Goal: Task Accomplishment & Management: Use online tool/utility

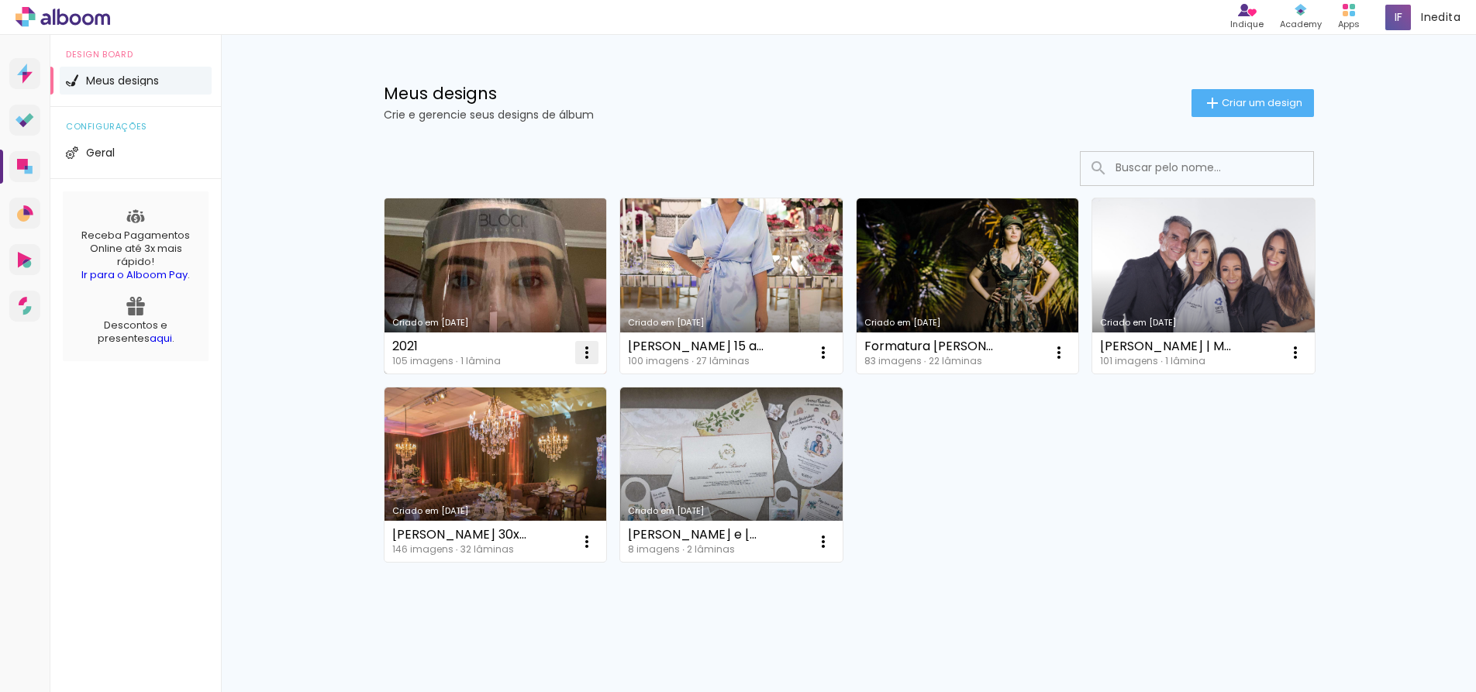
click at [582, 353] on iron-icon at bounding box center [586, 352] width 19 height 19
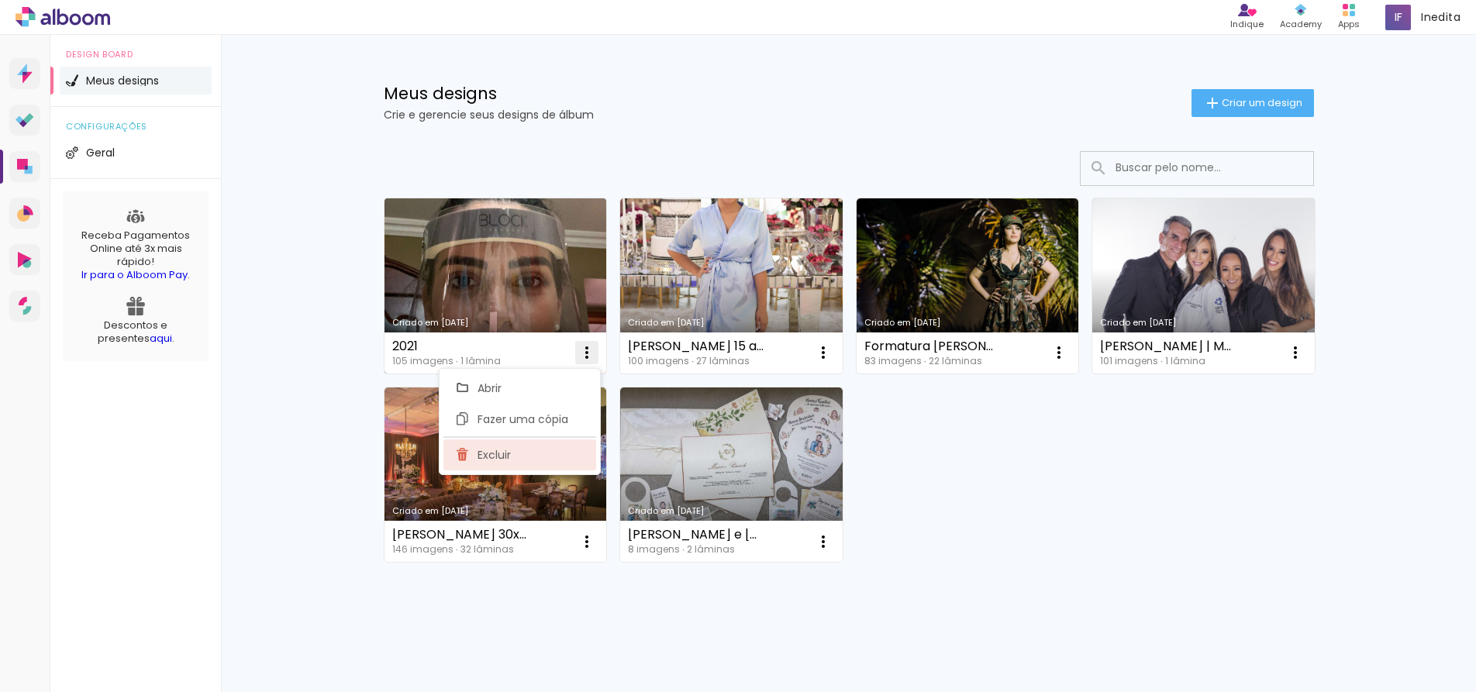
click at [494, 452] on span "Excluir" at bounding box center [493, 454] width 33 height 11
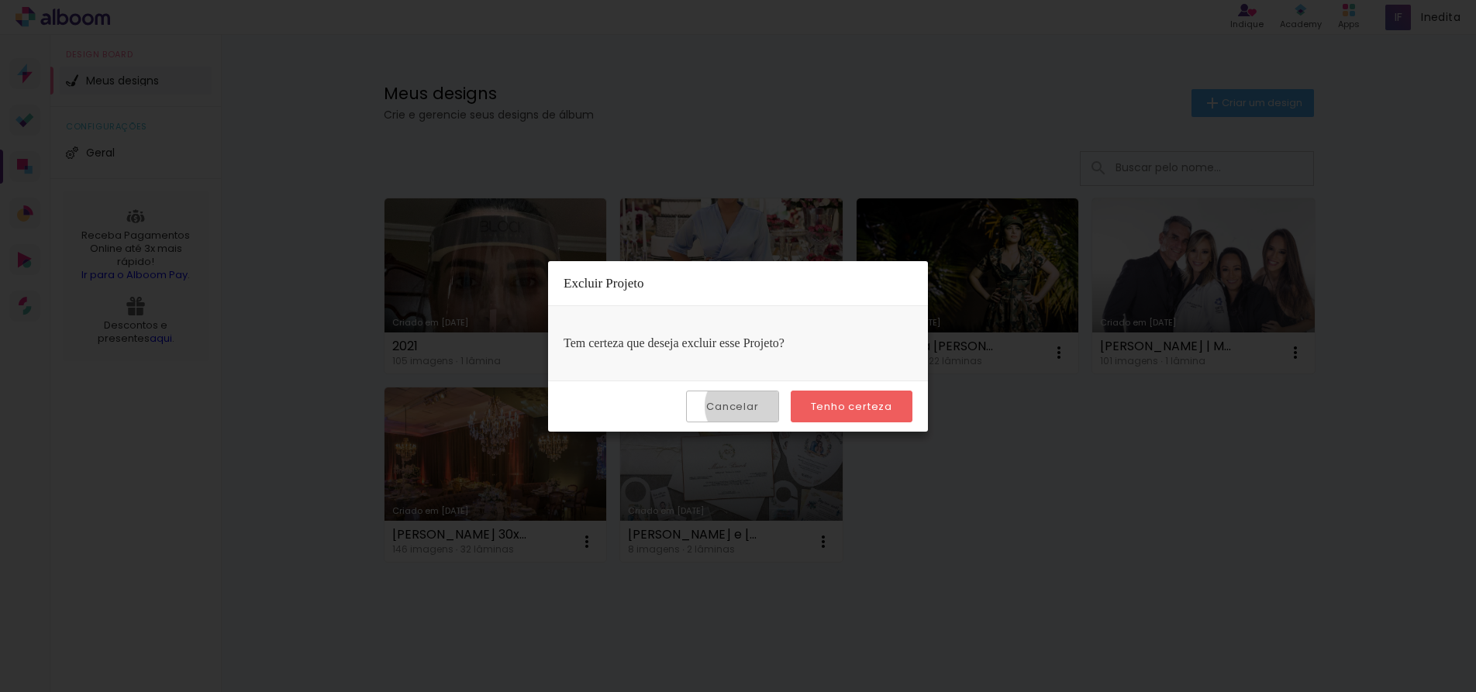
click at [0, 0] on slot "Cancelar" at bounding box center [0, 0] width 0 height 0
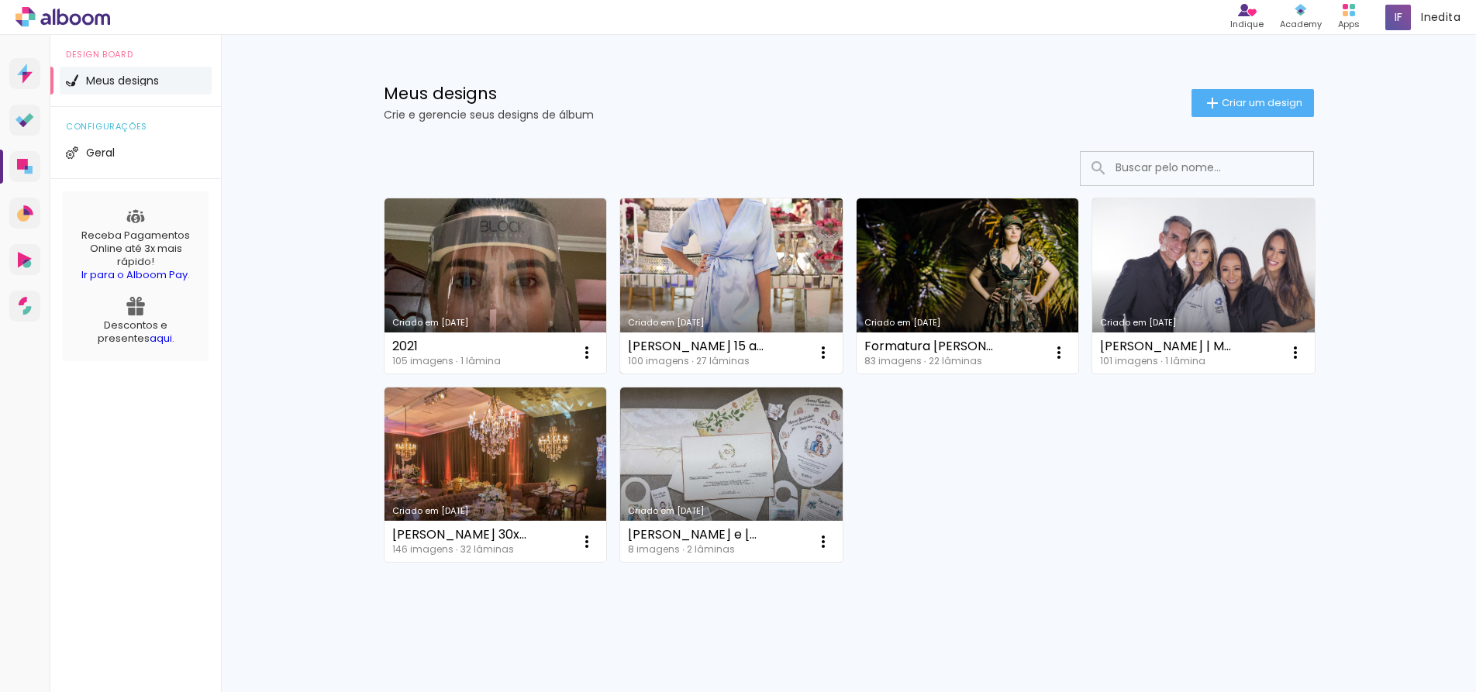
click at [691, 242] on link "Criado em [DATE]" at bounding box center [731, 285] width 222 height 175
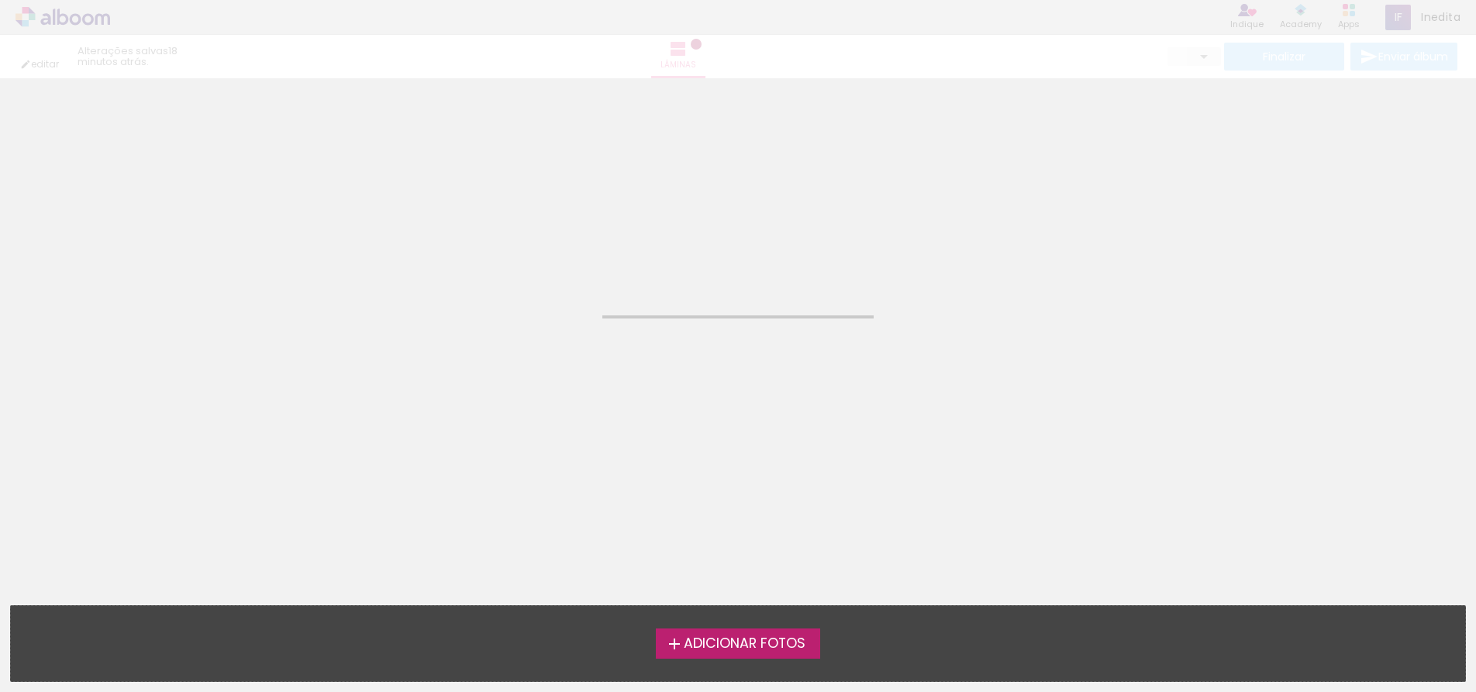
click at [766, 638] on span "Adicionar Fotos" at bounding box center [745, 644] width 122 height 14
click at [0, 0] on input "file" at bounding box center [0, 0] width 0 height 0
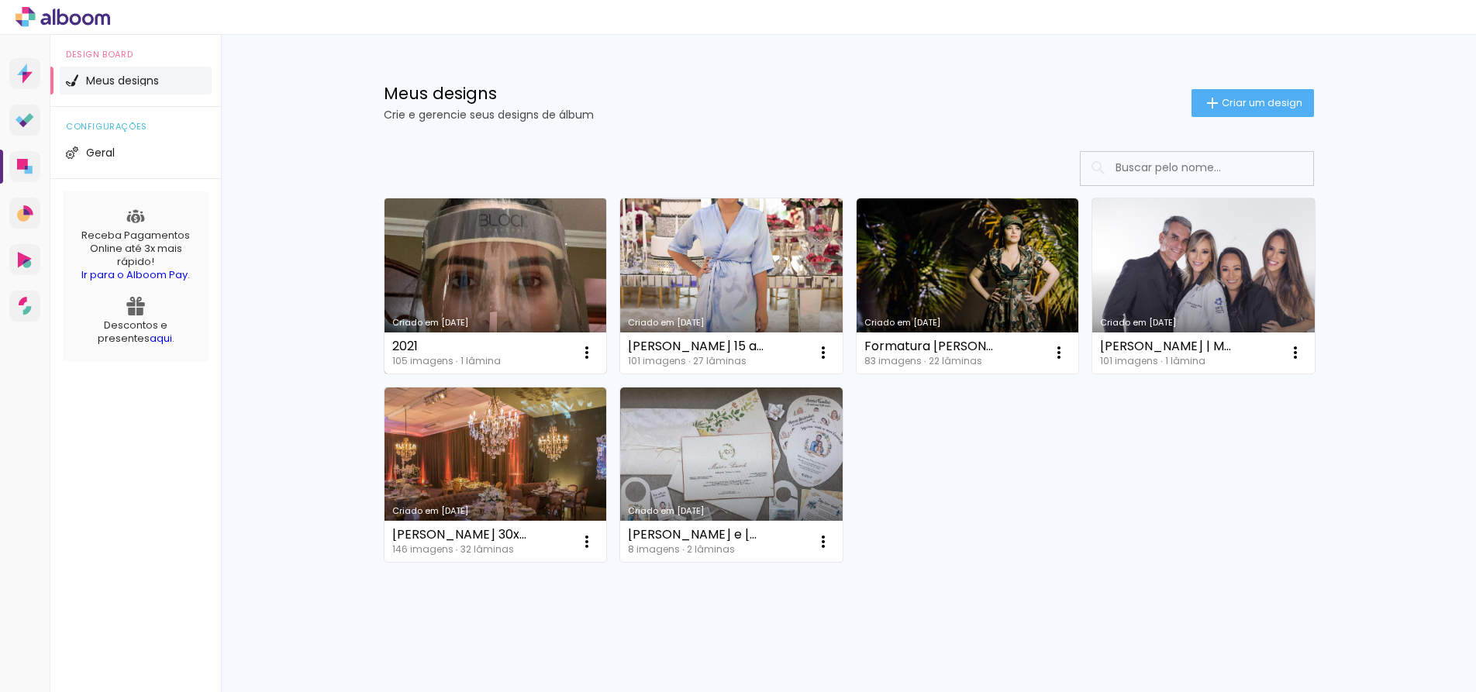
click at [505, 274] on link "Criado em [DATE]" at bounding box center [495, 285] width 222 height 175
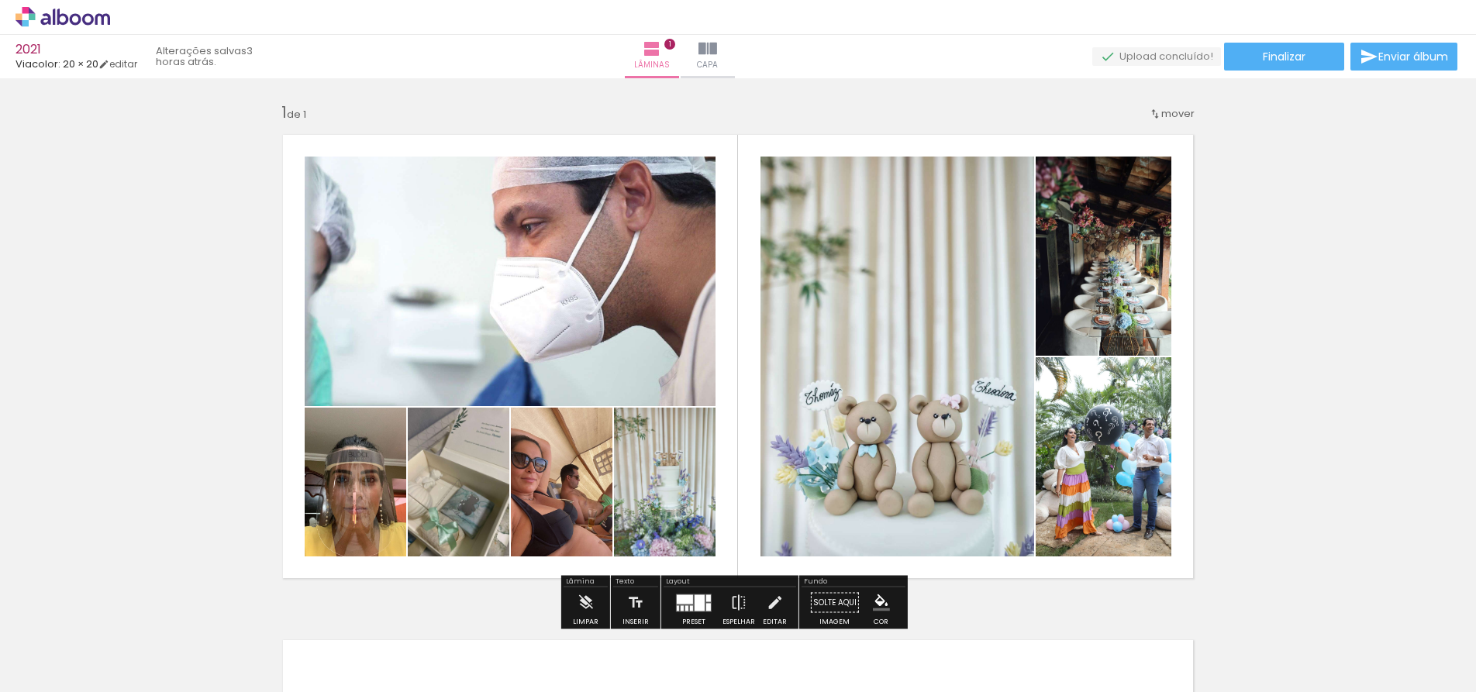
click at [361, 459] on div "Largura Cor" at bounding box center [354, 447] width 28 height 23
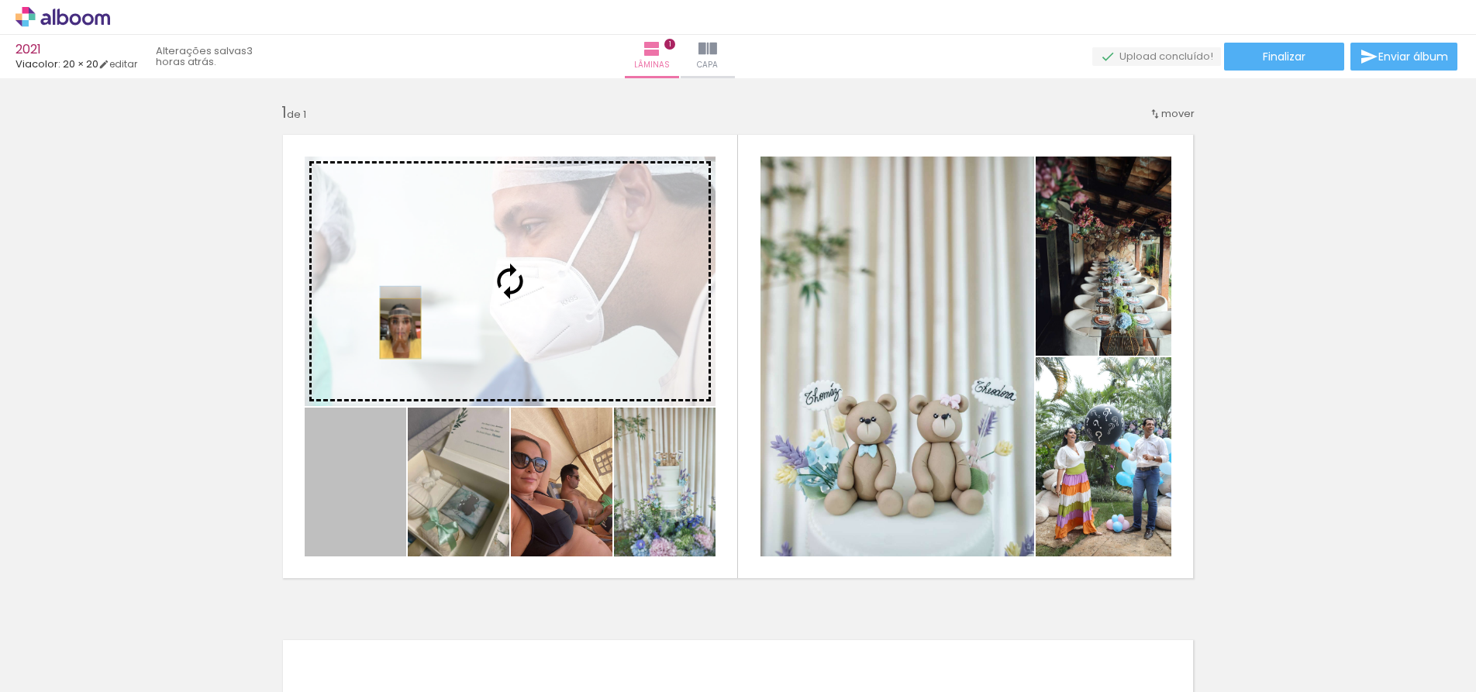
drag, startPoint x: 378, startPoint y: 449, endPoint x: 394, endPoint y: 329, distance: 122.0
click at [0, 0] on slot at bounding box center [0, 0] width 0 height 0
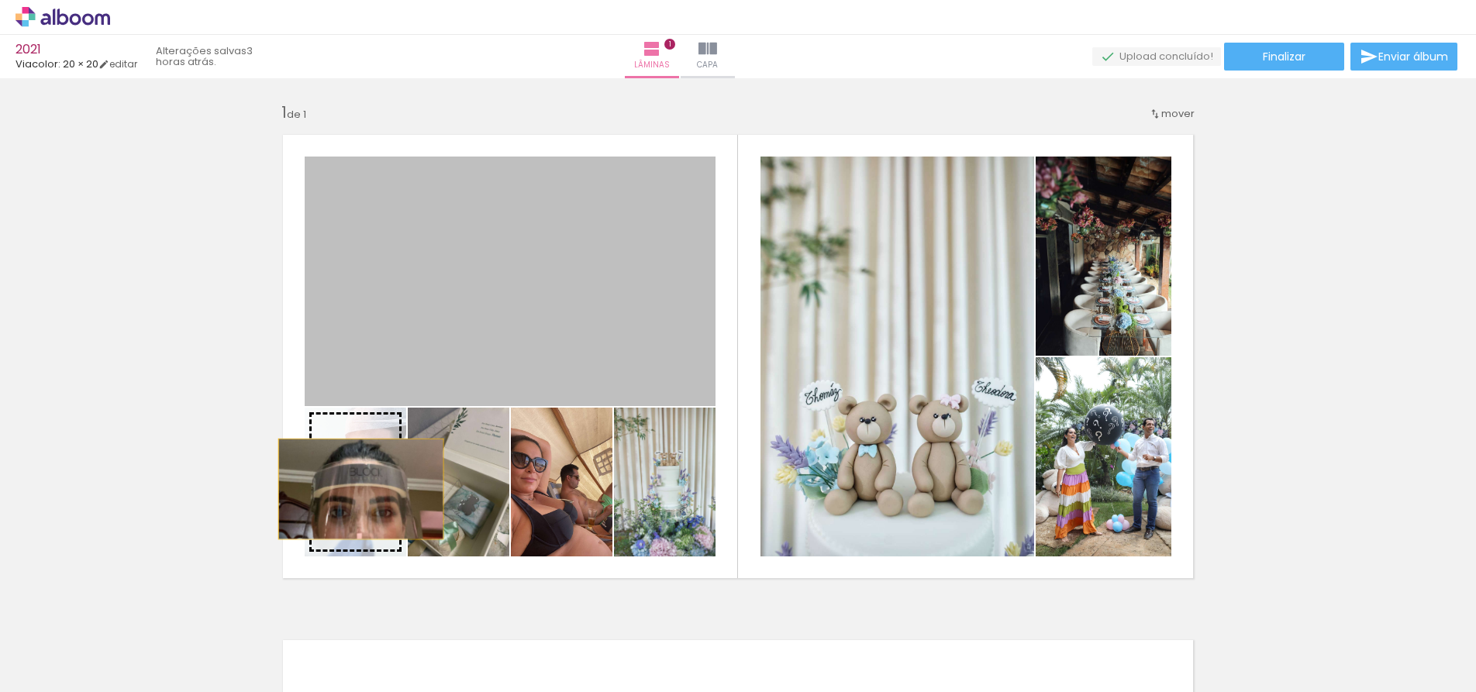
drag, startPoint x: 405, startPoint y: 343, endPoint x: 355, endPoint y: 489, distance: 154.2
click at [0, 0] on slot at bounding box center [0, 0] width 0 height 0
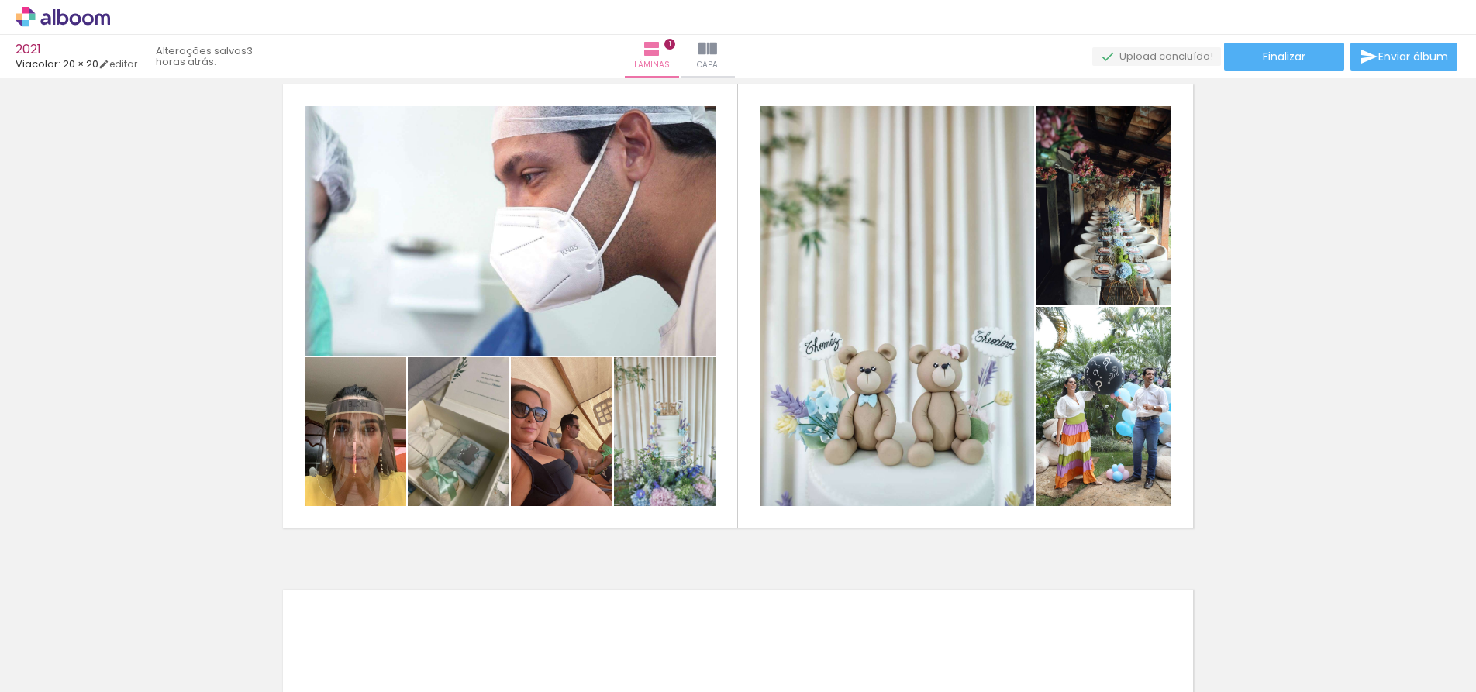
scroll to position [77, 0]
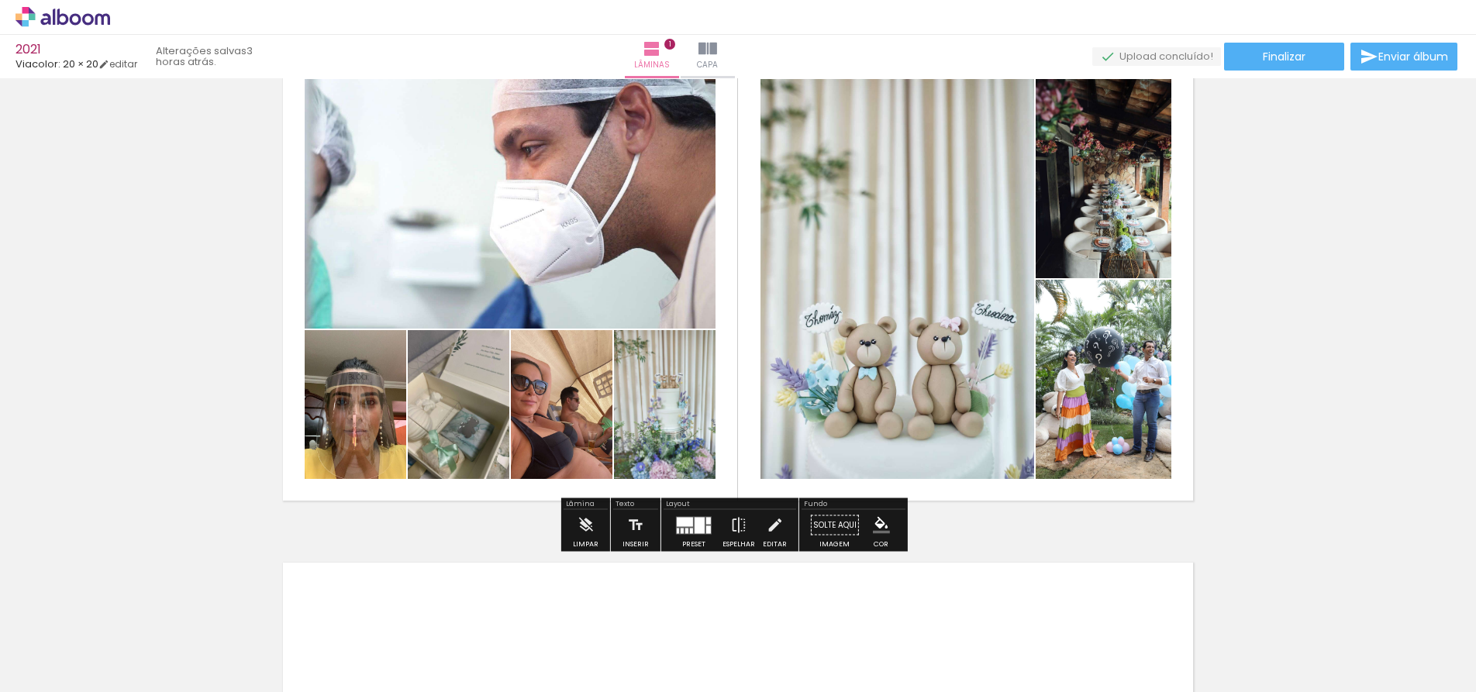
click at [694, 522] on div at bounding box center [699, 525] width 10 height 16
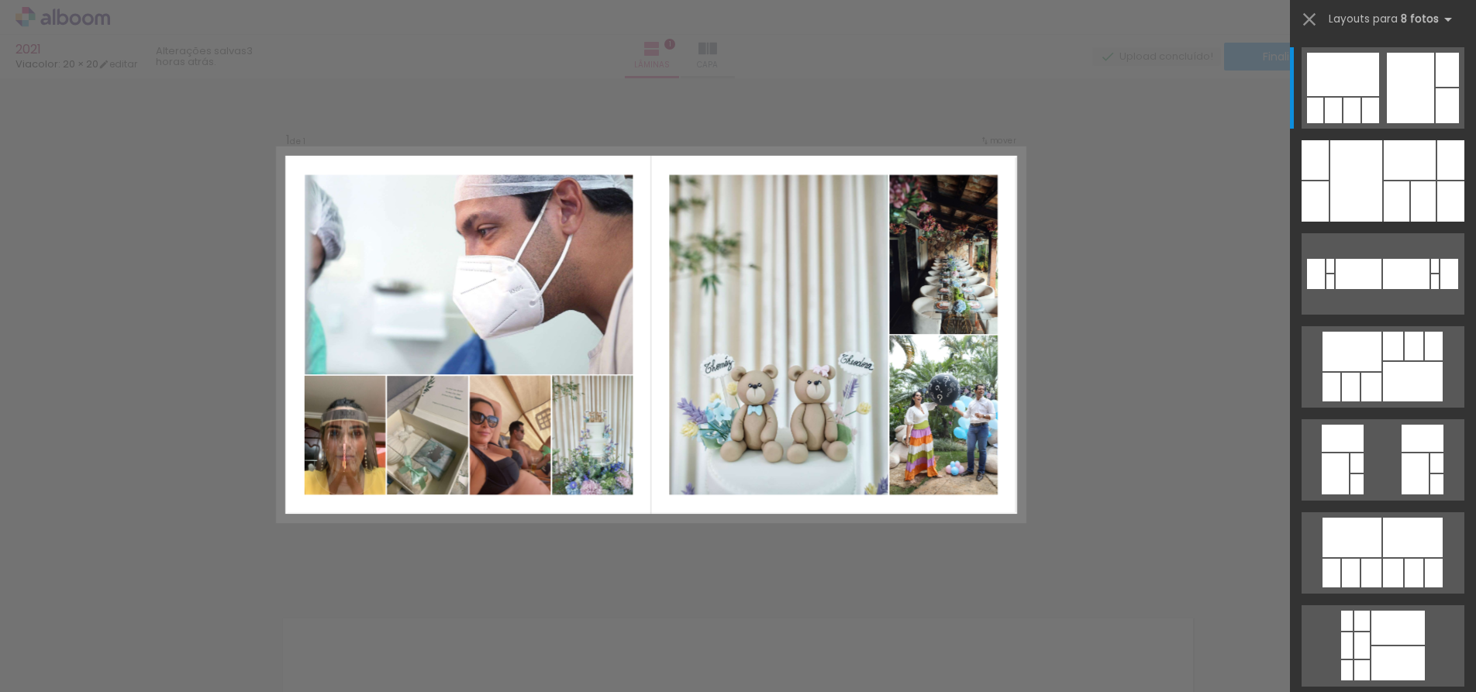
scroll to position [19, 0]
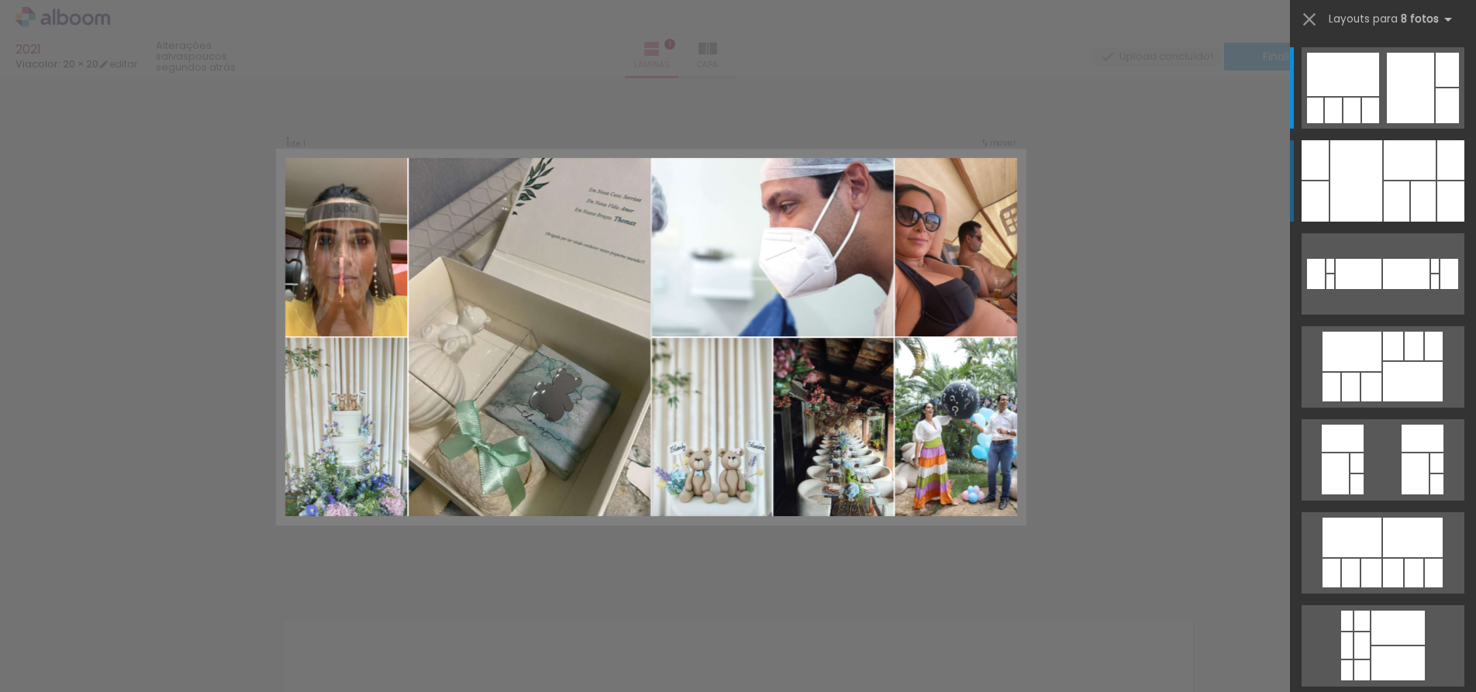
click at [1369, 186] on div at bounding box center [1356, 180] width 52 height 81
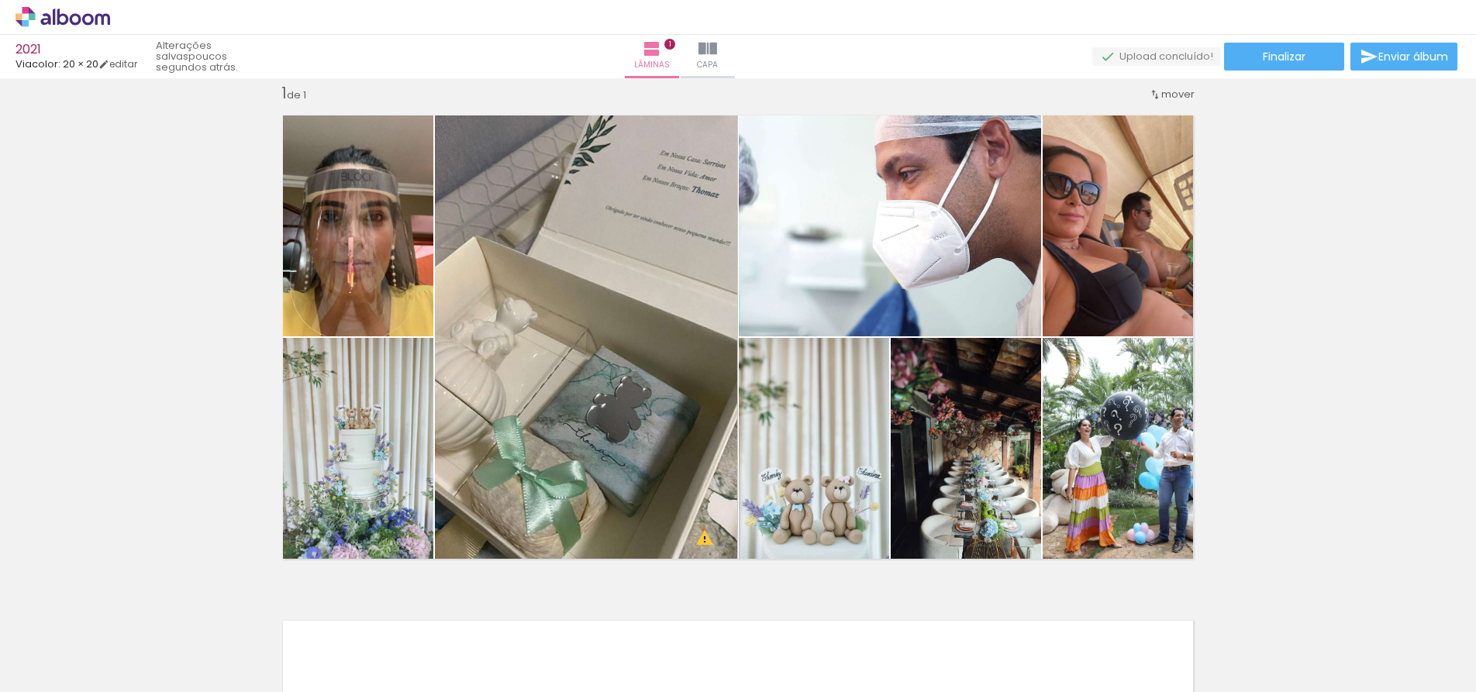
click at [1284, 208] on div "Inserir lâmina 1 de 1 O Designbox precisará aumentar a sua imagem em 188% para …" at bounding box center [738, 569] width 1476 height 1011
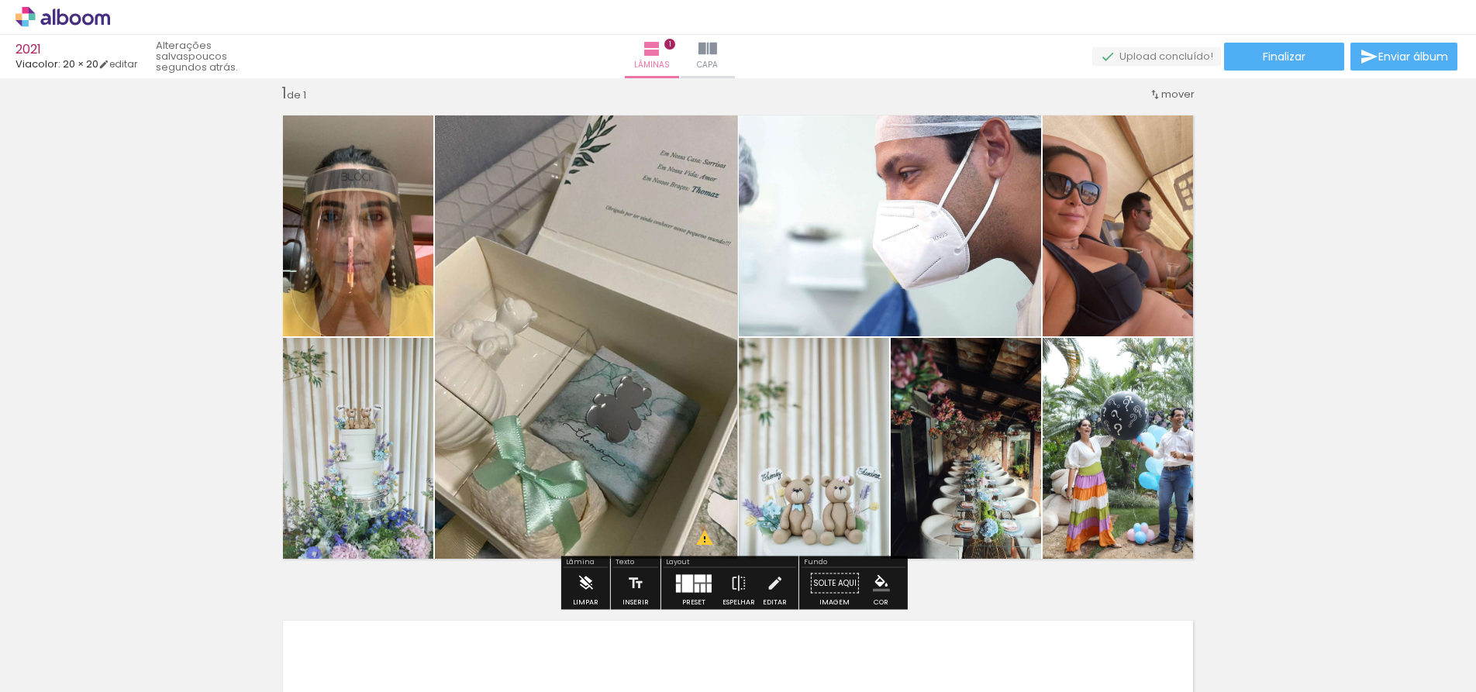
click at [580, 580] on iron-icon at bounding box center [585, 583] width 17 height 31
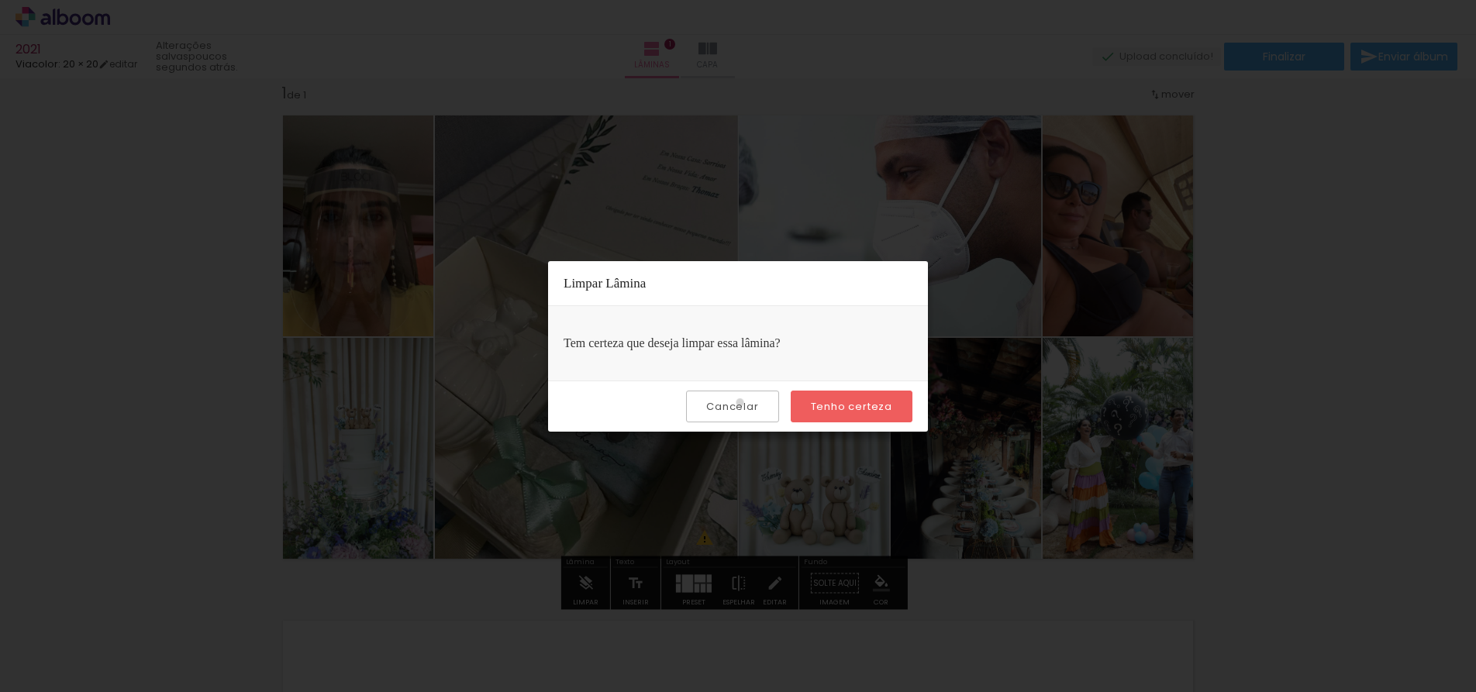
click at [0, 0] on slot "Cancelar" at bounding box center [0, 0] width 0 height 0
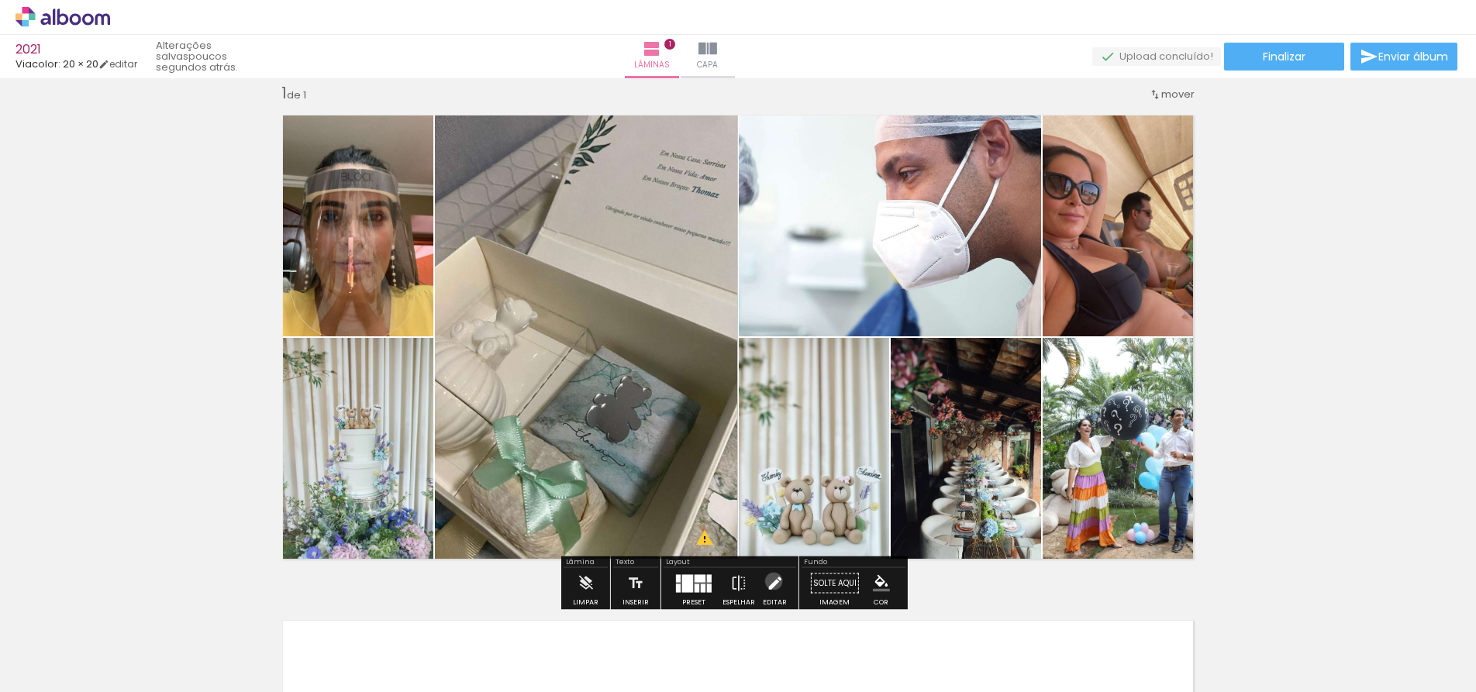
click at [770, 581] on iron-icon at bounding box center [774, 583] width 17 height 31
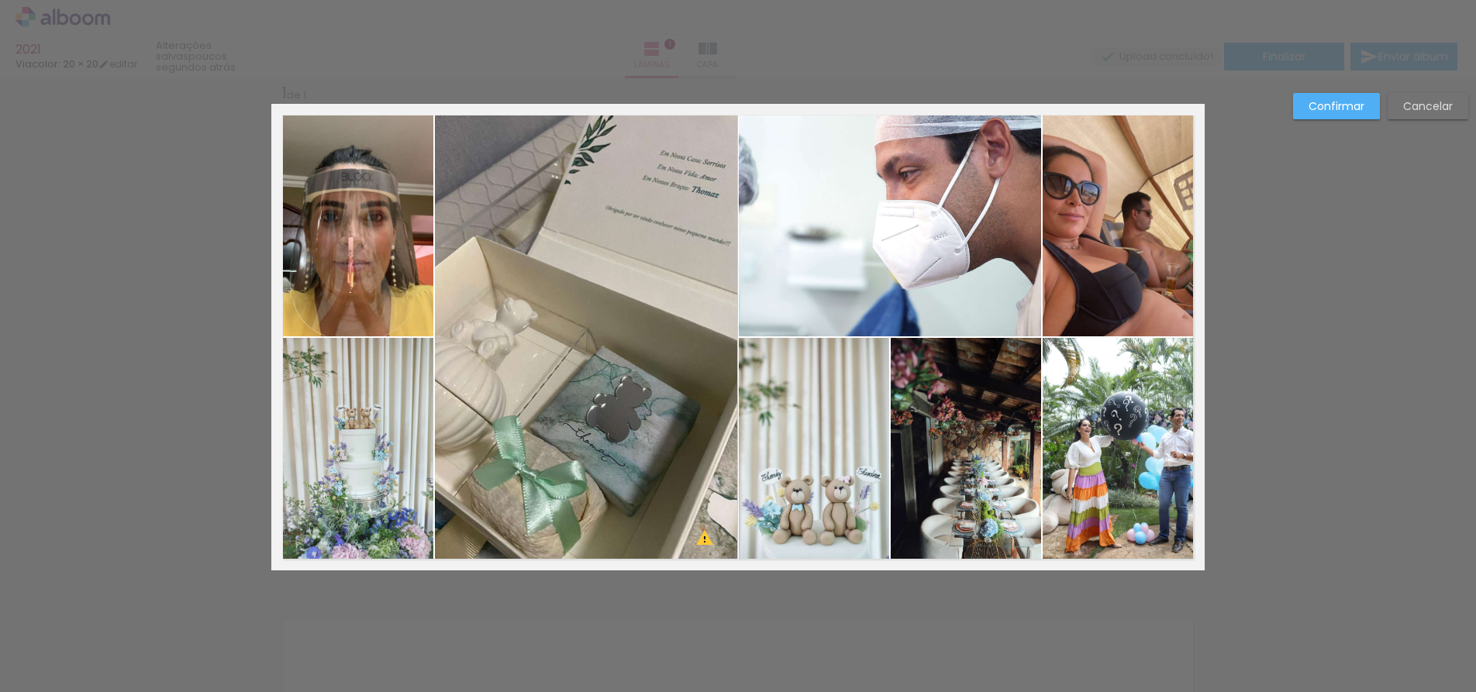
scroll to position [20, 0]
click at [1292, 179] on div "Confirmar Cancelar" at bounding box center [738, 582] width 1476 height 1048
click at [0, 0] on slot "Cancelar" at bounding box center [0, 0] width 0 height 0
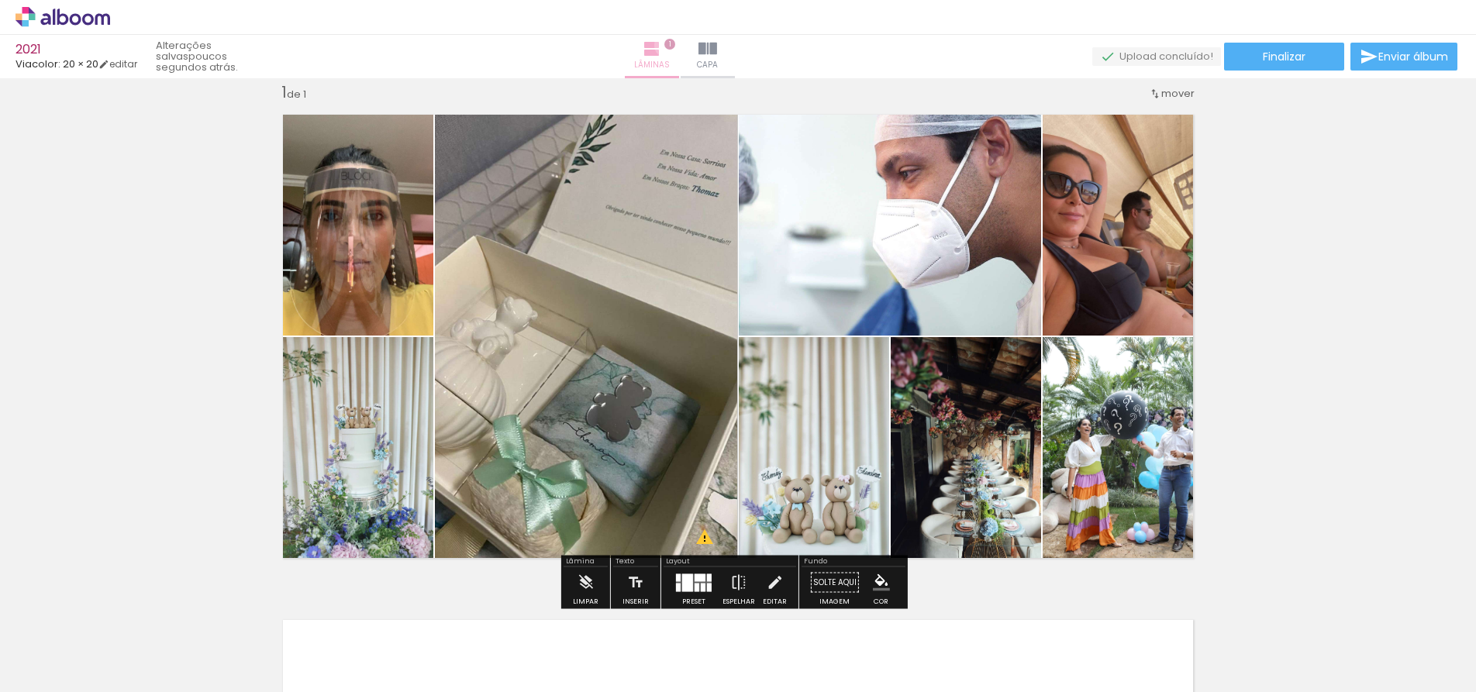
click at [675, 45] on span "1" at bounding box center [669, 44] width 11 height 11
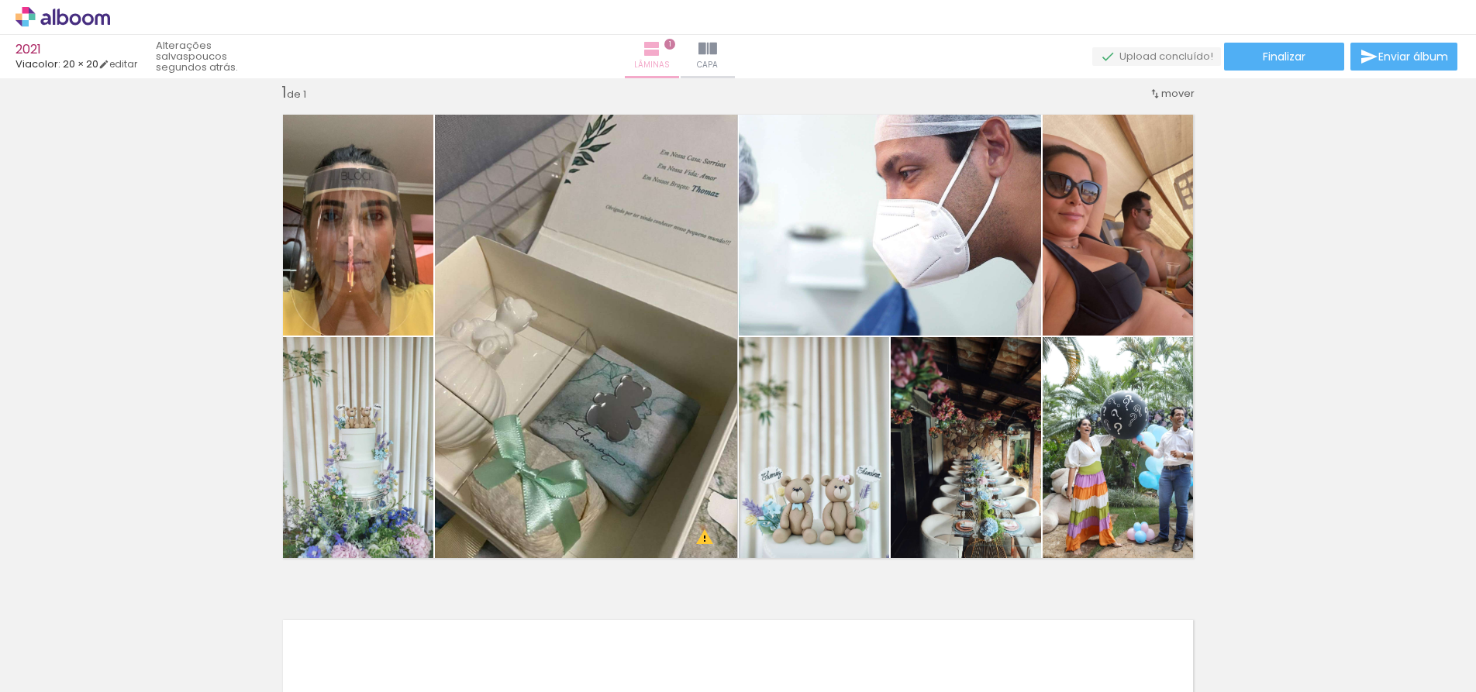
click at [661, 51] on iron-icon at bounding box center [651, 49] width 19 height 19
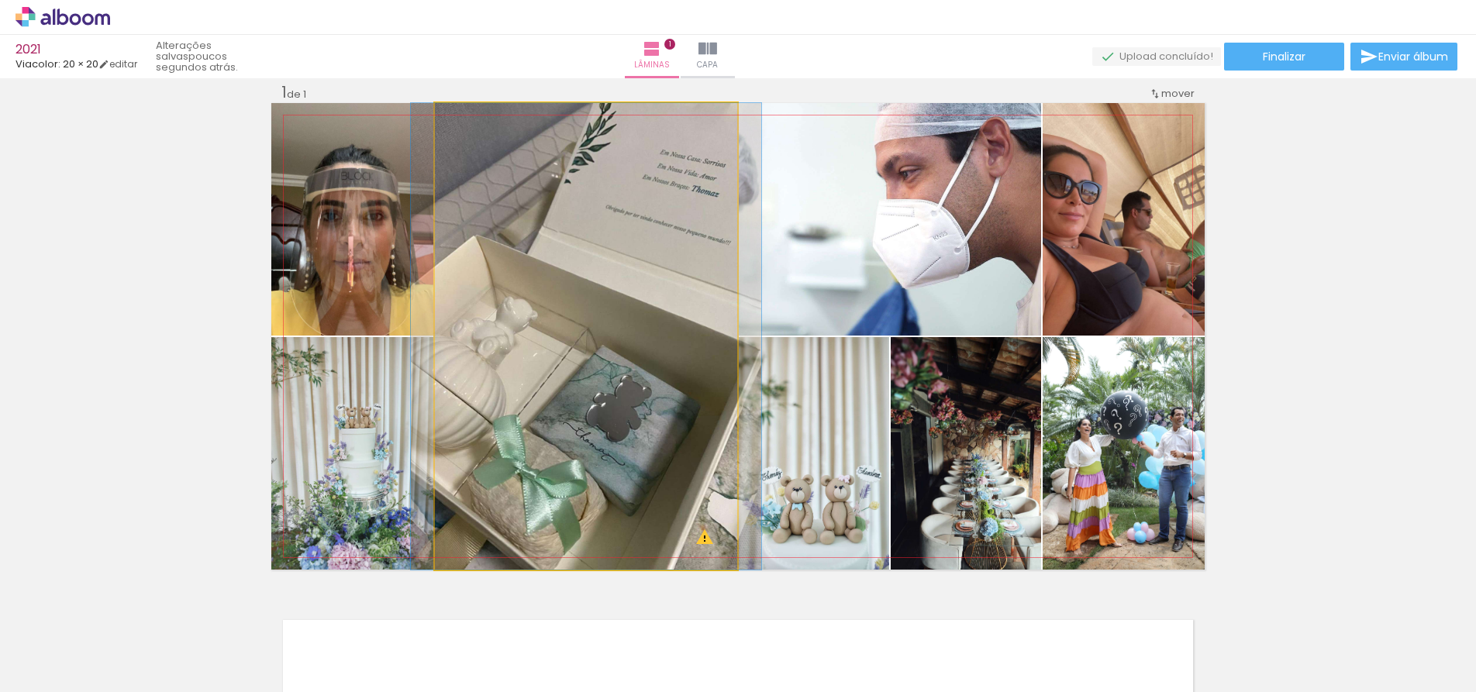
click at [701, 539] on quentale-photo at bounding box center [586, 336] width 302 height 467
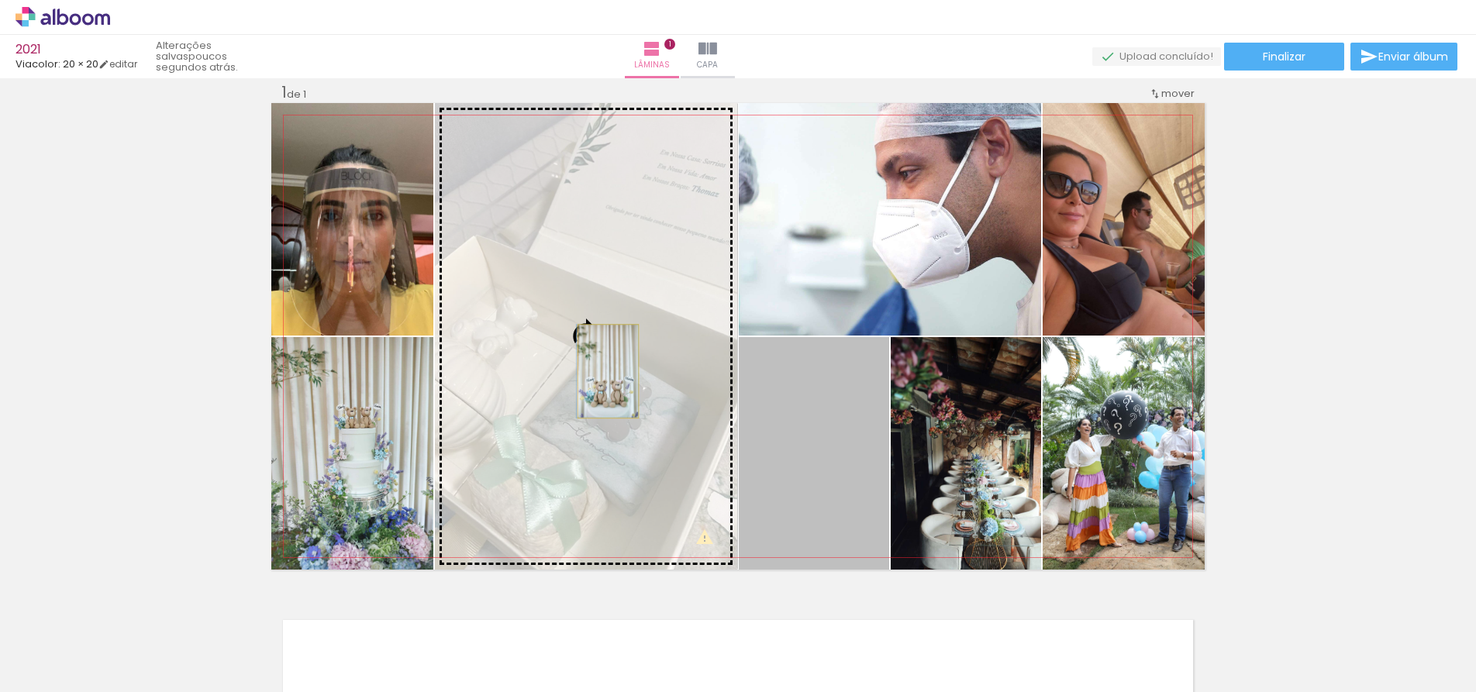
drag, startPoint x: 818, startPoint y: 430, endPoint x: 602, endPoint y: 371, distance: 223.4
click at [0, 0] on slot at bounding box center [0, 0] width 0 height 0
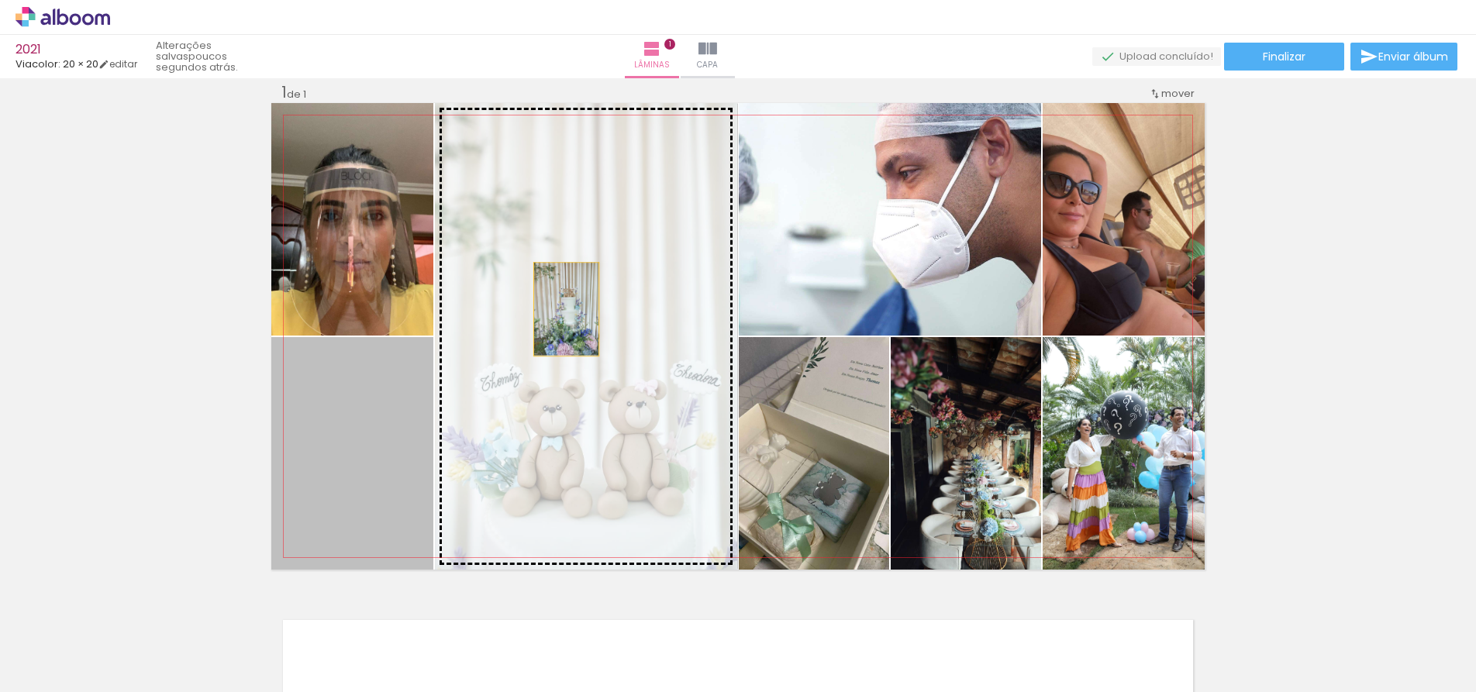
drag, startPoint x: 385, startPoint y: 394, endPoint x: 572, endPoint y: 301, distance: 208.6
click at [0, 0] on slot at bounding box center [0, 0] width 0 height 0
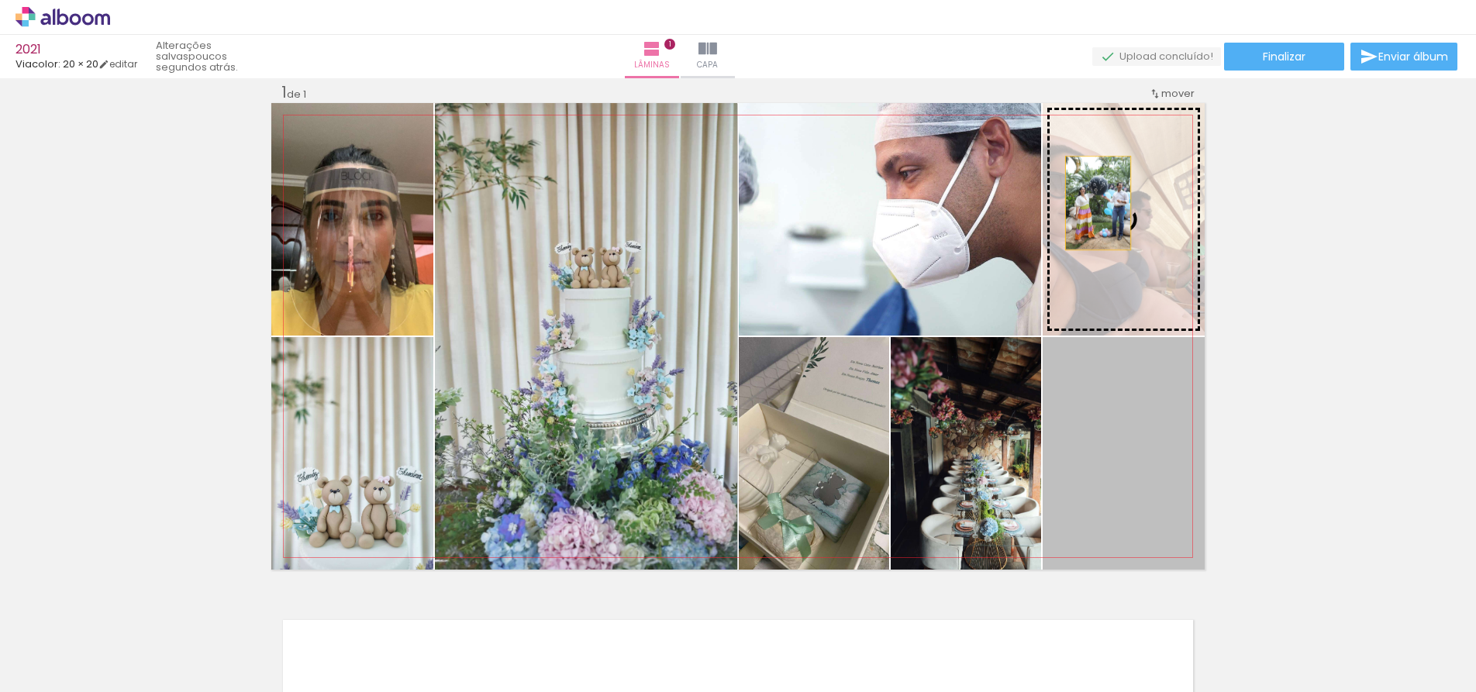
drag, startPoint x: 1101, startPoint y: 405, endPoint x: 1090, endPoint y: 198, distance: 207.2
click at [0, 0] on slot at bounding box center [0, 0] width 0 height 0
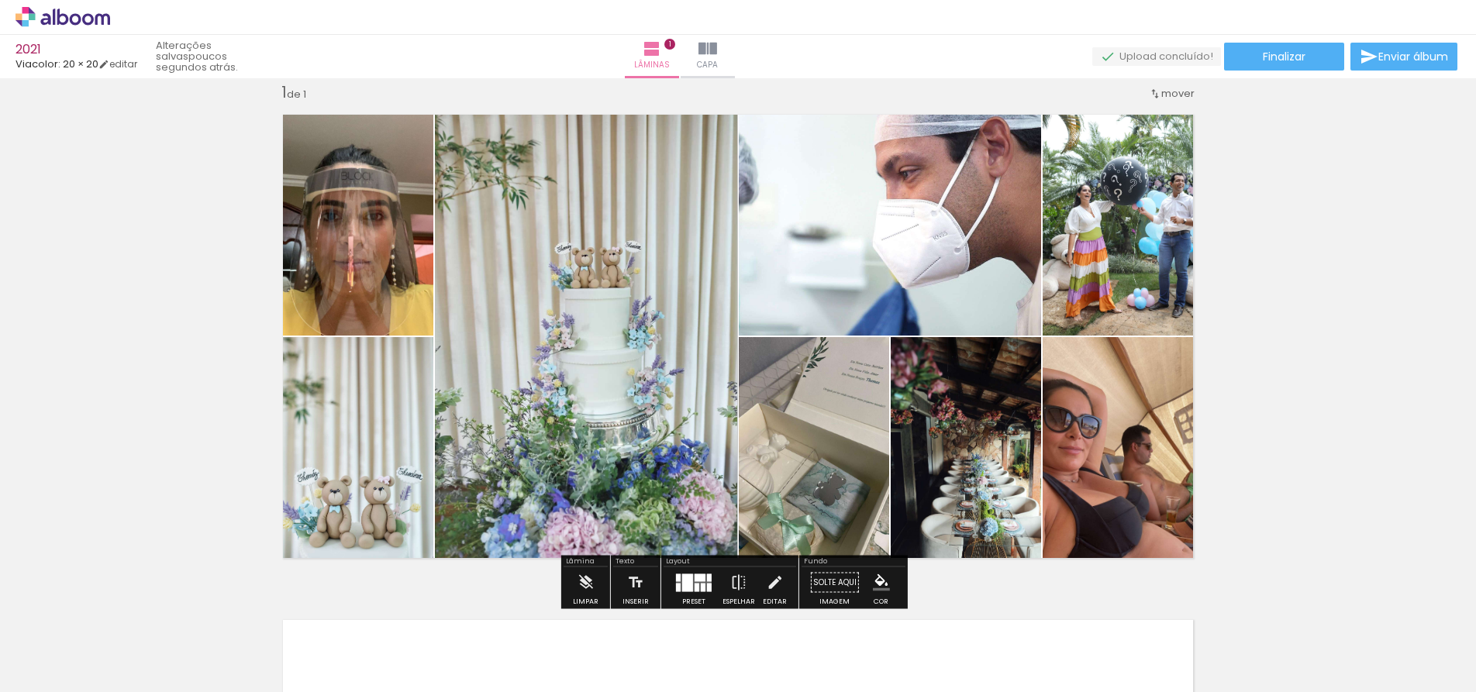
click at [694, 580] on div at bounding box center [699, 577] width 11 height 8
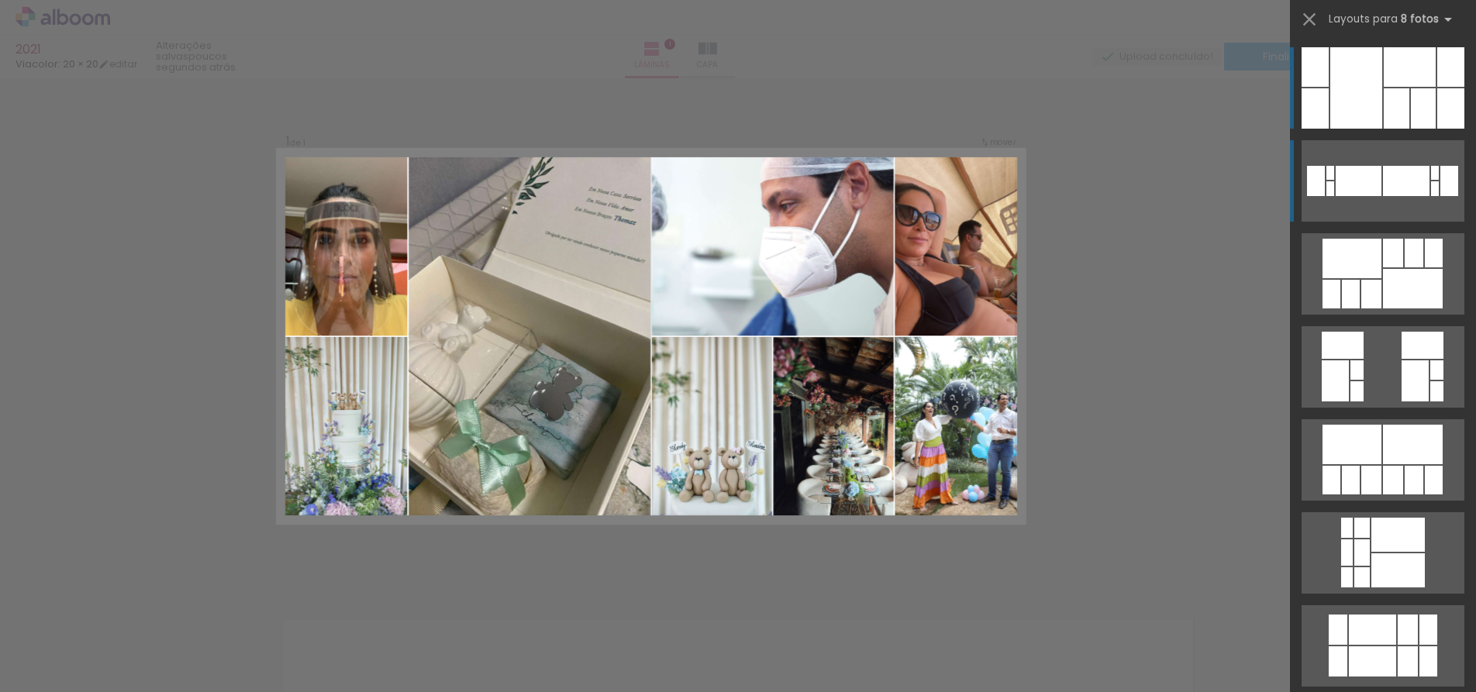
scroll to position [19, 0]
click at [1361, 91] on div at bounding box center [1356, 87] width 52 height 81
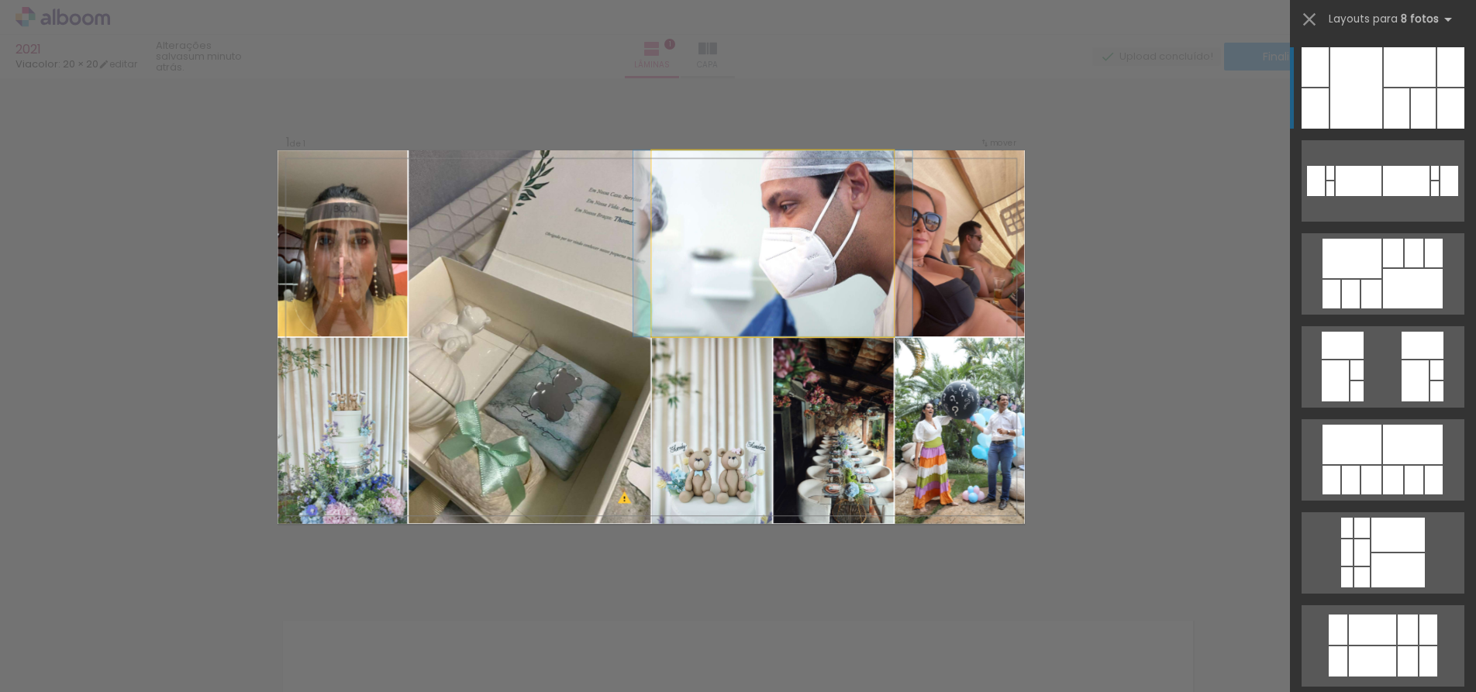
click at [704, 243] on quentale-photo at bounding box center [773, 243] width 242 height 186
click at [703, 246] on quentale-photo at bounding box center [773, 243] width 242 height 186
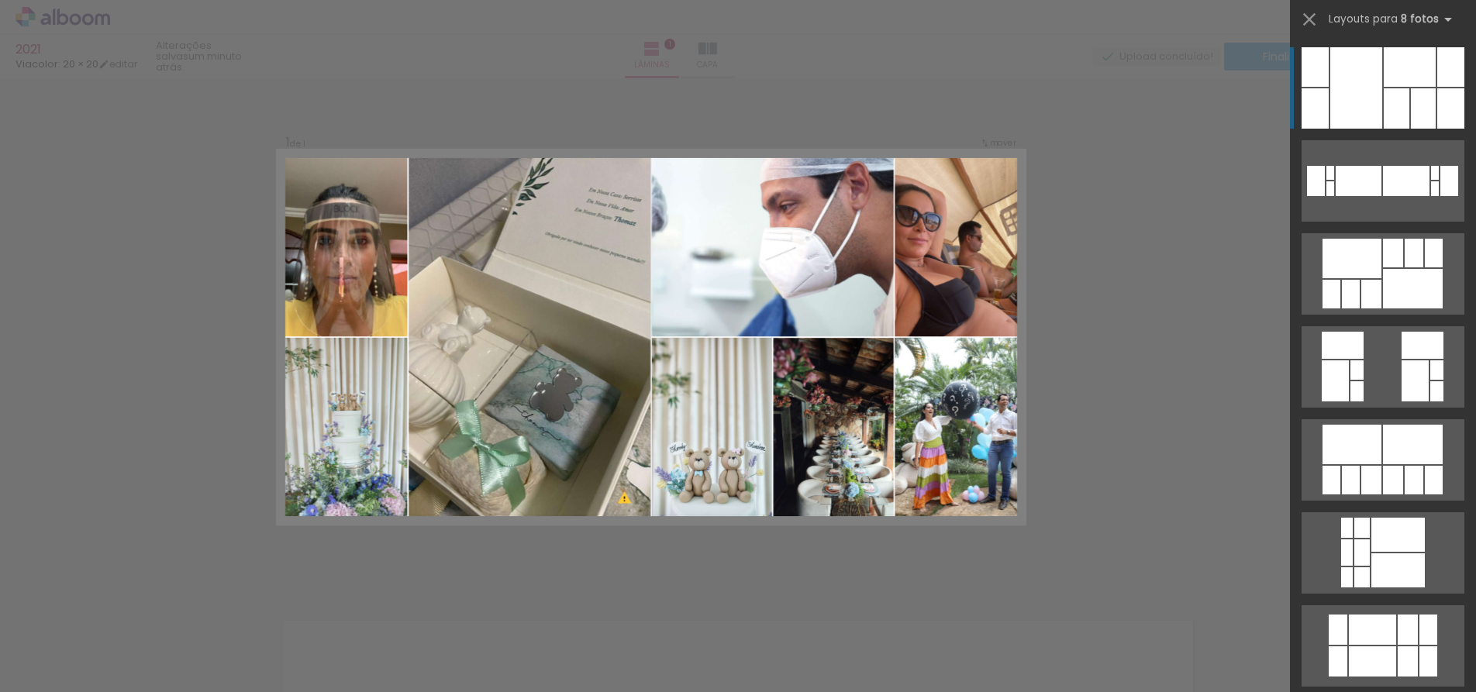
click at [637, 545] on div "Confirmar Cancelar" at bounding box center [738, 583] width 1476 height 1048
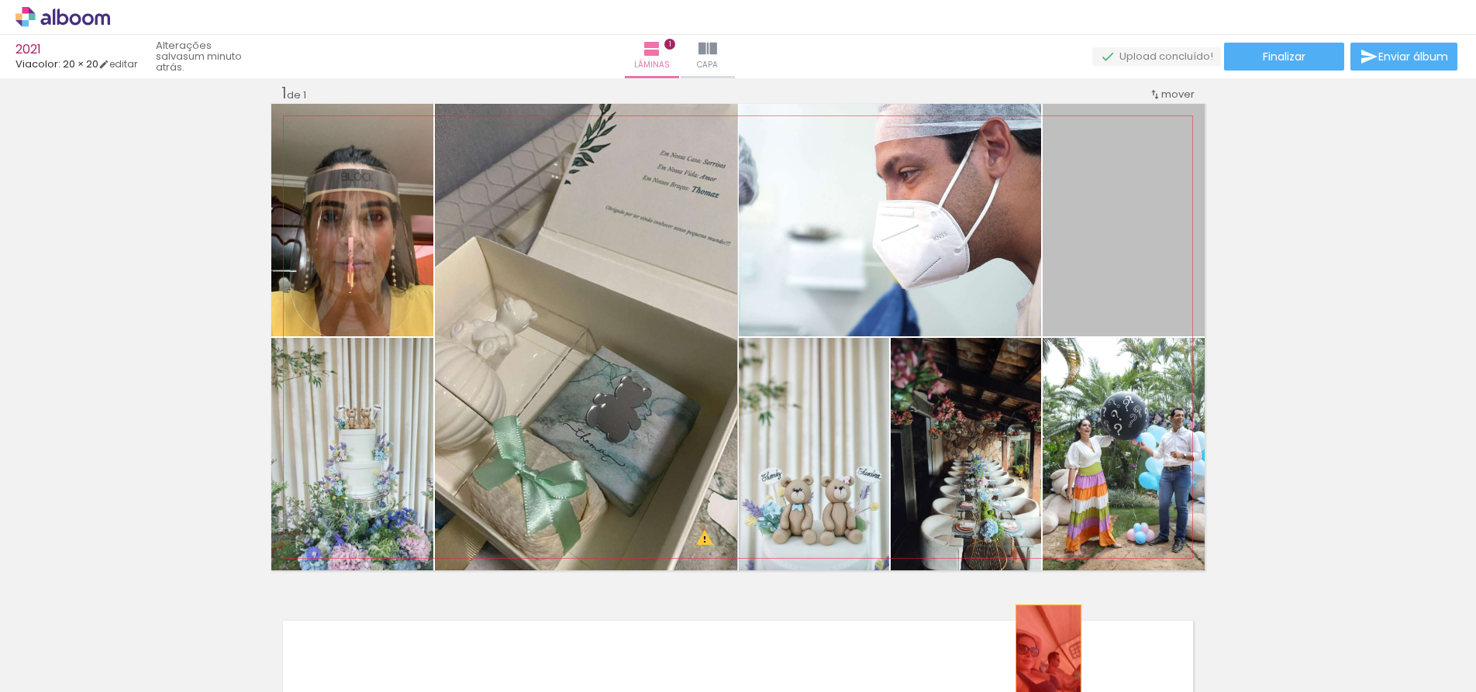
drag, startPoint x: 1087, startPoint y: 253, endPoint x: 1042, endPoint y: 652, distance: 401.6
click at [1042, 652] on quentale-workspace at bounding box center [738, 346] width 1476 height 692
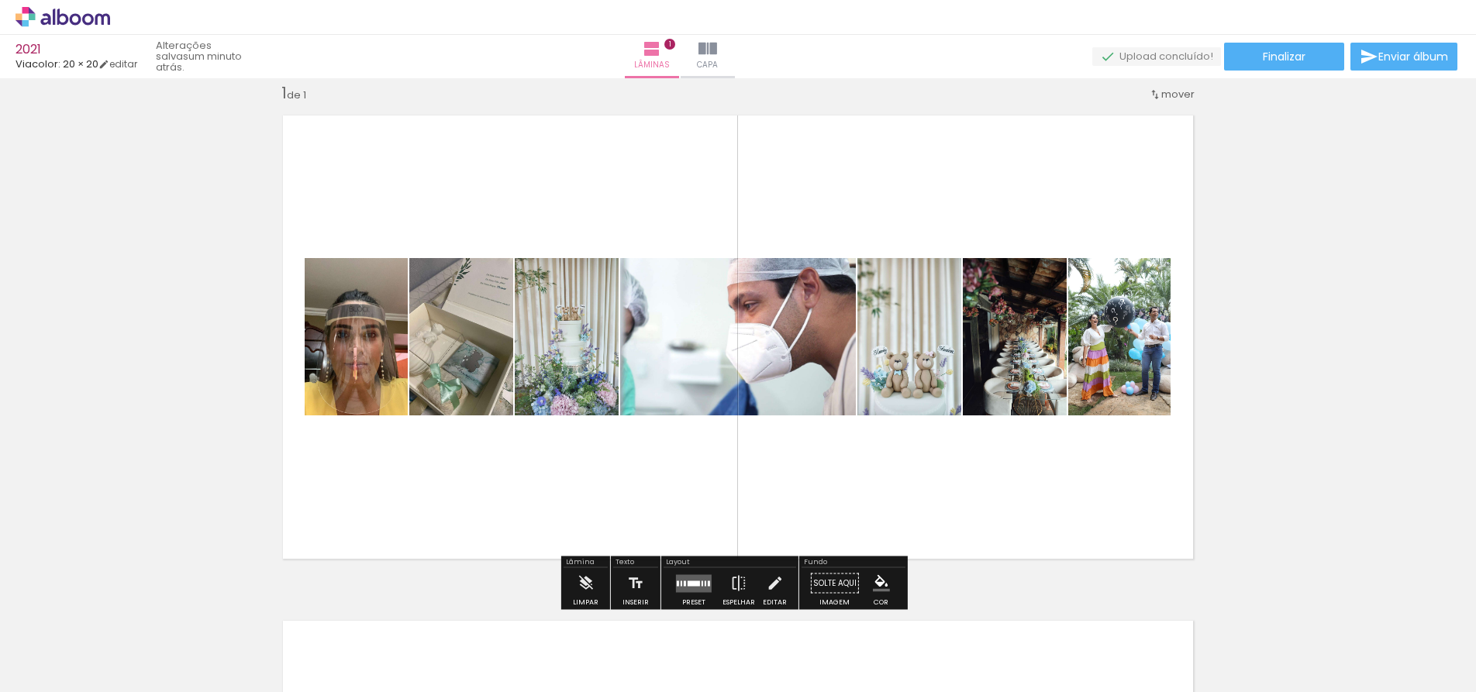
click at [682, 576] on quentale-layouter at bounding box center [694, 583] width 36 height 18
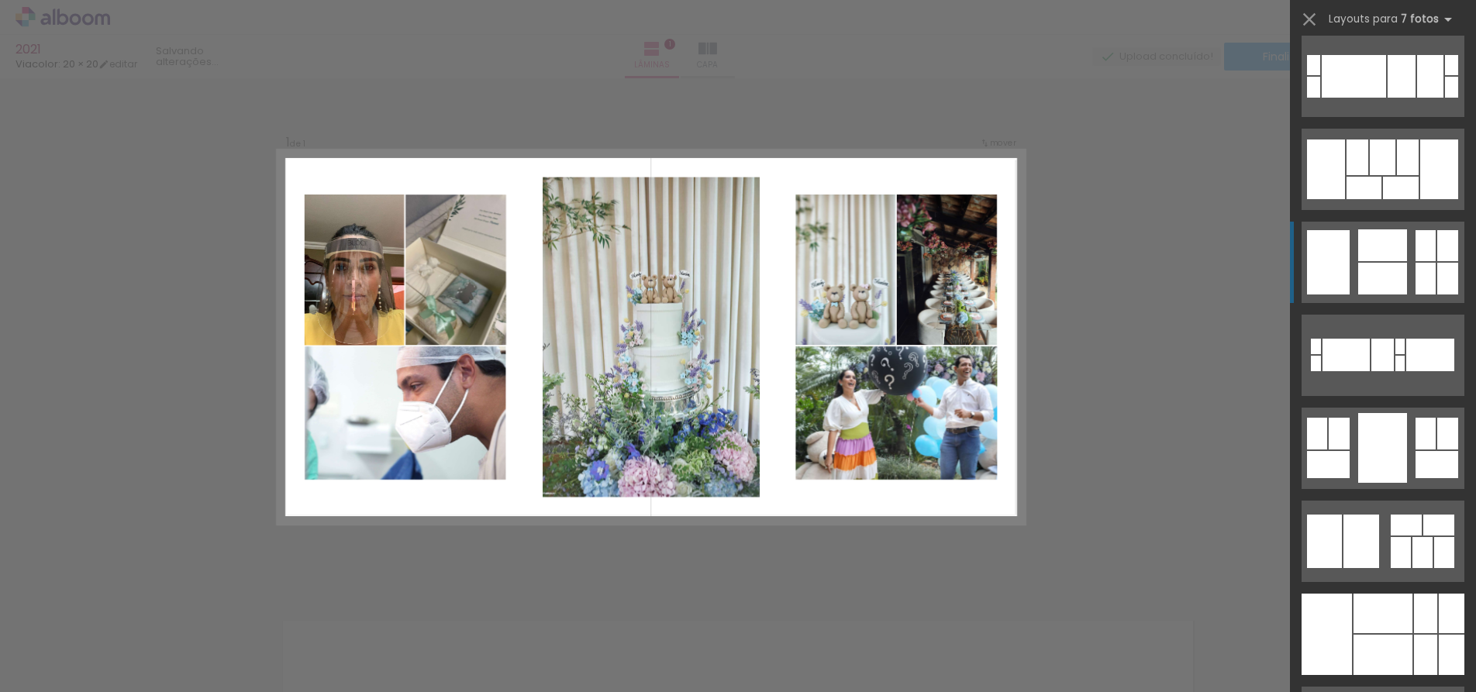
scroll to position [930, 0]
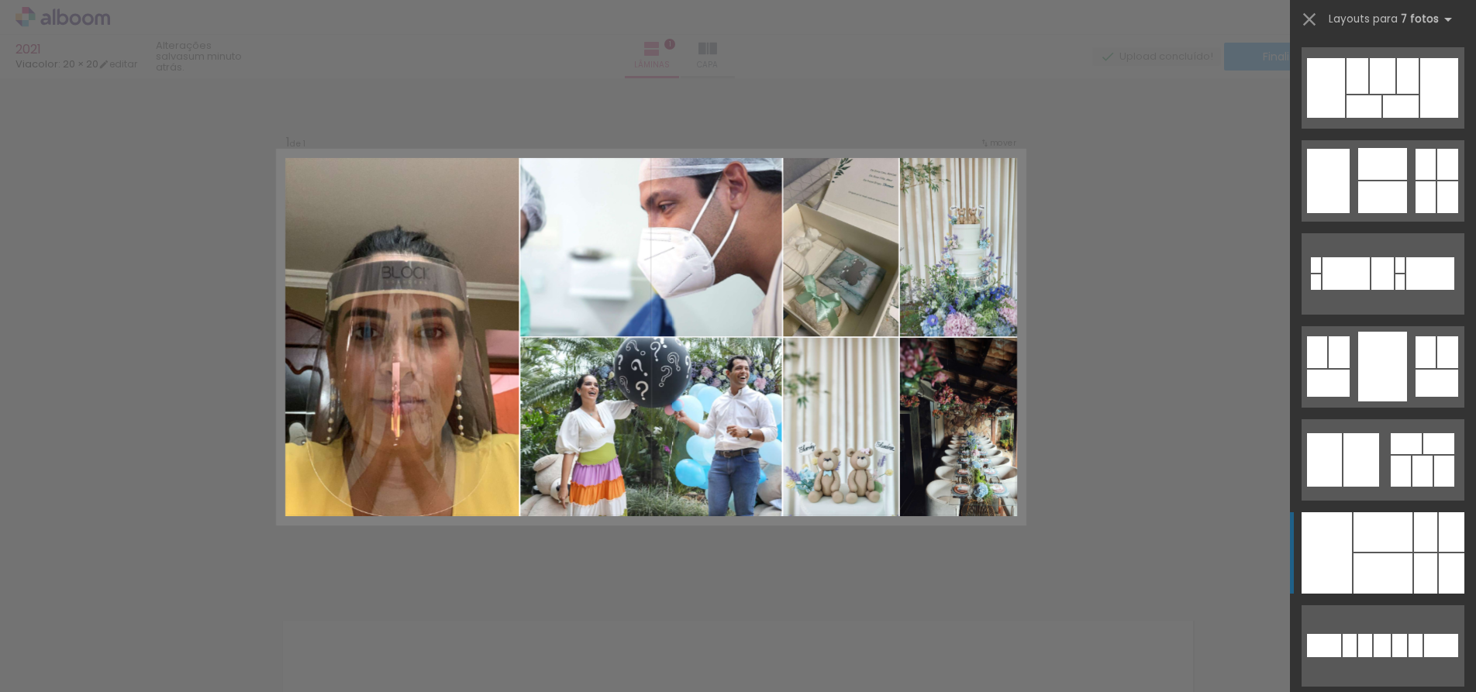
click at [1355, 538] on div at bounding box center [1382, 532] width 59 height 40
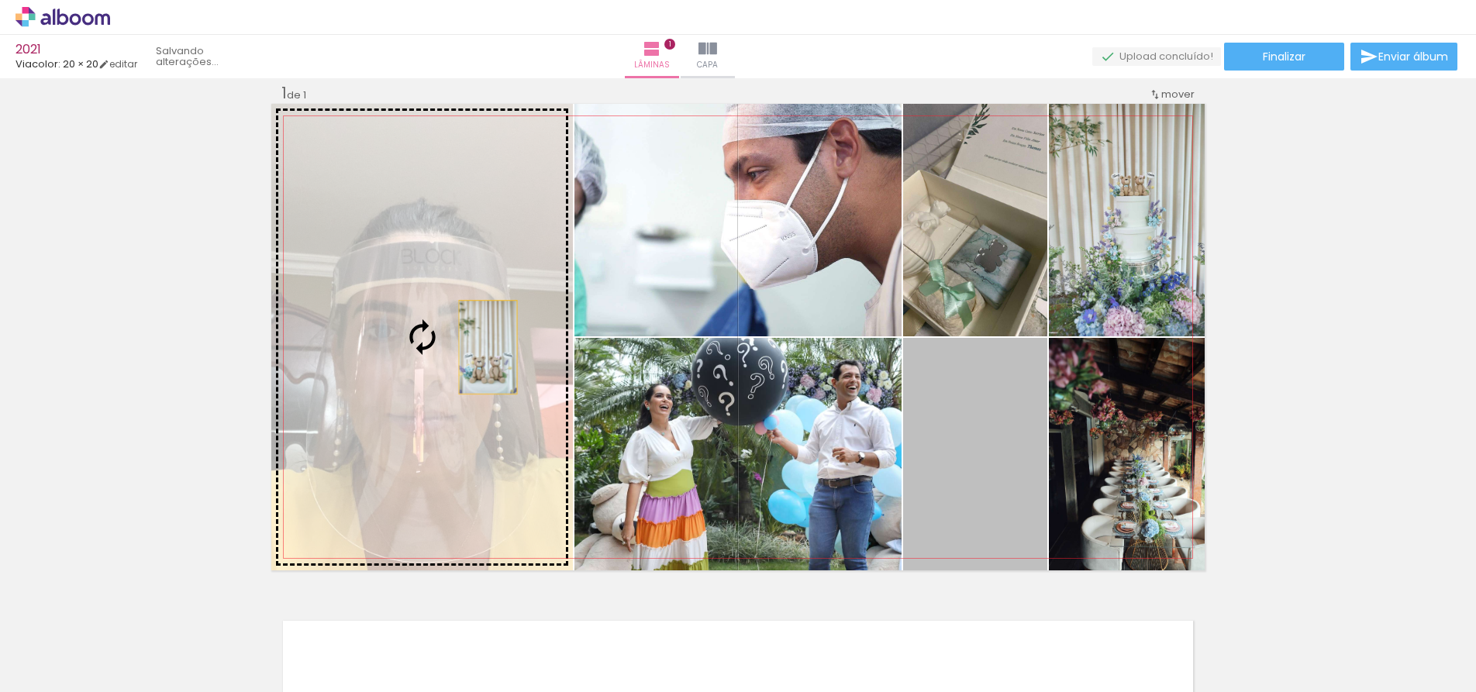
drag, startPoint x: 986, startPoint y: 418, endPoint x: 482, endPoint y: 347, distance: 508.7
click at [0, 0] on slot at bounding box center [0, 0] width 0 height 0
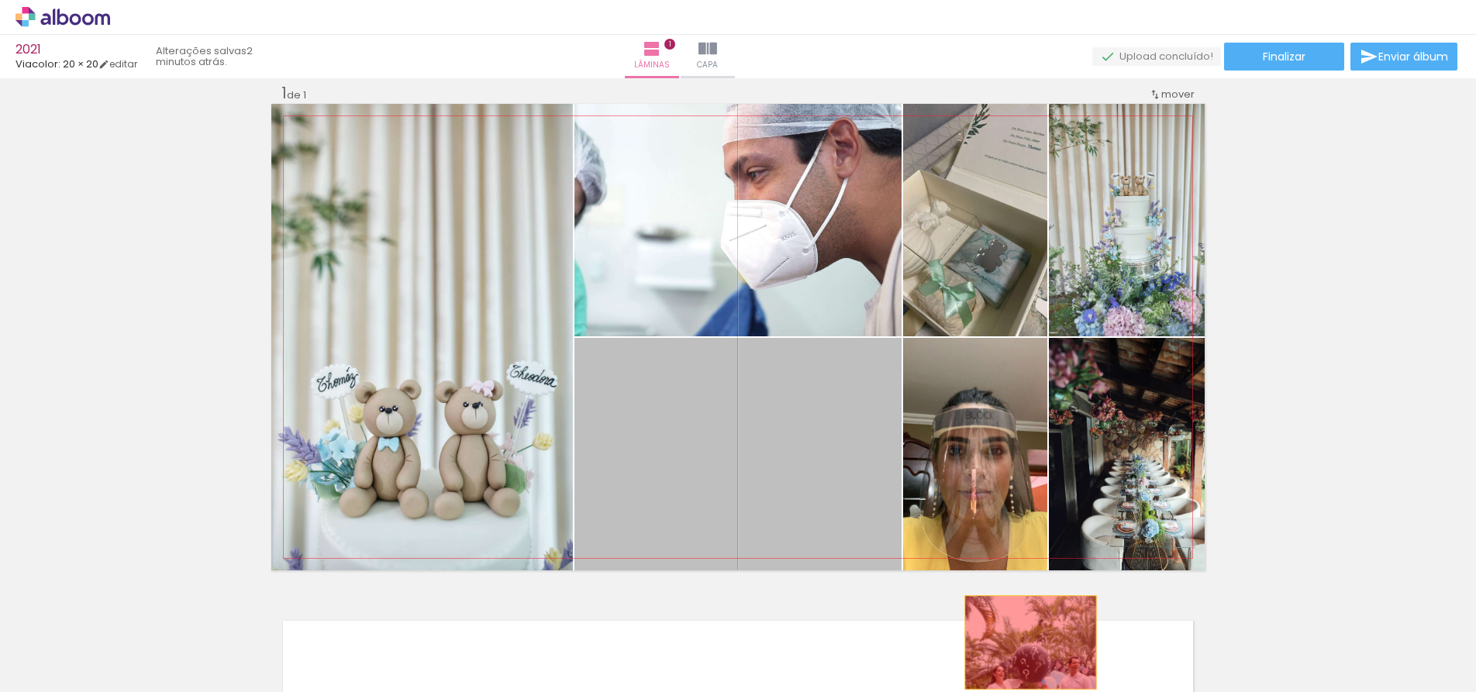
drag, startPoint x: 686, startPoint y: 417, endPoint x: 1025, endPoint y: 642, distance: 406.9
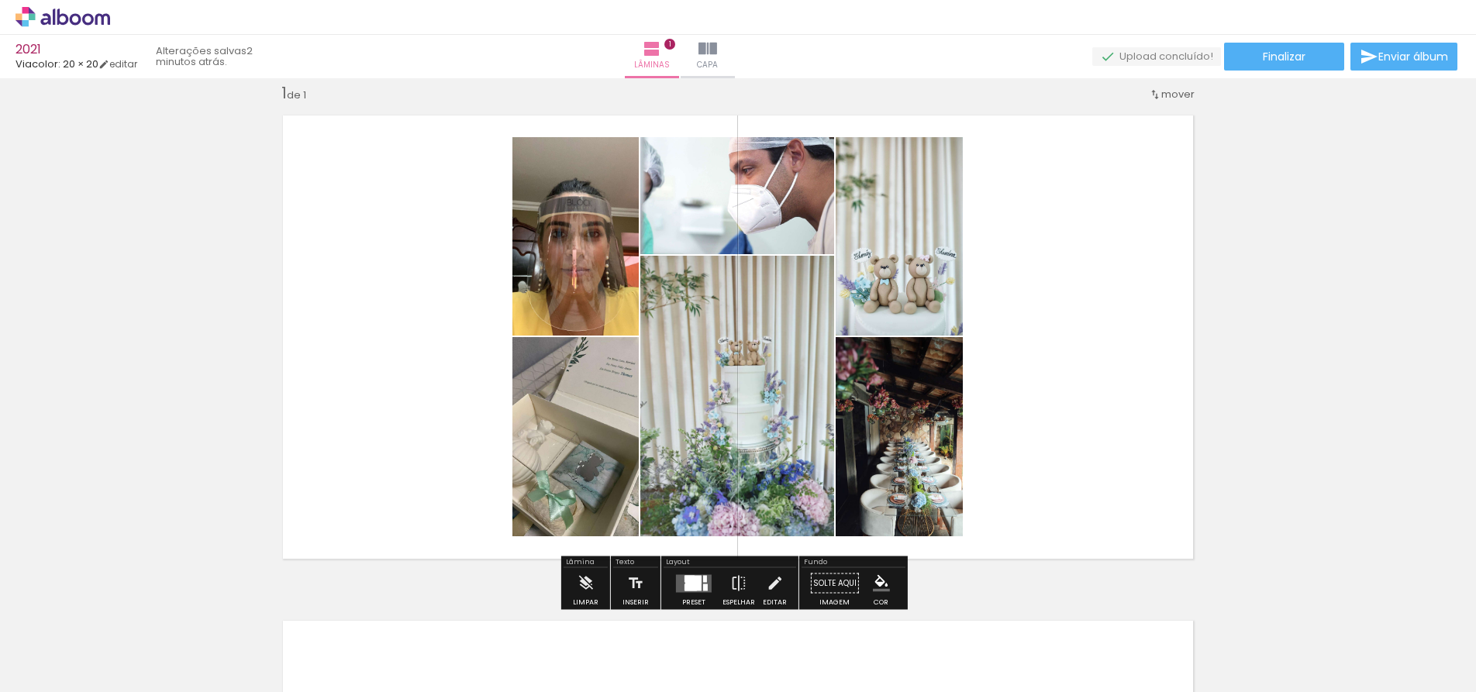
click at [1135, 310] on quentale-layouter at bounding box center [737, 337] width 933 height 467
click at [1103, 249] on quentale-layouter at bounding box center [737, 337] width 933 height 467
click at [687, 579] on div at bounding box center [693, 583] width 16 height 15
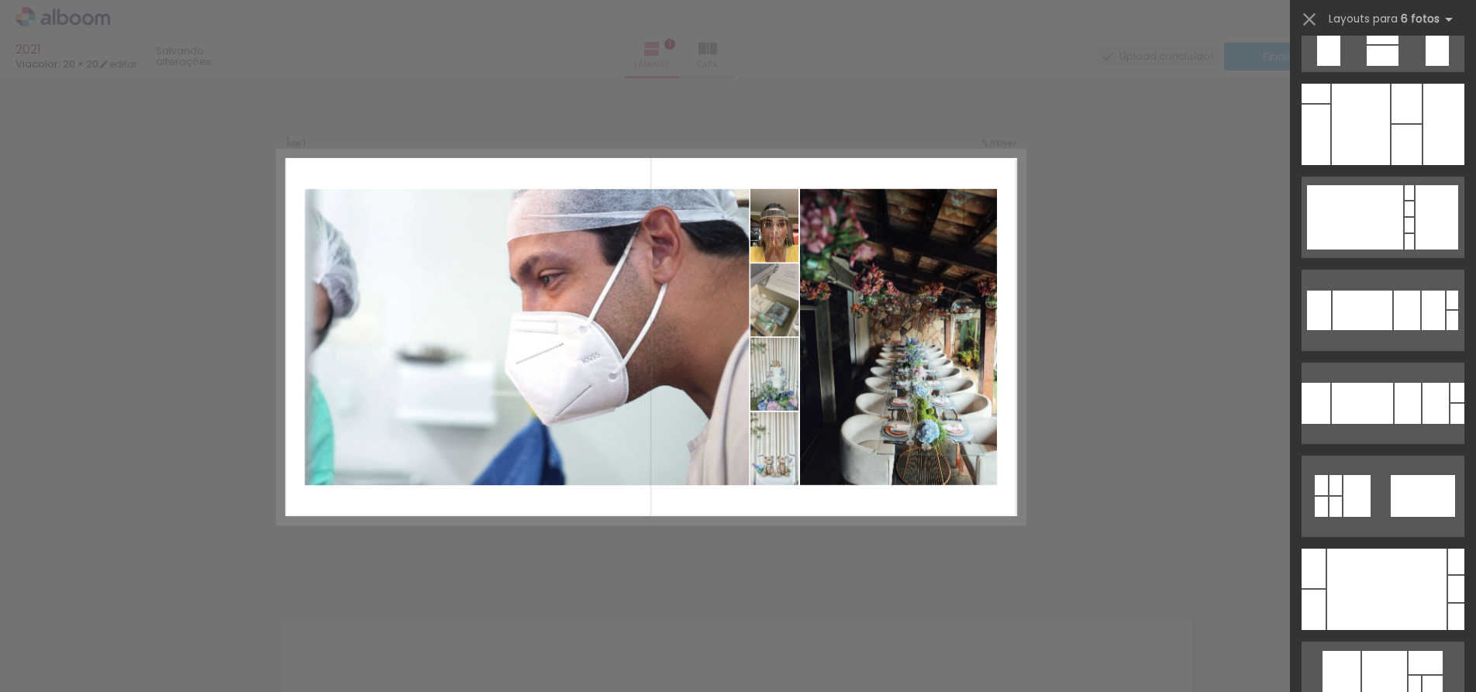
scroll to position [775, 0]
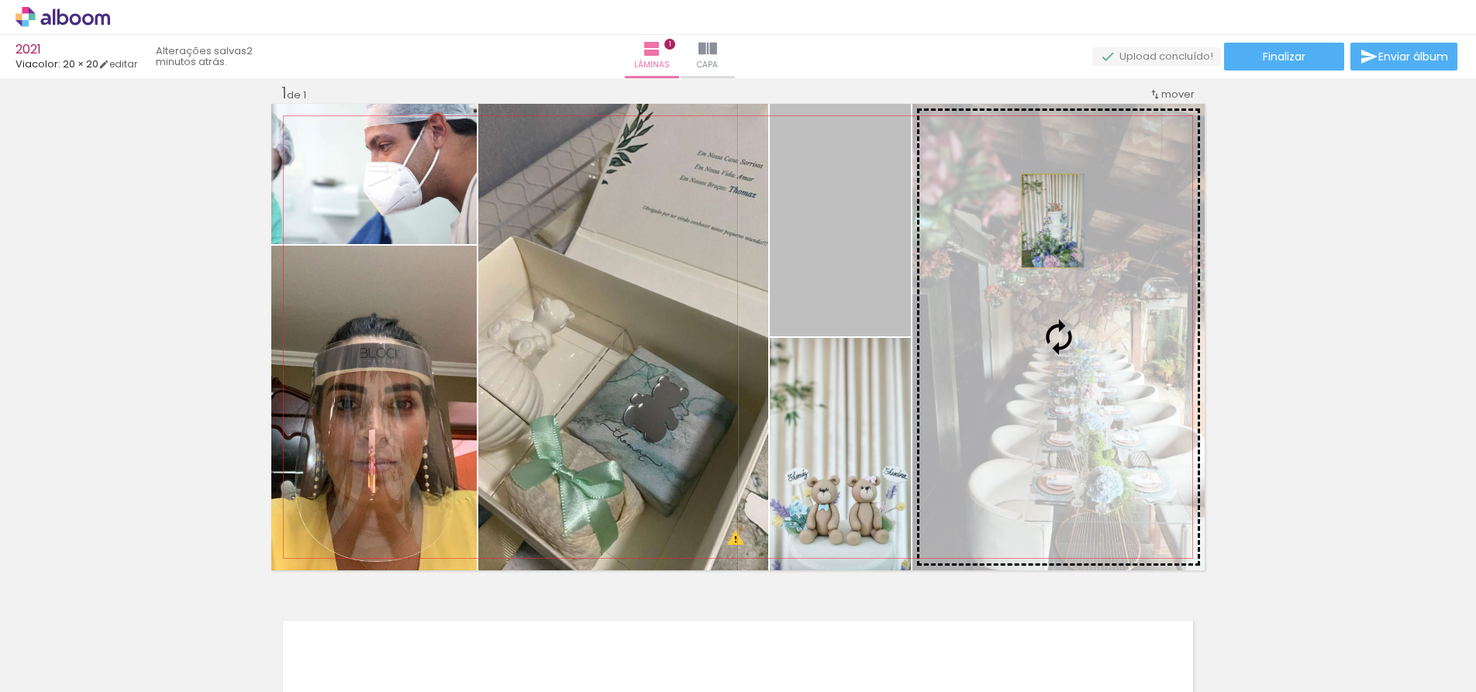
drag, startPoint x: 873, startPoint y: 211, endPoint x: 1044, endPoint y: 221, distance: 170.8
click at [0, 0] on slot at bounding box center [0, 0] width 0 height 0
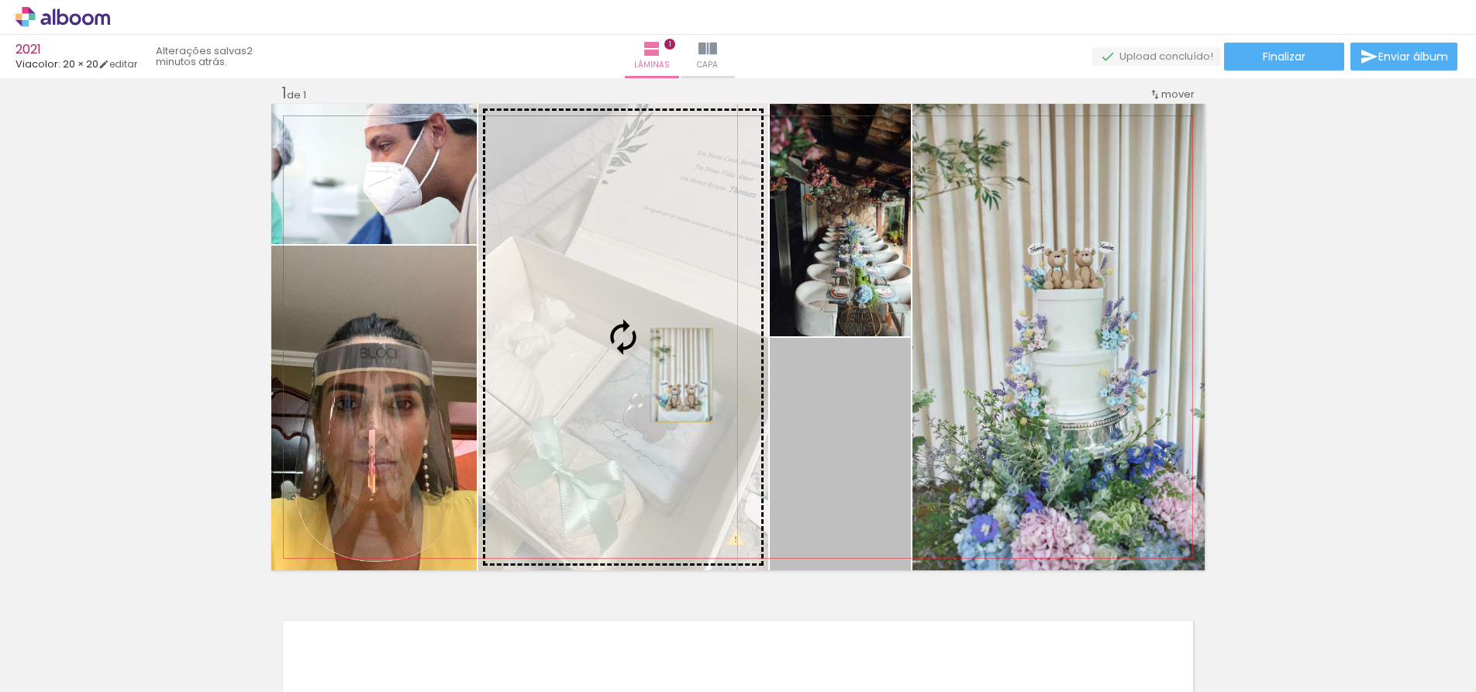
drag, startPoint x: 878, startPoint y: 418, endPoint x: 678, endPoint y: 375, distance: 204.4
click at [0, 0] on slot at bounding box center [0, 0] width 0 height 0
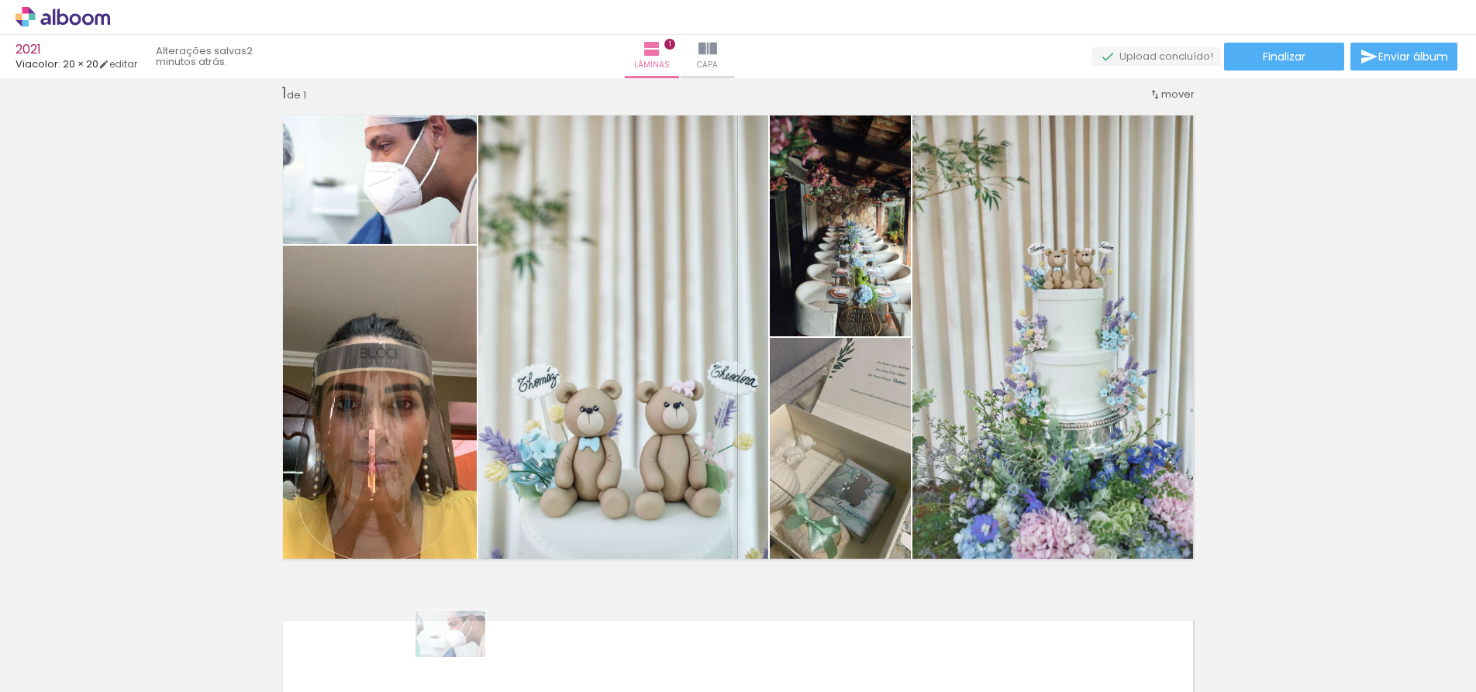
drag, startPoint x: 263, startPoint y: 641, endPoint x: 462, endPoint y: 657, distance: 199.8
click at [0, 0] on slot at bounding box center [0, 0] width 0 height 0
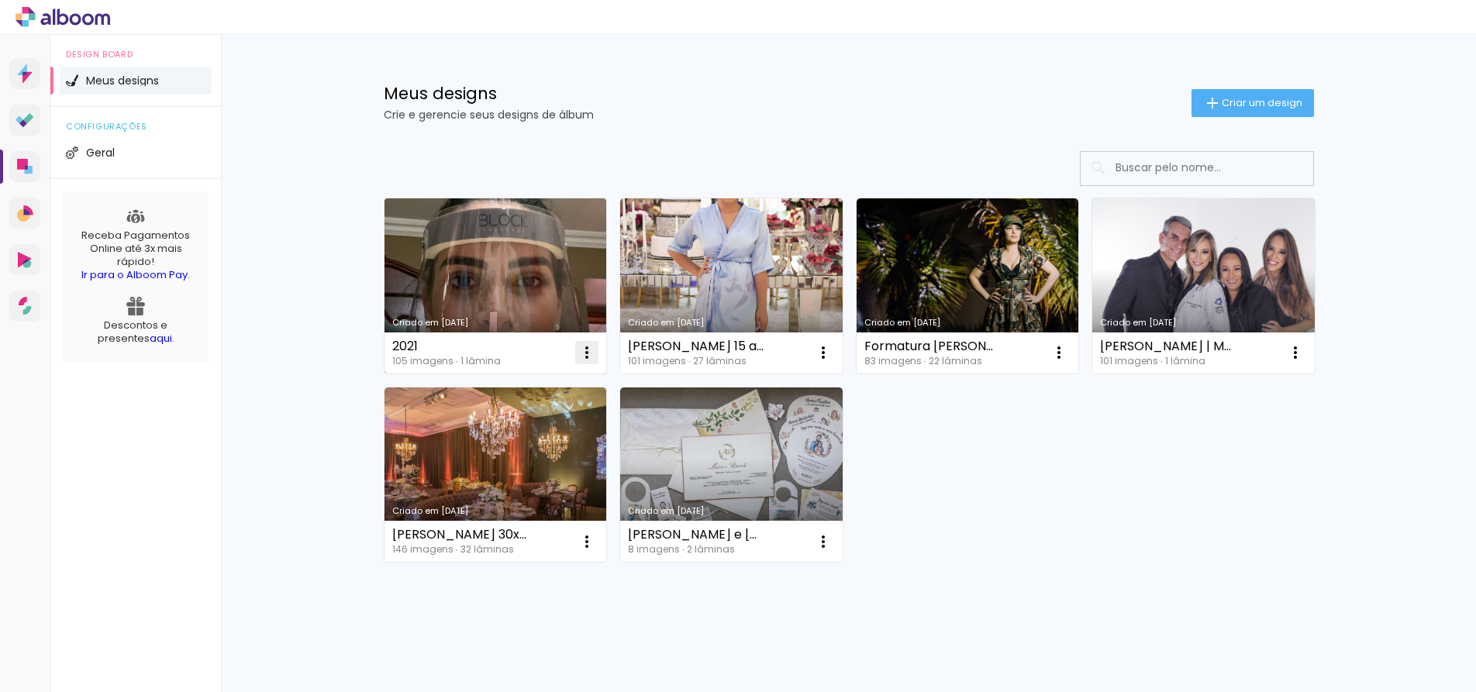
click at [581, 348] on iron-icon at bounding box center [586, 352] width 19 height 19
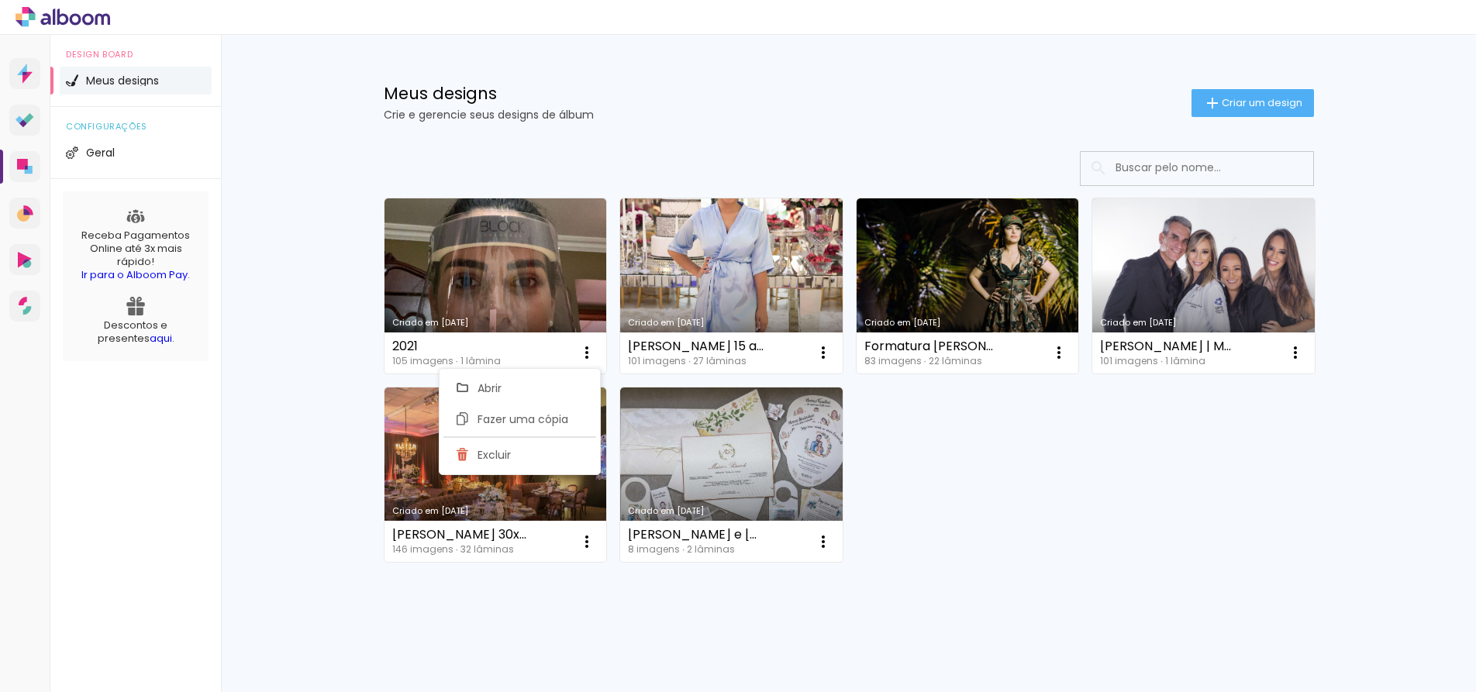
click at [277, 292] on div "Meus designs Crie e gerencie seus designs de álbum Criar um design Criado em 01…" at bounding box center [848, 371] width 1255 height 672
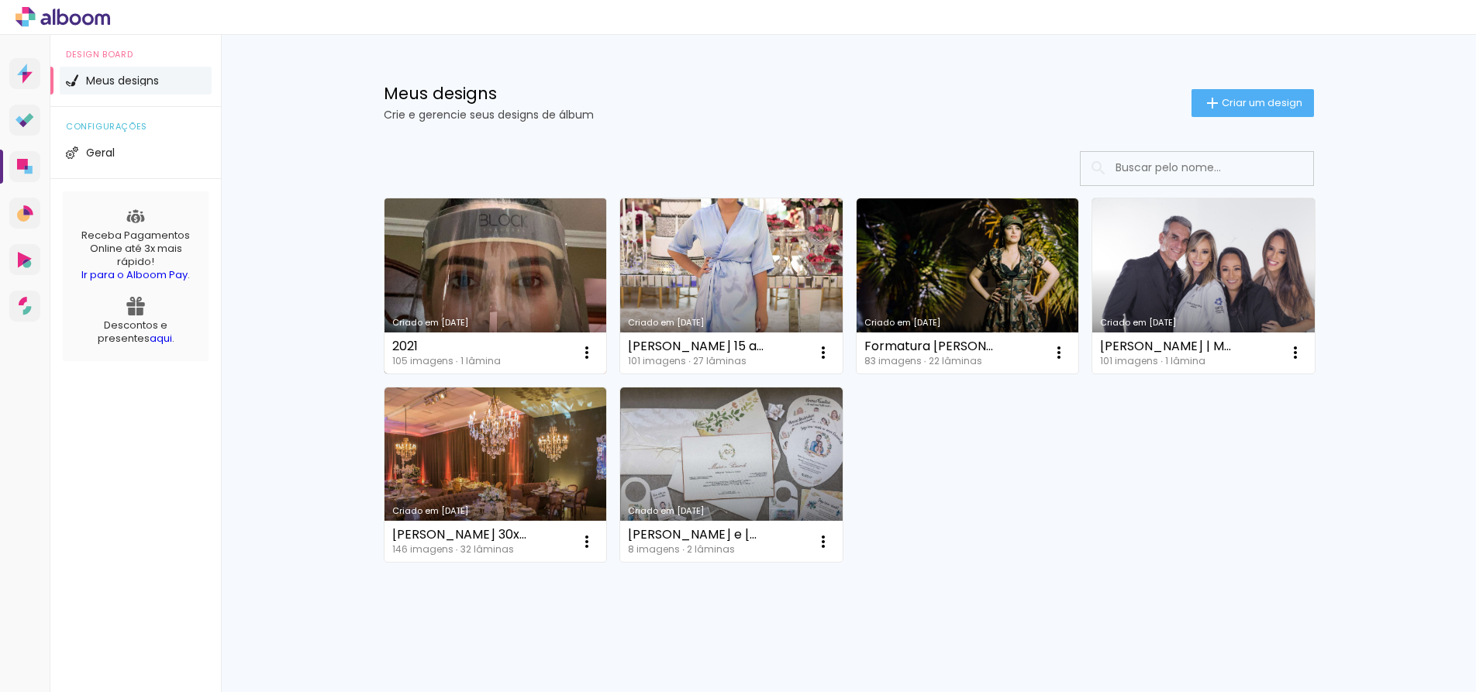
click at [474, 257] on link "Criado em [DATE]" at bounding box center [495, 285] width 222 height 175
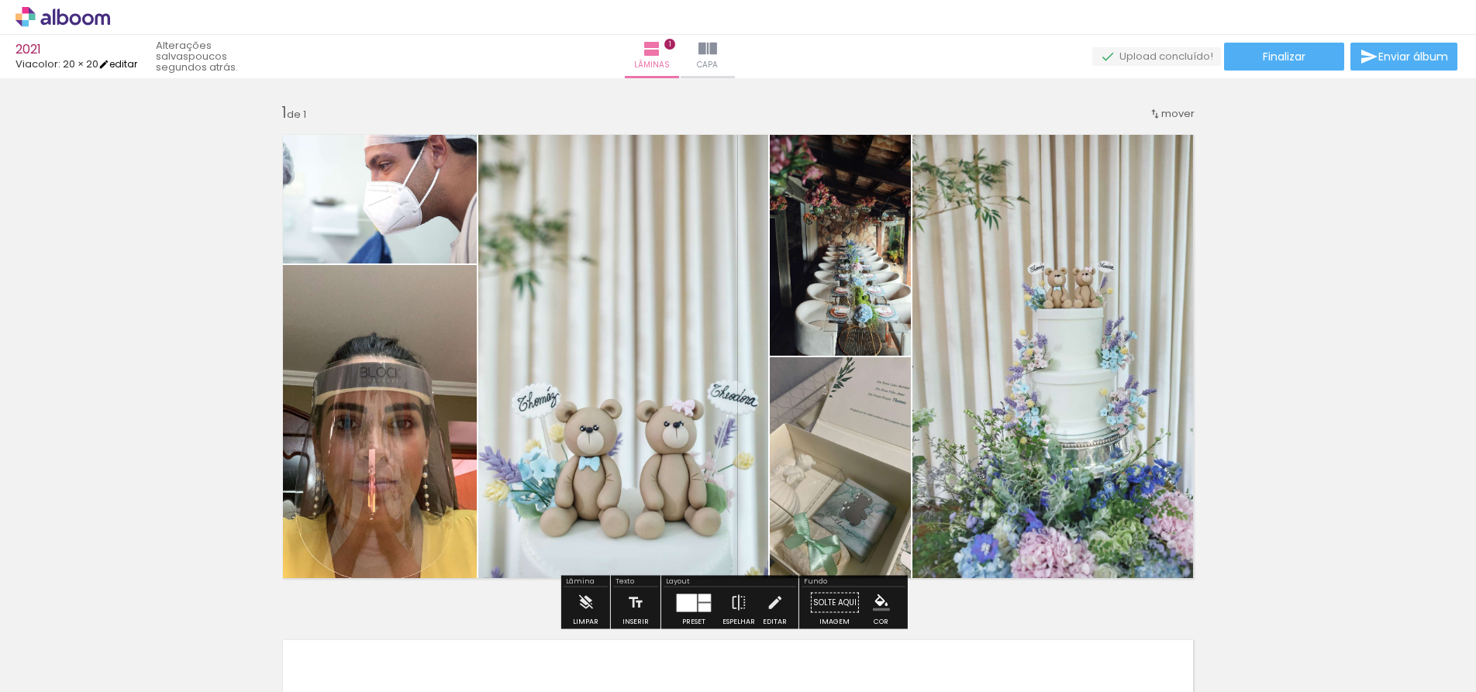
click at [126, 63] on link "editar" at bounding box center [117, 63] width 39 height 13
type input "1"
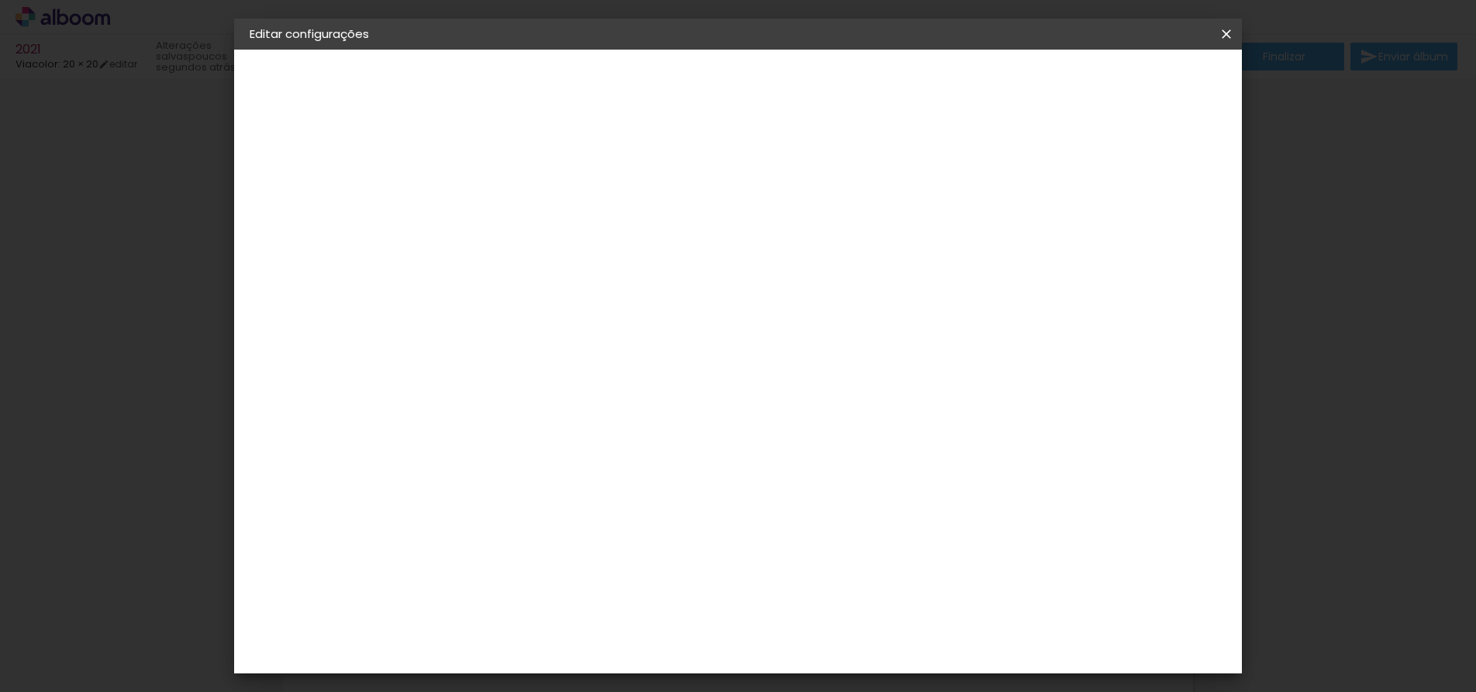
click at [290, 160] on div "2. Especificações" at bounding box center [335, 159] width 170 height 19
click at [1227, 28] on iron-icon at bounding box center [1226, 33] width 19 height 15
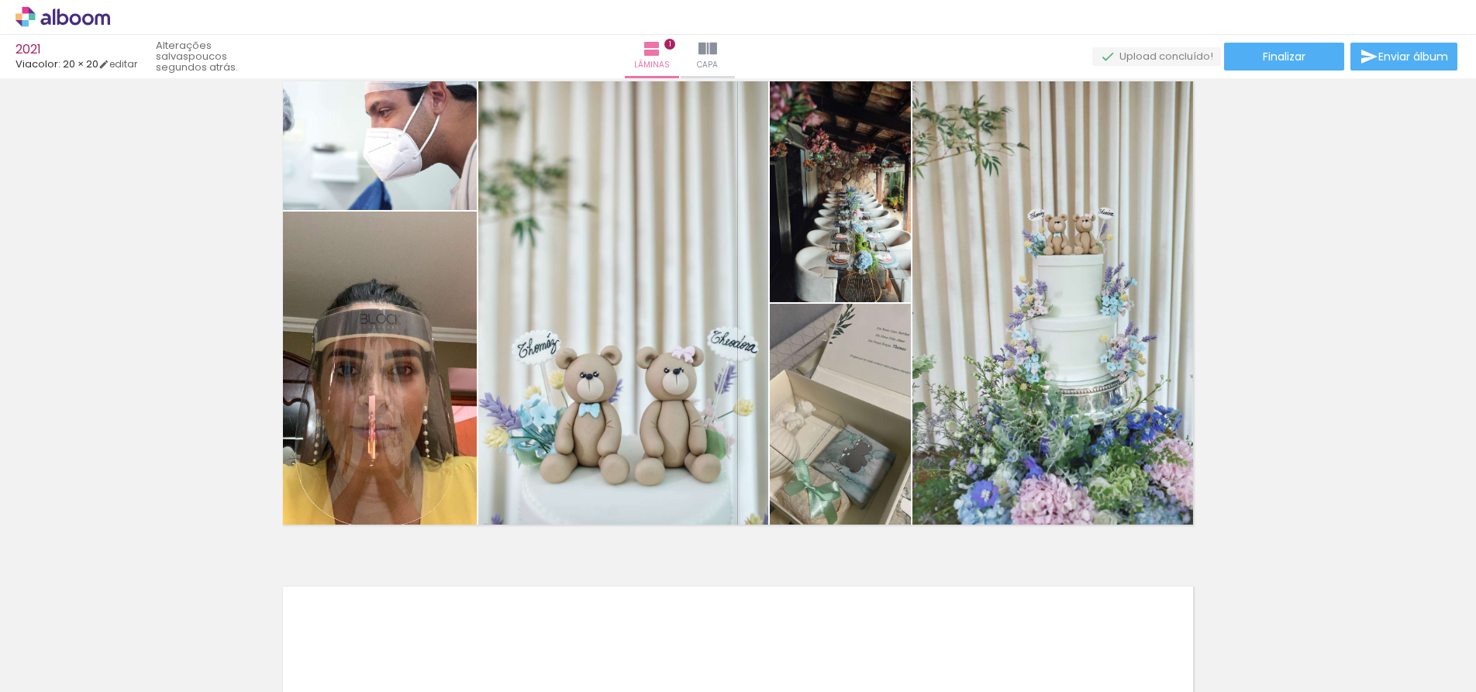
scroll to position [77, 0]
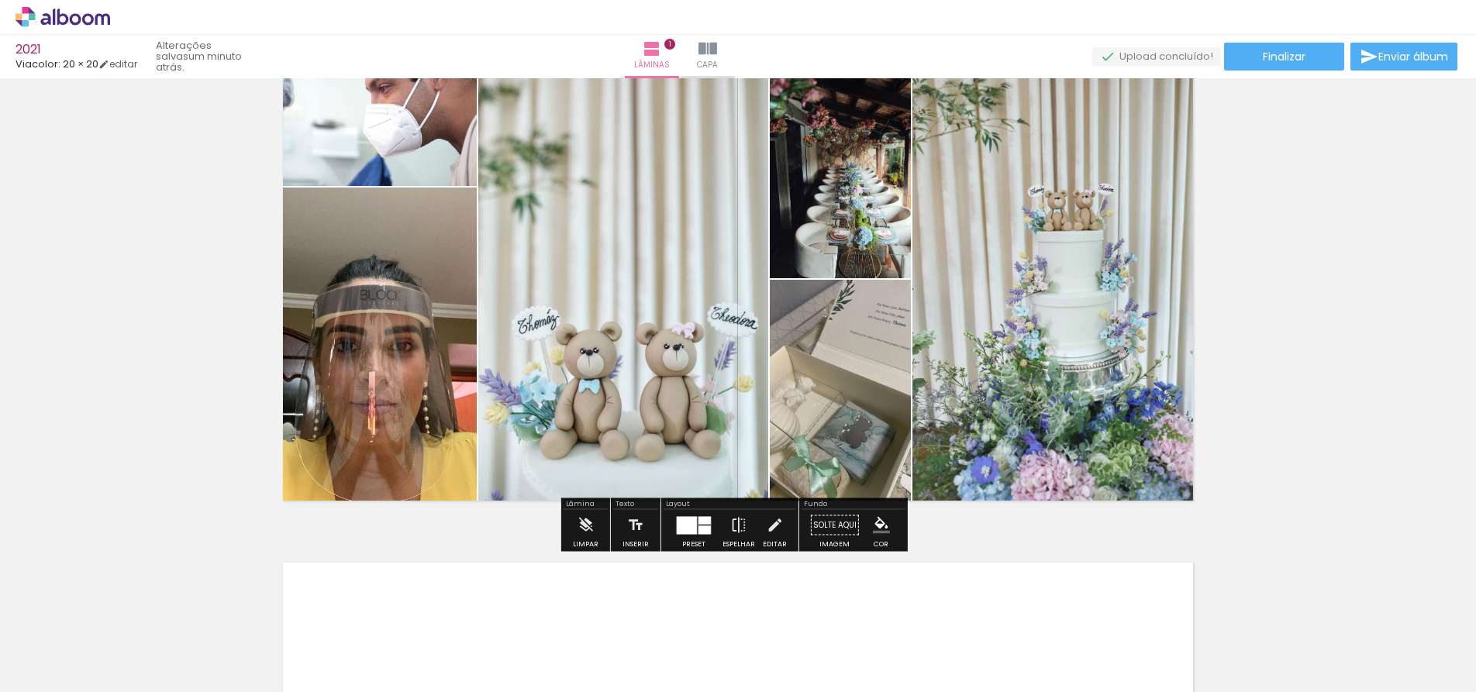
click at [698, 525] on div at bounding box center [704, 529] width 12 height 9
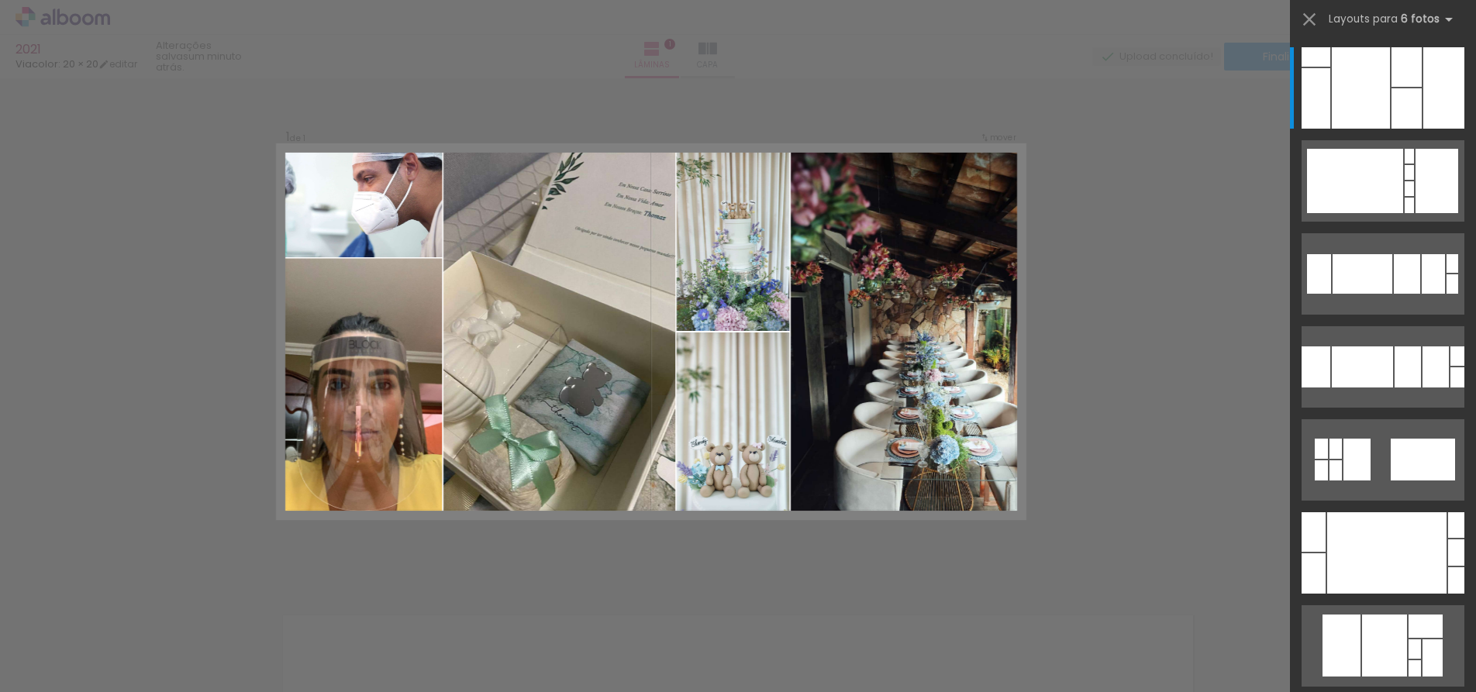
scroll to position [19, 0]
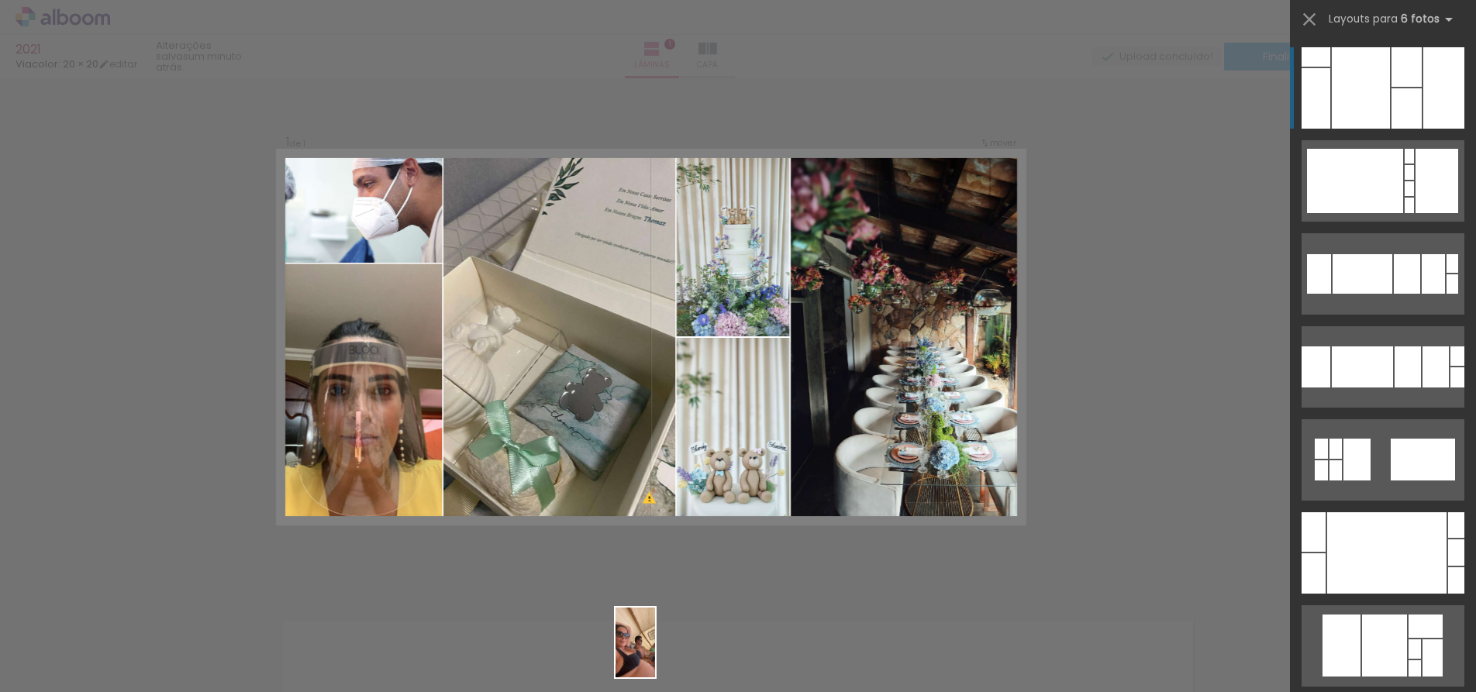
drag, startPoint x: 414, startPoint y: 632, endPoint x: 663, endPoint y: 654, distance: 250.5
click at [0, 0] on slot at bounding box center [0, 0] width 0 height 0
click at [175, 635] on div at bounding box center [156, 640] width 40 height 70
click at [175, 645] on div at bounding box center [156, 640] width 40 height 70
click at [175, 649] on div at bounding box center [156, 640] width 40 height 70
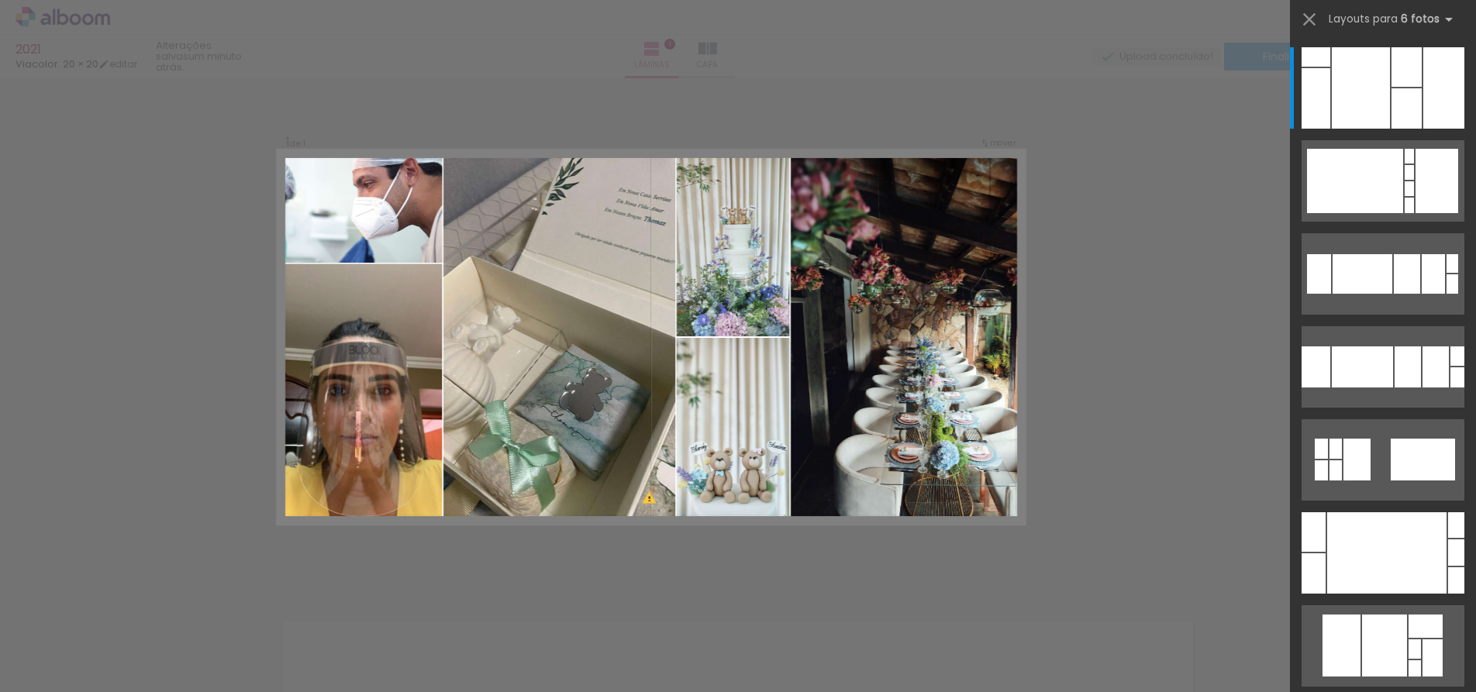
click at [175, 642] on div at bounding box center [156, 640] width 40 height 70
click at [1215, 495] on div "Confirmar Cancelar" at bounding box center [738, 583] width 1476 height 1048
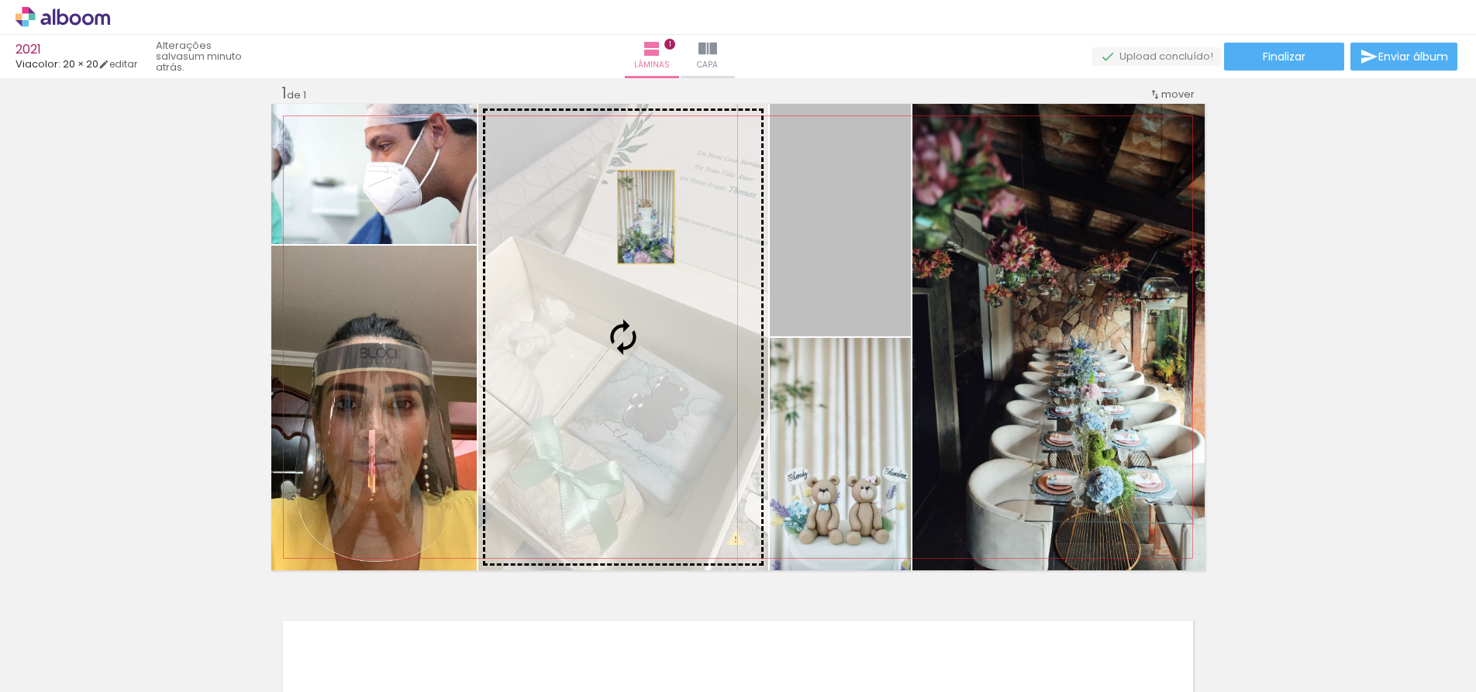
drag, startPoint x: 870, startPoint y: 162, endPoint x: 629, endPoint y: 218, distance: 246.6
click at [0, 0] on slot at bounding box center [0, 0] width 0 height 0
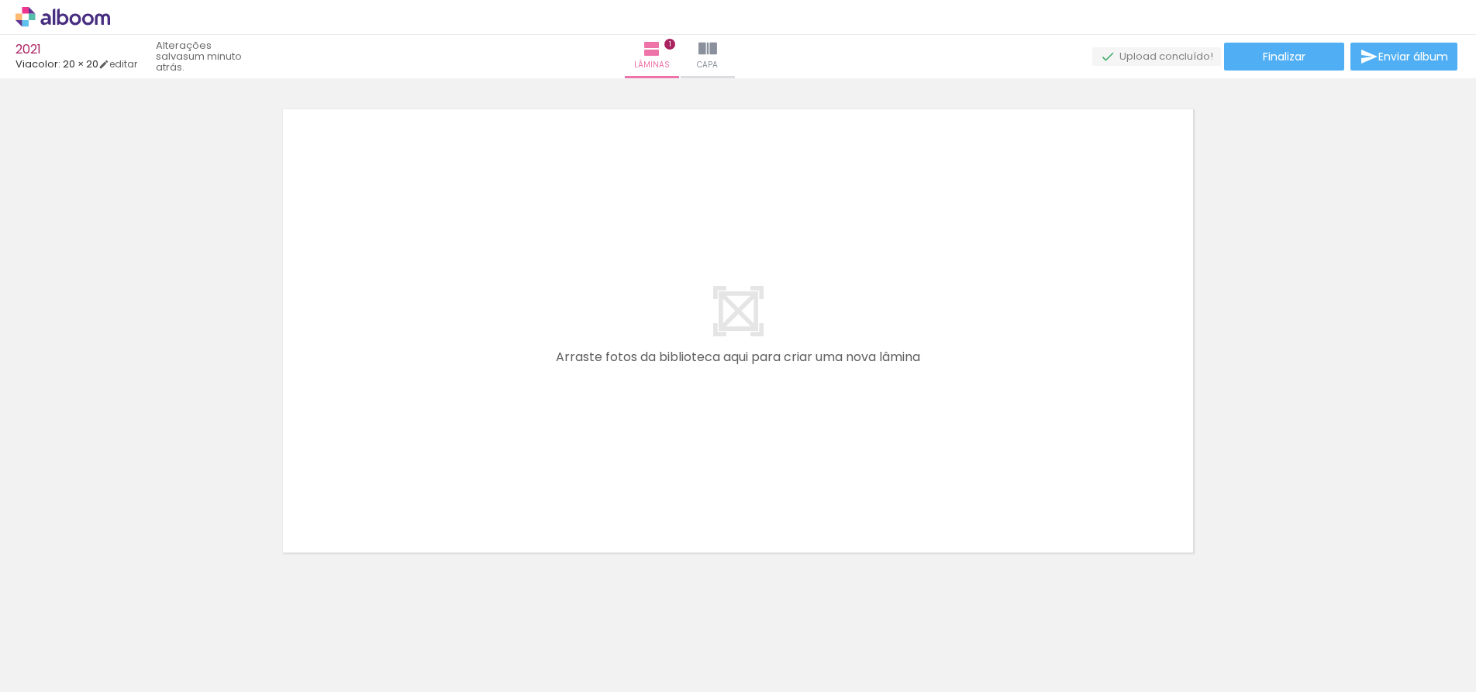
scroll to position [554, 0]
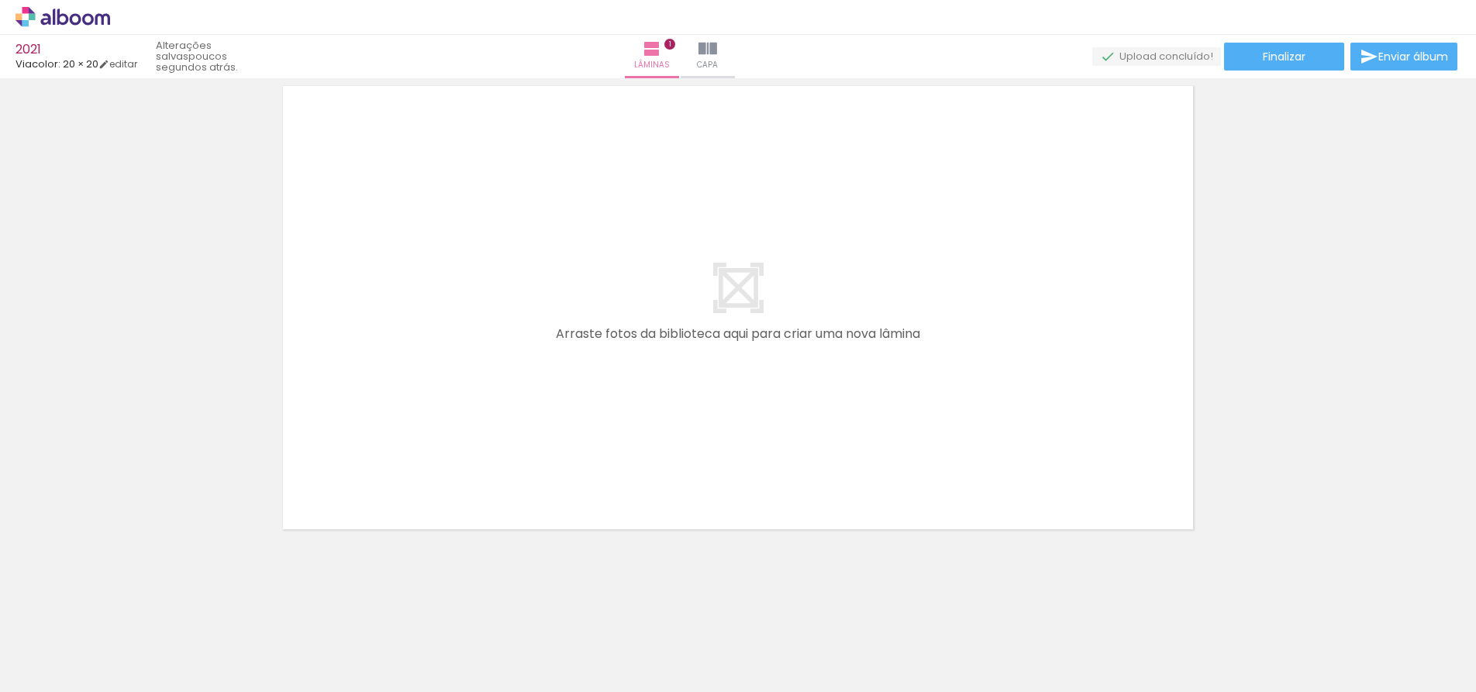
click at [175, 637] on div at bounding box center [156, 640] width 40 height 70
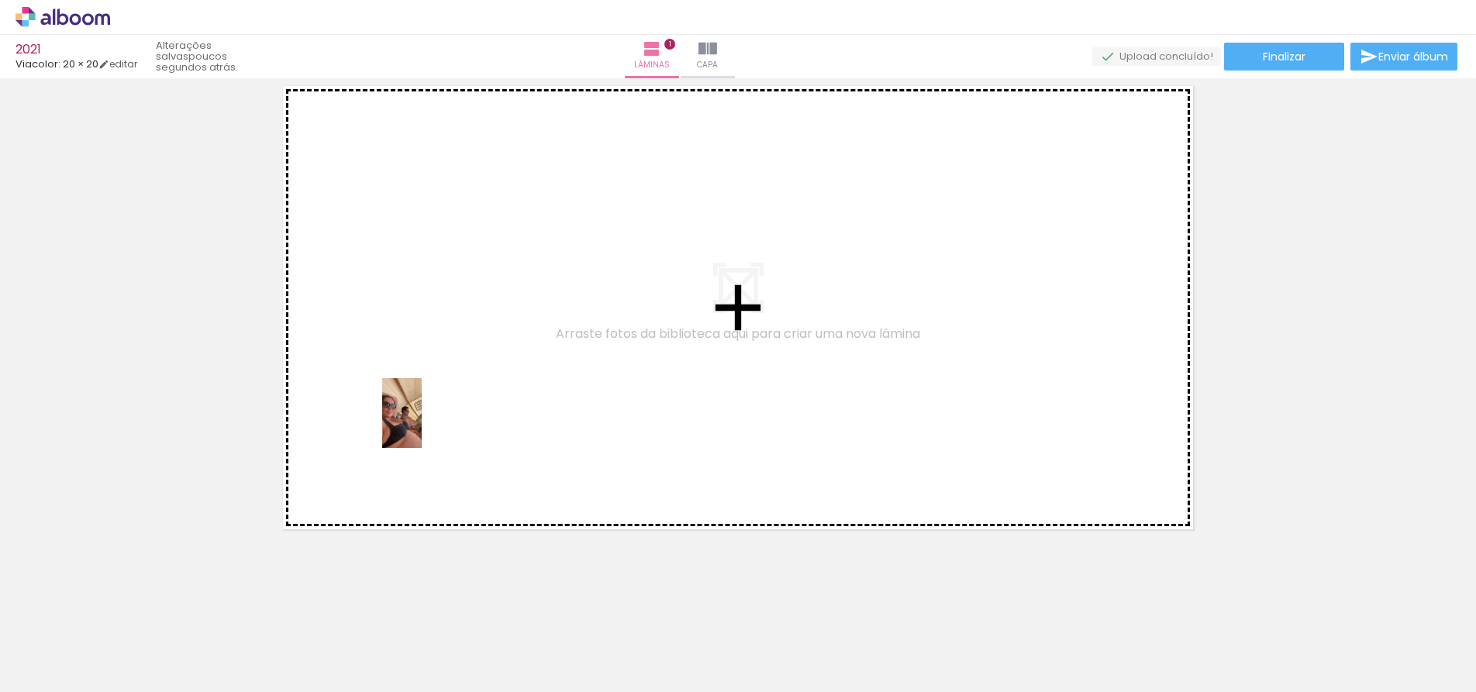
drag, startPoint x: 420, startPoint y: 634, endPoint x: 429, endPoint y: 423, distance: 211.0
click at [429, 423] on quentale-workspace at bounding box center [738, 346] width 1476 height 692
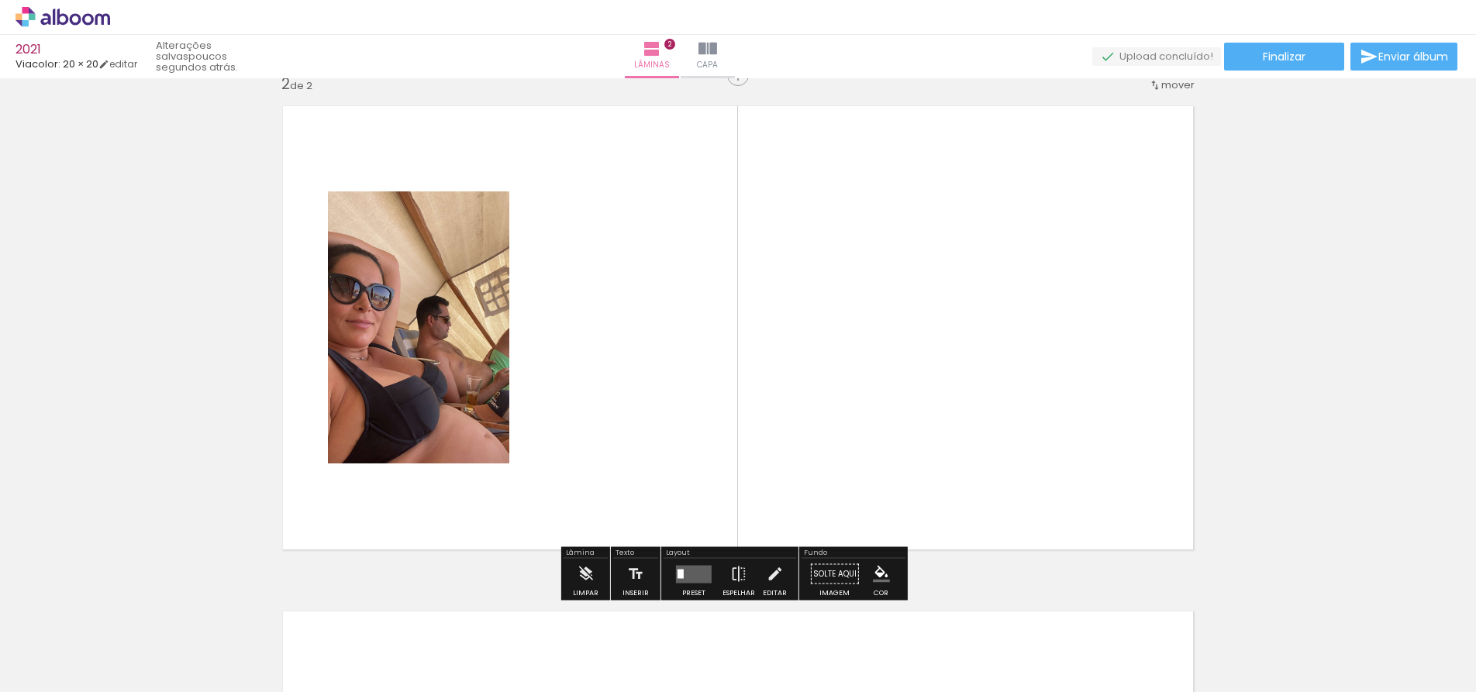
scroll to position [525, 0]
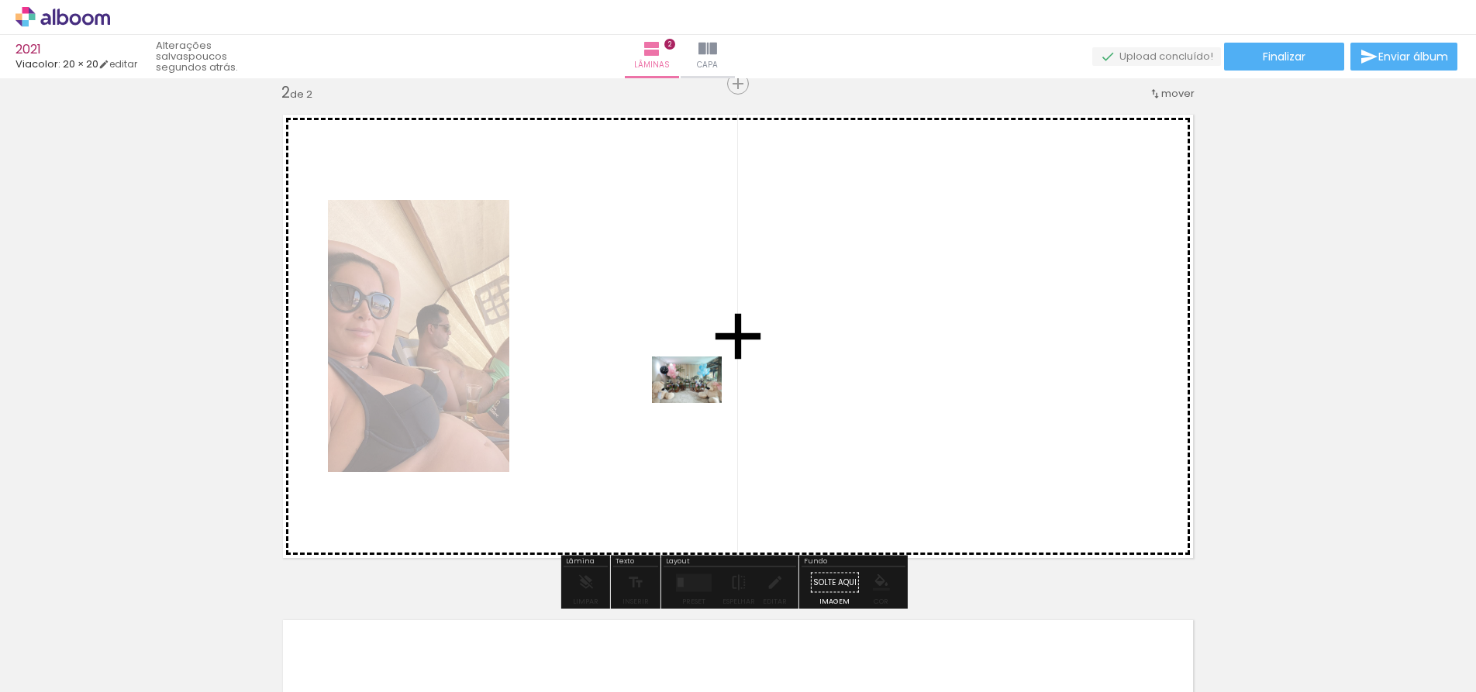
drag, startPoint x: 674, startPoint y: 643, endPoint x: 698, endPoint y: 403, distance: 241.4
click at [698, 403] on quentale-workspace at bounding box center [738, 346] width 1476 height 692
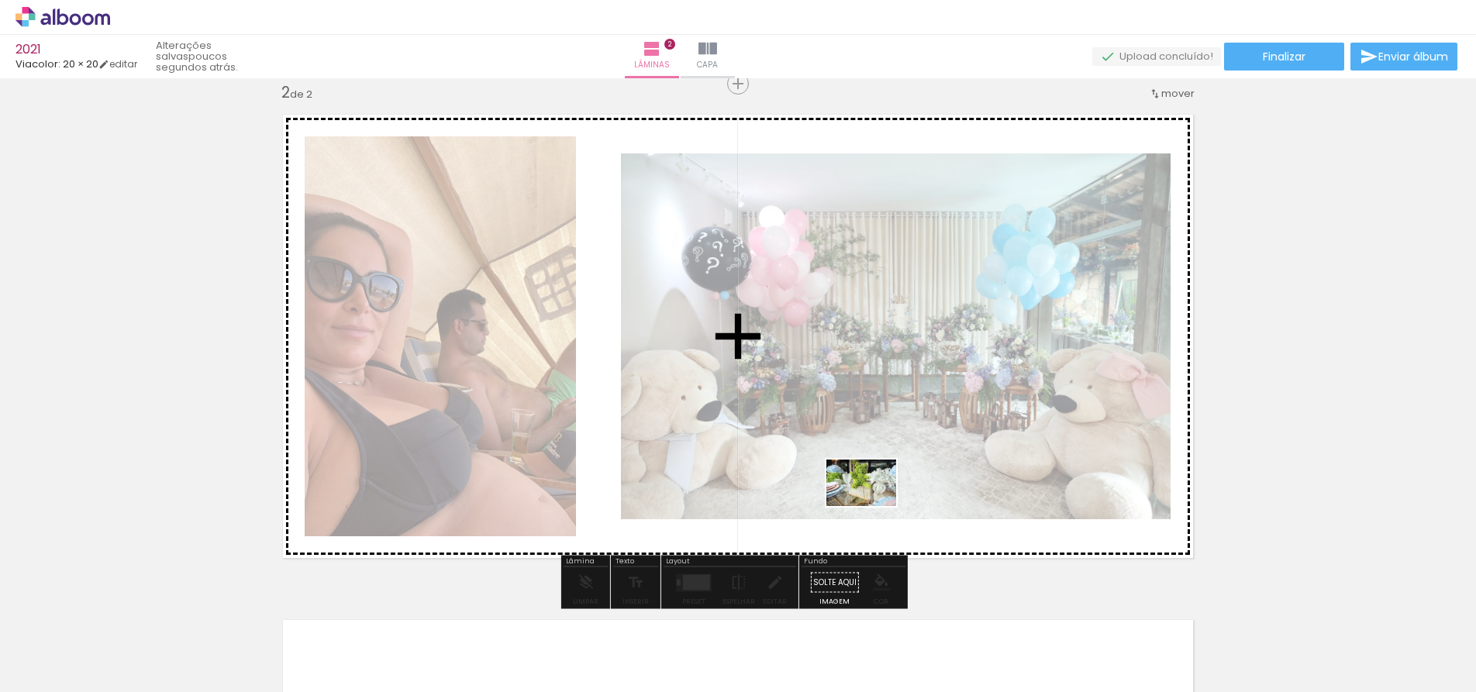
drag, startPoint x: 785, startPoint y: 642, endPoint x: 873, endPoint y: 506, distance: 161.4
click at [873, 506] on quentale-workspace at bounding box center [738, 346] width 1476 height 692
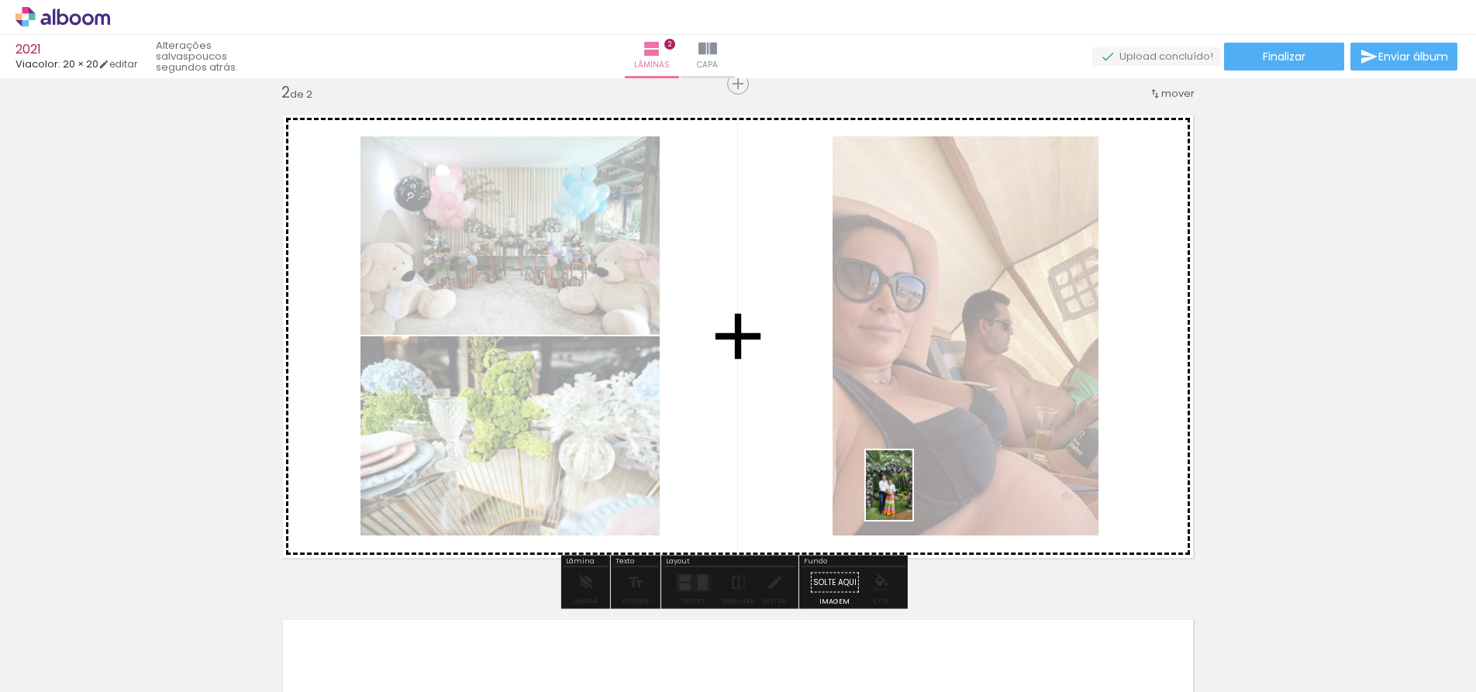
drag, startPoint x: 945, startPoint y: 645, endPoint x: 912, endPoint y: 496, distance: 152.5
click at [912, 496] on quentale-workspace at bounding box center [738, 346] width 1476 height 692
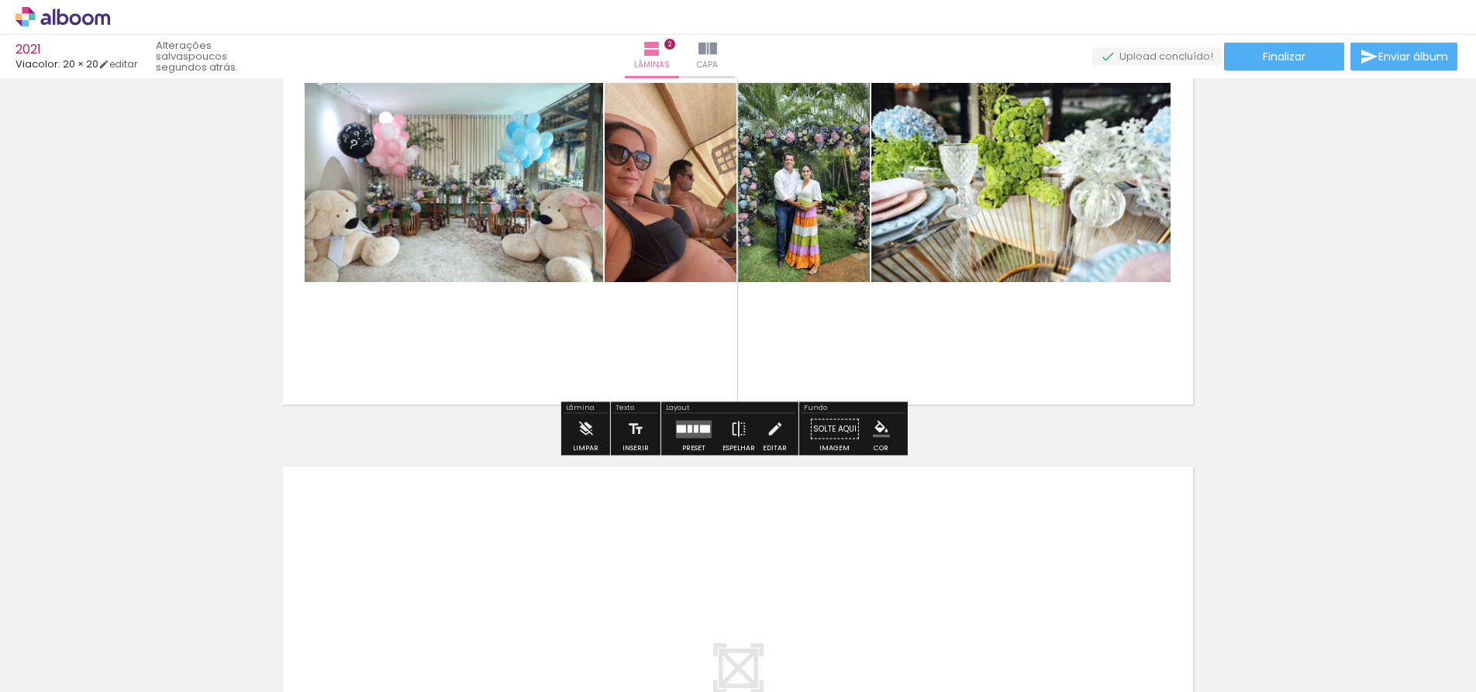
scroll to position [680, 0]
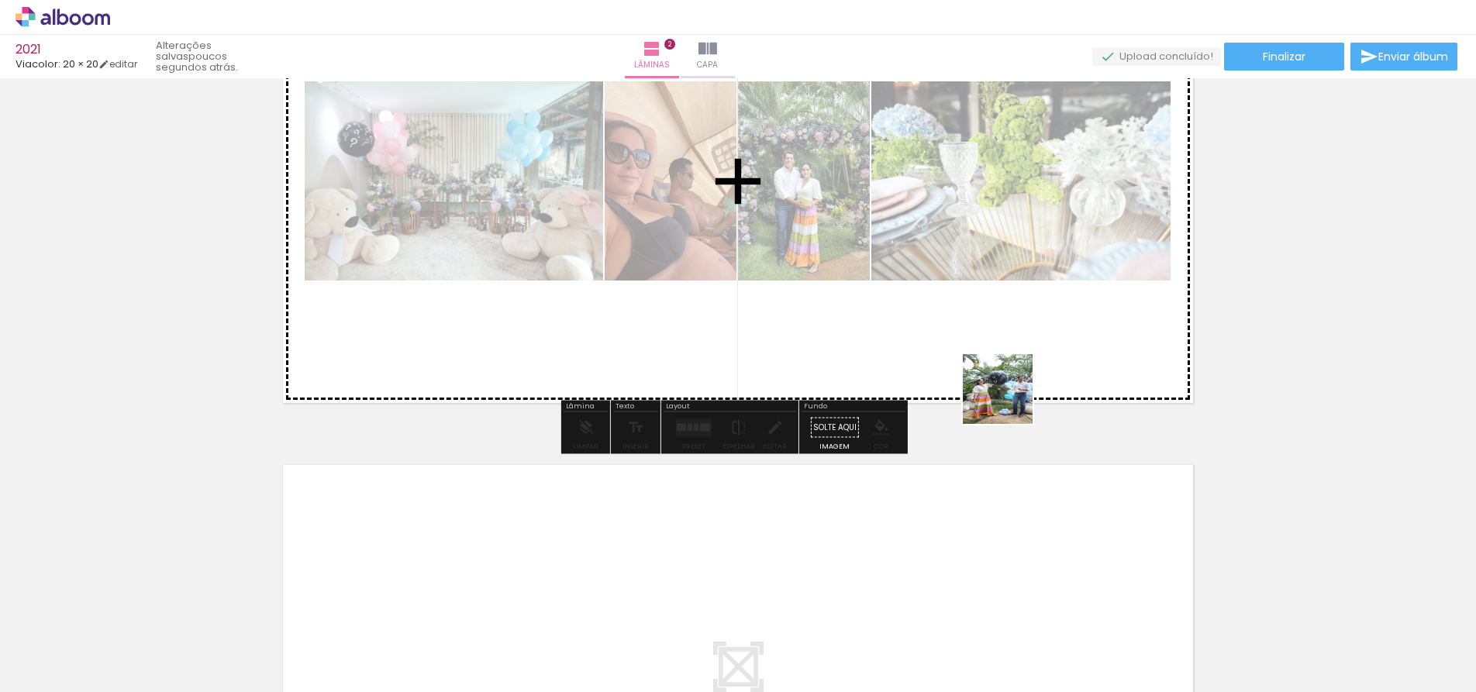
drag, startPoint x: 1016, startPoint y: 627, endPoint x: 1005, endPoint y: 375, distance: 252.1
click at [1005, 375] on quentale-workspace at bounding box center [738, 346] width 1476 height 692
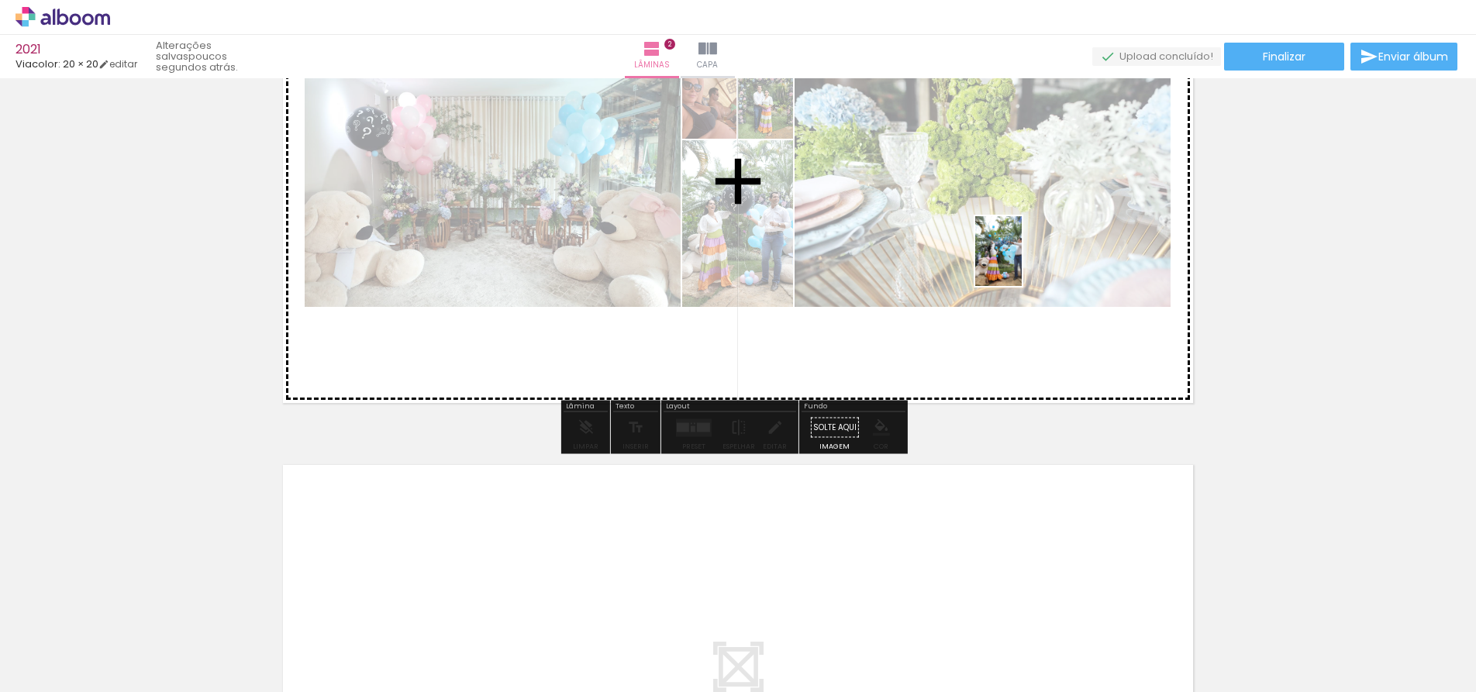
drag, startPoint x: 1117, startPoint y: 625, endPoint x: 1021, endPoint y: 263, distance: 374.3
click at [1021, 263] on quentale-workspace at bounding box center [738, 346] width 1476 height 692
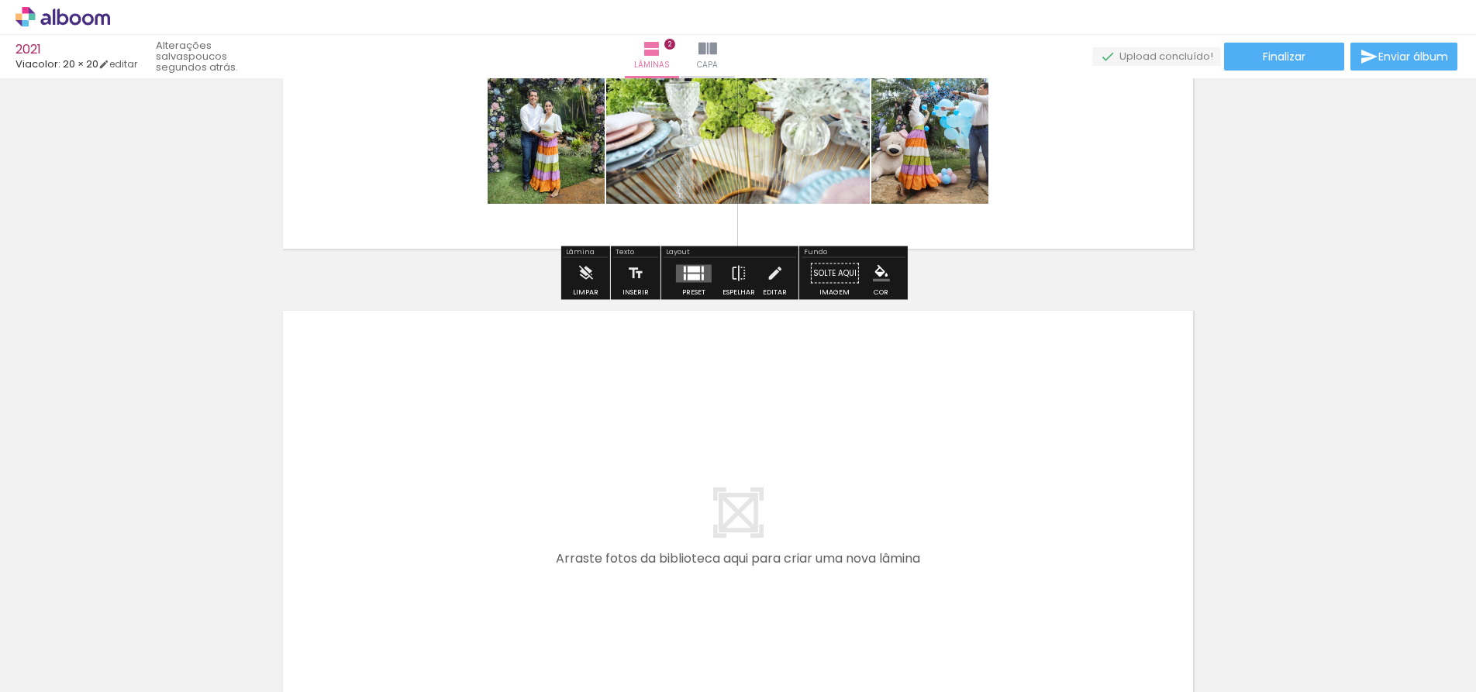
scroll to position [835, 0]
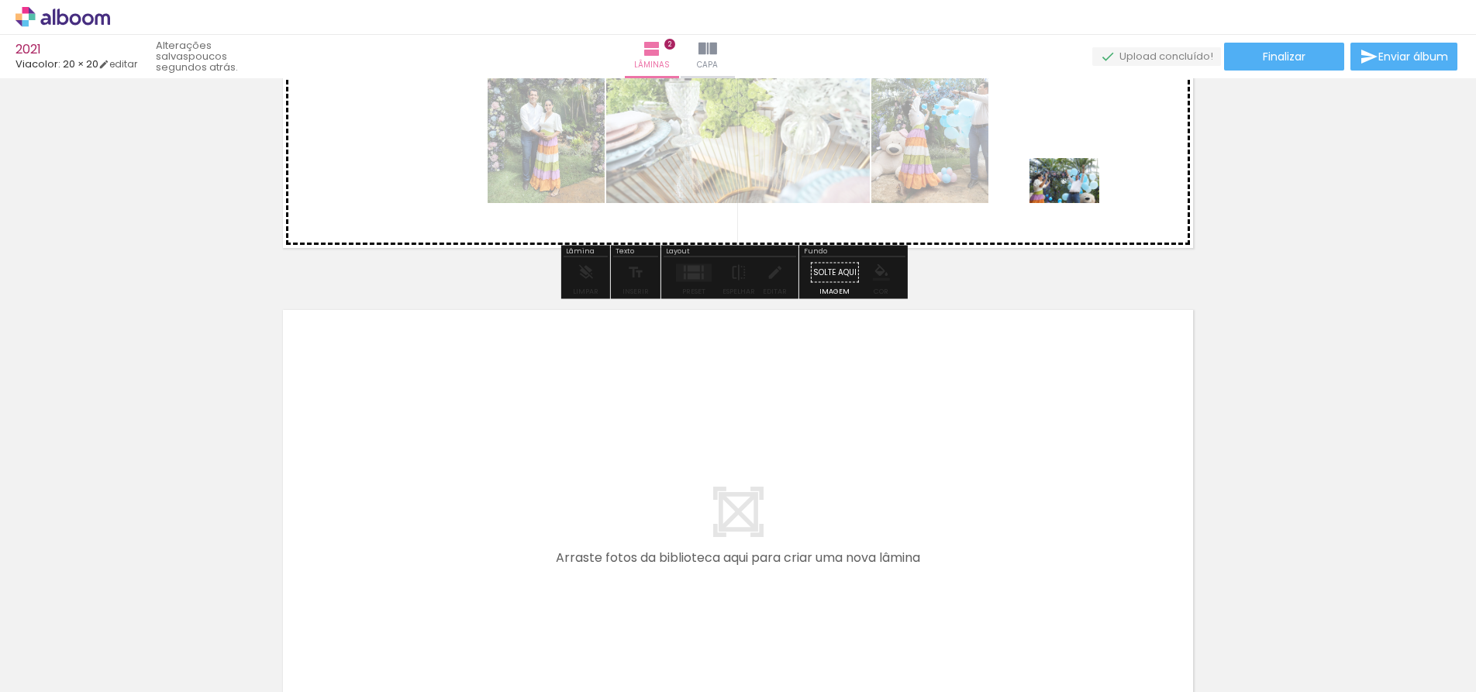
drag, startPoint x: 1187, startPoint y: 642, endPoint x: 1076, endPoint y: 205, distance: 451.1
click at [1076, 205] on quentale-workspace at bounding box center [738, 346] width 1476 height 692
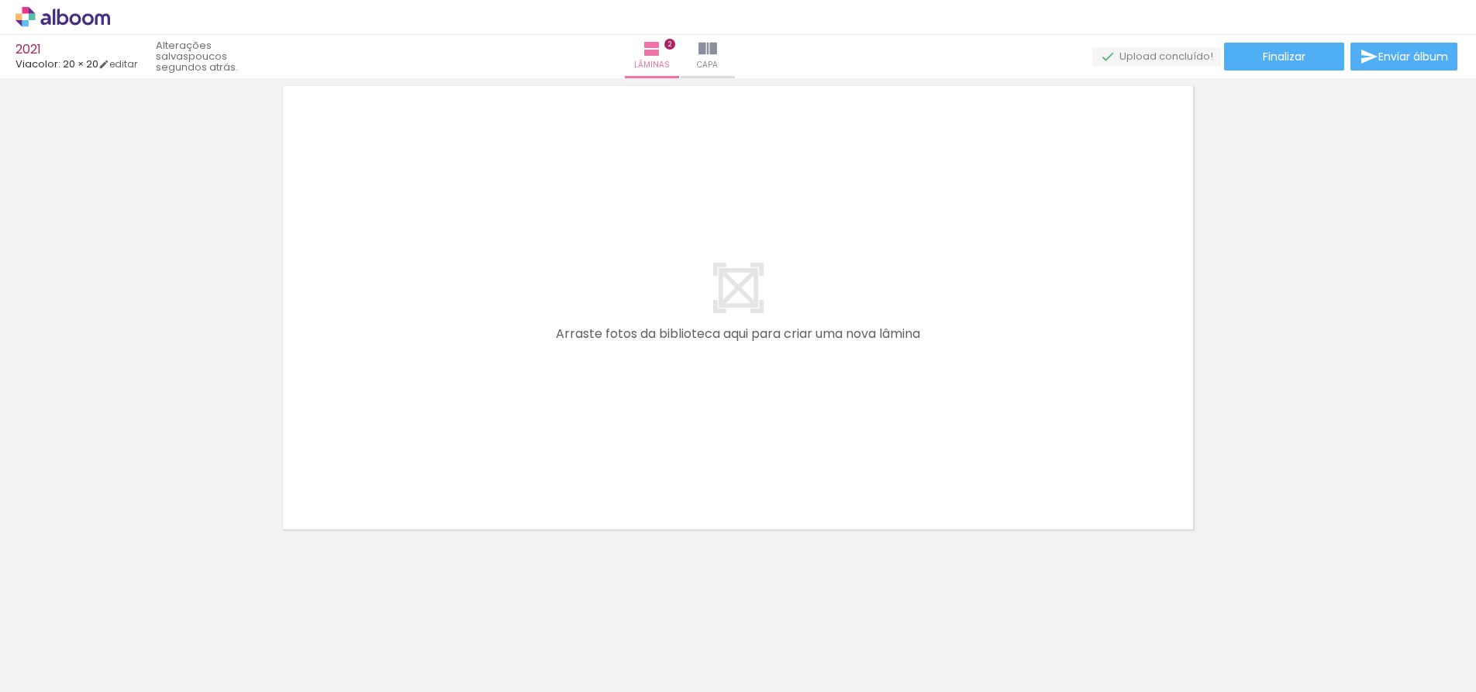
scroll to position [0, 942]
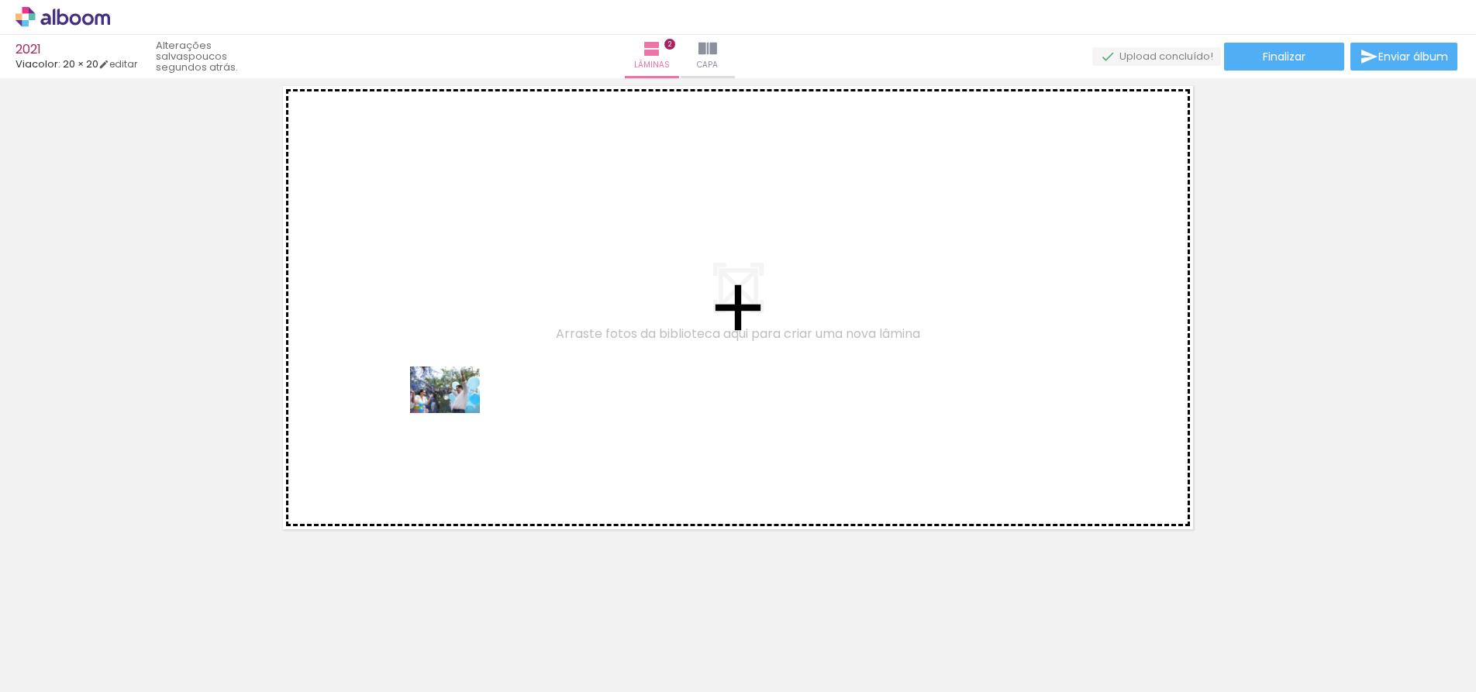
drag, startPoint x: 348, startPoint y: 633, endPoint x: 463, endPoint y: 484, distance: 187.9
click at [460, 410] on quentale-workspace at bounding box center [738, 346] width 1476 height 692
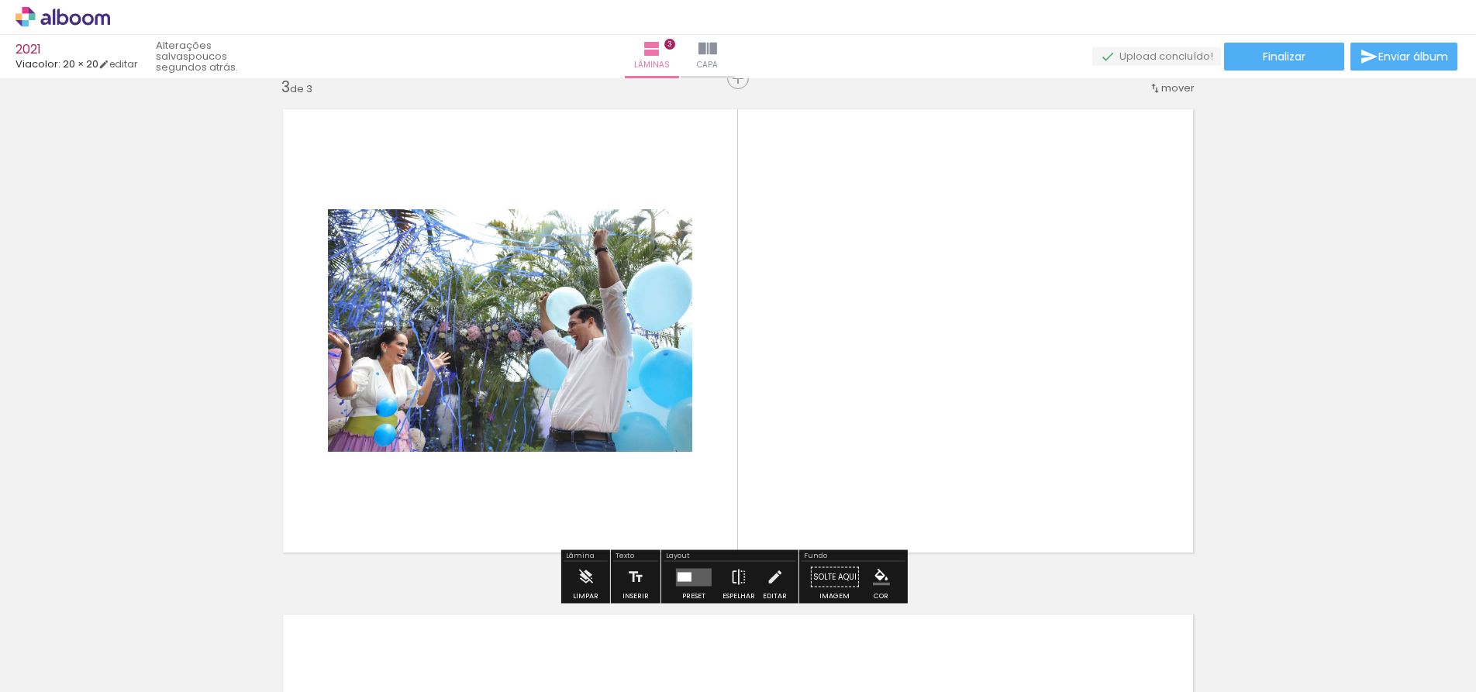
scroll to position [1031, 0]
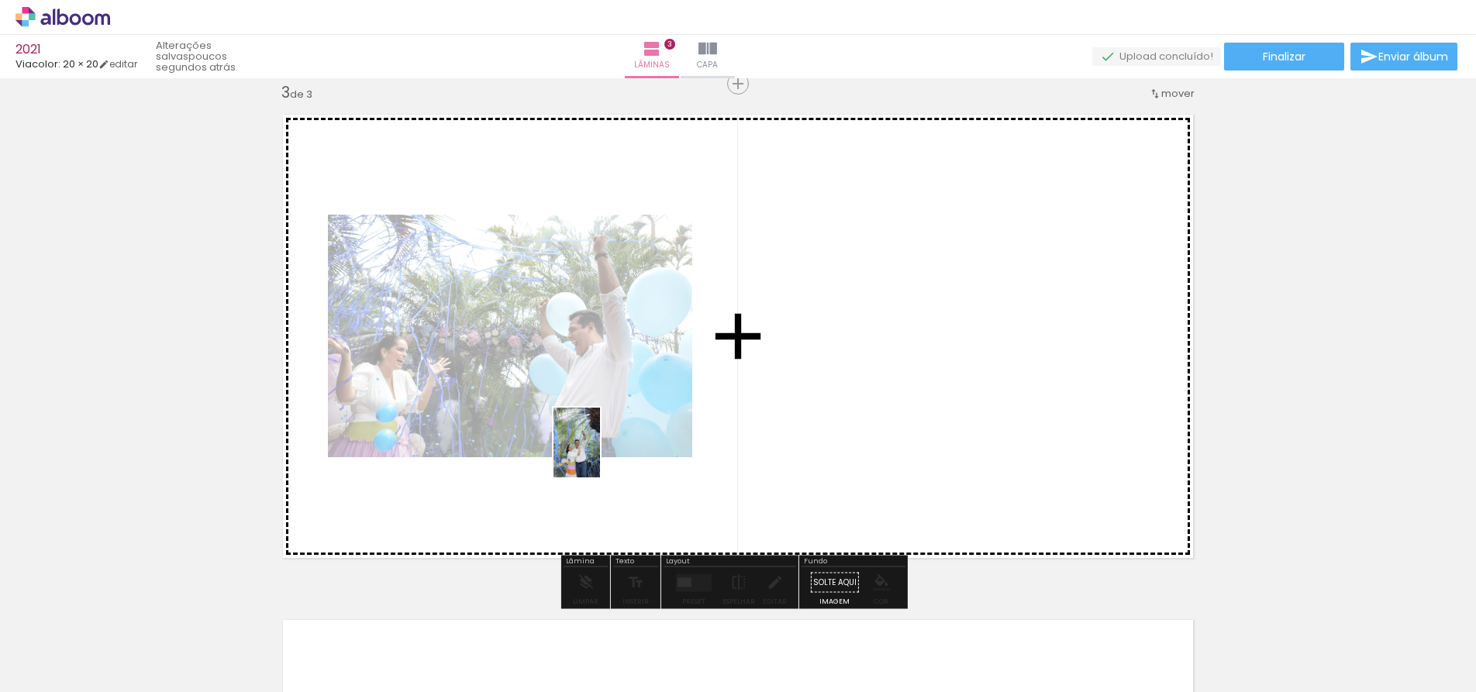
drag, startPoint x: 456, startPoint y: 608, endPoint x: 600, endPoint y: 454, distance: 210.6
click at [600, 454] on quentale-workspace at bounding box center [738, 346] width 1476 height 692
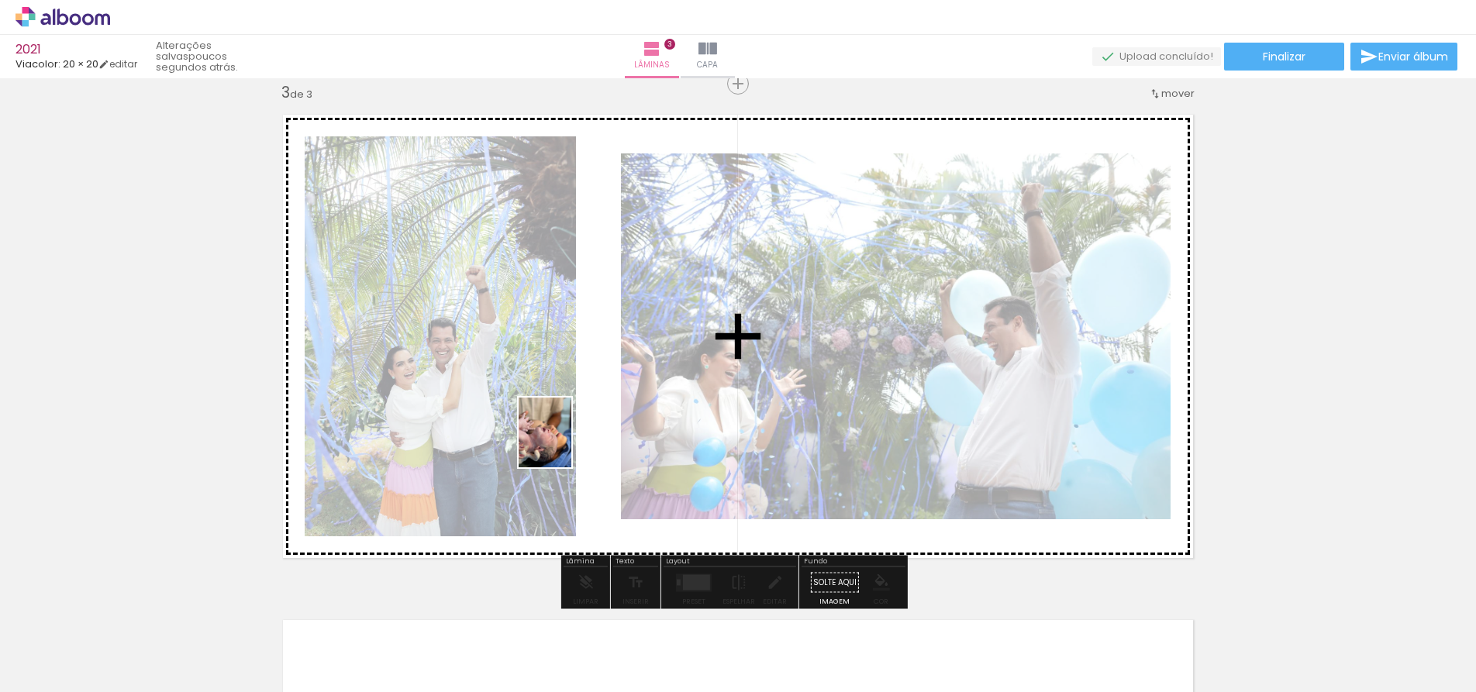
drag, startPoint x: 535, startPoint y: 634, endPoint x: 565, endPoint y: 444, distance: 192.3
click at [565, 444] on quentale-workspace at bounding box center [738, 346] width 1476 height 692
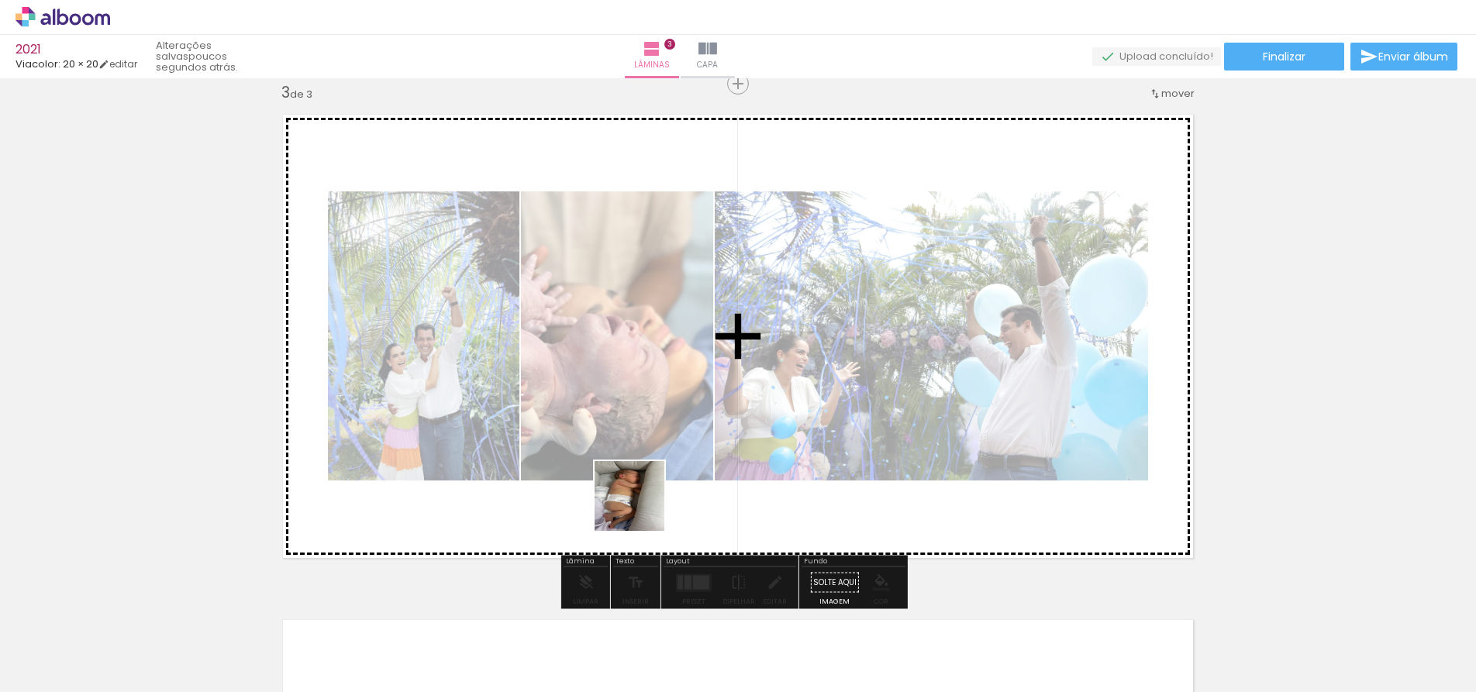
drag, startPoint x: 618, startPoint y: 622, endPoint x: 692, endPoint y: 594, distance: 79.5
click at [653, 432] on quentale-workspace at bounding box center [738, 346] width 1476 height 692
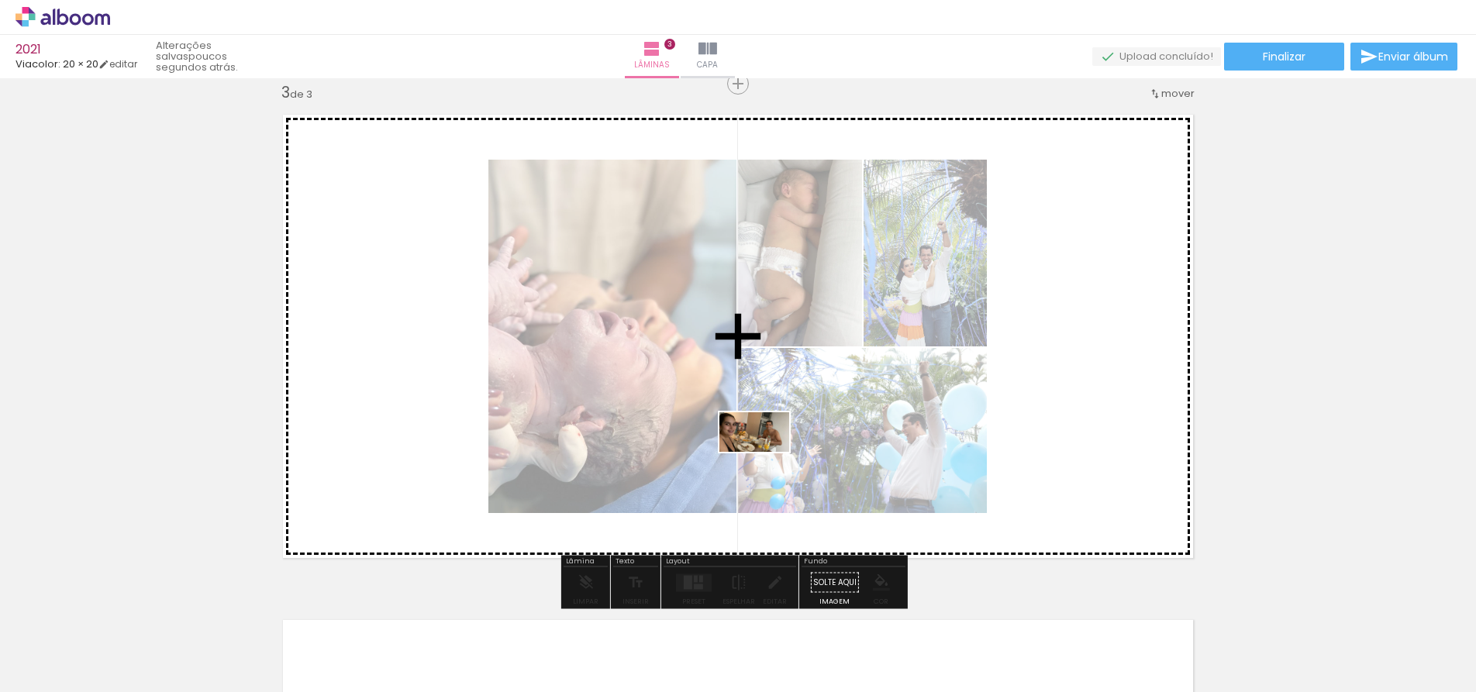
drag, startPoint x: 704, startPoint y: 638, endPoint x: 766, endPoint y: 459, distance: 189.2
click at [766, 459] on quentale-workspace at bounding box center [738, 346] width 1476 height 692
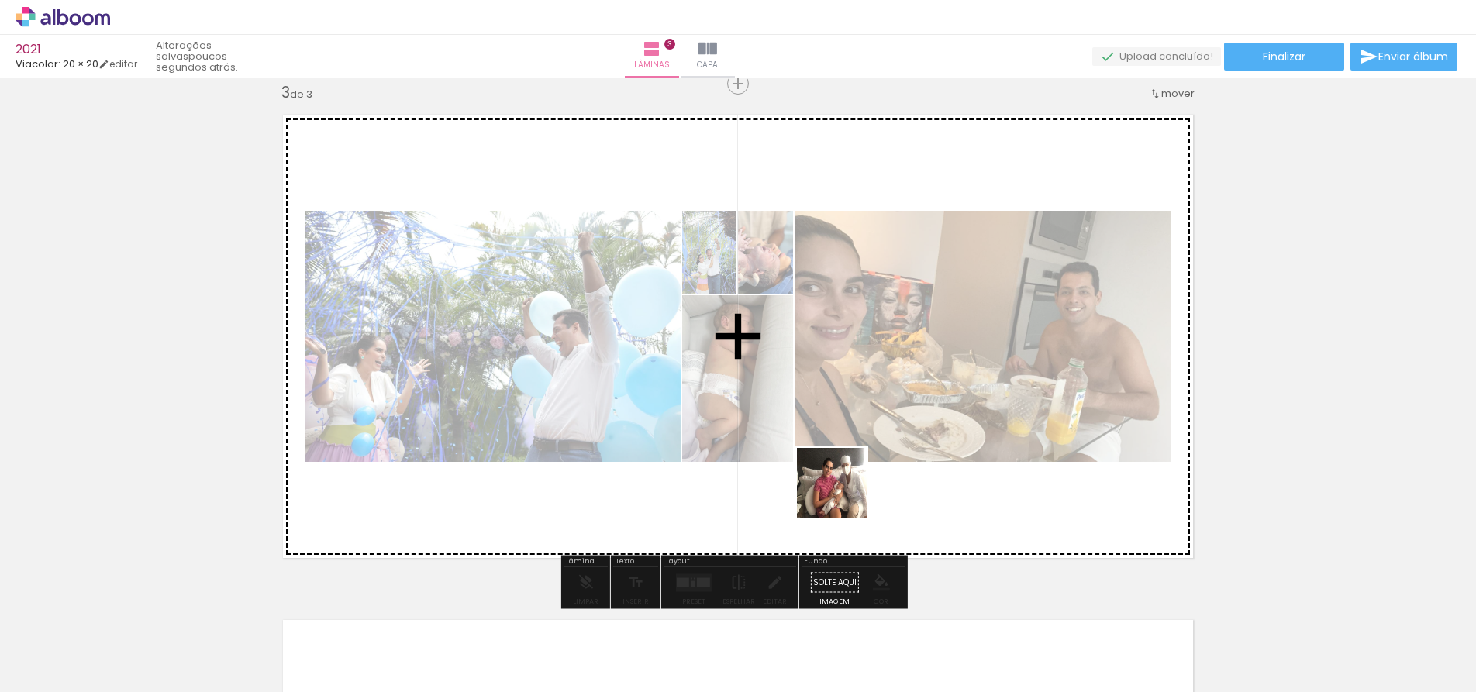
drag, startPoint x: 793, startPoint y: 634, endPoint x: 857, endPoint y: 449, distance: 195.3
click at [857, 449] on quentale-workspace at bounding box center [738, 346] width 1476 height 692
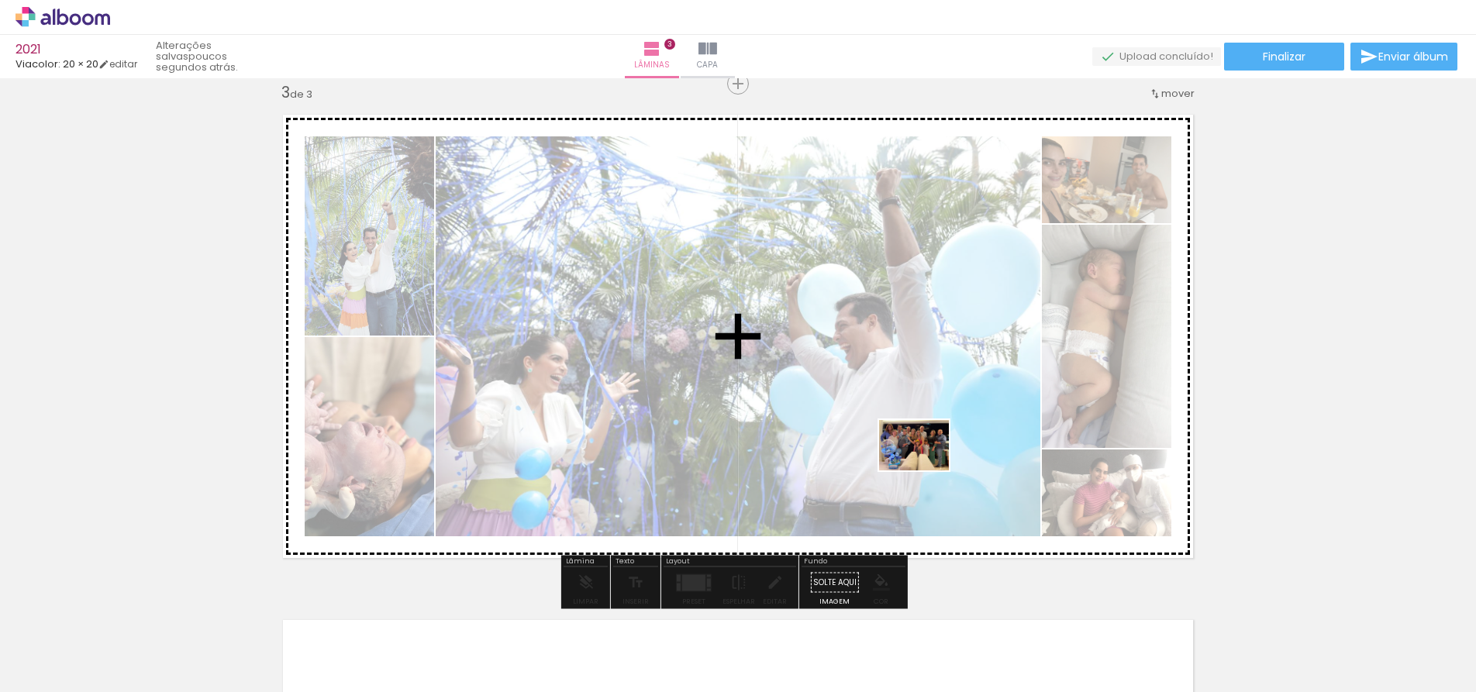
drag, startPoint x: 890, startPoint y: 636, endPoint x: 925, endPoint y: 467, distance: 173.3
click at [925, 467] on quentale-workspace at bounding box center [738, 346] width 1476 height 692
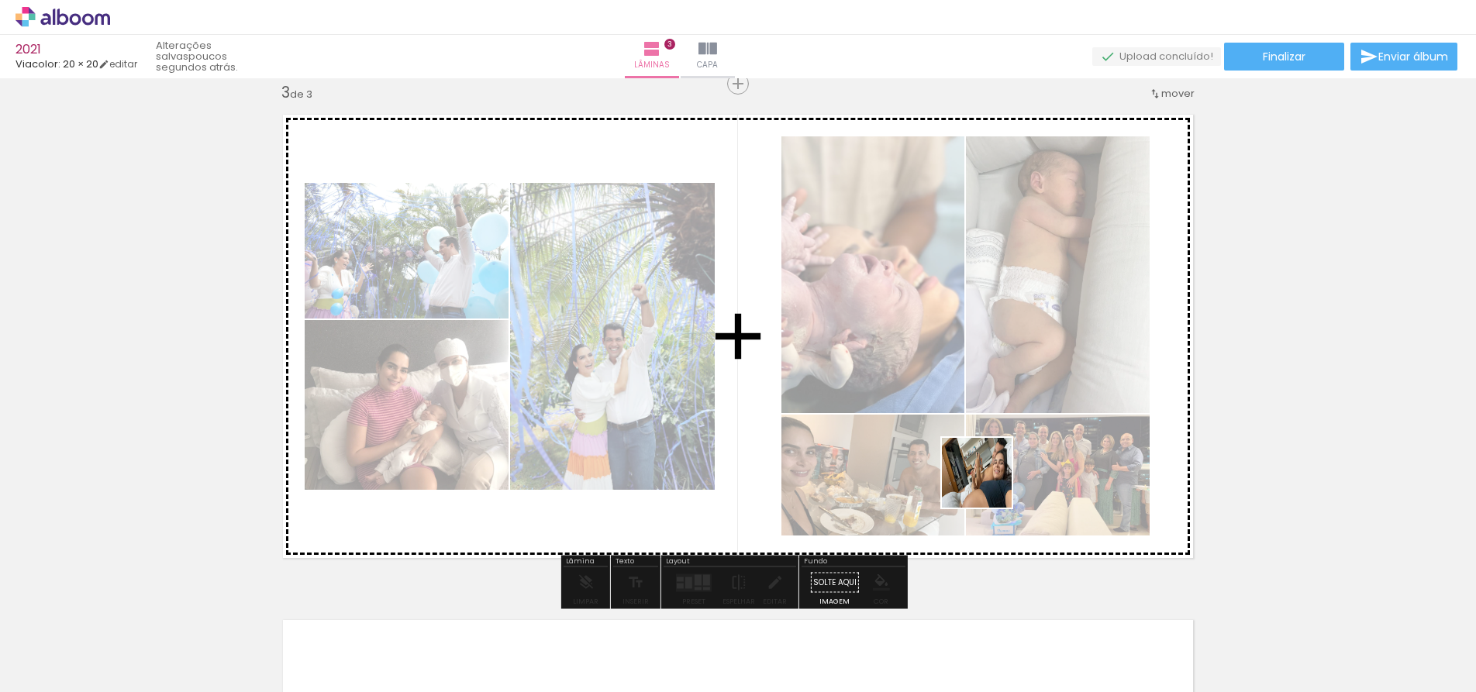
drag, startPoint x: 975, startPoint y: 635, endPoint x: 988, endPoint y: 484, distance: 151.7
click at [988, 484] on quentale-workspace at bounding box center [738, 346] width 1476 height 692
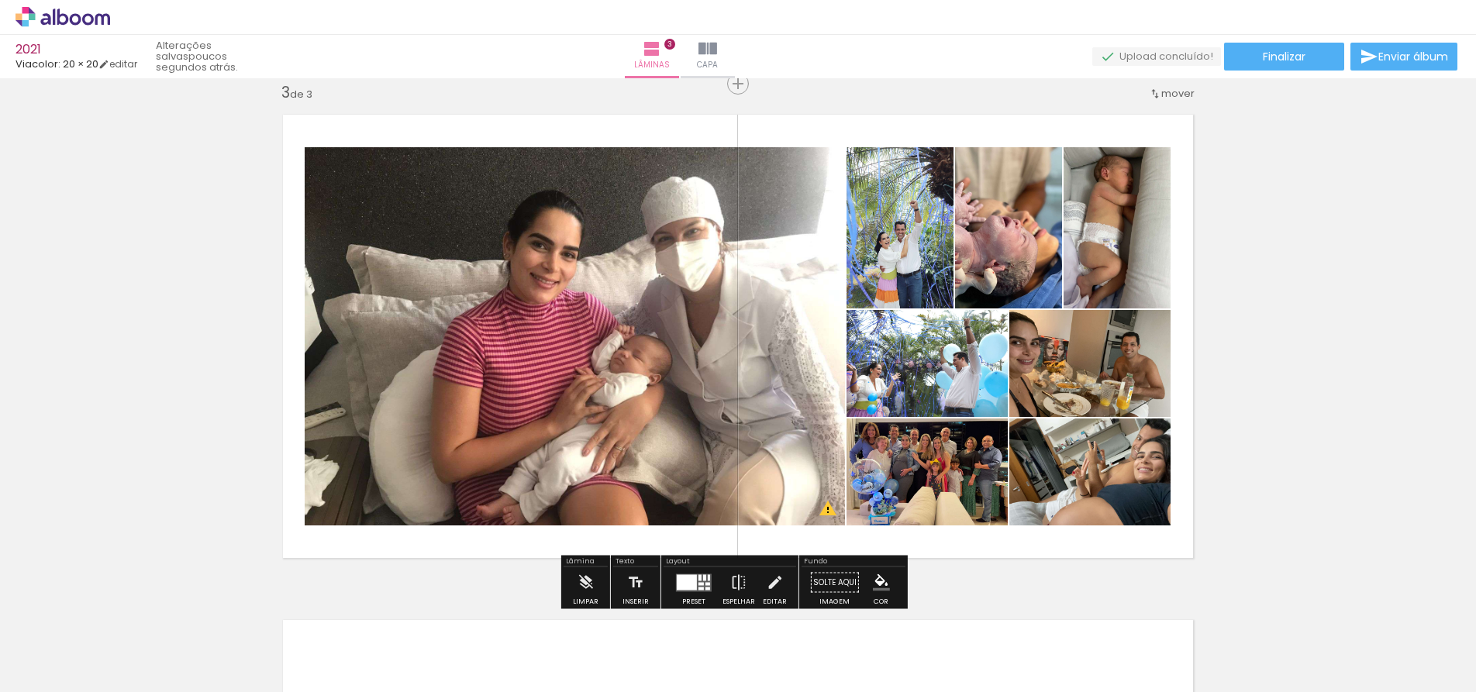
click at [698, 580] on div at bounding box center [699, 577] width 3 height 6
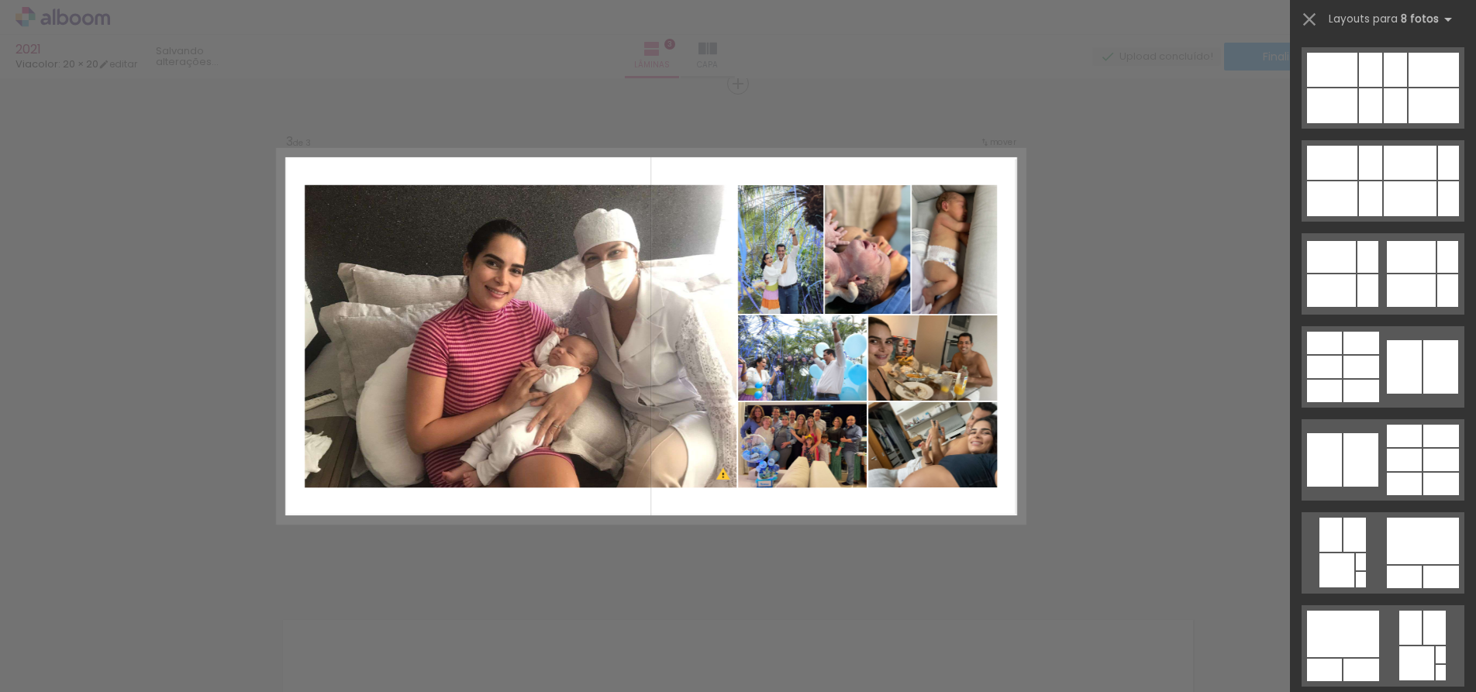
scroll to position [0, 0]
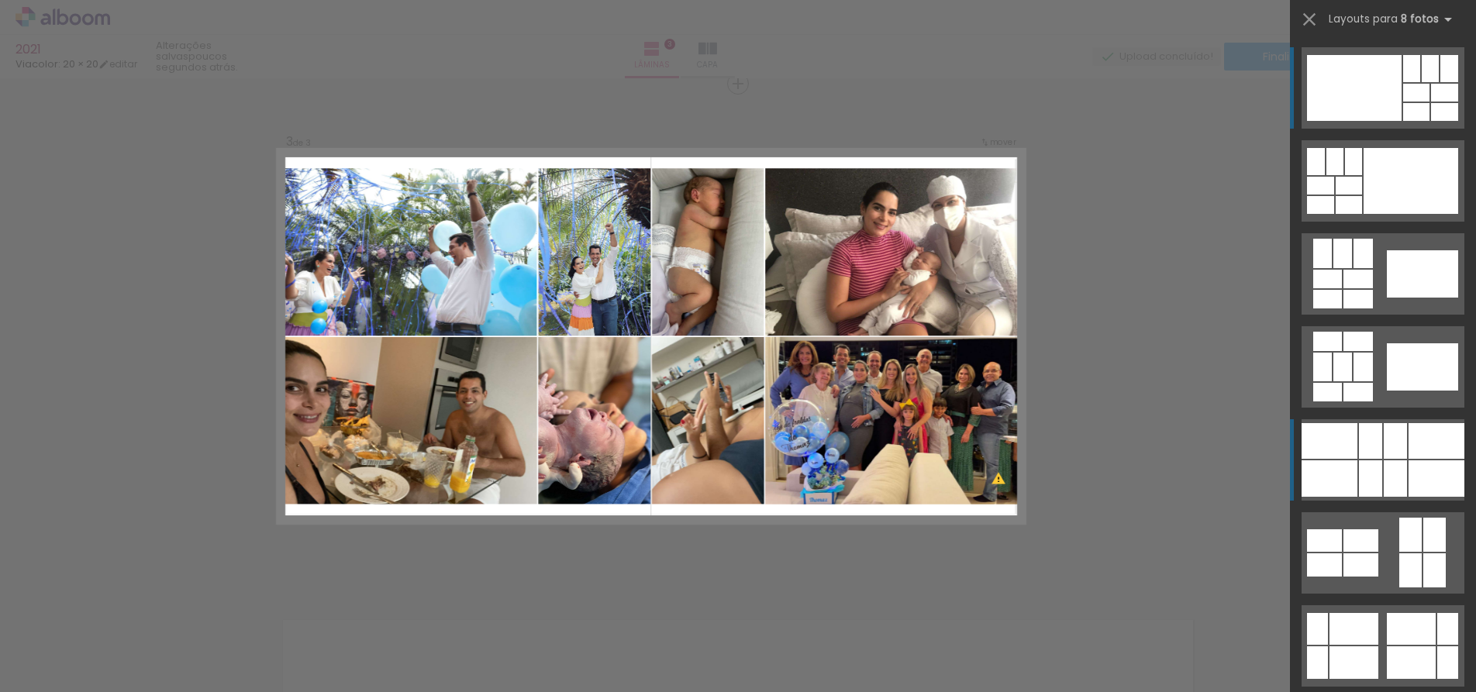
click at [1403, 102] on div at bounding box center [1416, 93] width 26 height 18
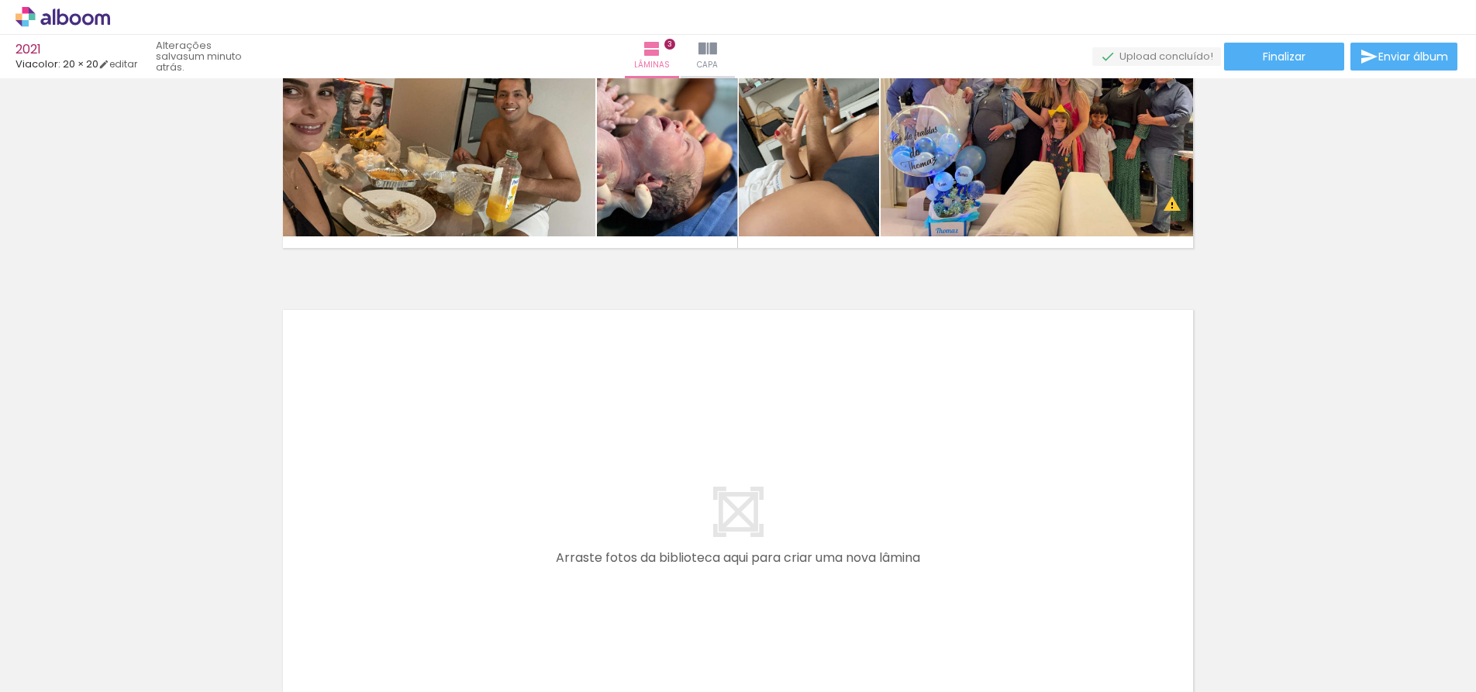
scroll to position [0, 1847]
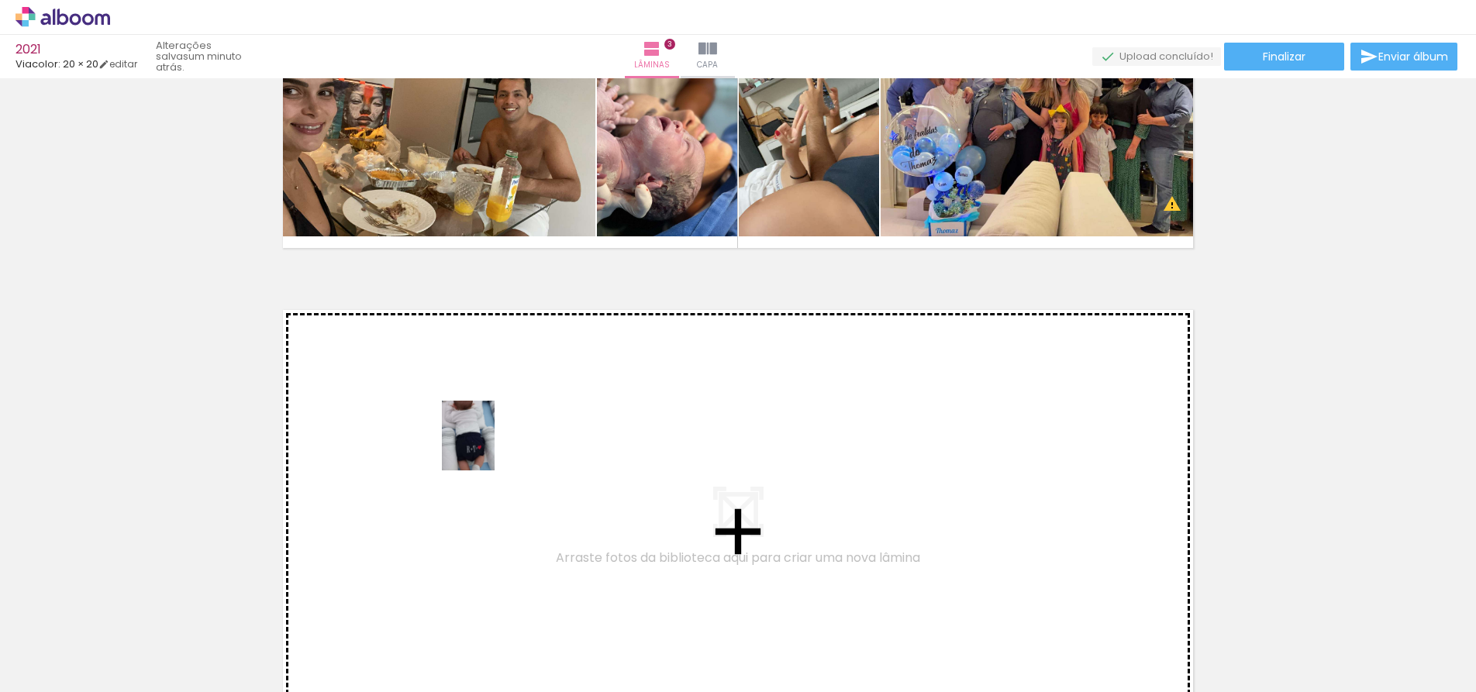
drag, startPoint x: 150, startPoint y: 635, endPoint x: 489, endPoint y: 447, distance: 387.5
click at [489, 447] on quentale-workspace at bounding box center [738, 346] width 1476 height 692
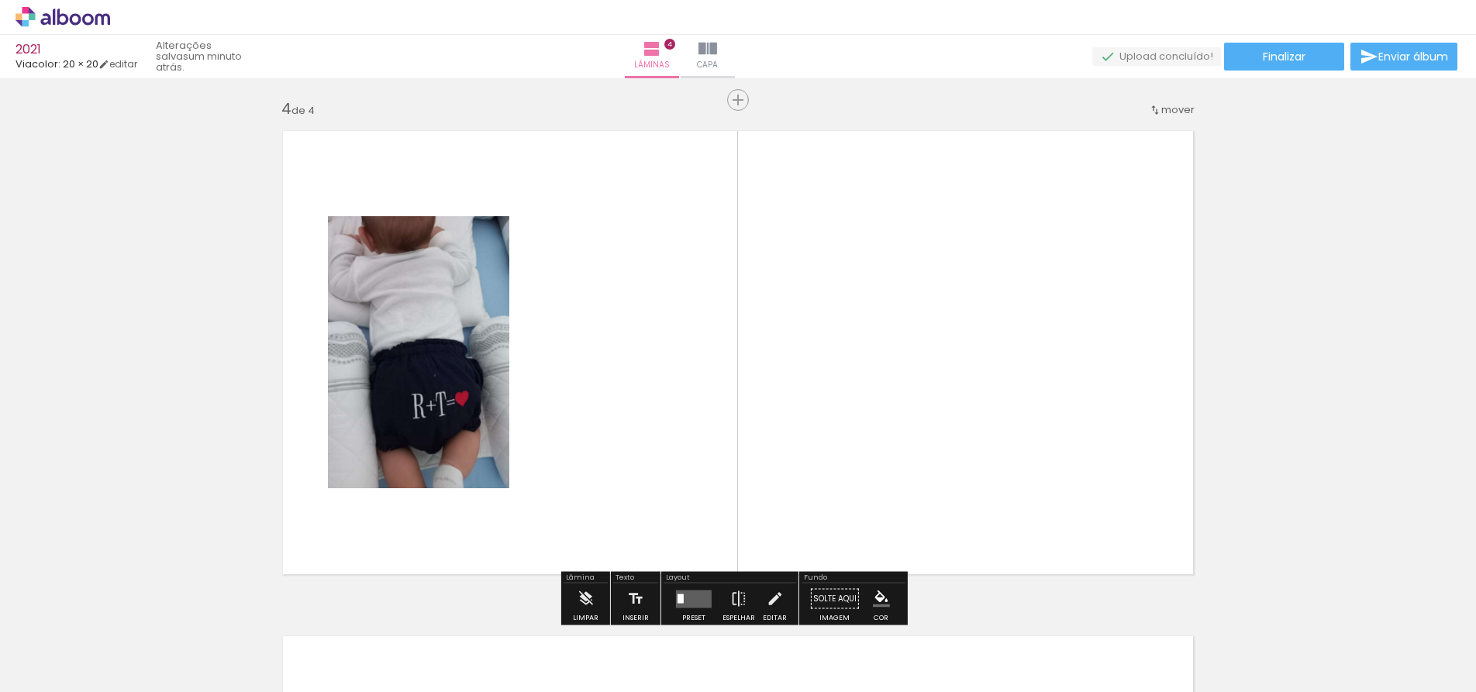
scroll to position [1536, 0]
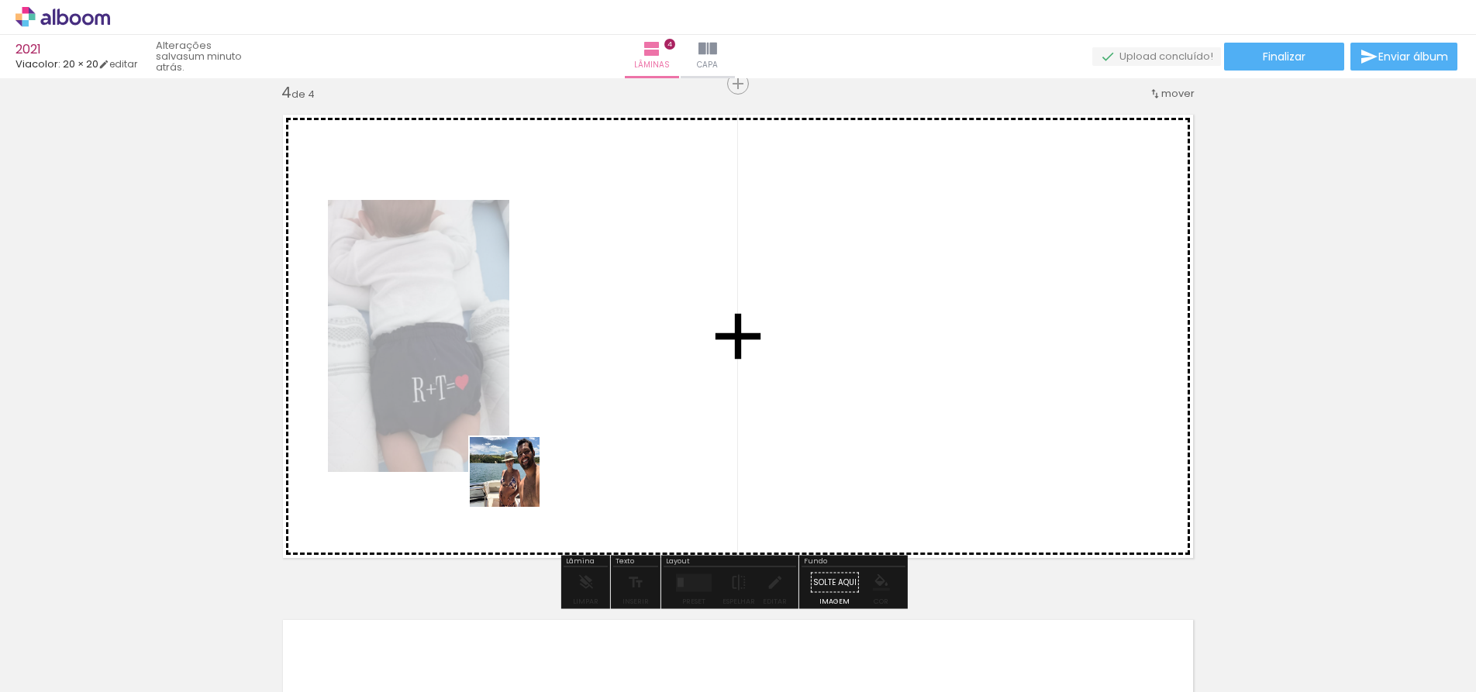
drag, startPoint x: 247, startPoint y: 636, endPoint x: 381, endPoint y: 608, distance: 137.1
click at [535, 468] on quentale-workspace at bounding box center [738, 346] width 1476 height 692
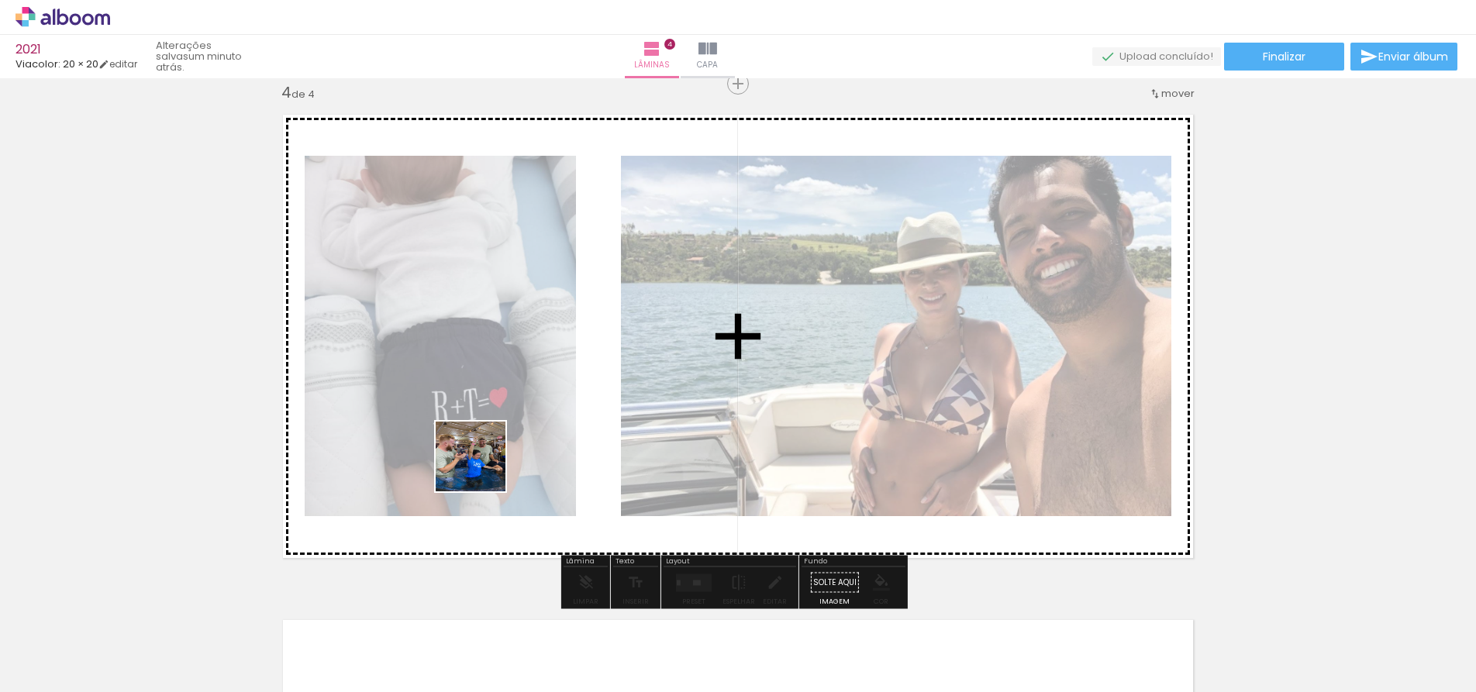
drag, startPoint x: 325, startPoint y: 627, endPoint x: 518, endPoint y: 429, distance: 277.3
click at [518, 429] on quentale-workspace at bounding box center [738, 346] width 1476 height 692
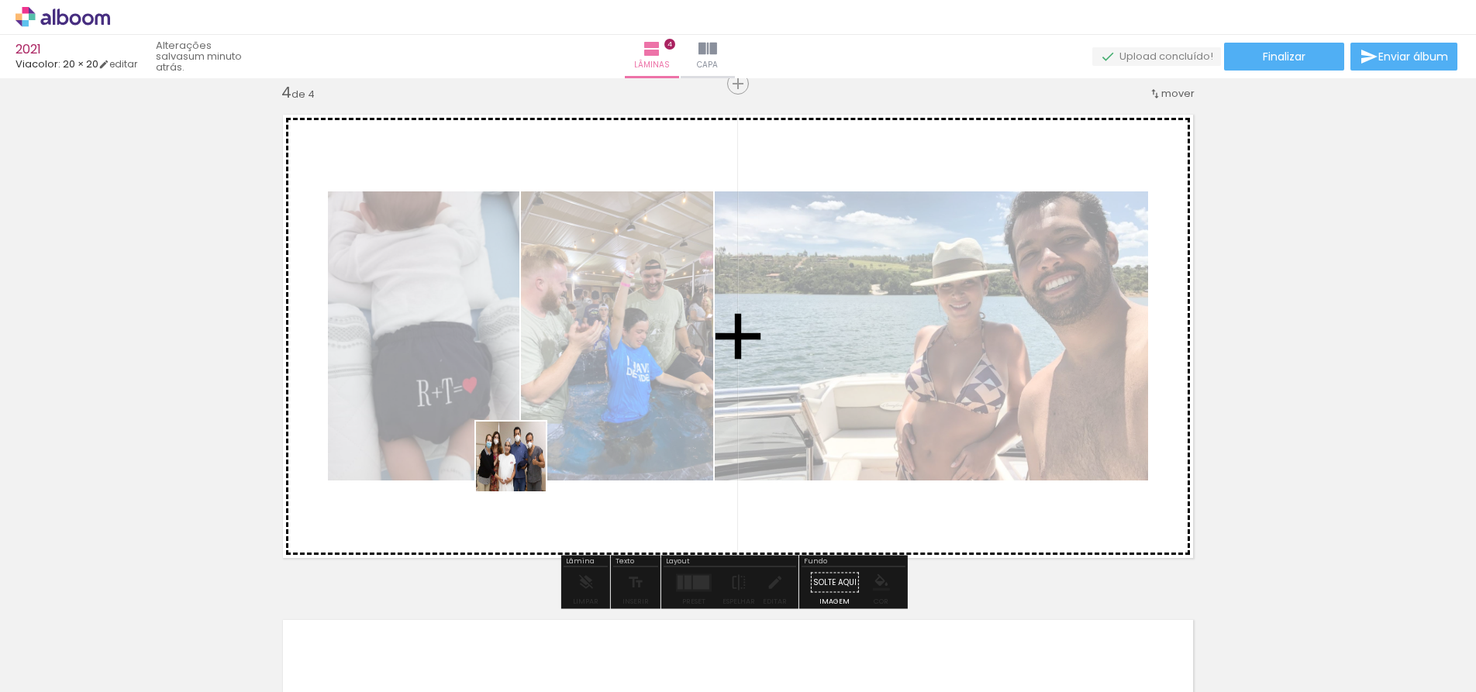
drag, startPoint x: 416, startPoint y: 623, endPoint x: 526, endPoint y: 460, distance: 196.5
click at [526, 460] on quentale-workspace at bounding box center [738, 346] width 1476 height 692
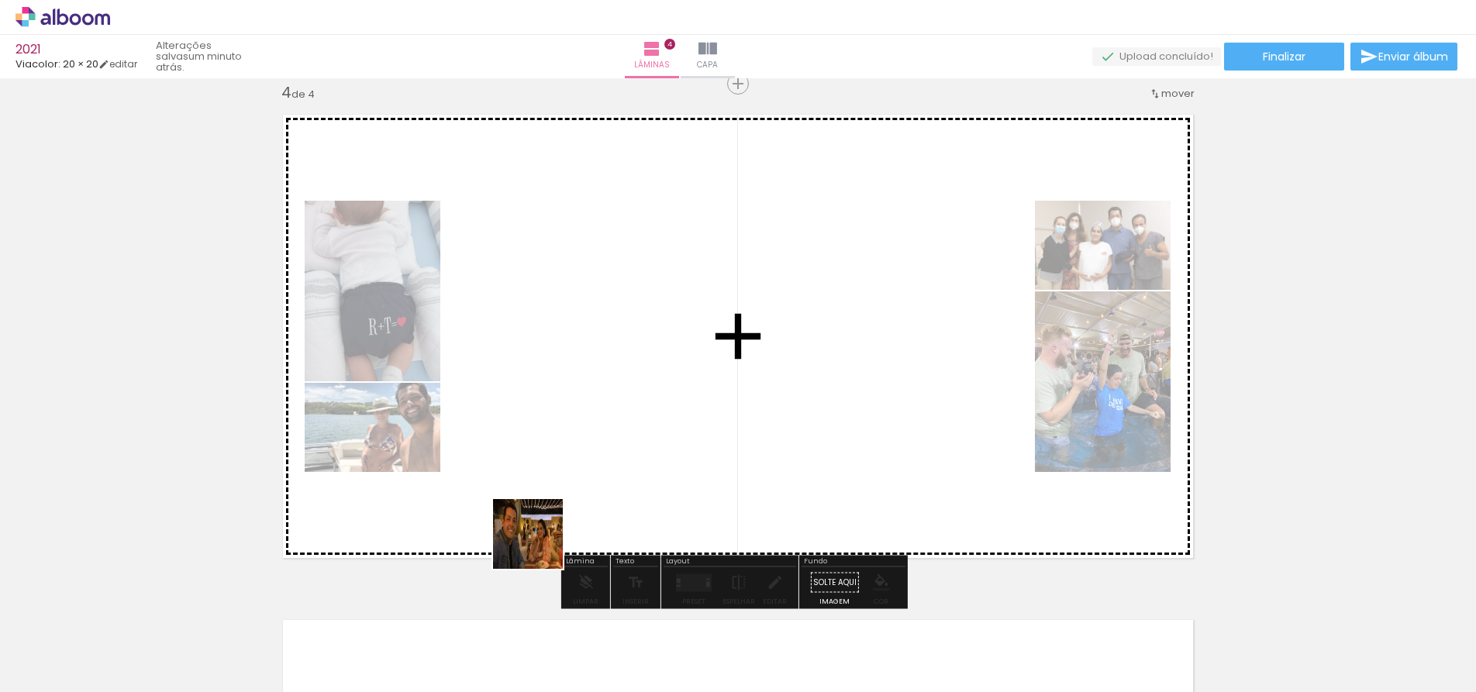
drag, startPoint x: 539, startPoint y: 546, endPoint x: 579, endPoint y: 607, distance: 72.9
click at [575, 454] on quentale-workspace at bounding box center [738, 346] width 1476 height 692
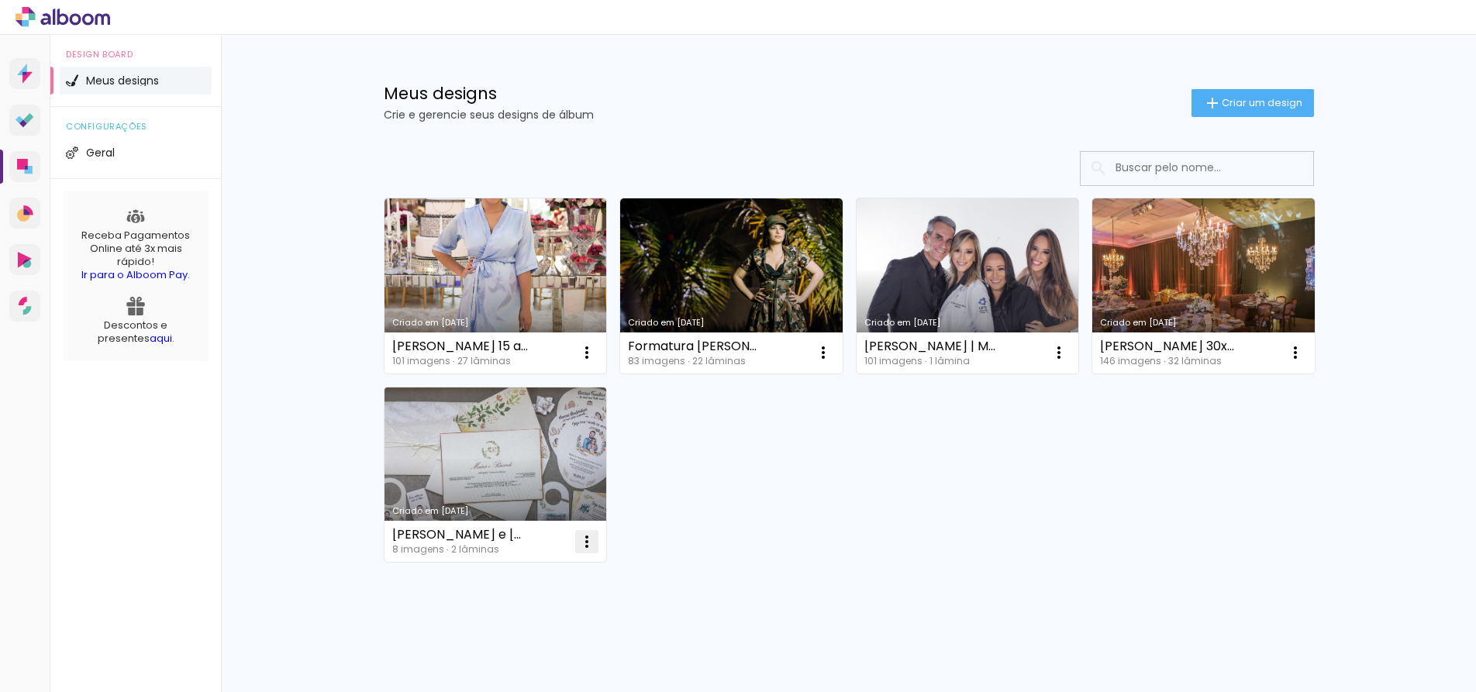
click at [580, 362] on iron-icon at bounding box center [586, 352] width 19 height 19
click at [508, 647] on span "Excluir" at bounding box center [493, 644] width 33 height 11
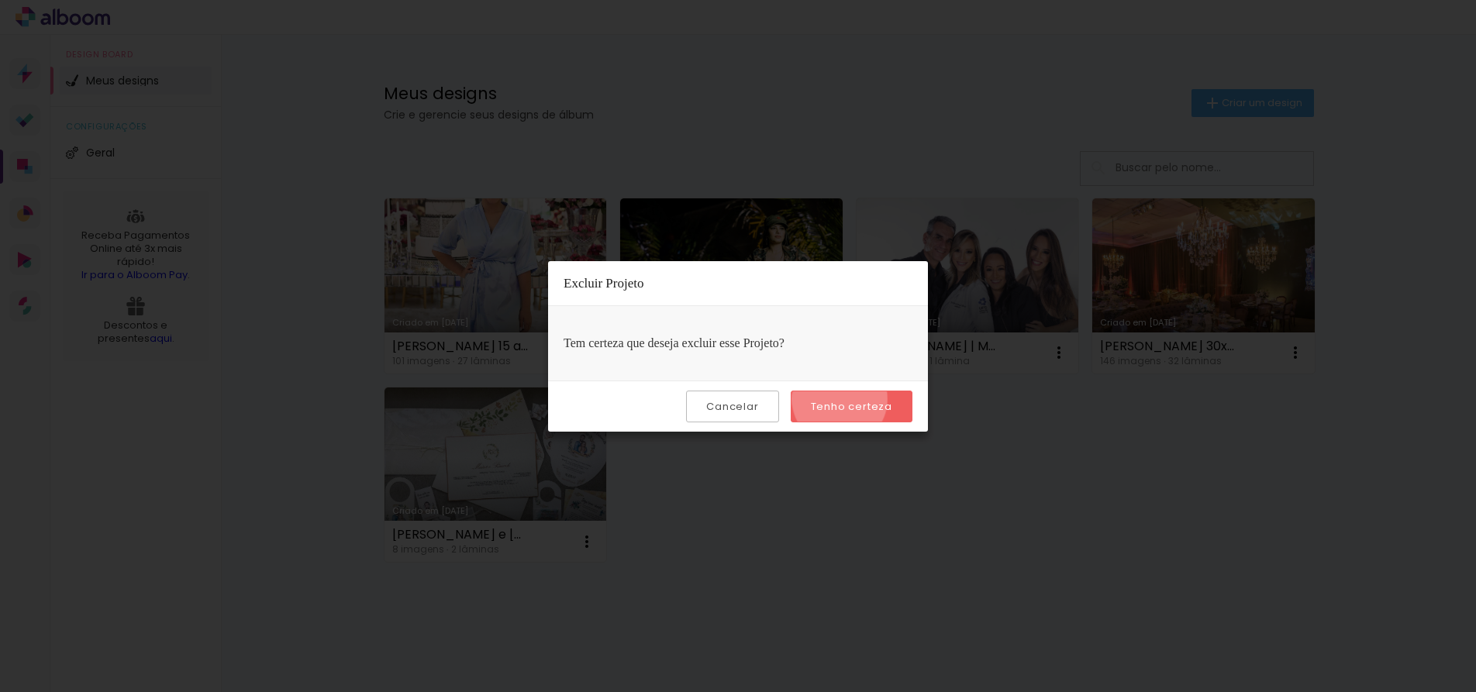
click at [0, 0] on slot "Tenho certeza" at bounding box center [0, 0] width 0 height 0
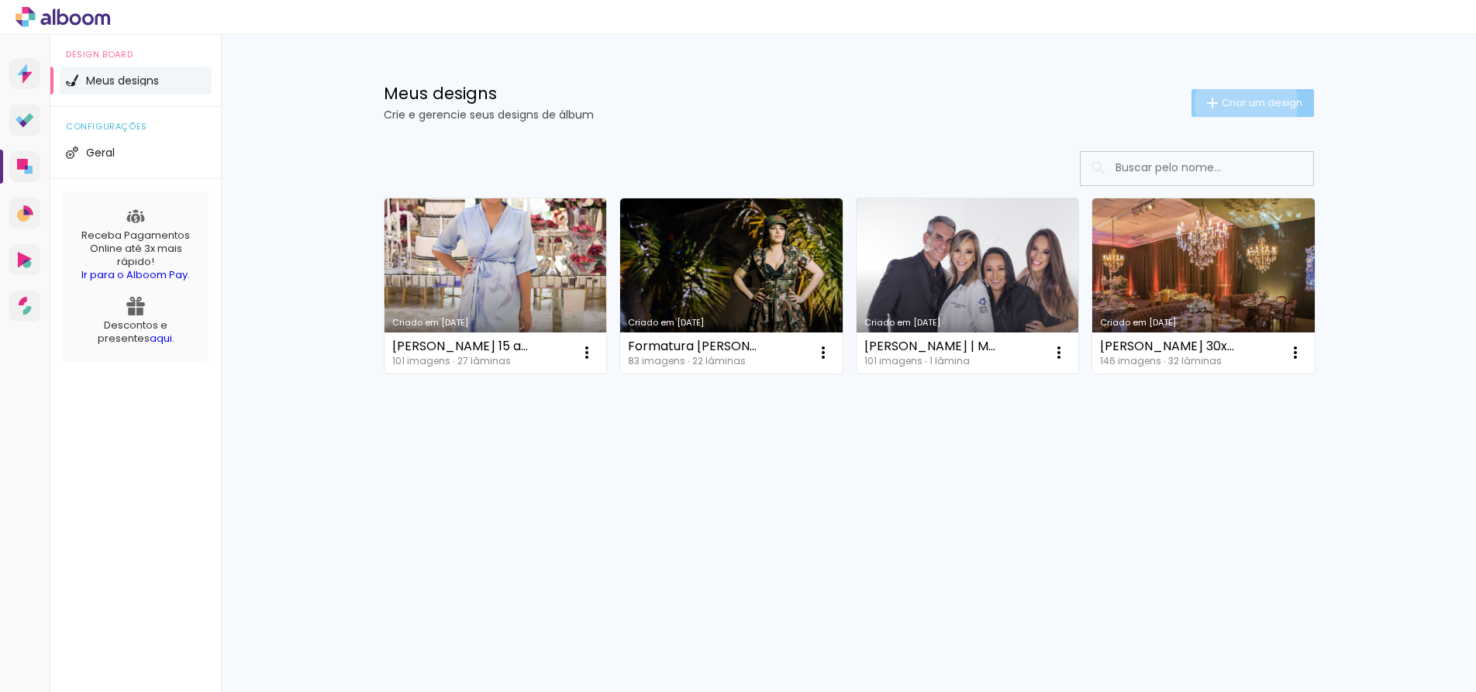
click at [1242, 104] on span "Criar um design" at bounding box center [1261, 103] width 81 height 10
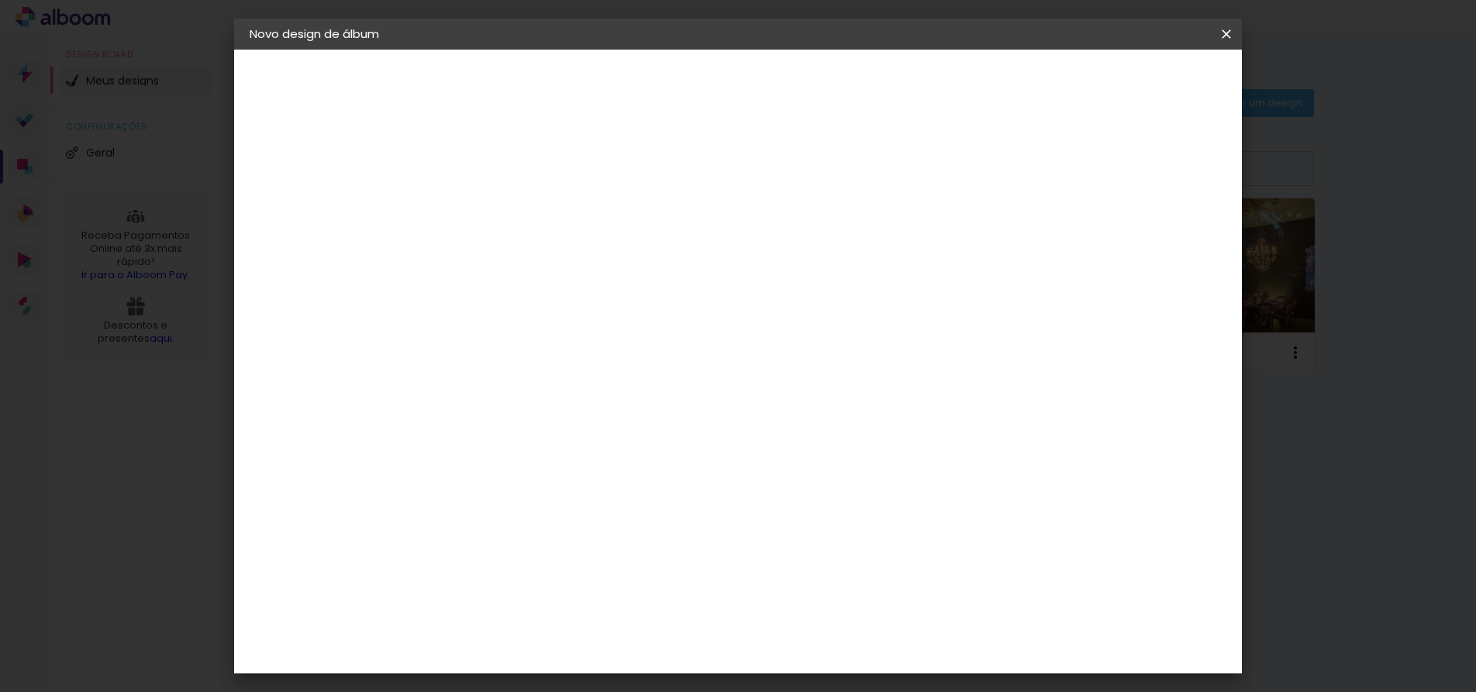
click at [503, 205] on input at bounding box center [503, 208] width 0 height 24
type input "2022"
type paper-input "2022"
click at [662, 73] on paper-button "Avançar" at bounding box center [624, 82] width 76 height 26
click at [555, 291] on input at bounding box center [542, 294] width 157 height 19
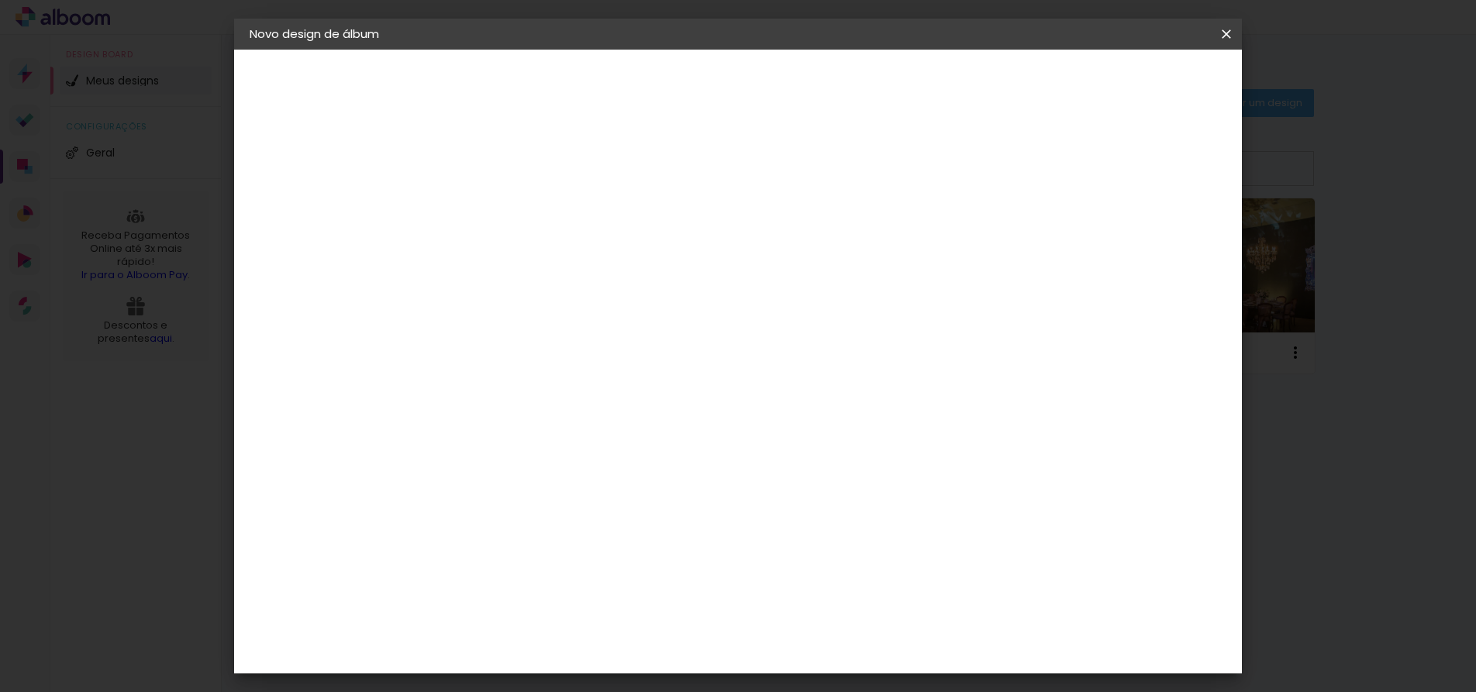
type input "VIA"
type paper-input "VIA"
click at [543, 346] on div "Viacolor" at bounding box center [518, 350] width 50 height 12
click at [752, 231] on paper-item "Tamanho Livre" at bounding box center [683, 236] width 138 height 34
click at [543, 353] on div "Viacolor" at bounding box center [518, 350] width 50 height 12
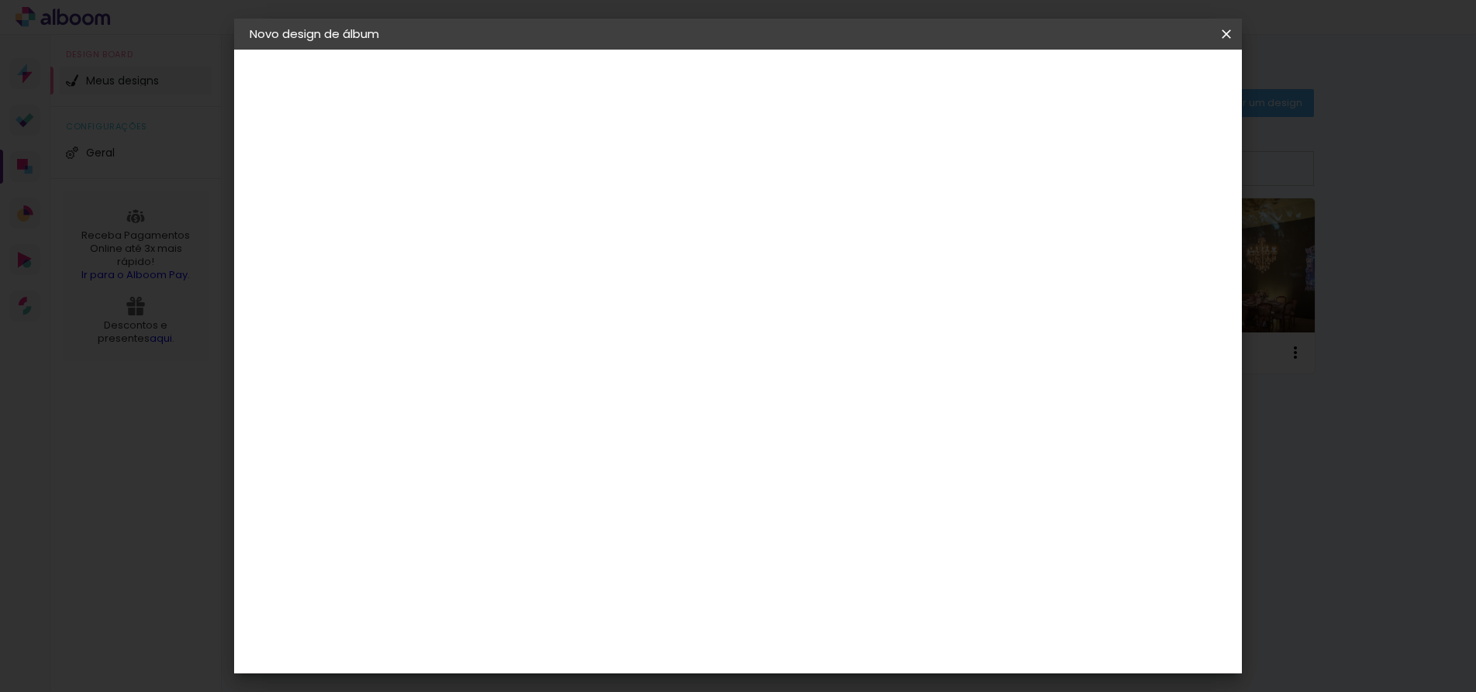
click at [476, 319] on div "V" at bounding box center [527, 323] width 136 height 20
click at [0, 0] on slot "Tamanho Livre" at bounding box center [0, 0] width 0 height 0
click at [0, 0] on slot "Avançar" at bounding box center [0, 0] width 0 height 0
click at [1129, 80] on span "Iniciar design" at bounding box center [1094, 82] width 71 height 11
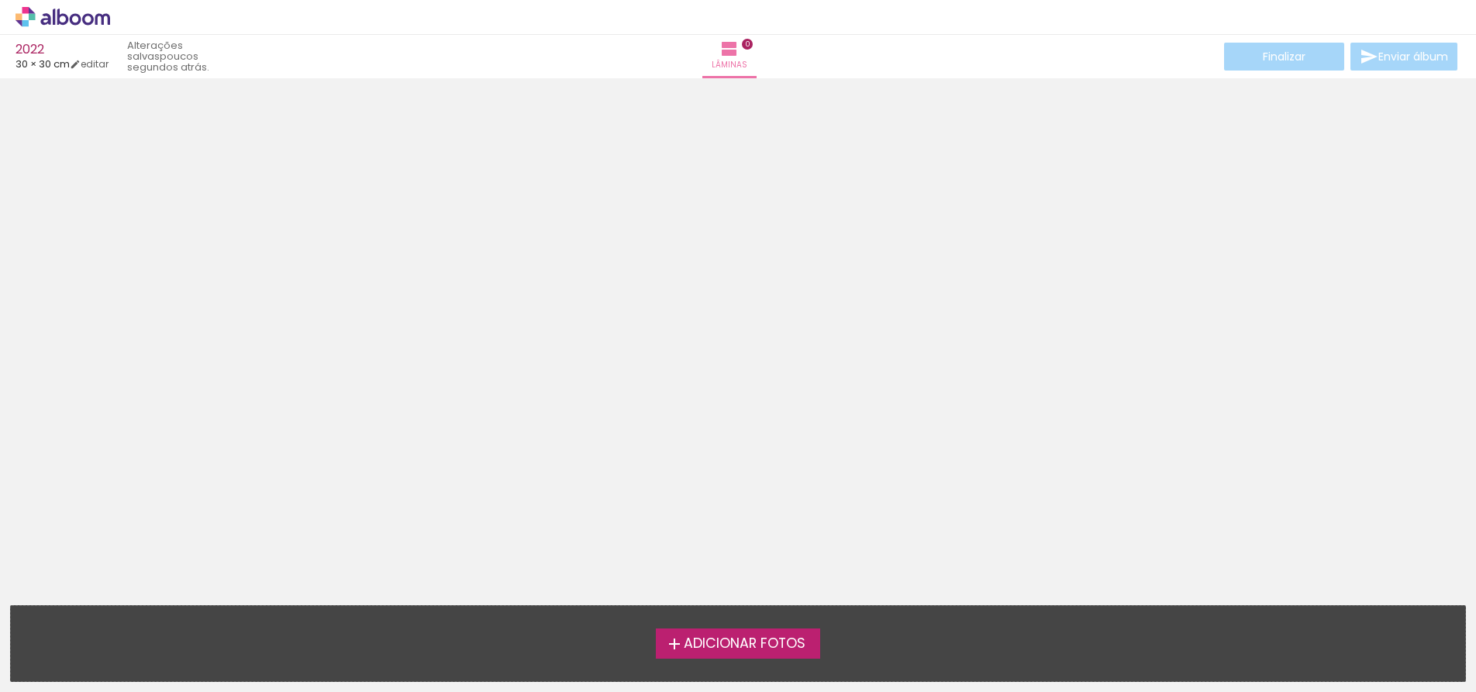
click at [776, 639] on span "Adicionar Fotos" at bounding box center [745, 644] width 122 height 14
click at [0, 0] on input "file" at bounding box center [0, 0] width 0 height 0
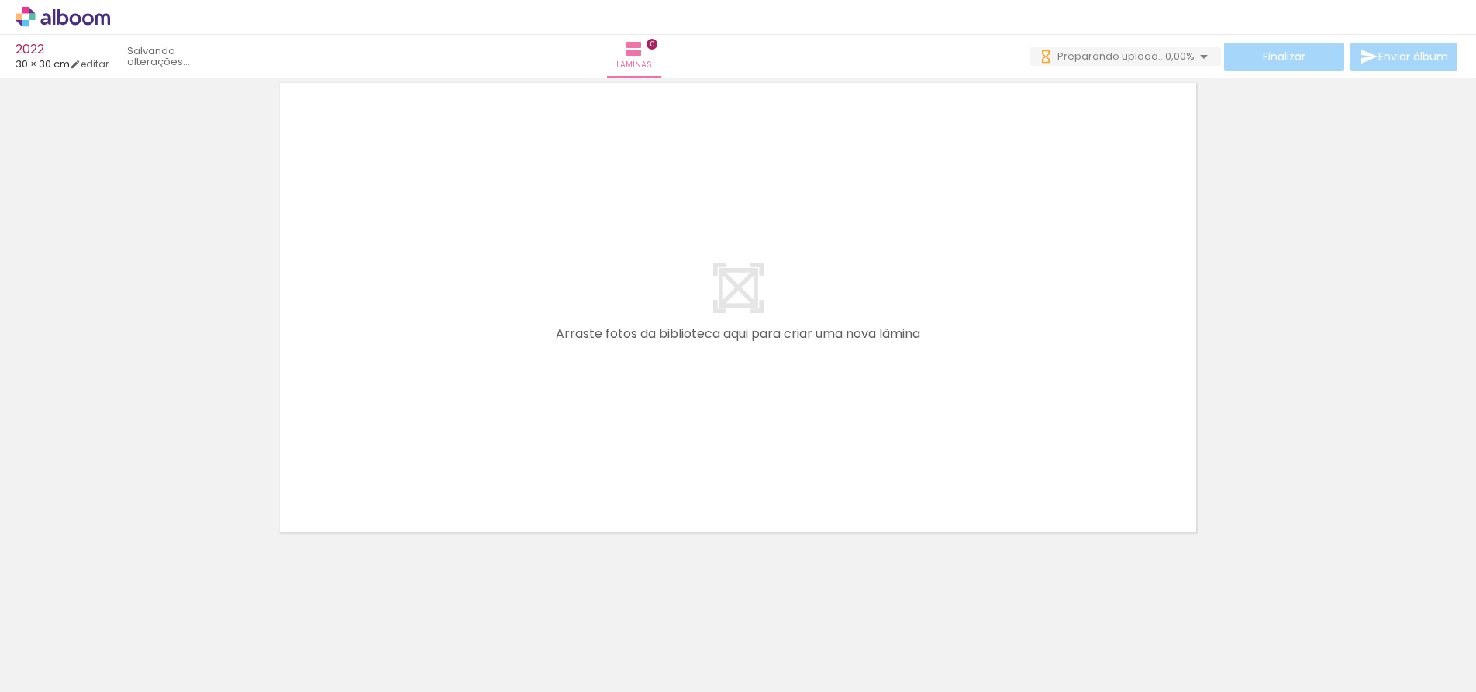
click at [178, 636] on div at bounding box center [155, 640] width 46 height 70
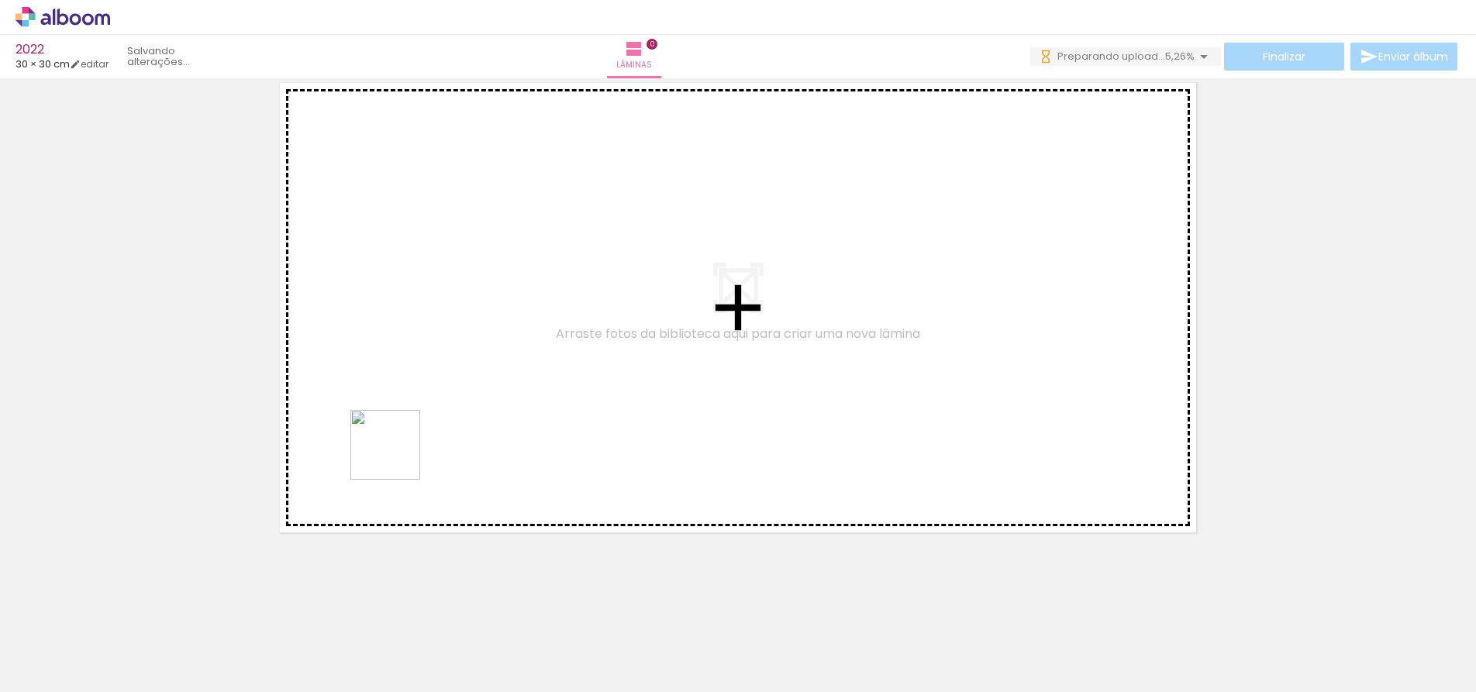
drag, startPoint x: 255, startPoint y: 637, endPoint x: 405, endPoint y: 444, distance: 244.2
click at [405, 444] on quentale-workspace at bounding box center [738, 346] width 1476 height 692
drag, startPoint x: 164, startPoint y: 633, endPoint x: 503, endPoint y: 432, distance: 394.1
click at [503, 432] on quentale-workspace at bounding box center [738, 346] width 1476 height 692
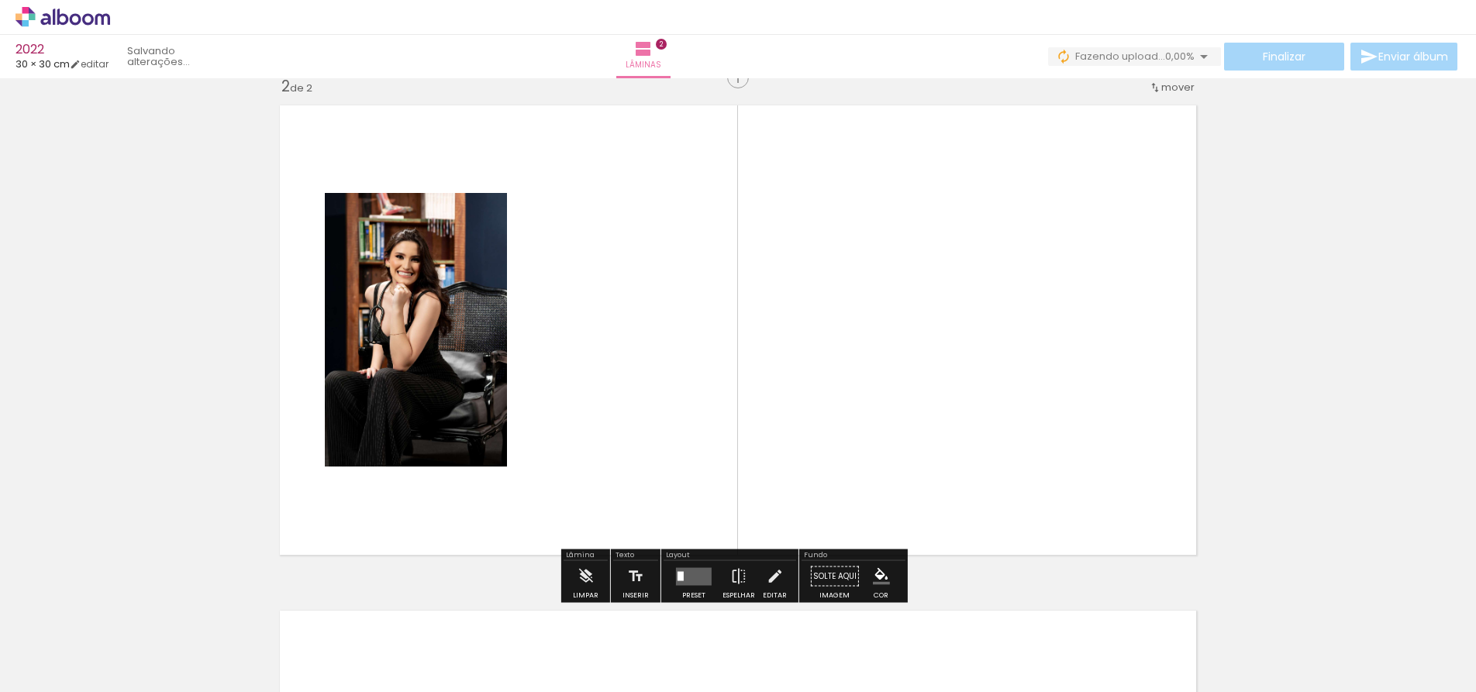
scroll to position [525, 0]
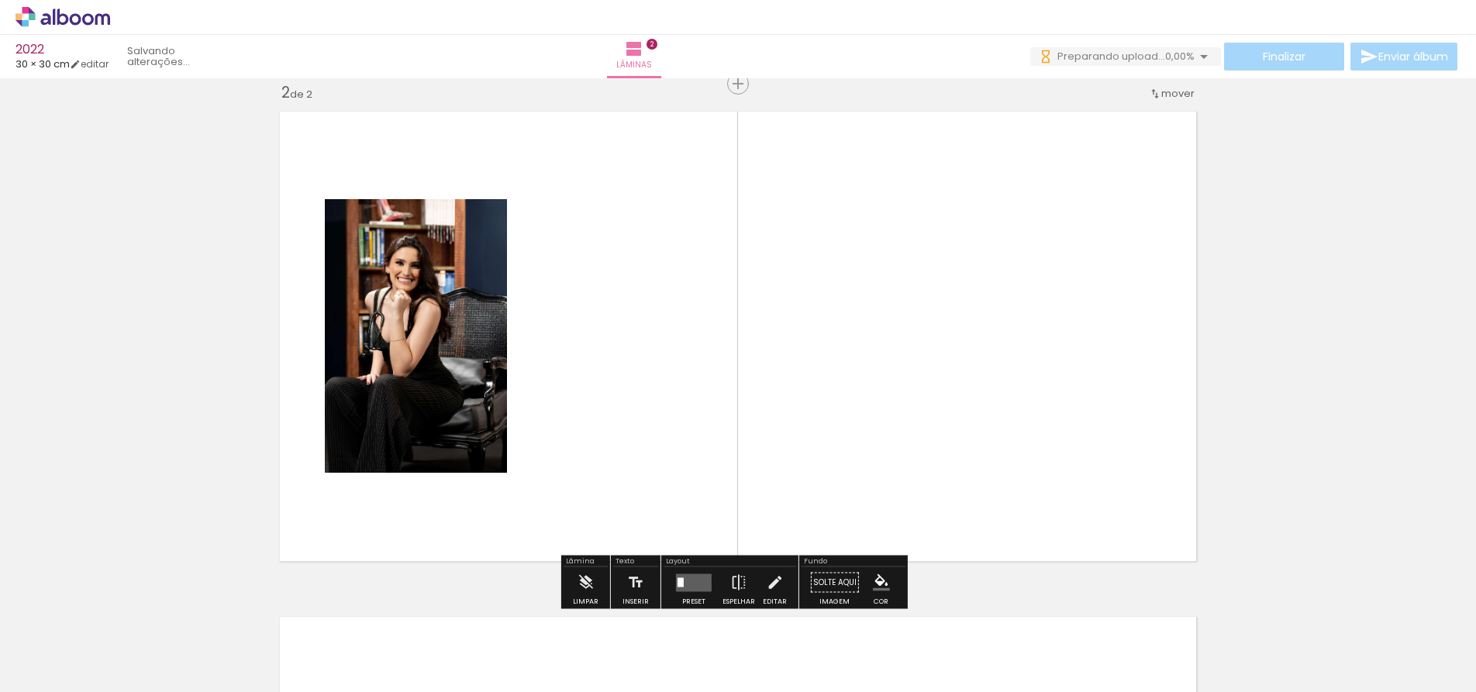
drag, startPoint x: 1195, startPoint y: 639, endPoint x: 1056, endPoint y: 474, distance: 216.7
click at [1056, 474] on quentale-workspace at bounding box center [738, 346] width 1476 height 692
click at [688, 580] on quentale-layouter at bounding box center [694, 582] width 36 height 18
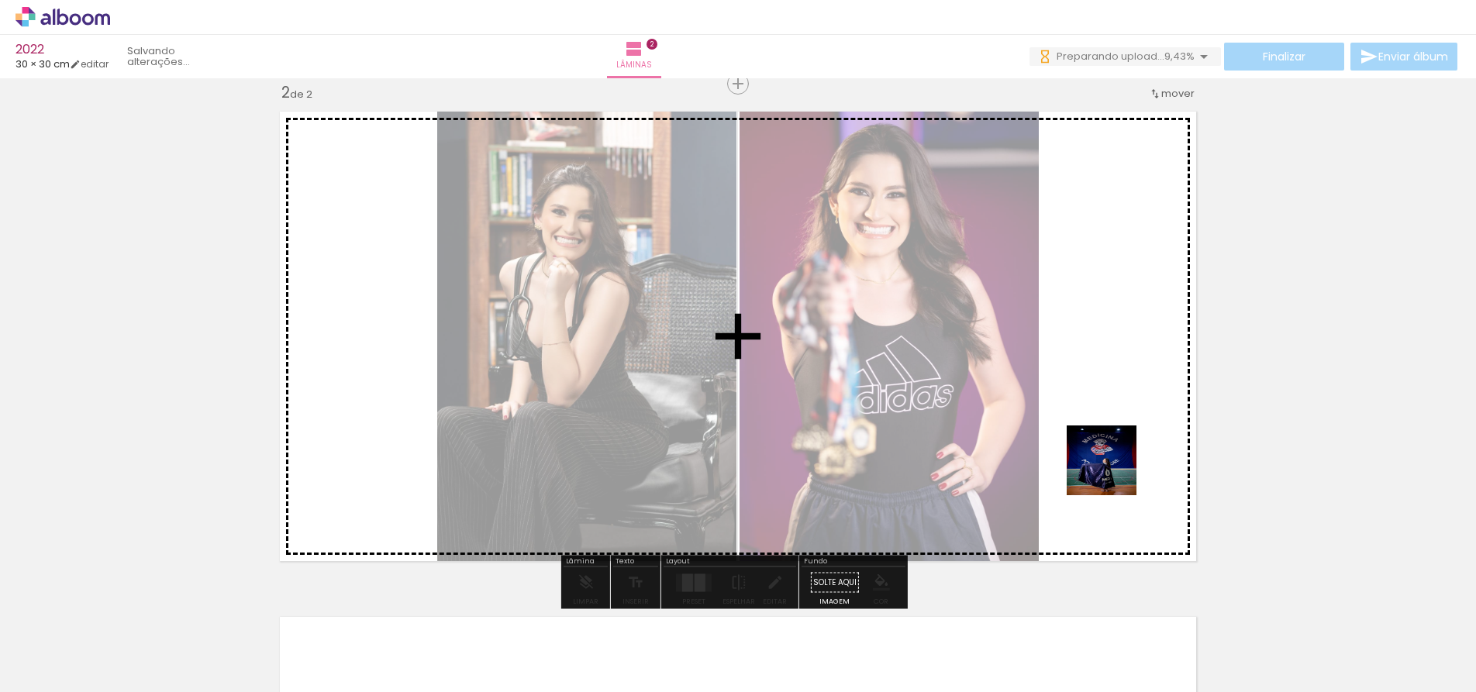
drag, startPoint x: 1293, startPoint y: 649, endPoint x: 1112, endPoint y: 470, distance: 254.8
click at [1112, 470] on quentale-workspace at bounding box center [738, 346] width 1476 height 692
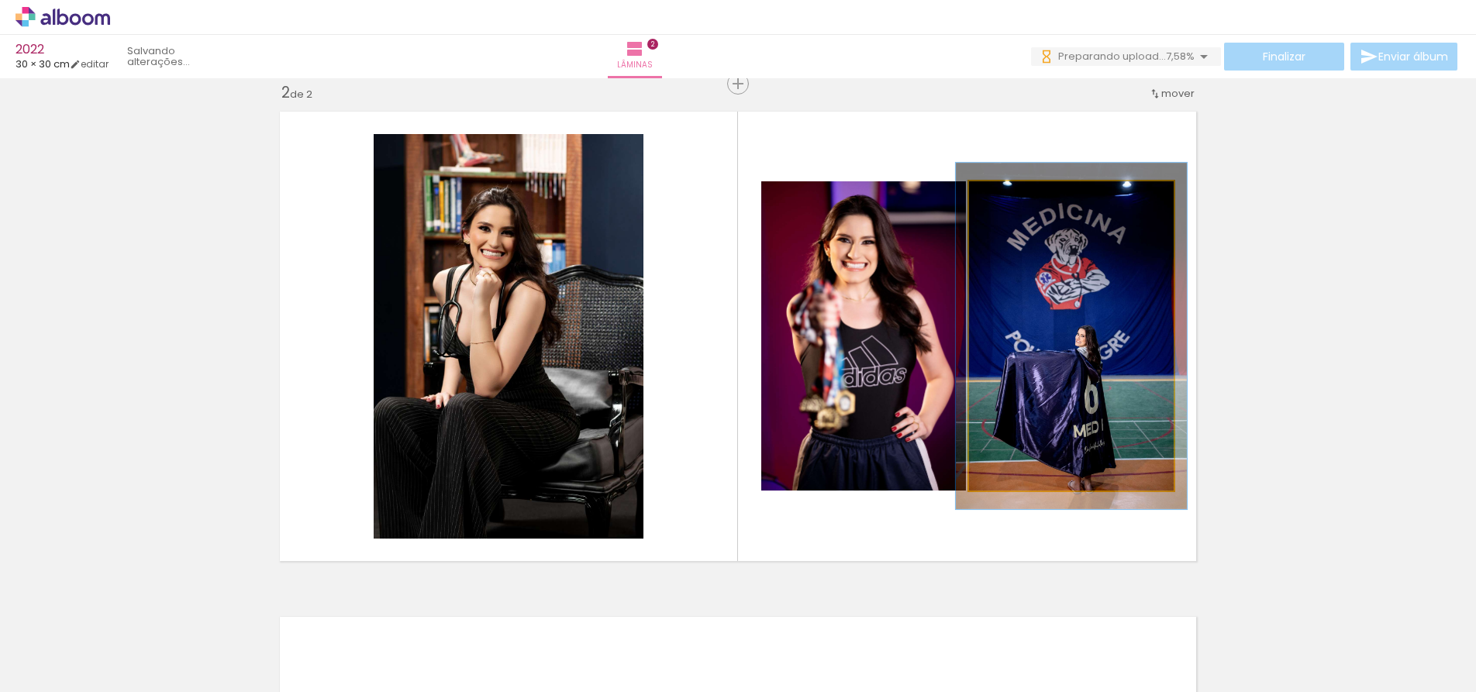
type paper-slider "112"
click at [1010, 198] on div at bounding box center [1011, 198] width 14 height 14
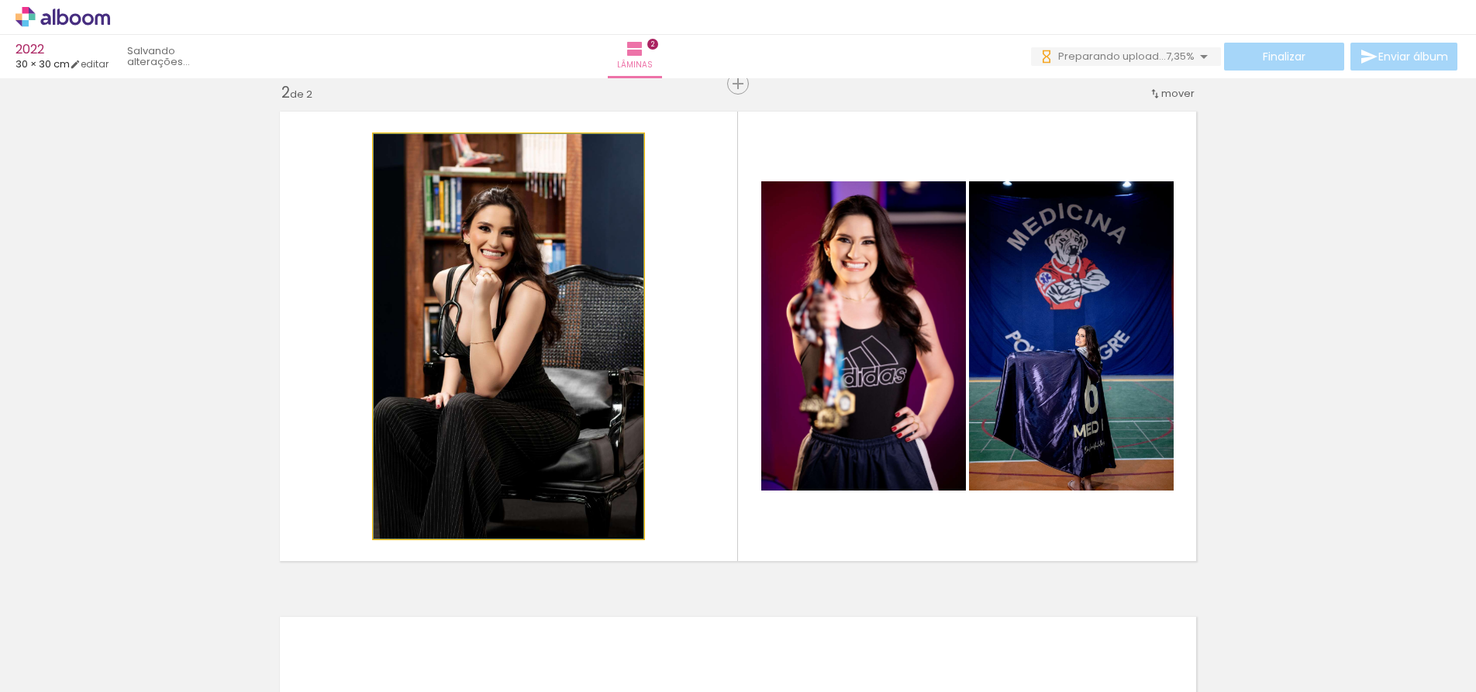
click at [496, 307] on quentale-photo at bounding box center [509, 336] width 270 height 405
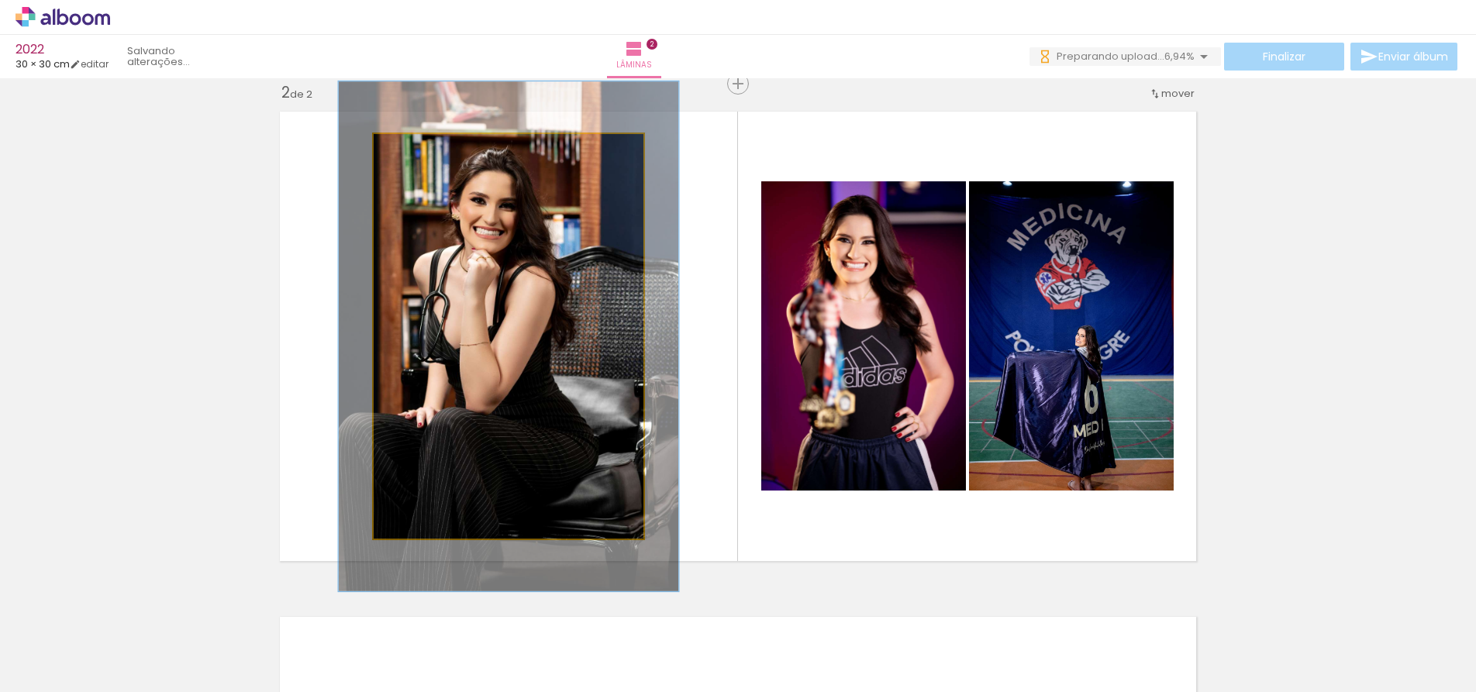
drag, startPoint x: 407, startPoint y: 150, endPoint x: 421, endPoint y: 154, distance: 14.7
type paper-slider "126"
click at [421, 154] on div at bounding box center [424, 150] width 14 height 14
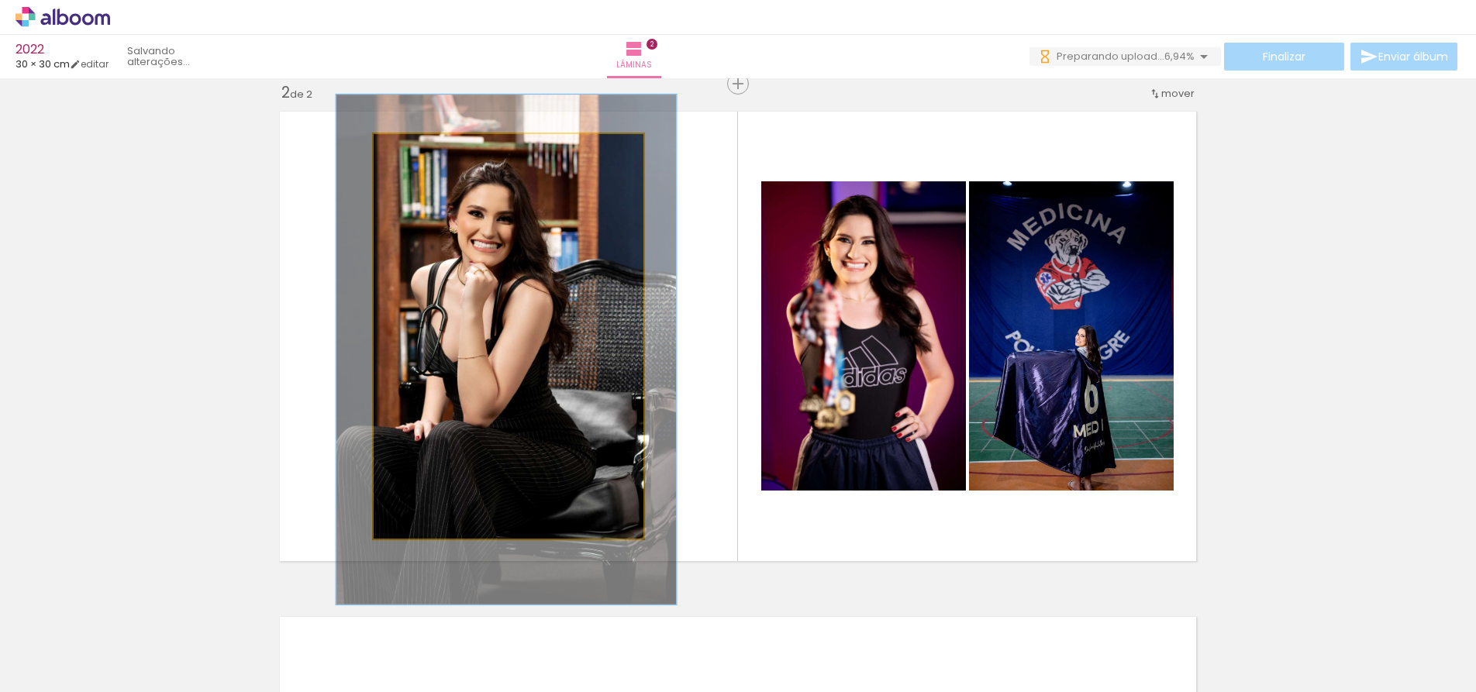
drag, startPoint x: 571, startPoint y: 296, endPoint x: 569, endPoint y: 309, distance: 13.4
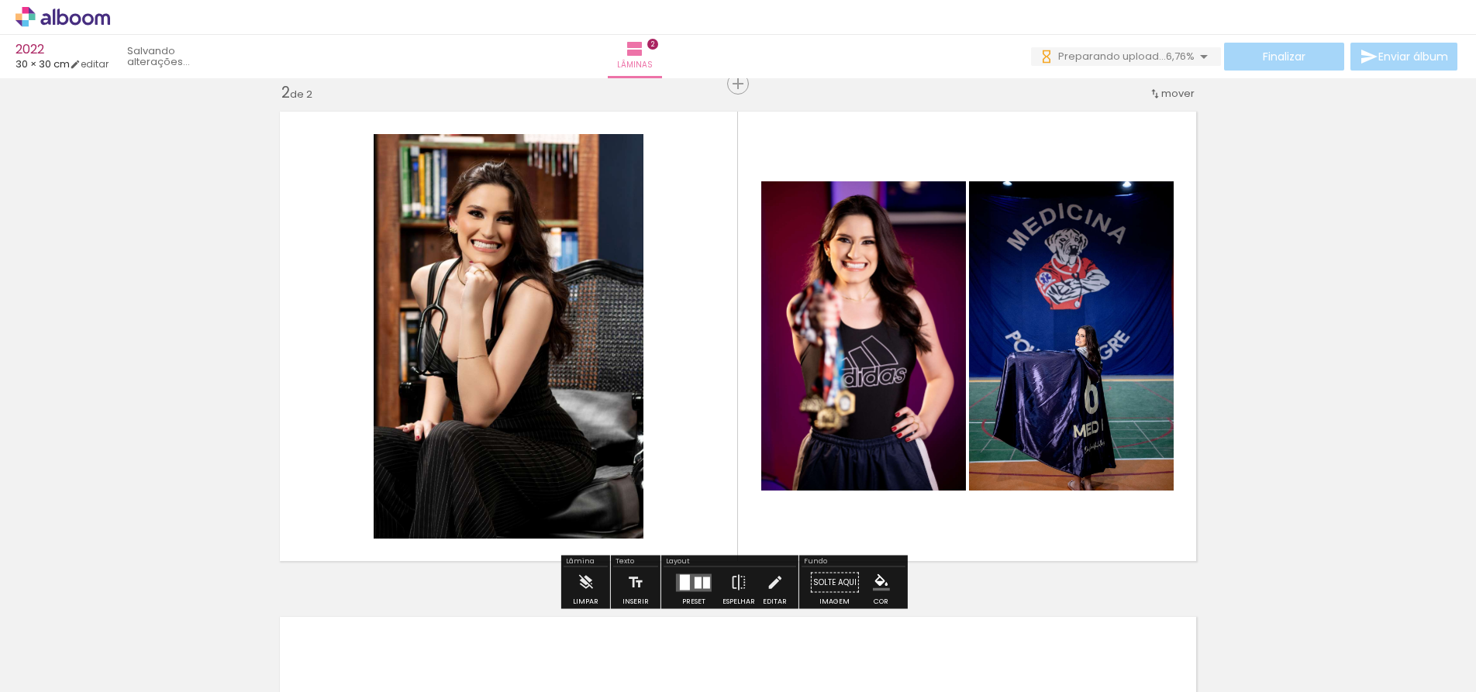
click at [824, 104] on quentale-layouter at bounding box center [737, 336] width 933 height 467
click at [697, 585] on div at bounding box center [697, 583] width 7 height 12
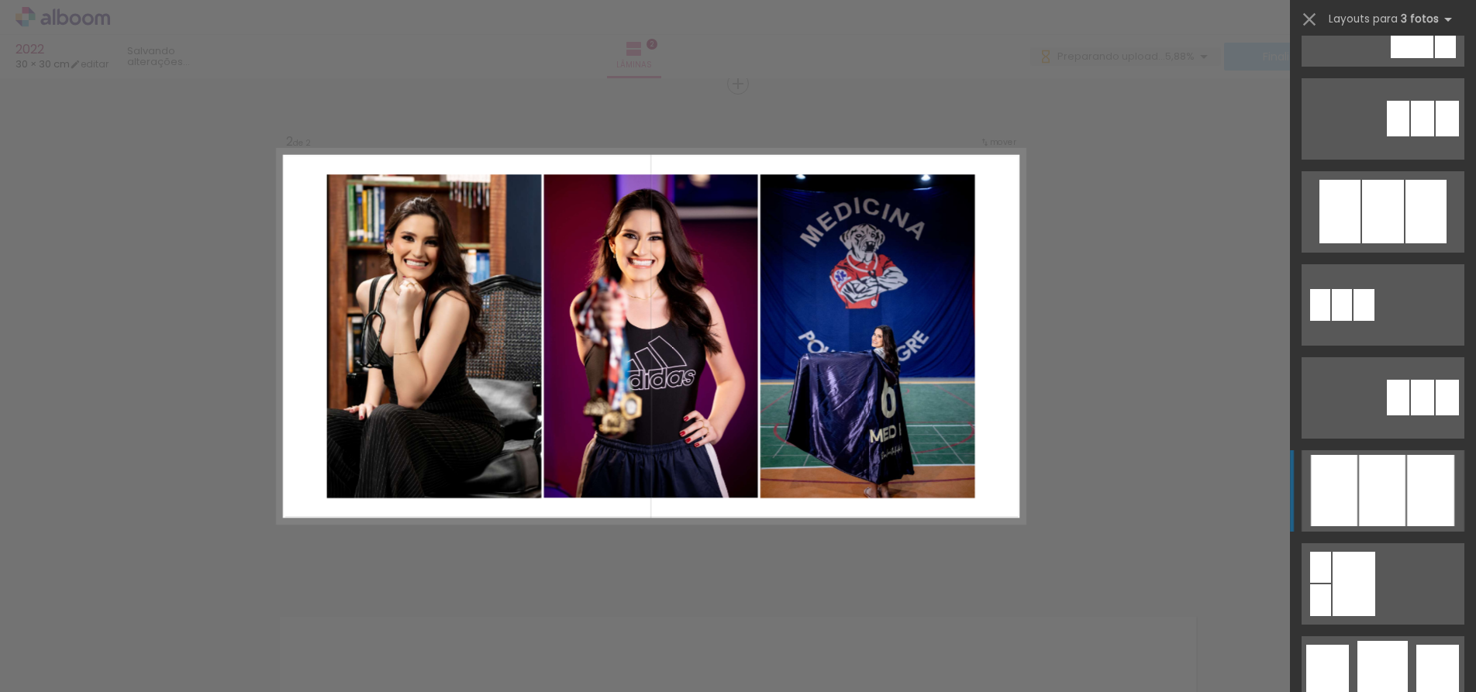
click at [1380, 243] on div at bounding box center [1383, 212] width 42 height 64
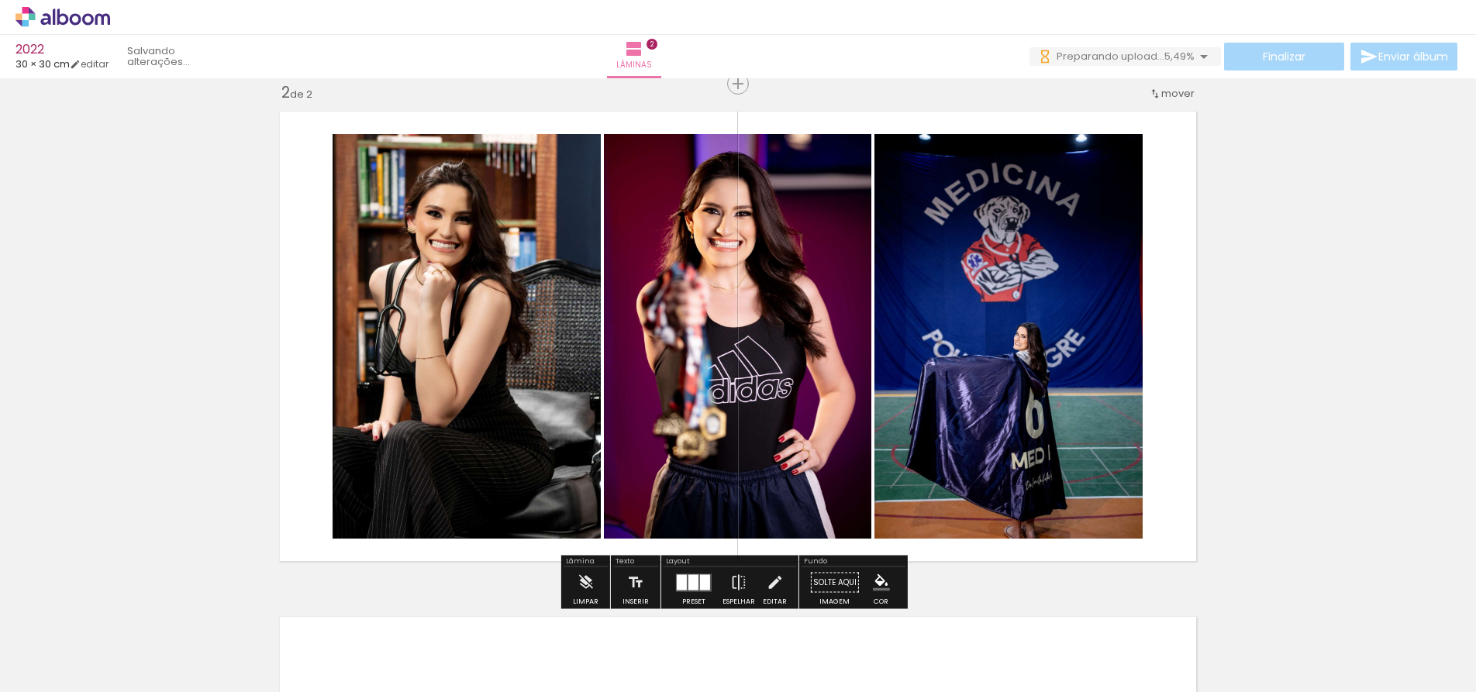
click at [733, 296] on quentale-photo at bounding box center [737, 336] width 267 height 405
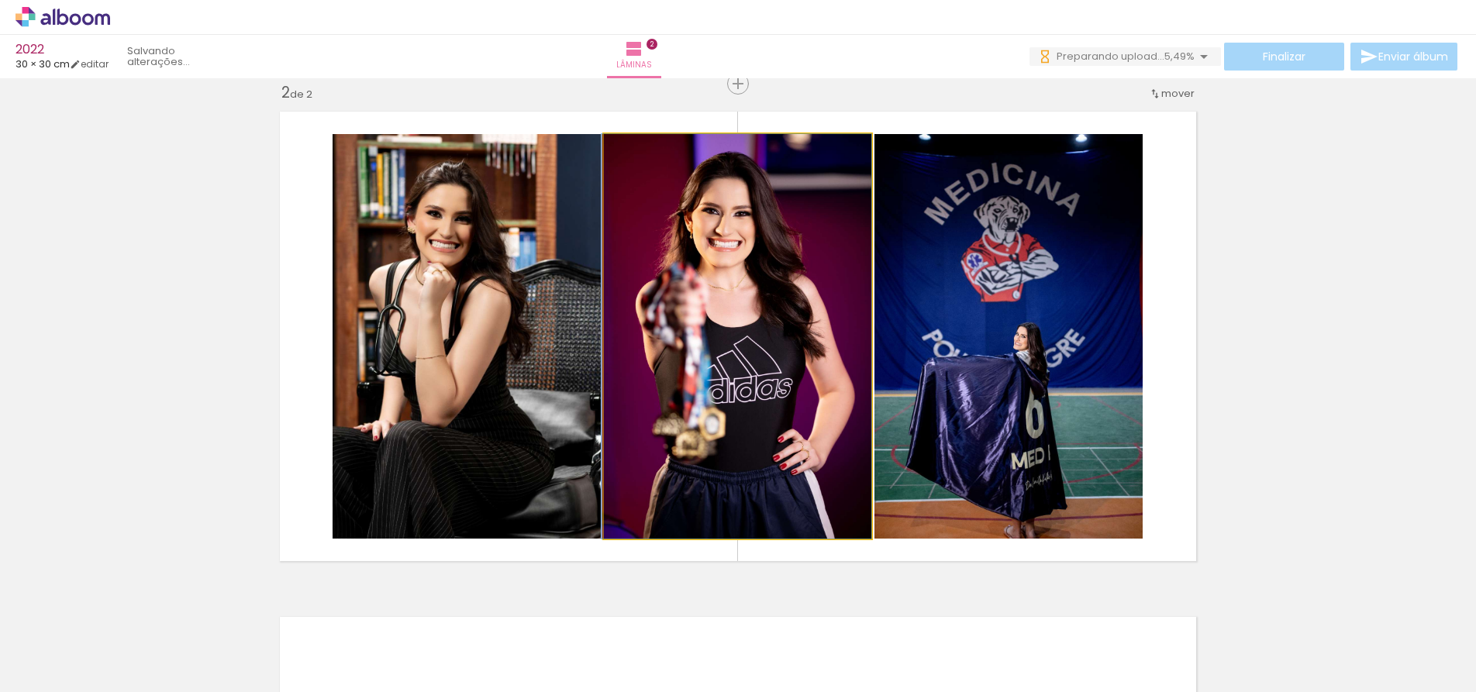
drag, startPoint x: 733, startPoint y: 296, endPoint x: 706, endPoint y: 293, distance: 27.3
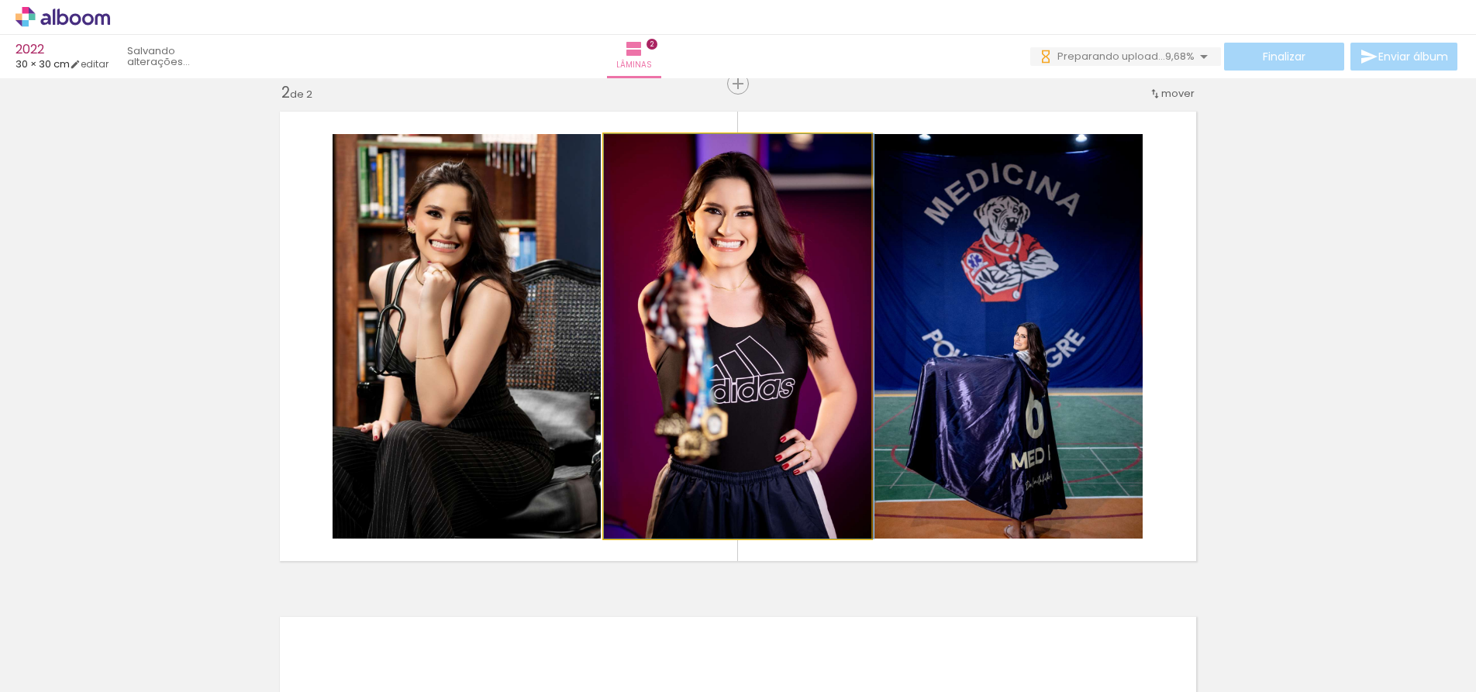
drag, startPoint x: 759, startPoint y: 291, endPoint x: 785, endPoint y: 295, distance: 25.9
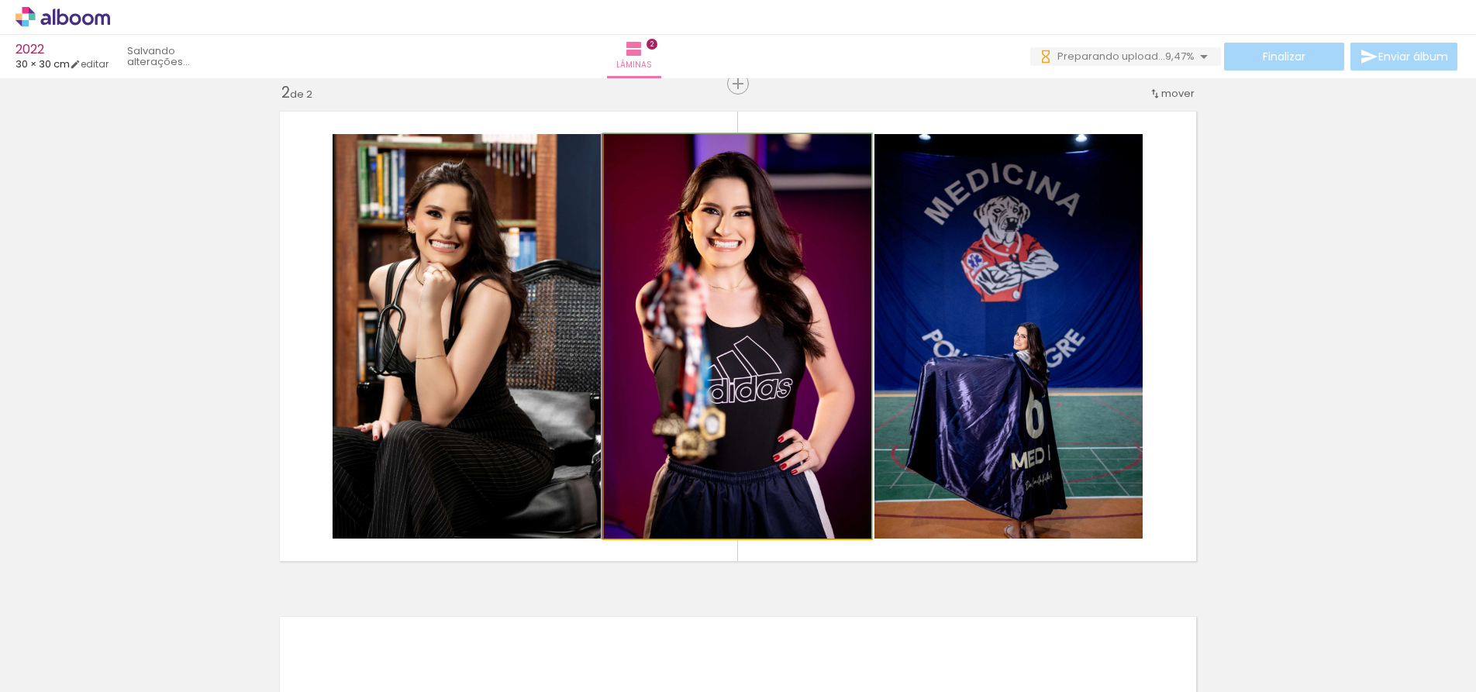
drag, startPoint x: 780, startPoint y: 296, endPoint x: 747, endPoint y: 296, distance: 32.5
drag, startPoint x: 634, startPoint y: 153, endPoint x: 625, endPoint y: 152, distance: 8.6
type paper-slider "100"
click at [628, 152] on div at bounding box center [640, 150] width 25 height 25
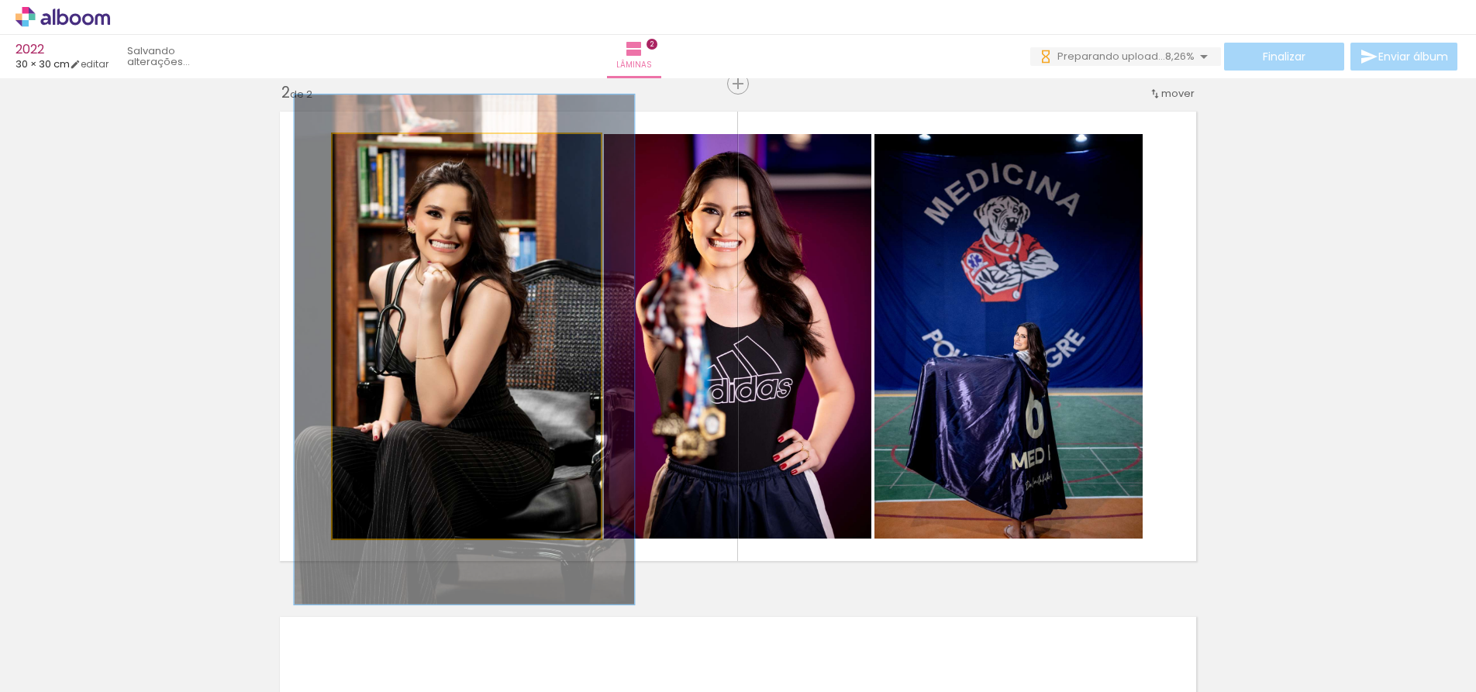
type paper-slider "122"
click at [379, 154] on div at bounding box center [384, 150] width 14 height 14
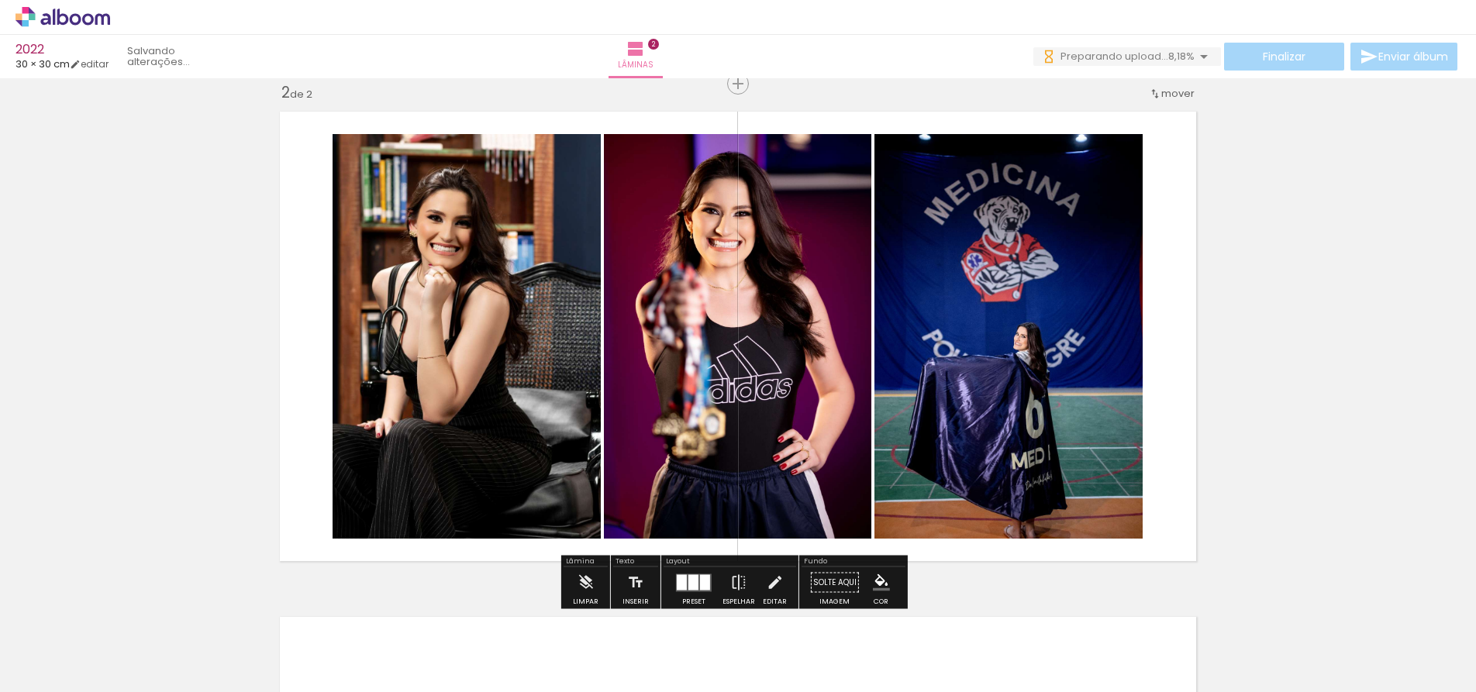
click at [481, 150] on div at bounding box center [490, 150] width 19 height 15
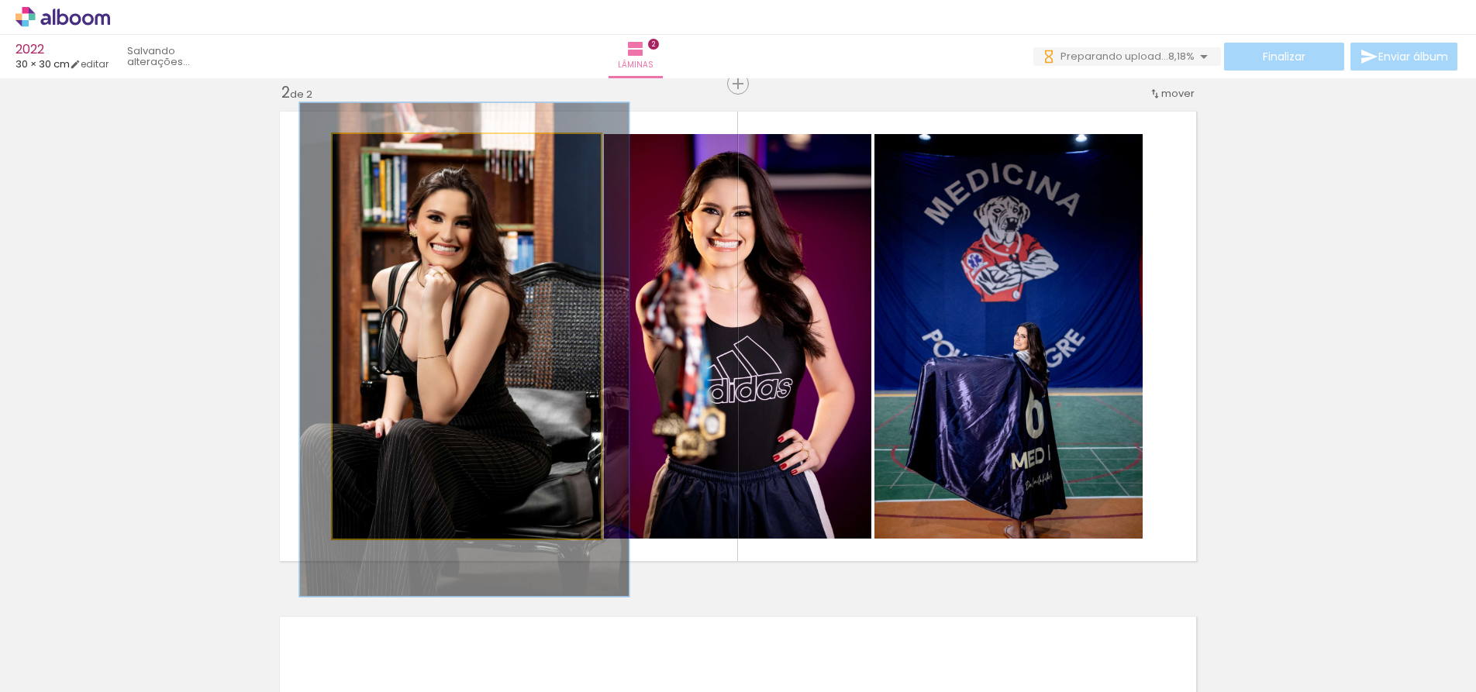
click at [561, 219] on quentale-photo at bounding box center [466, 336] width 268 height 405
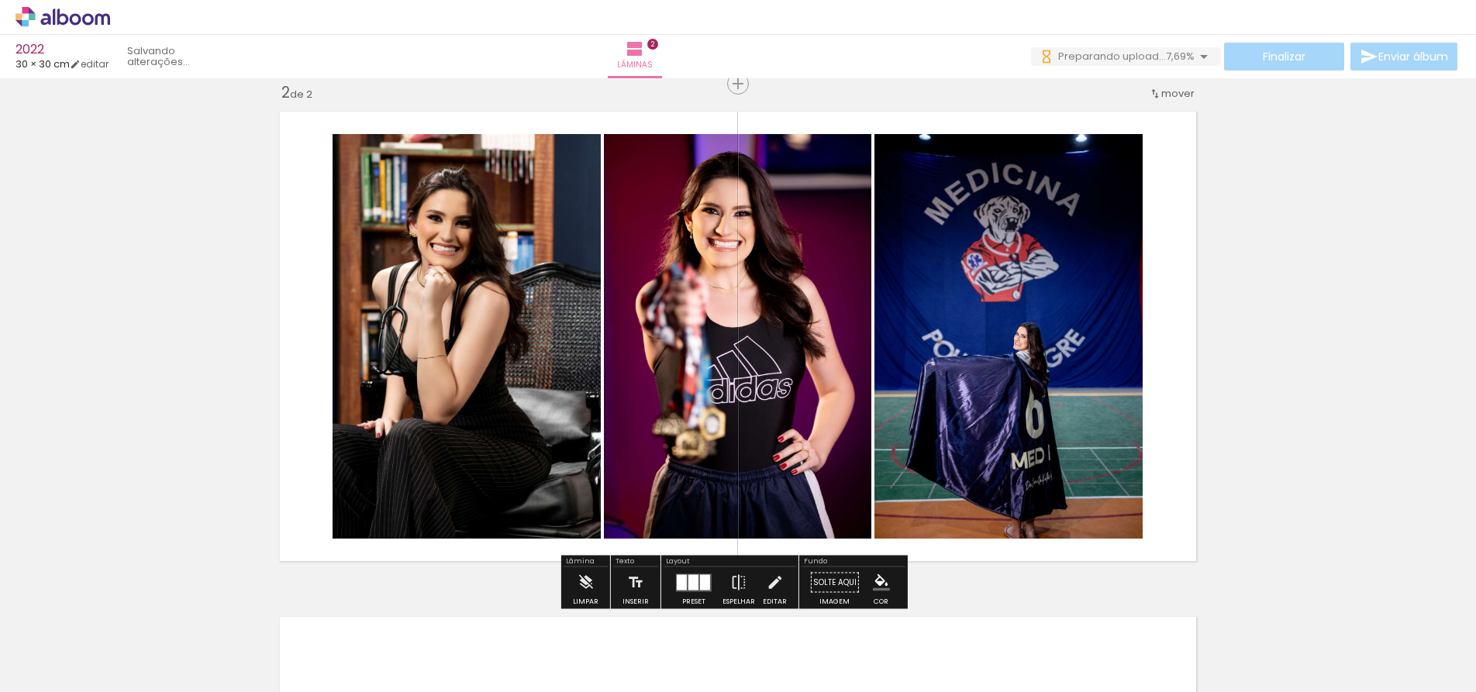
click at [1161, 91] on span "mover" at bounding box center [1177, 93] width 33 height 15
click at [1179, 246] on quentale-layouter at bounding box center [737, 336] width 933 height 467
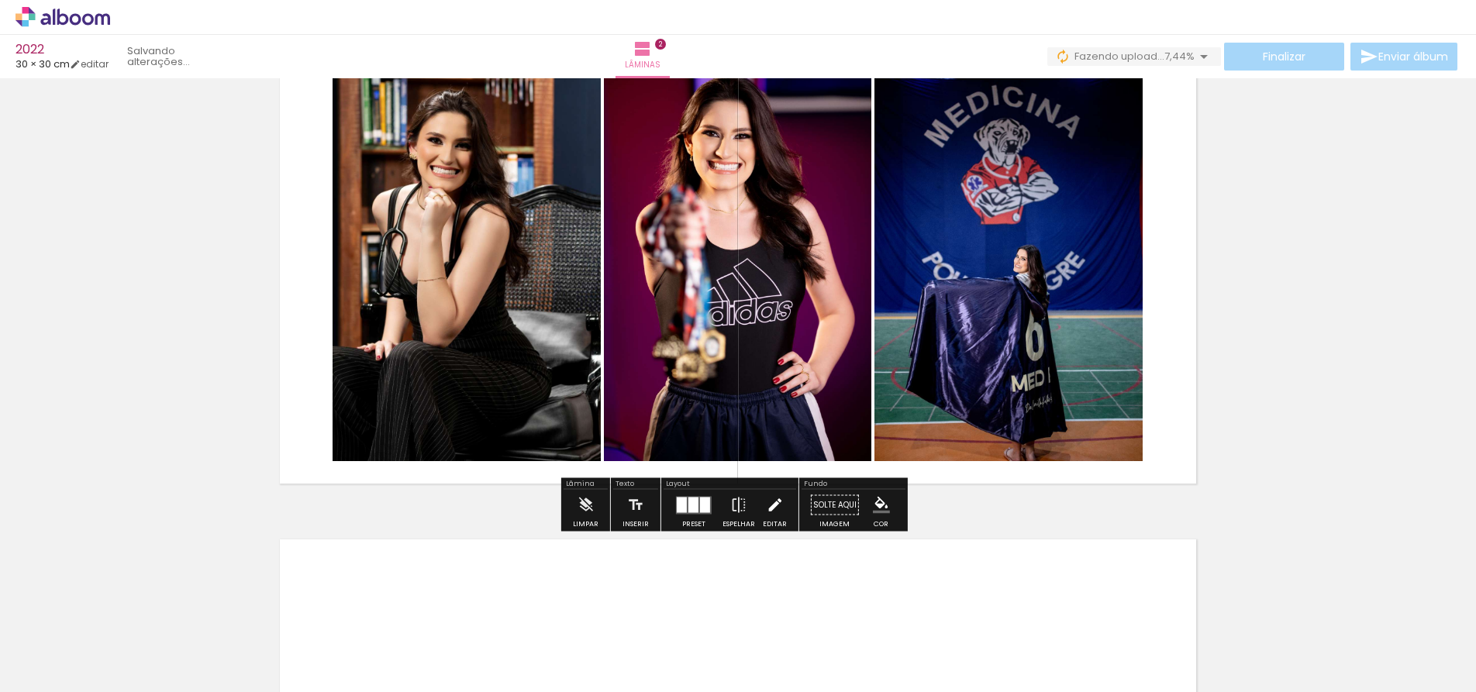
click at [766, 502] on iron-icon at bounding box center [774, 505] width 17 height 31
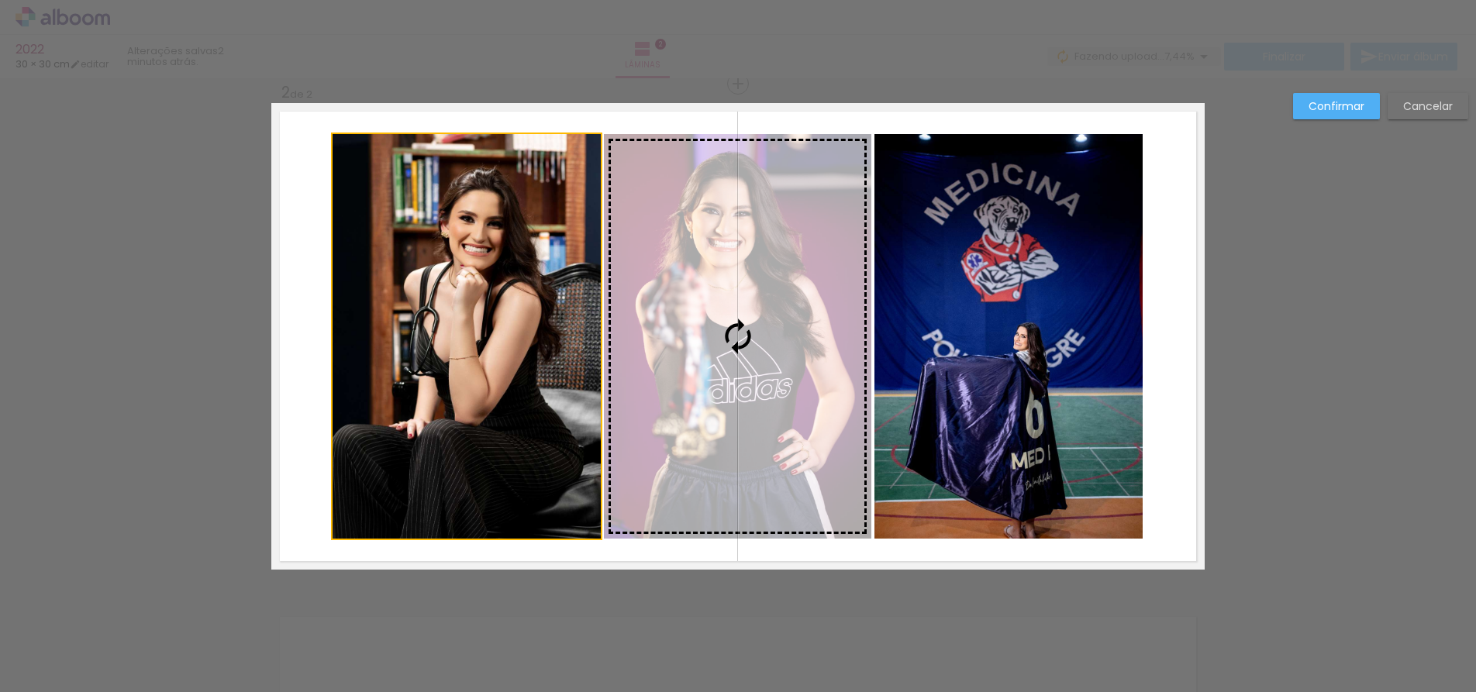
drag, startPoint x: 563, startPoint y: 278, endPoint x: 616, endPoint y: 291, distance: 54.9
click at [0, 0] on slot at bounding box center [0, 0] width 0 height 0
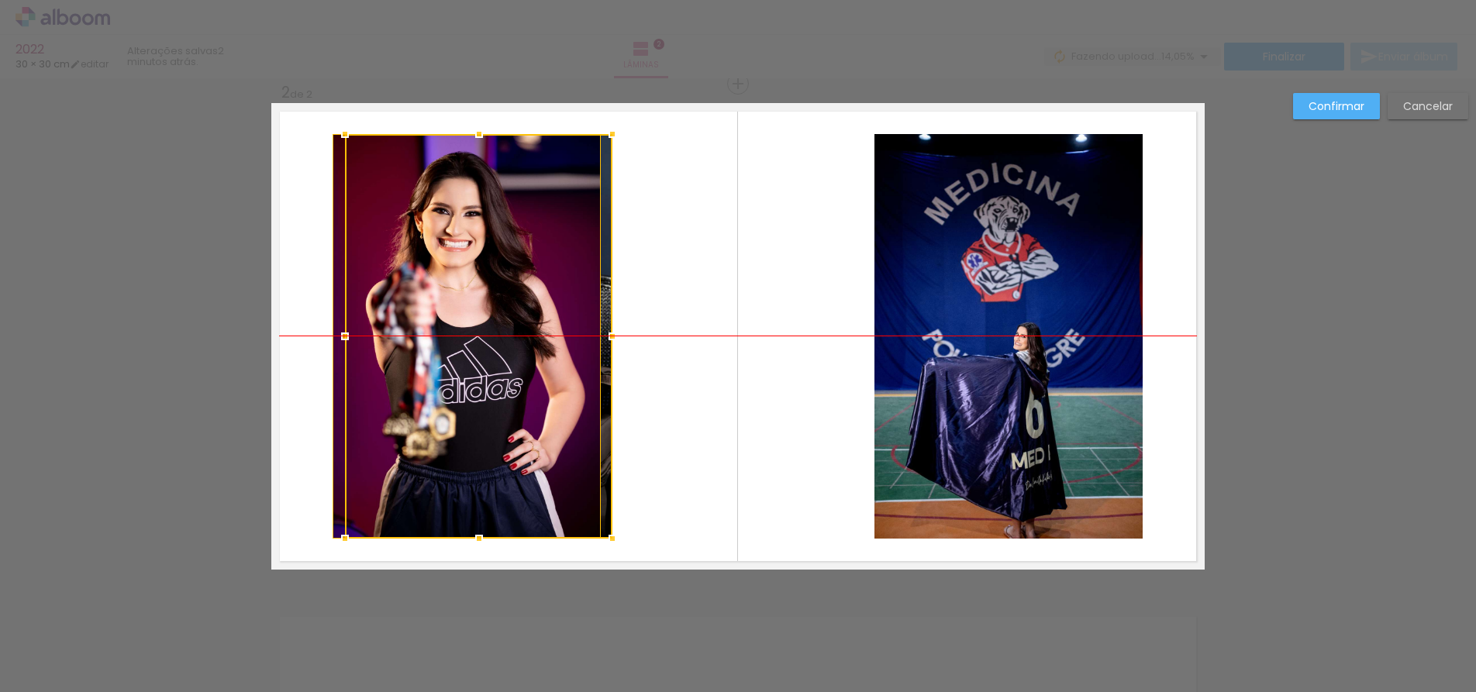
drag, startPoint x: 777, startPoint y: 316, endPoint x: 518, endPoint y: 315, distance: 258.8
click at [518, 315] on div at bounding box center [478, 336] width 267 height 405
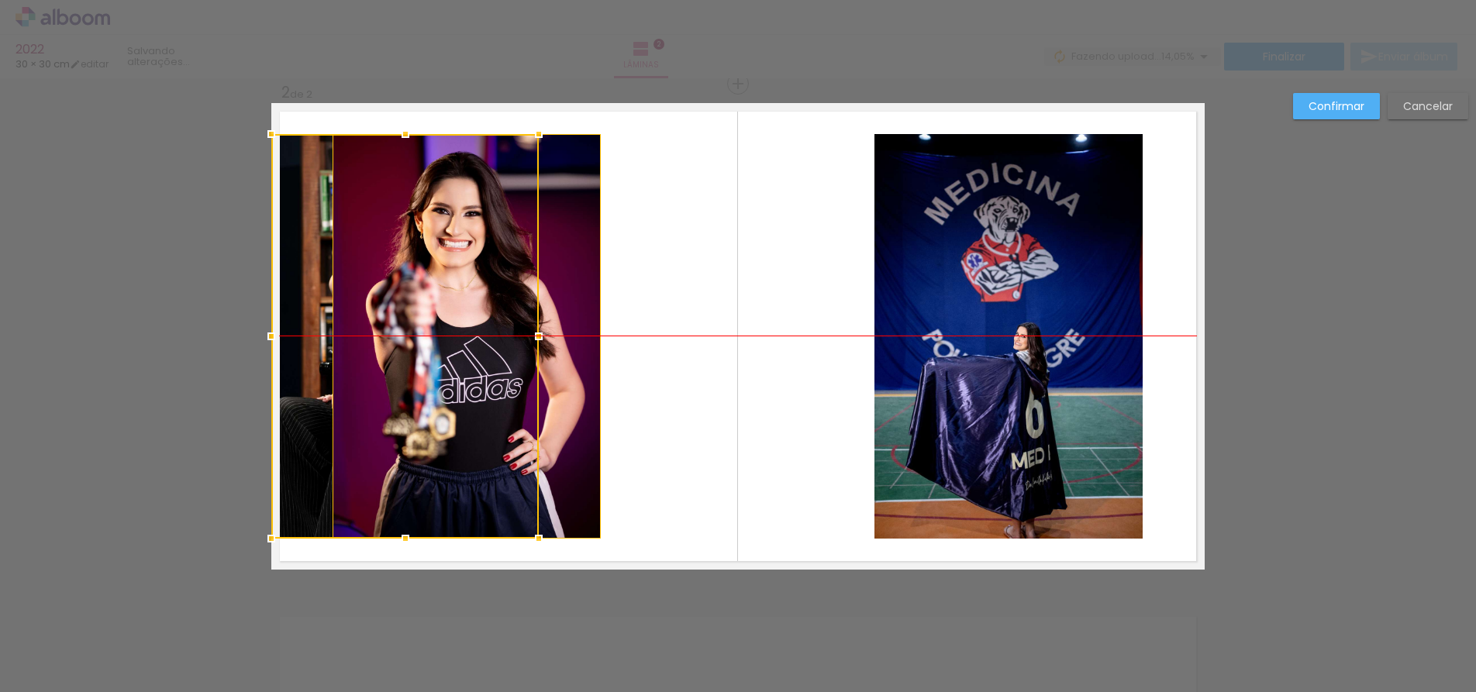
drag, startPoint x: 523, startPoint y: 292, endPoint x: 407, endPoint y: 291, distance: 116.3
click at [407, 291] on div at bounding box center [404, 336] width 267 height 405
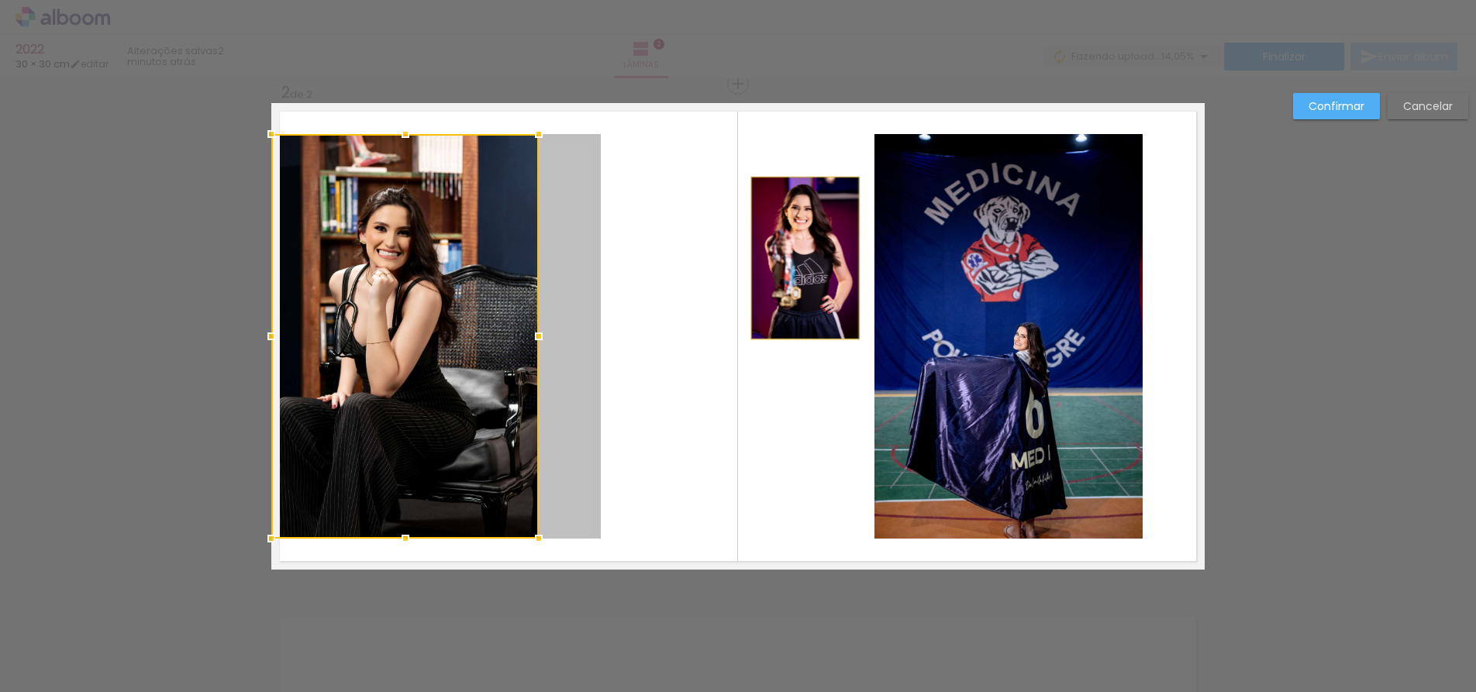
drag, startPoint x: 643, startPoint y: 263, endPoint x: 793, endPoint y: 258, distance: 149.7
click at [793, 258] on quentale-layouter at bounding box center [737, 336] width 933 height 467
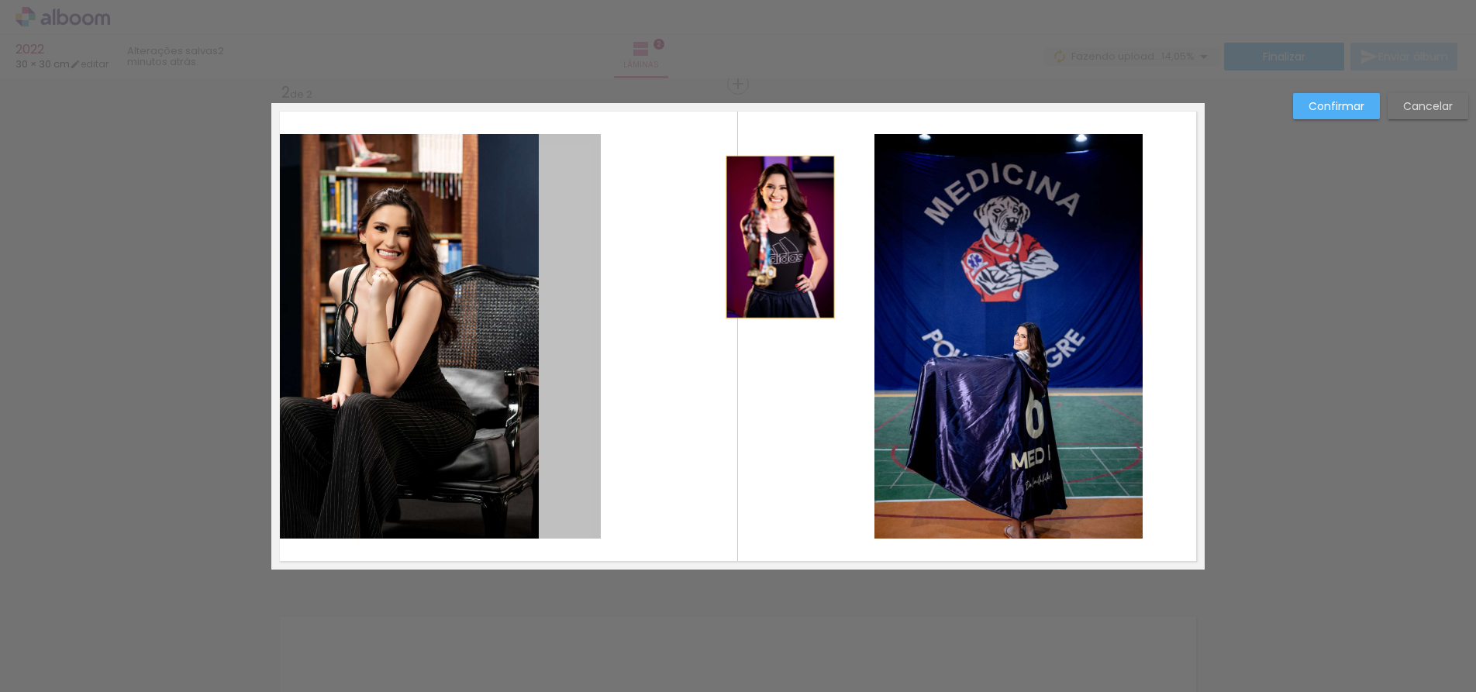
drag, startPoint x: 569, startPoint y: 222, endPoint x: 774, endPoint y: 260, distance: 209.0
click at [775, 252] on quentale-layouter at bounding box center [737, 336] width 933 height 467
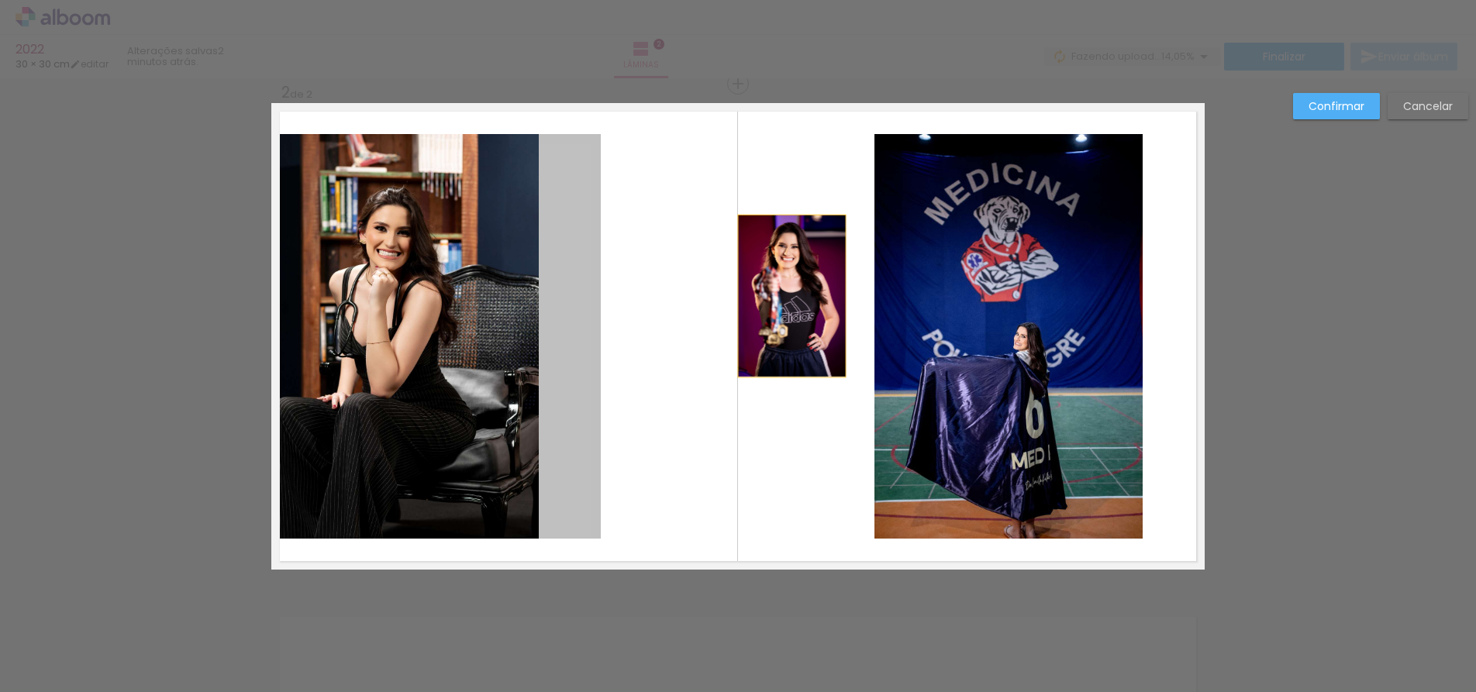
drag, startPoint x: 473, startPoint y: 205, endPoint x: 786, endPoint y: 296, distance: 326.0
click at [786, 296] on quentale-layouter at bounding box center [737, 336] width 933 height 467
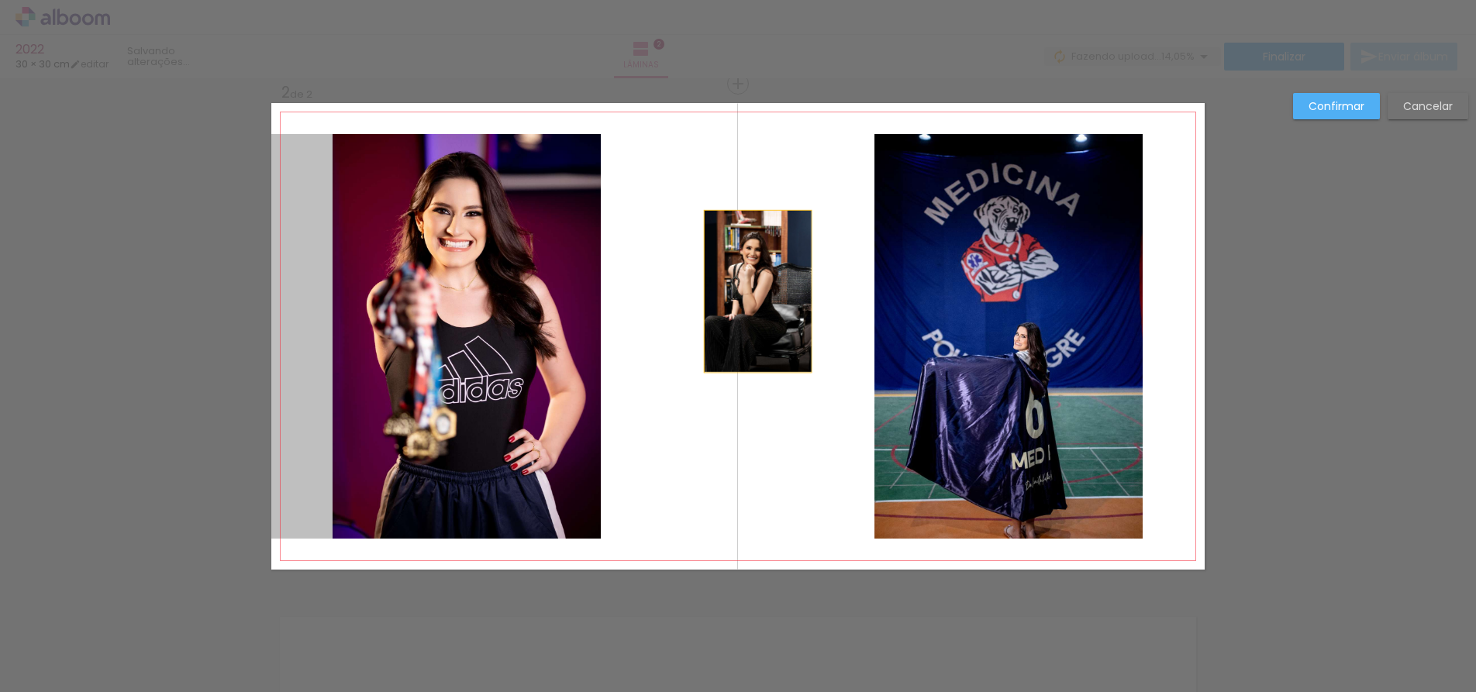
drag, startPoint x: 296, startPoint y: 184, endPoint x: 747, endPoint y: 291, distance: 463.6
click at [751, 291] on quentale-layouter at bounding box center [737, 336] width 933 height 467
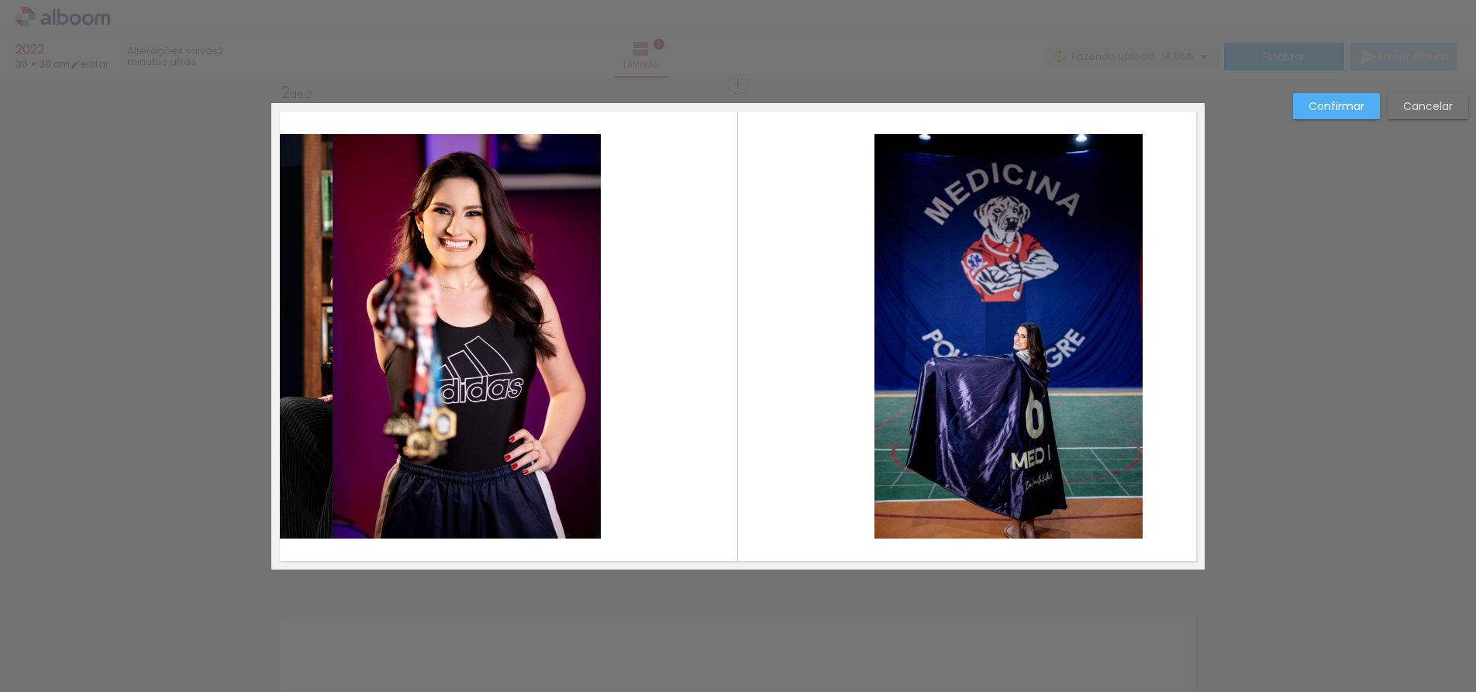
click at [467, 208] on quentale-photo at bounding box center [466, 336] width 268 height 405
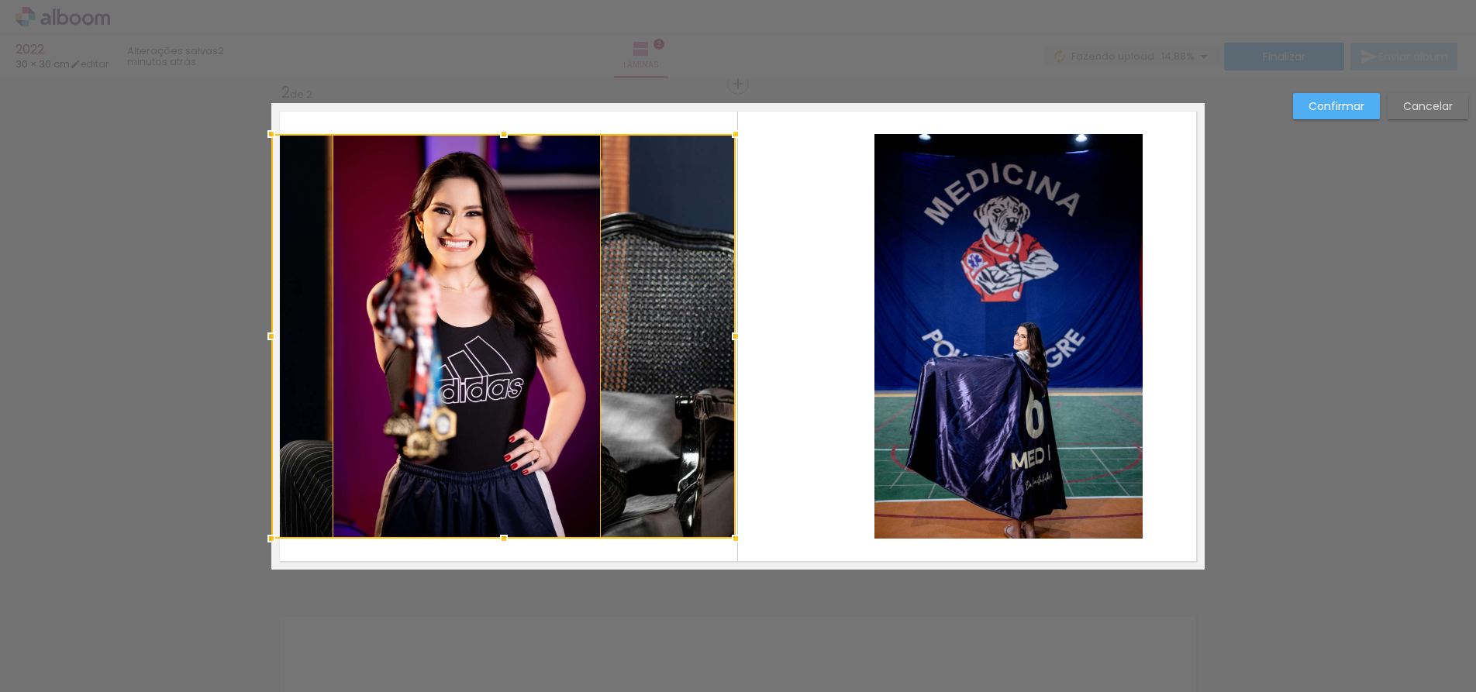
drag, startPoint x: 554, startPoint y: 336, endPoint x: 775, endPoint y: 329, distance: 221.0
click at [775, 329] on album-spread "2 de 2" at bounding box center [737, 336] width 933 height 467
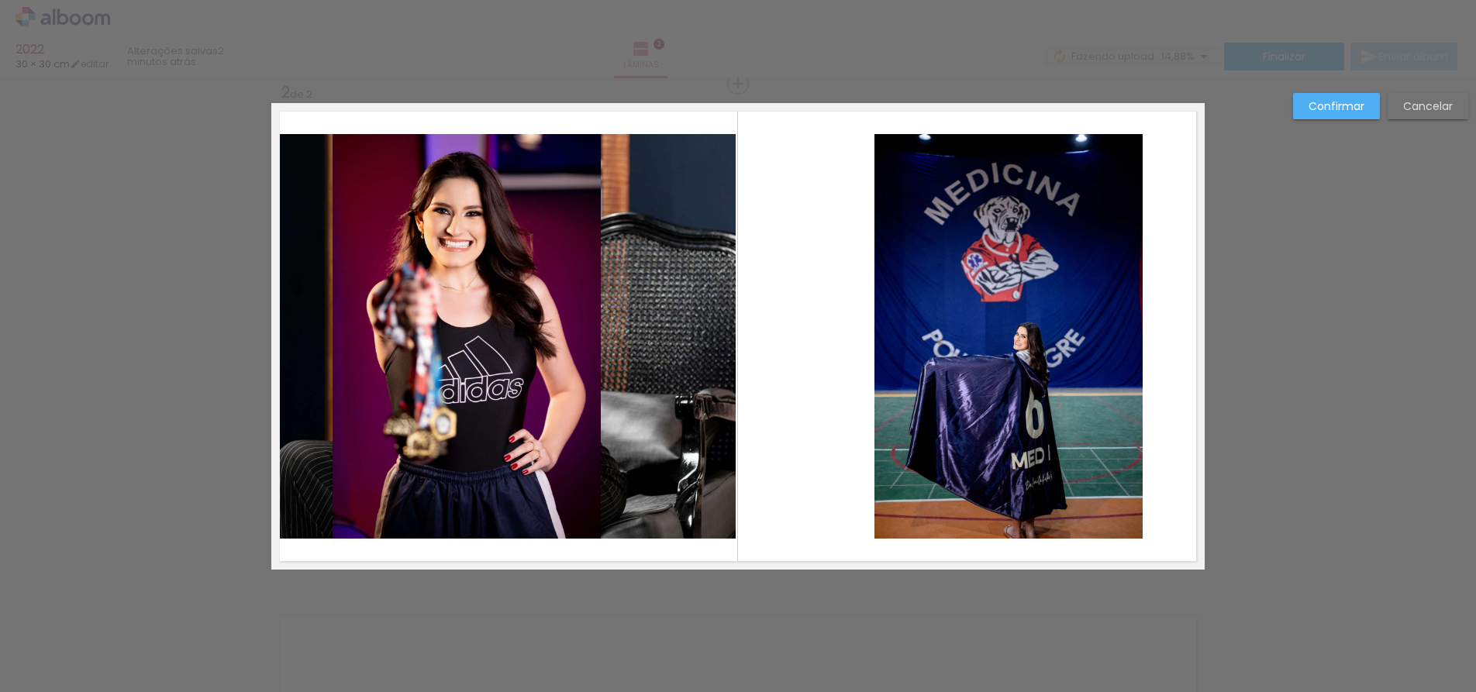
click at [797, 267] on quentale-layouter at bounding box center [737, 336] width 933 height 467
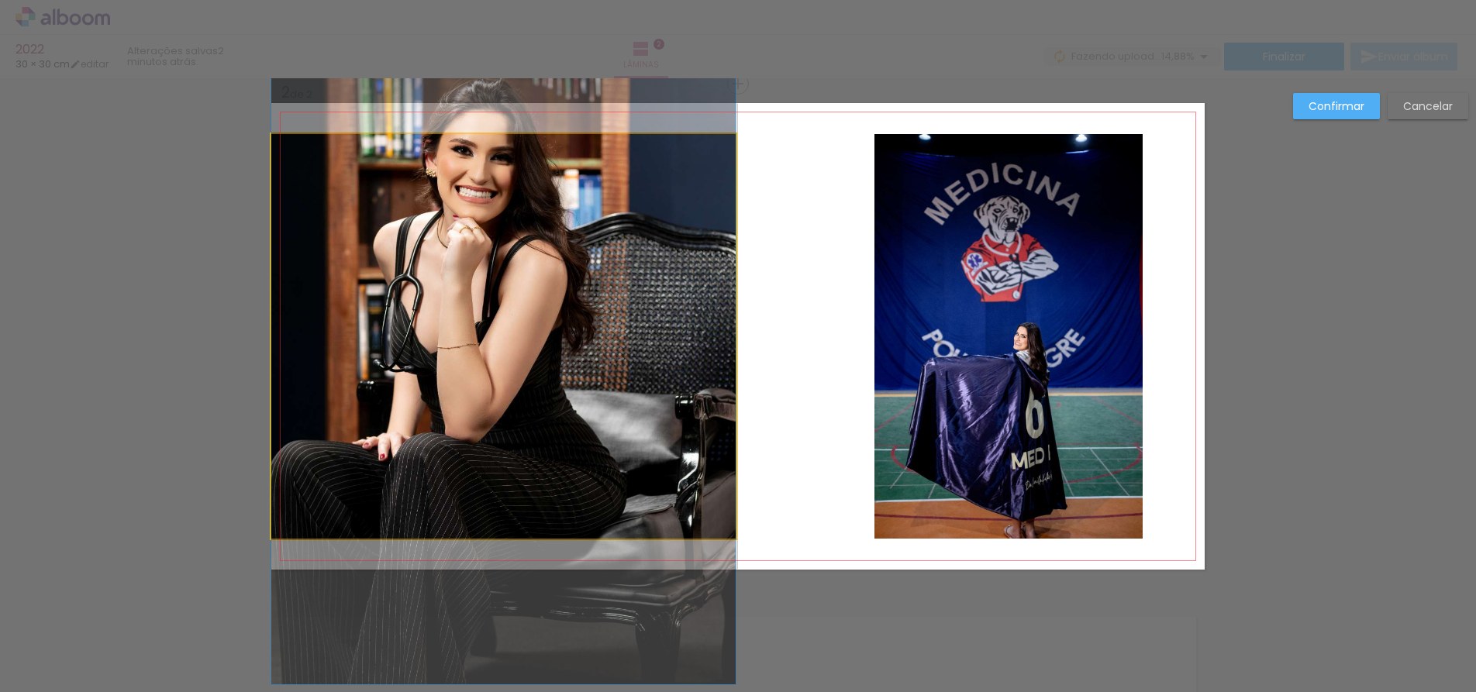
click at [446, 195] on quentale-photo at bounding box center [503, 336] width 464 height 405
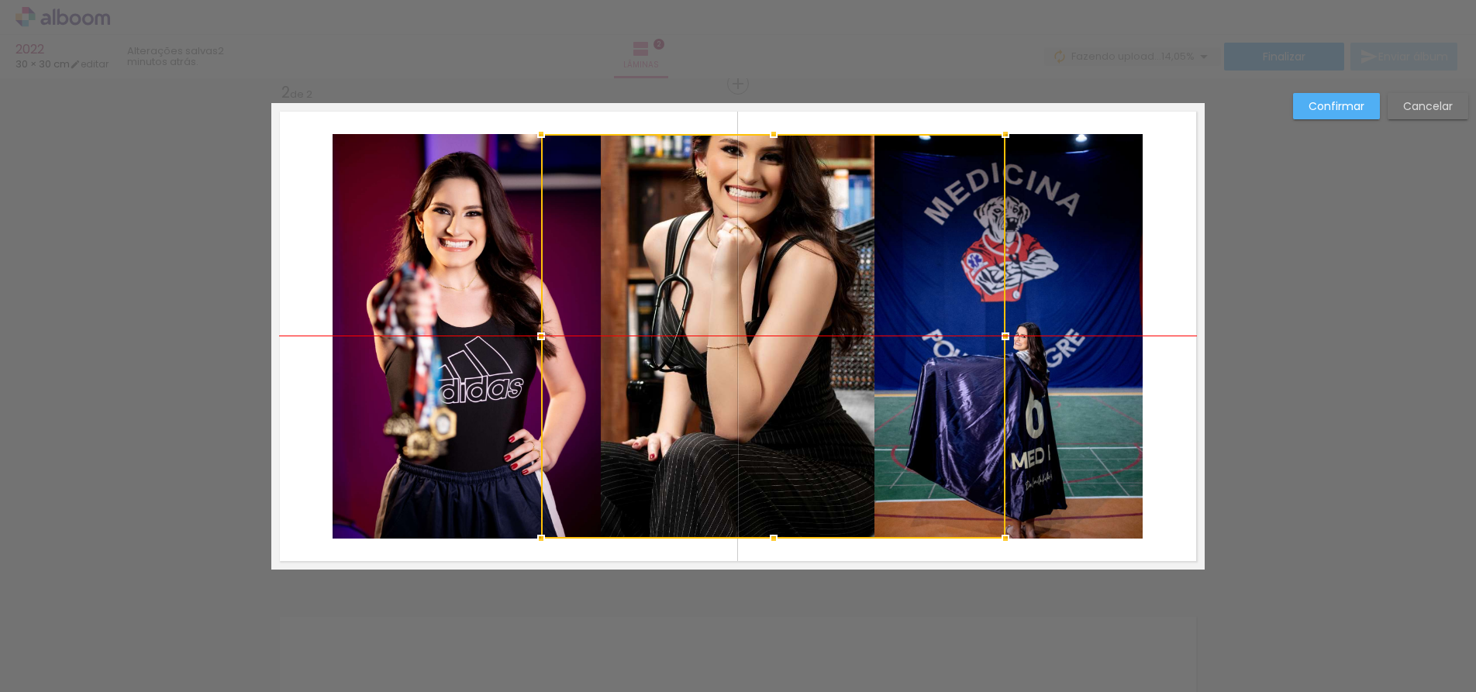
drag, startPoint x: 477, startPoint y: 219, endPoint x: 746, endPoint y: 215, distance: 269.7
click at [746, 215] on div at bounding box center [773, 336] width 464 height 405
click at [863, 63] on div at bounding box center [738, 39] width 1476 height 78
click at [0, 0] on slot "Confirmar" at bounding box center [0, 0] width 0 height 0
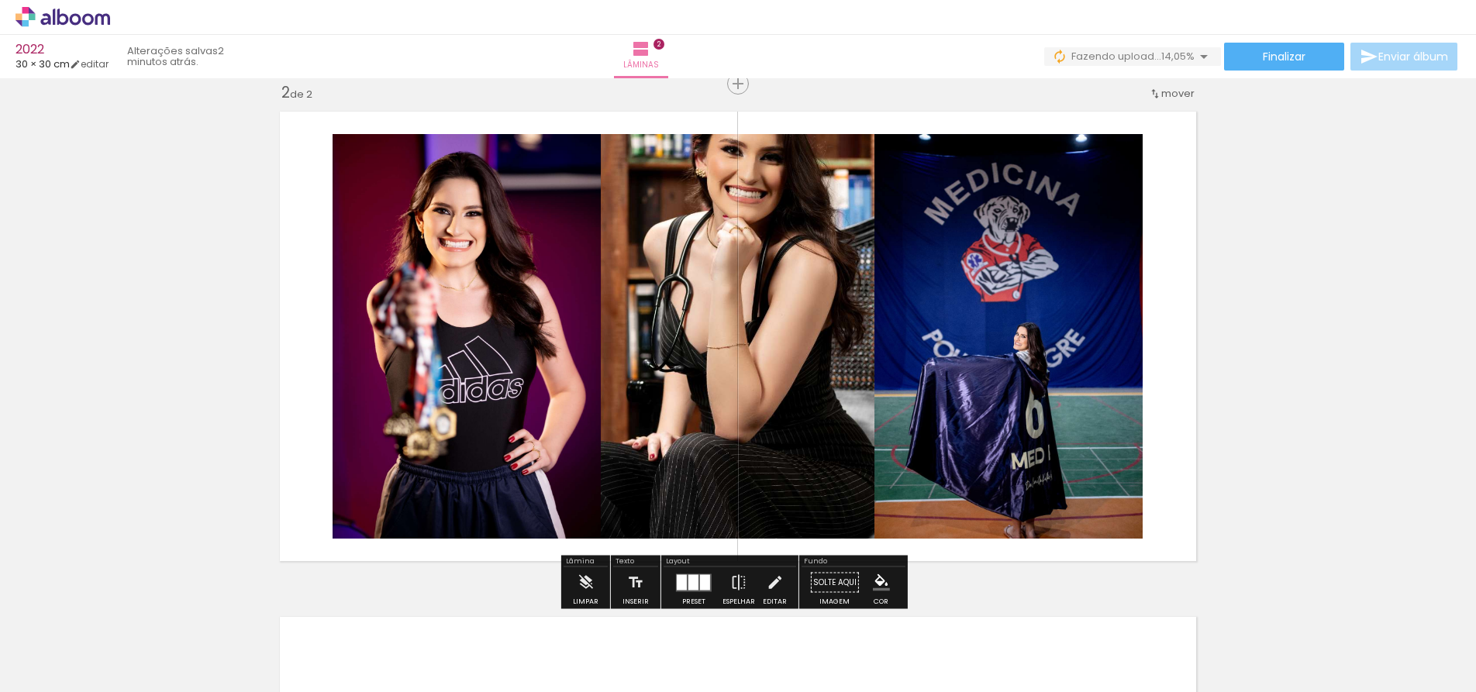
click at [1273, 329] on div "Inserir lâmina 1 de 2 Inserir lâmina 2 de 2" at bounding box center [738, 316] width 1476 height 1517
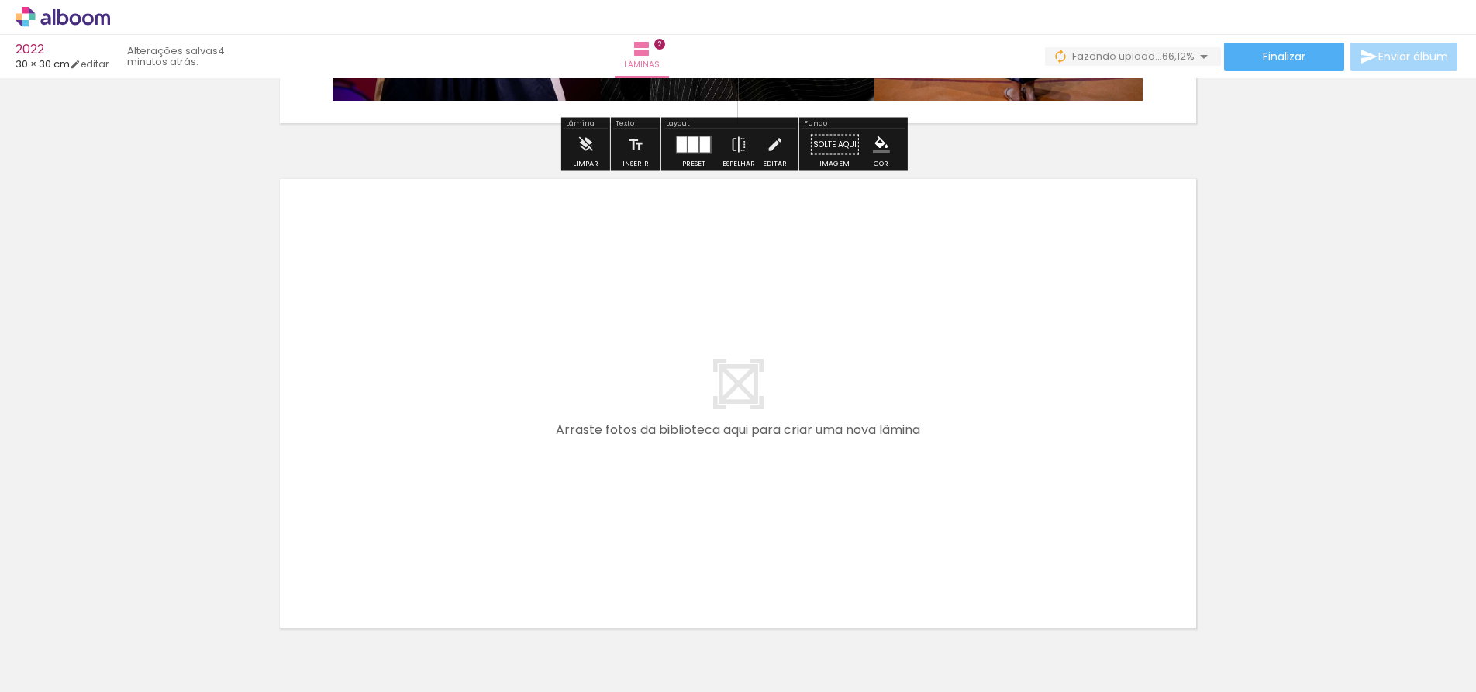
scroll to position [990, 0]
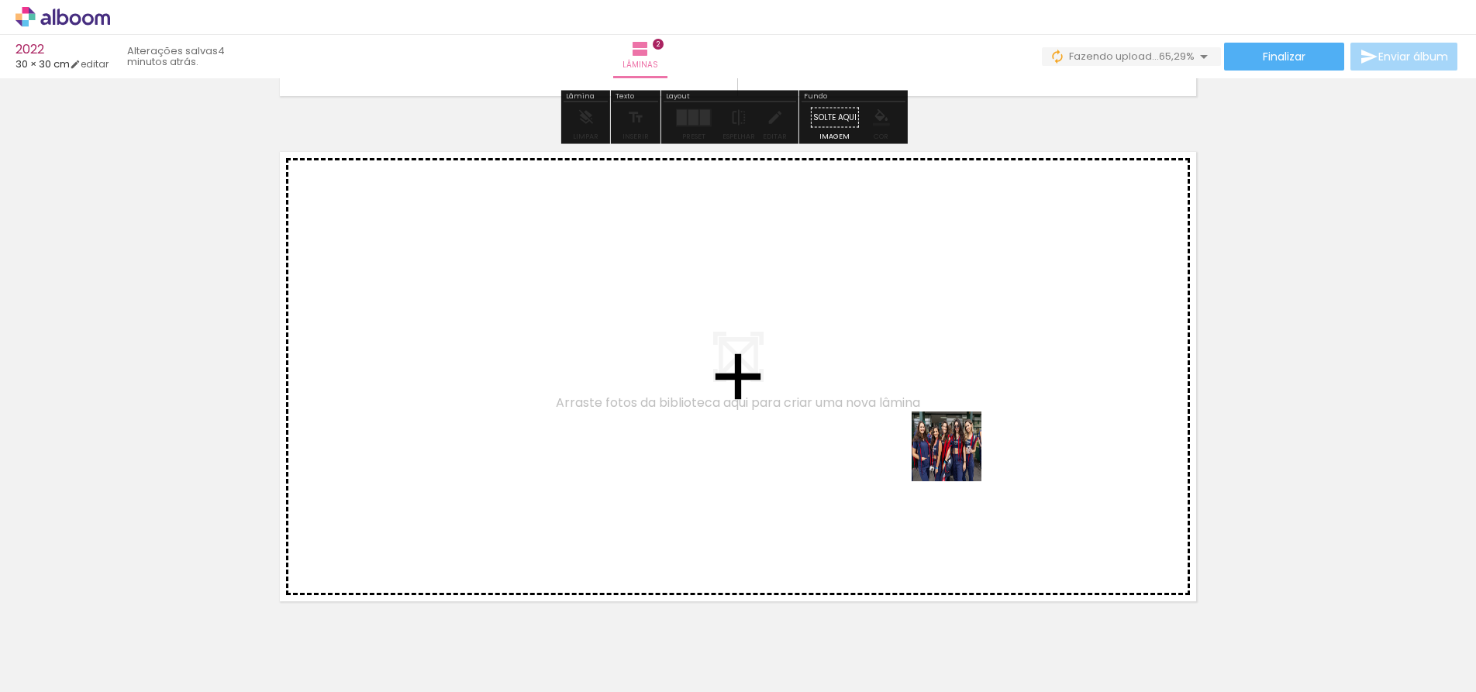
drag, startPoint x: 1029, startPoint y: 642, endPoint x: 953, endPoint y: 446, distance: 211.0
click at [953, 446] on quentale-workspace at bounding box center [738, 346] width 1476 height 692
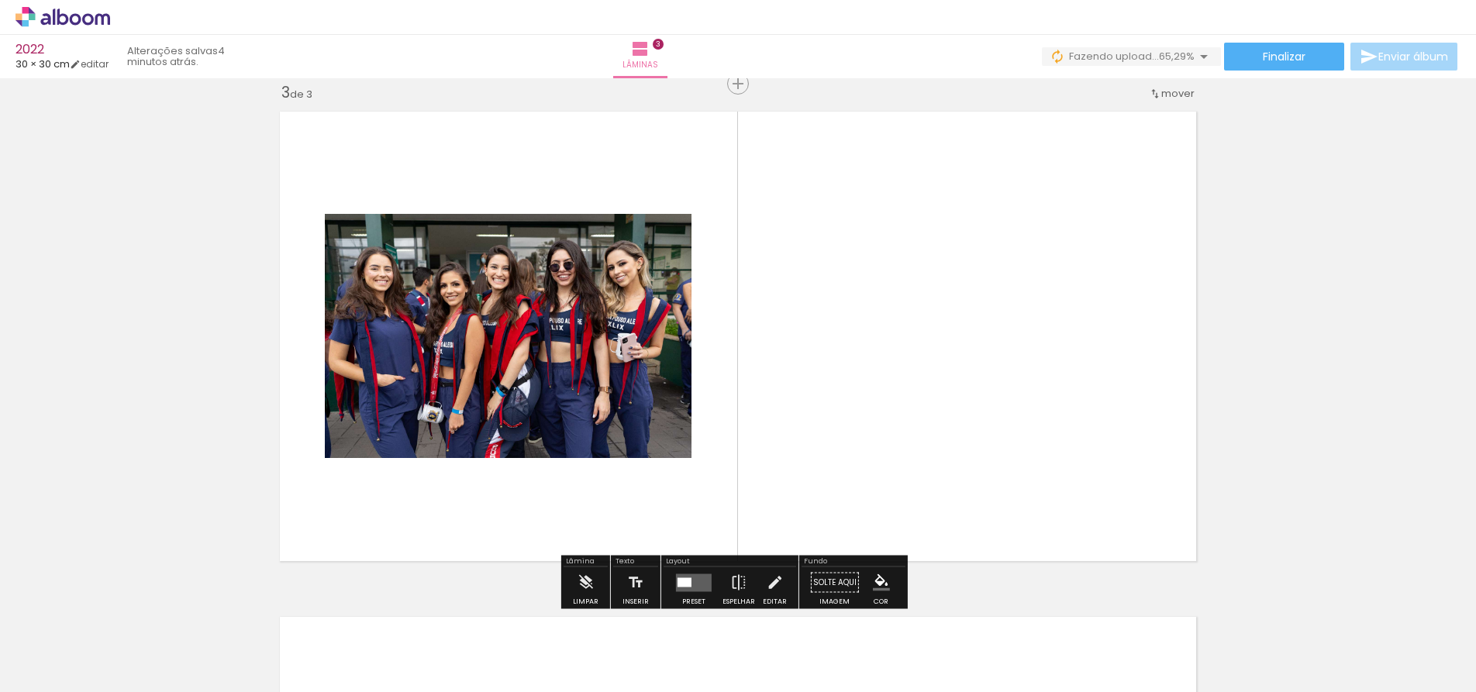
scroll to position [1341, 0]
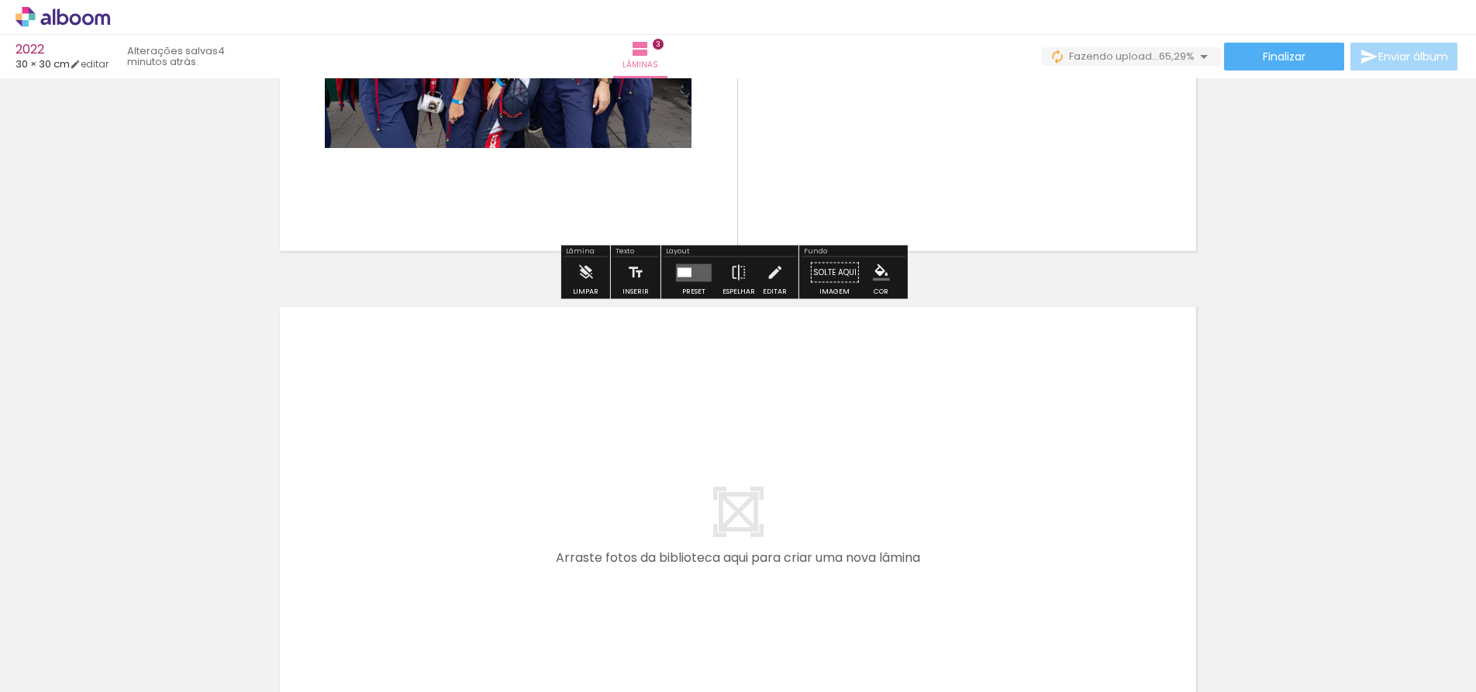
click at [693, 265] on quentale-layouter at bounding box center [694, 272] width 36 height 18
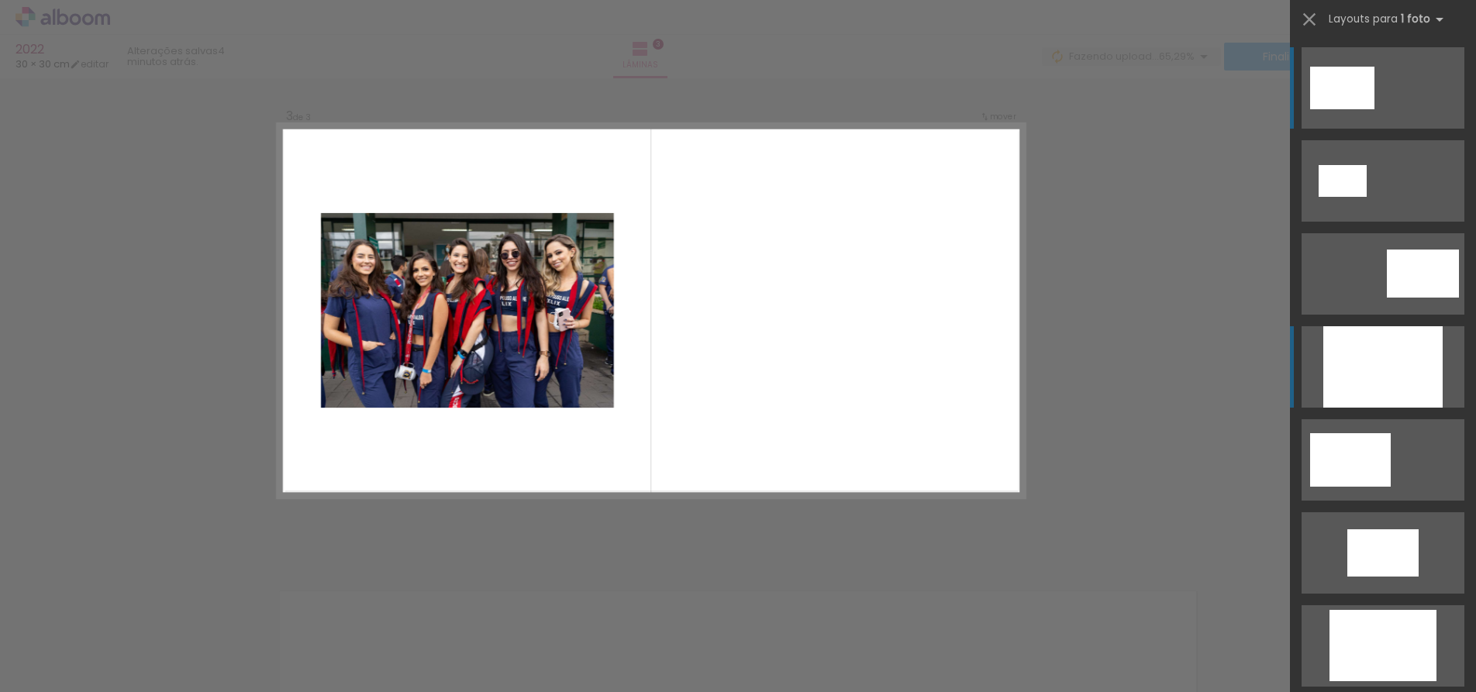
scroll to position [1031, 0]
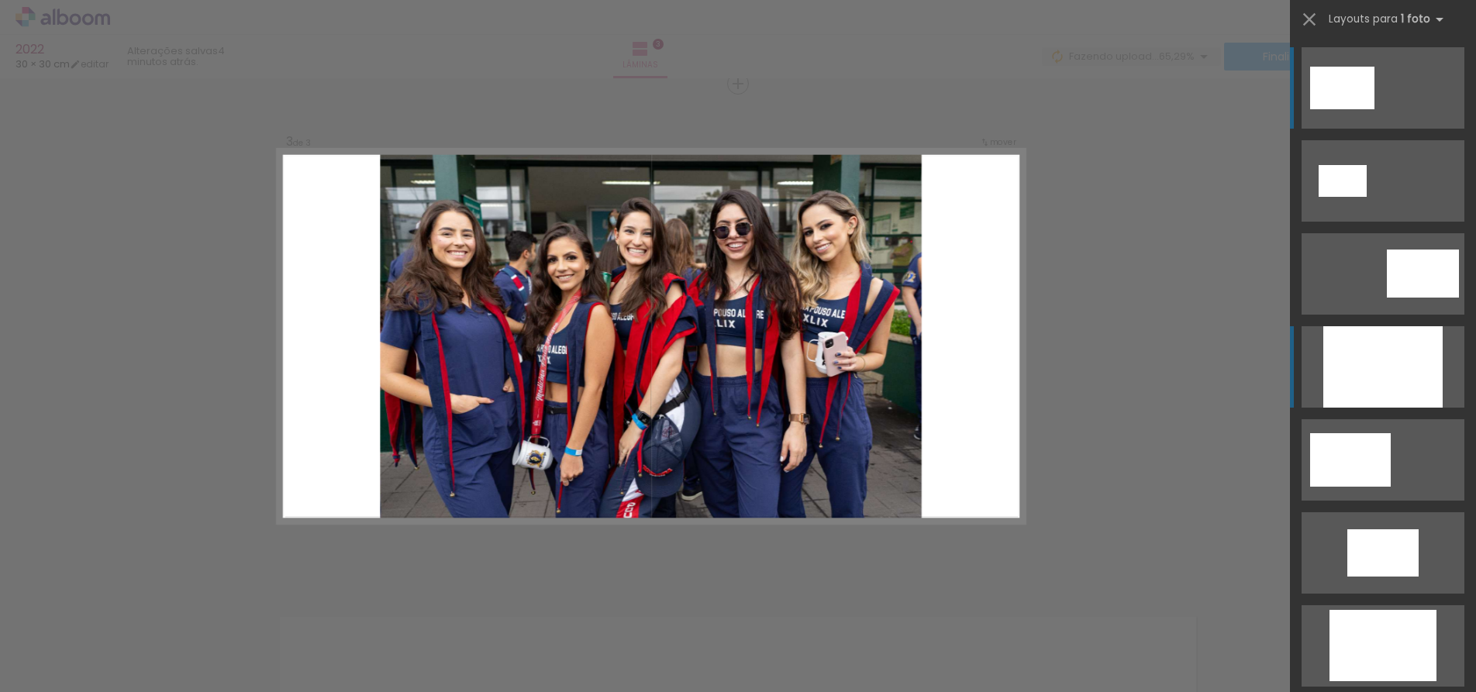
click at [1368, 372] on div at bounding box center [1382, 366] width 119 height 81
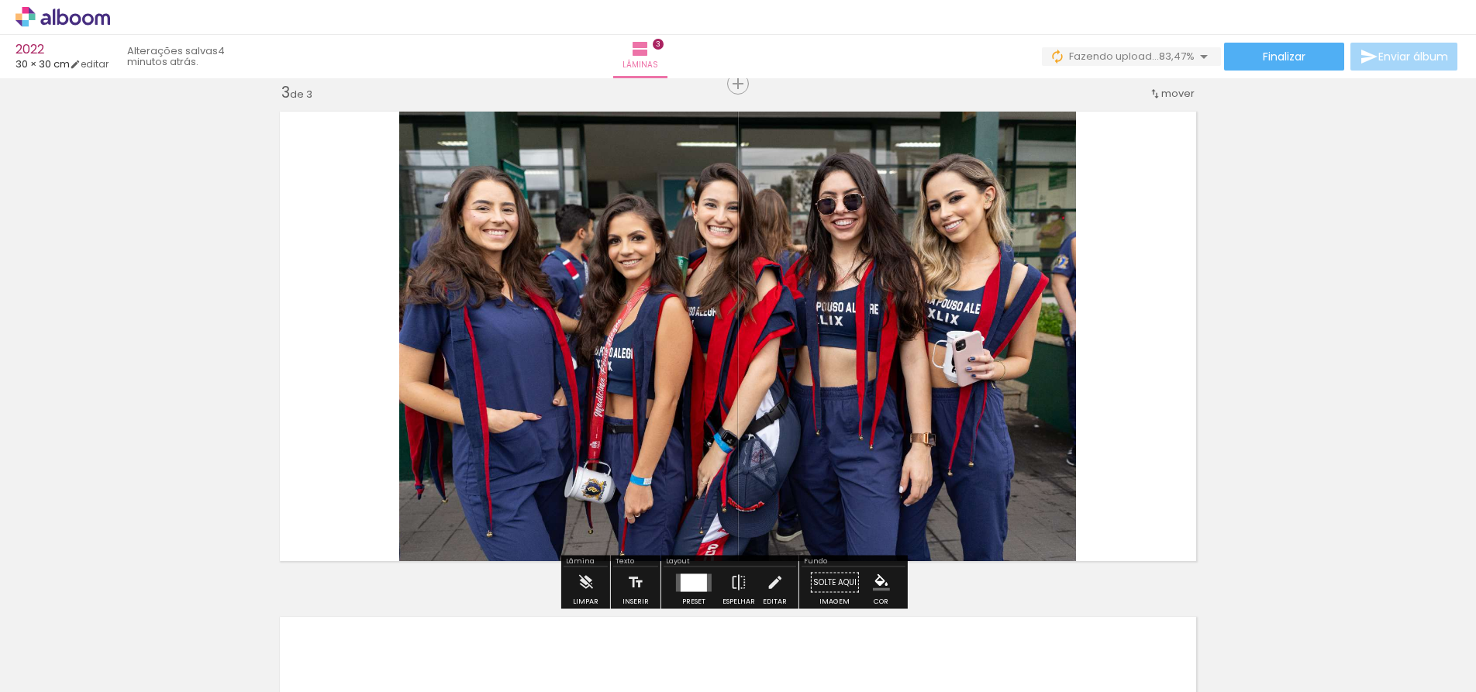
click at [644, 225] on quentale-photo at bounding box center [737, 336] width 677 height 467
click at [768, 580] on iron-icon at bounding box center [774, 582] width 17 height 31
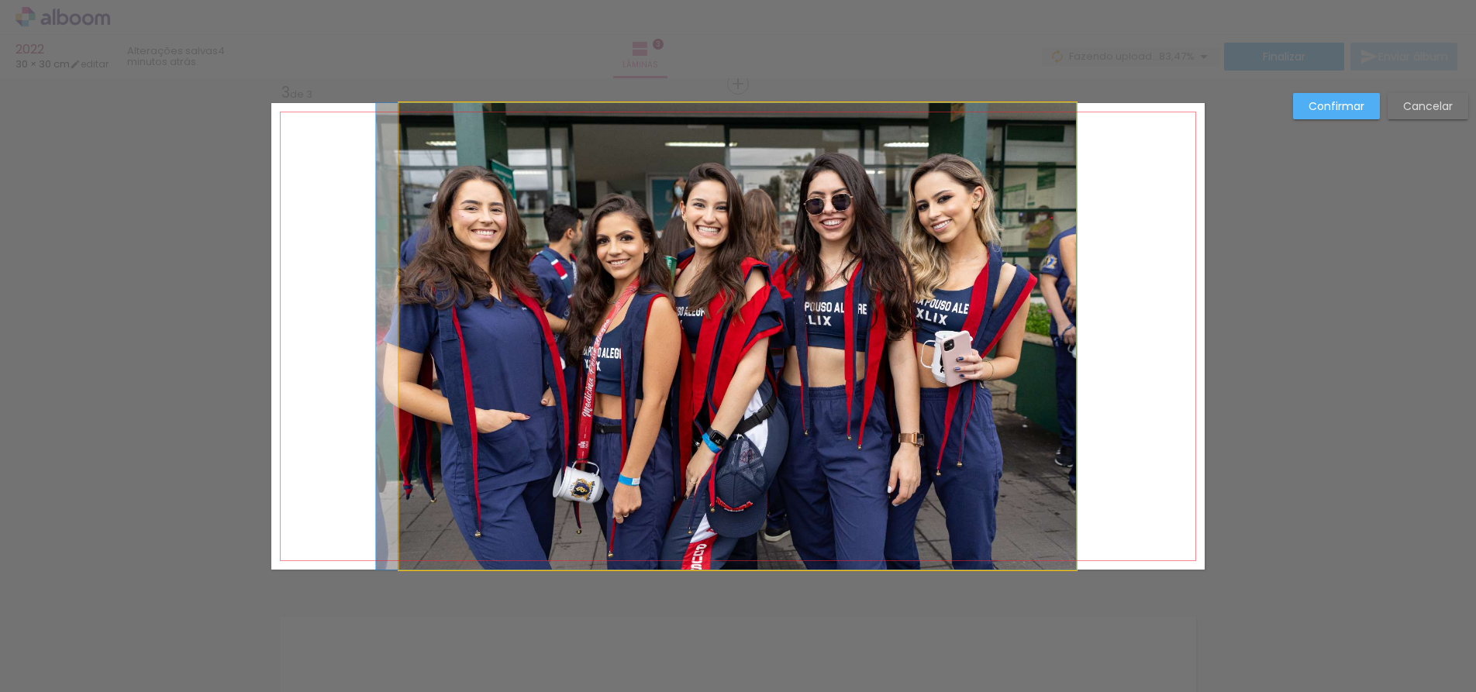
drag, startPoint x: 569, startPoint y: 319, endPoint x: 407, endPoint y: 312, distance: 162.1
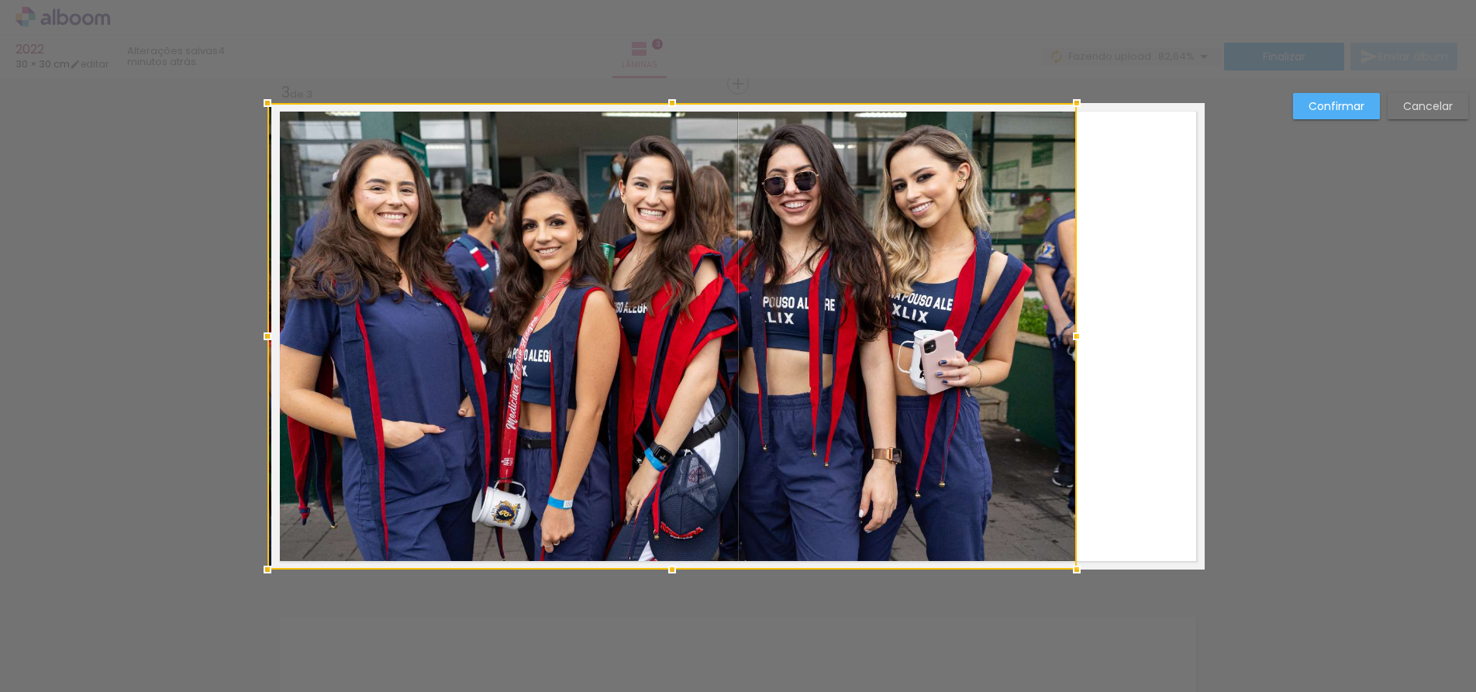
drag, startPoint x: 398, startPoint y: 337, endPoint x: 233, endPoint y: 318, distance: 165.4
click at [233, 318] on div "Inserir lâmina 1 de 3 Inserir lâmina 2 de 3 Inserir lâmina 3 de 3 Confirmar Can…" at bounding box center [738, 77] width 1476 height 2058
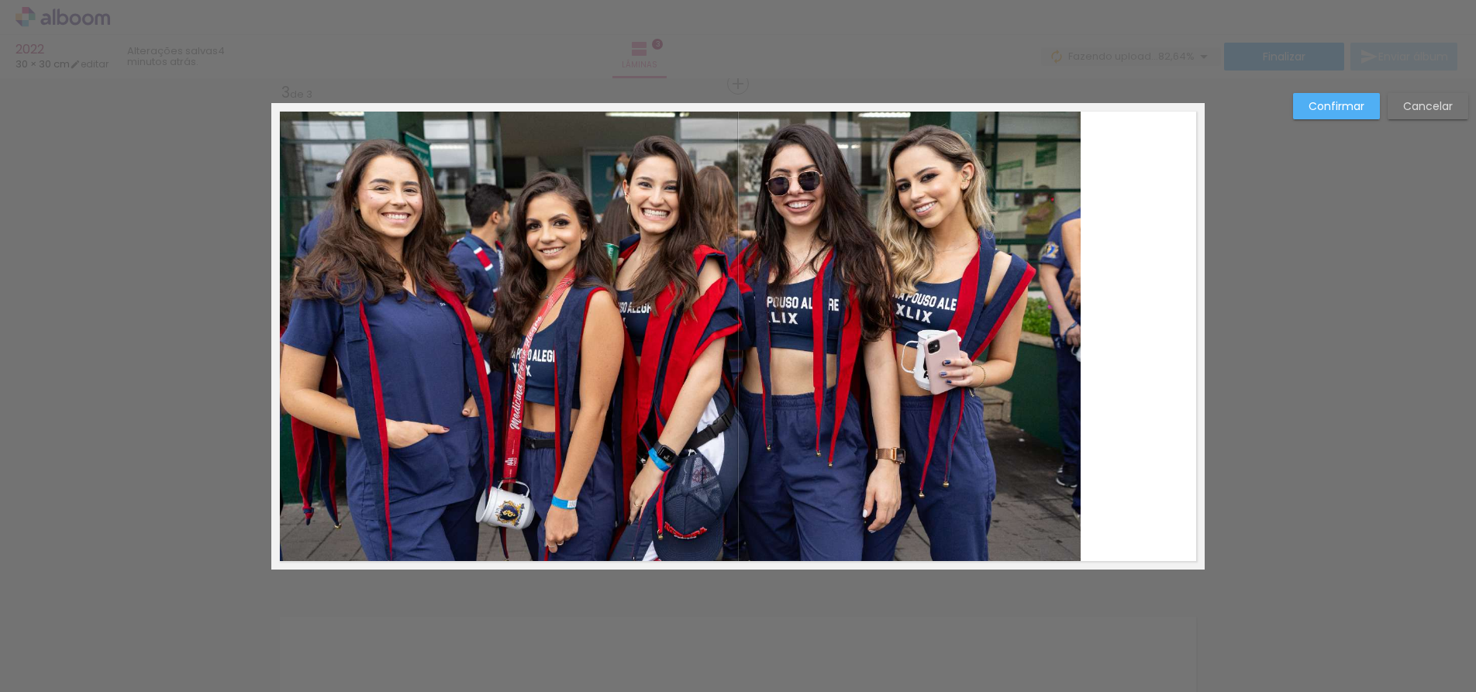
click at [1069, 340] on quentale-photo at bounding box center [675, 336] width 809 height 467
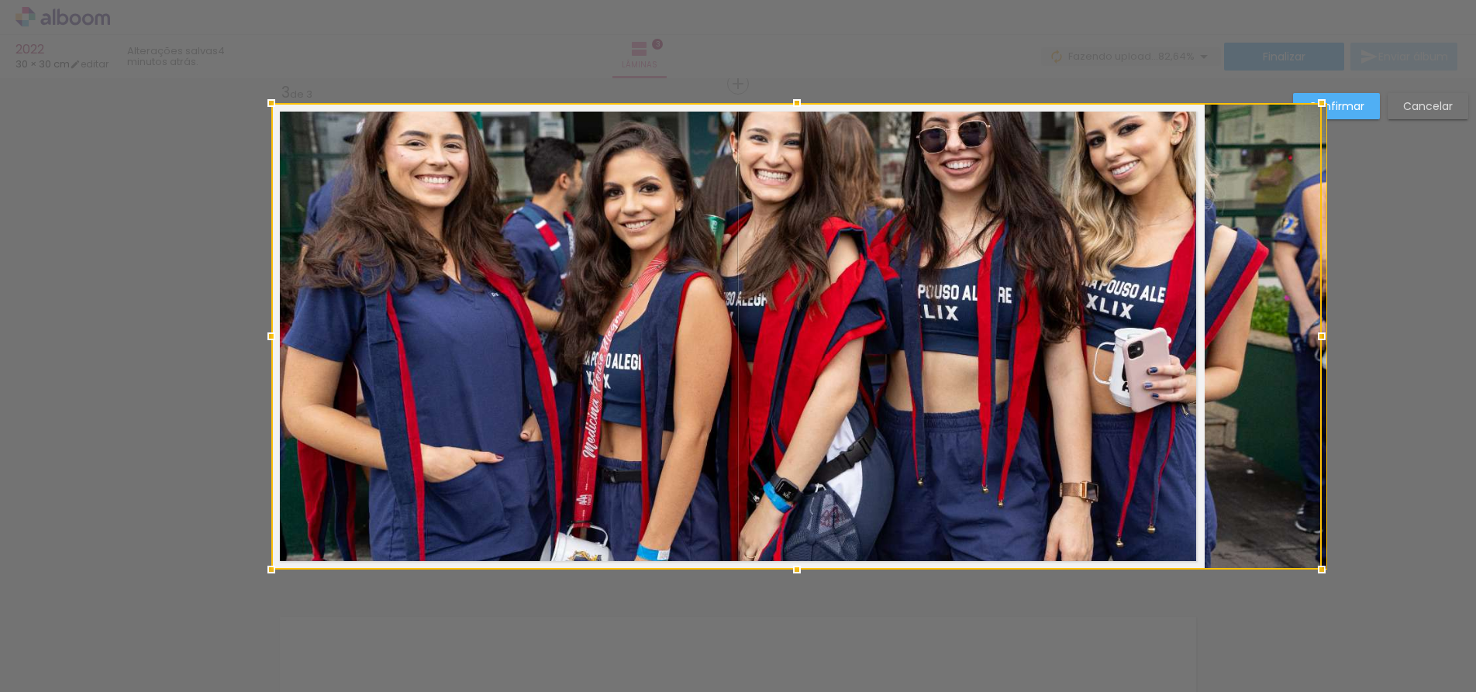
drag, startPoint x: 1066, startPoint y: 339, endPoint x: 1158, endPoint y: 313, distance: 95.2
click at [1158, 313] on div at bounding box center [796, 336] width 1050 height 467
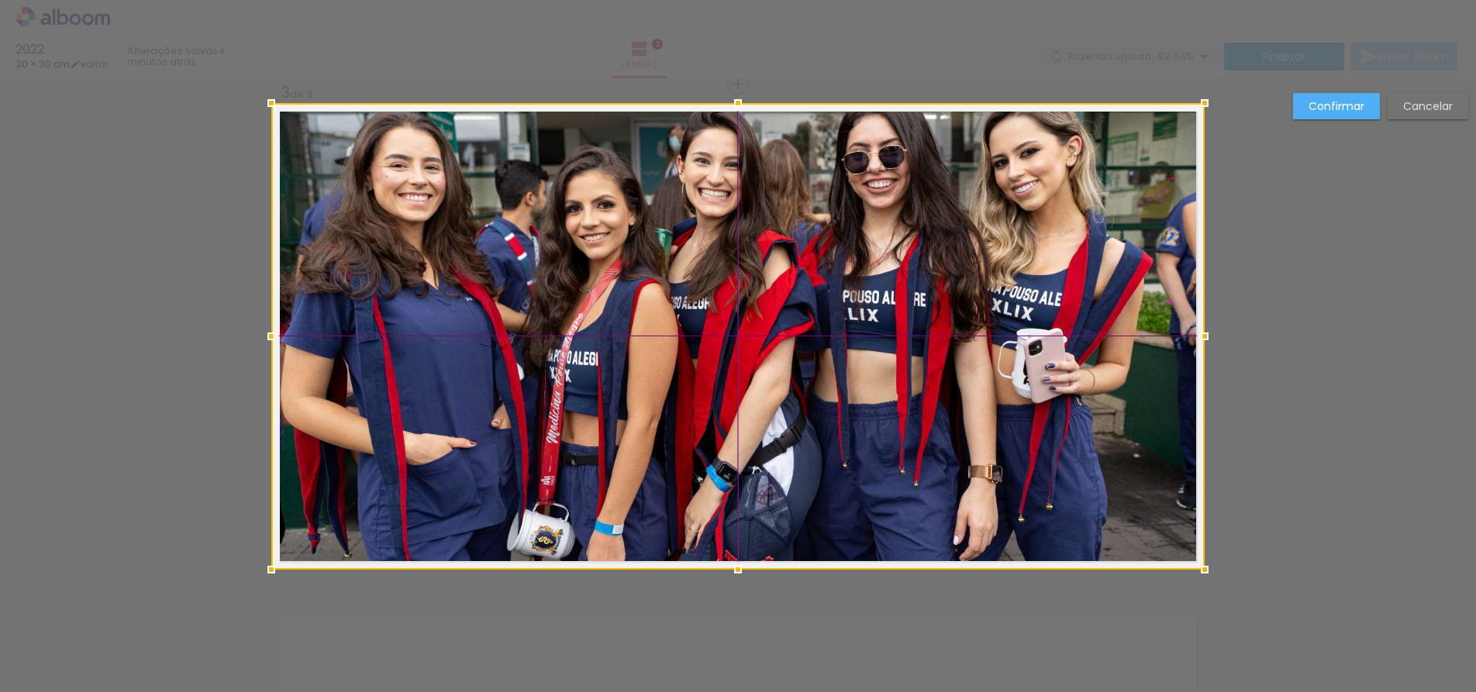
drag, startPoint x: 946, startPoint y: 279, endPoint x: 921, endPoint y: 329, distance: 56.1
click at [923, 331] on div at bounding box center [737, 336] width 933 height 467
drag, startPoint x: 775, startPoint y: 238, endPoint x: 773, endPoint y: 269, distance: 31.1
click at [773, 269] on div at bounding box center [737, 336] width 933 height 467
drag, startPoint x: 656, startPoint y: 260, endPoint x: 652, endPoint y: 238, distance: 22.0
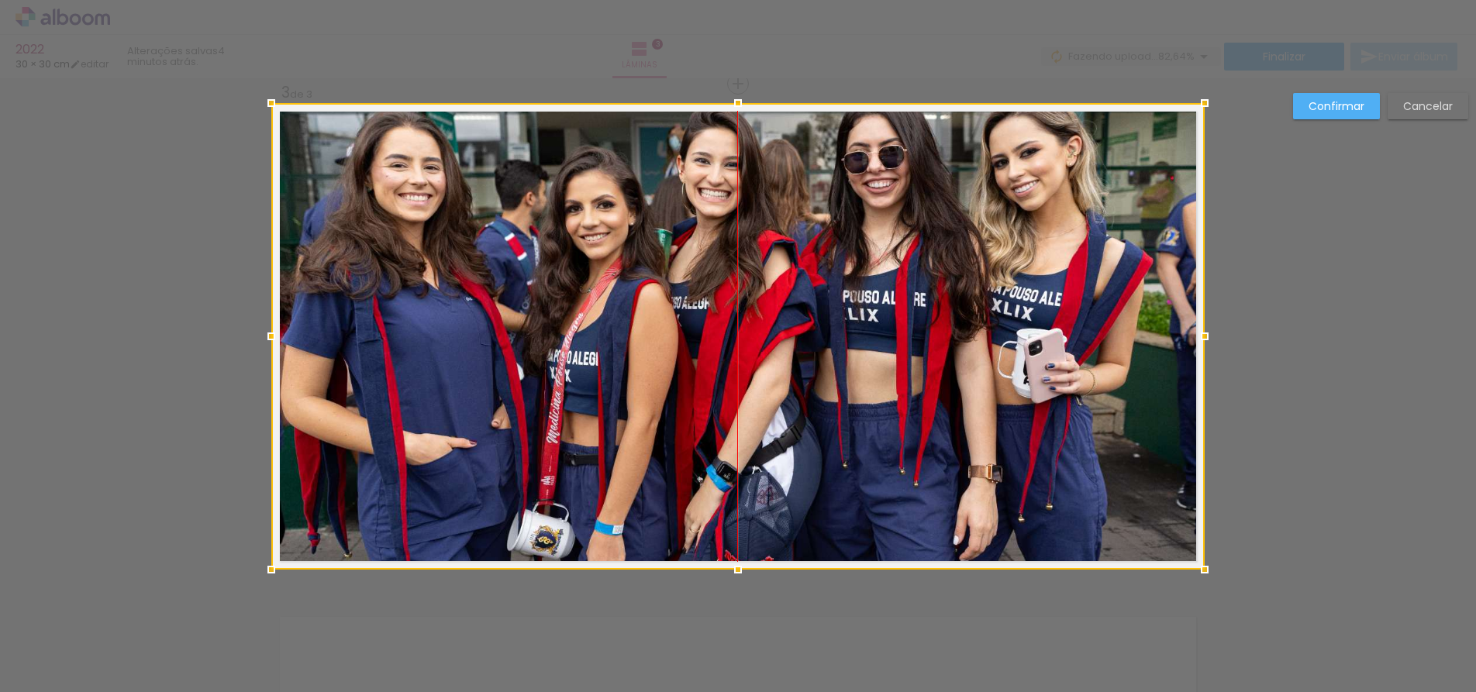
click at [652, 238] on div at bounding box center [737, 336] width 933 height 467
drag, startPoint x: 680, startPoint y: 325, endPoint x: 649, endPoint y: 352, distance: 40.1
click at [663, 356] on div at bounding box center [737, 336] width 933 height 467
click at [740, 298] on div at bounding box center [737, 336] width 933 height 467
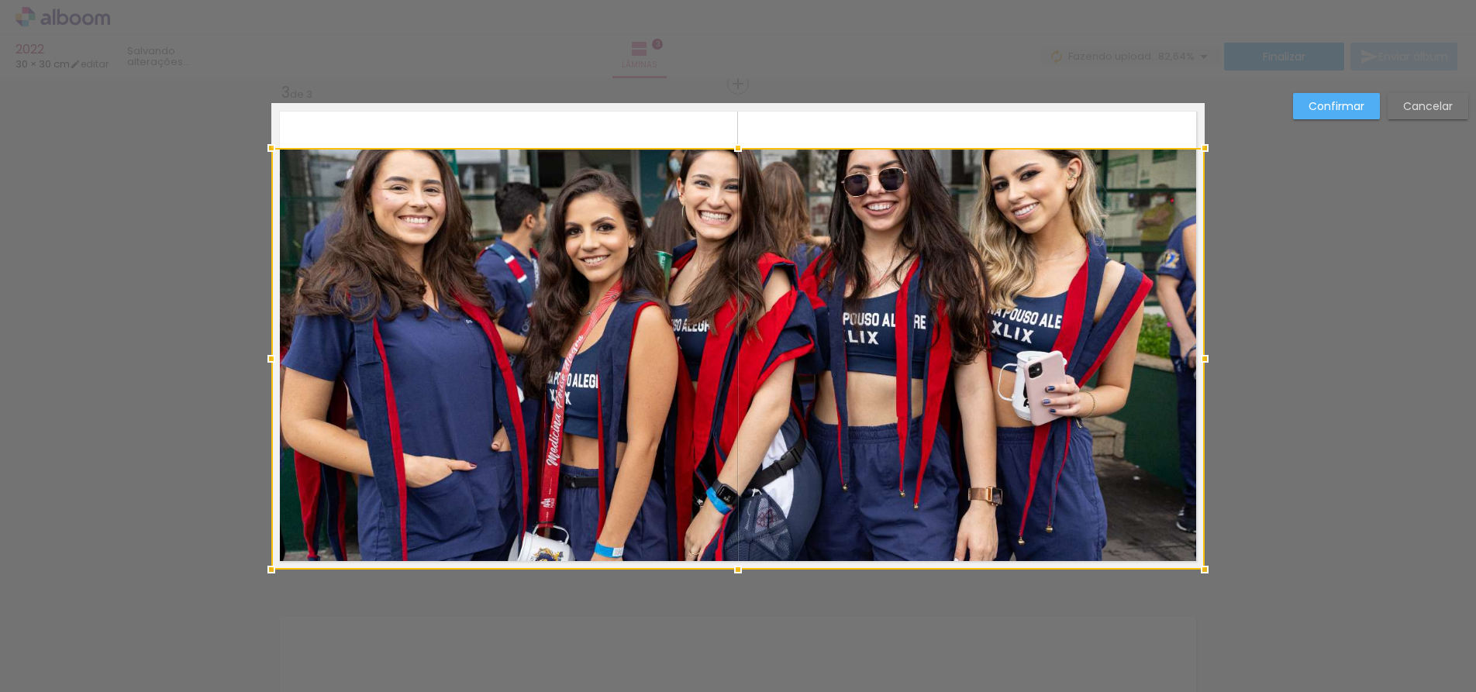
drag, startPoint x: 738, startPoint y: 98, endPoint x: 747, endPoint y: 69, distance: 30.1
click at [748, 0] on div "2022 30 × 30 cm editar Lâminas 3 Finalizar Enviar álbum Inserir lâmina 1 de 3 I…" at bounding box center [738, 0] width 1476 height 0
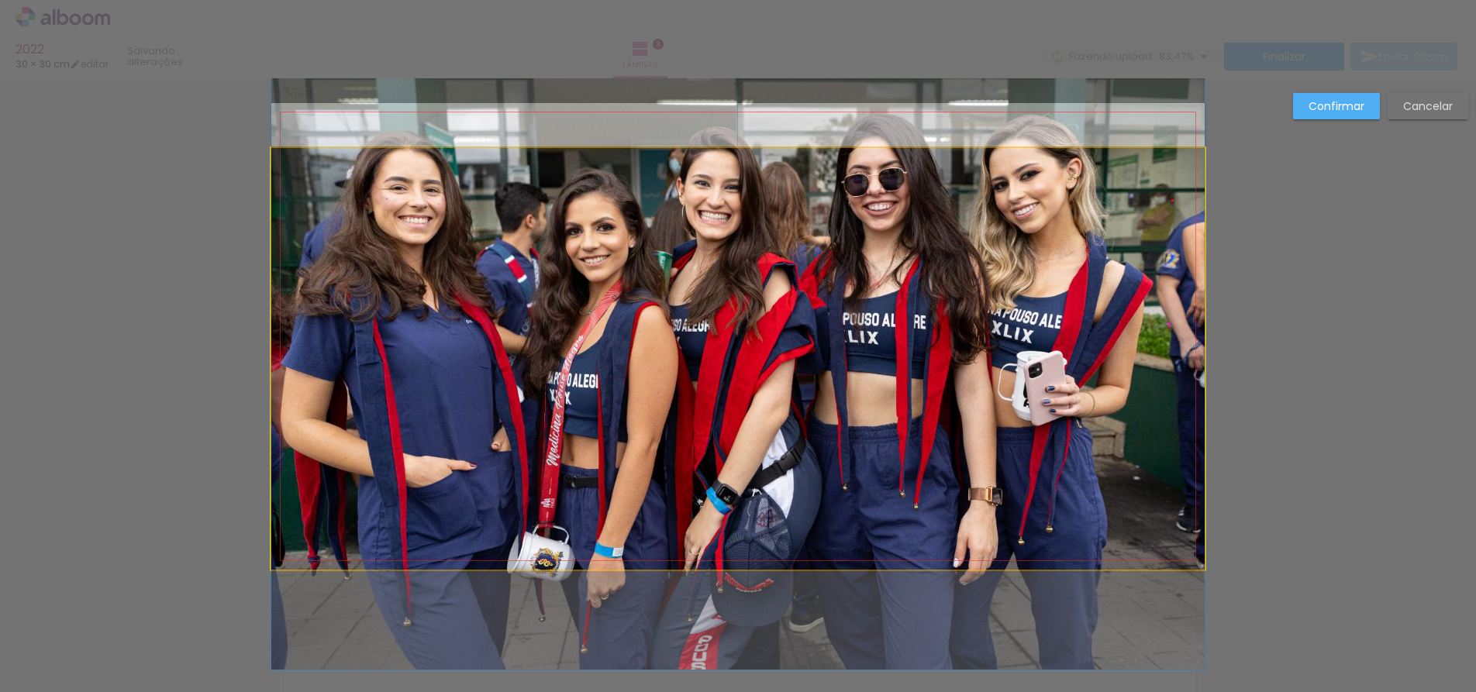
drag, startPoint x: 725, startPoint y: 164, endPoint x: 732, endPoint y: 201, distance: 37.2
click at [725, 165] on quentale-photo at bounding box center [737, 359] width 933 height 422
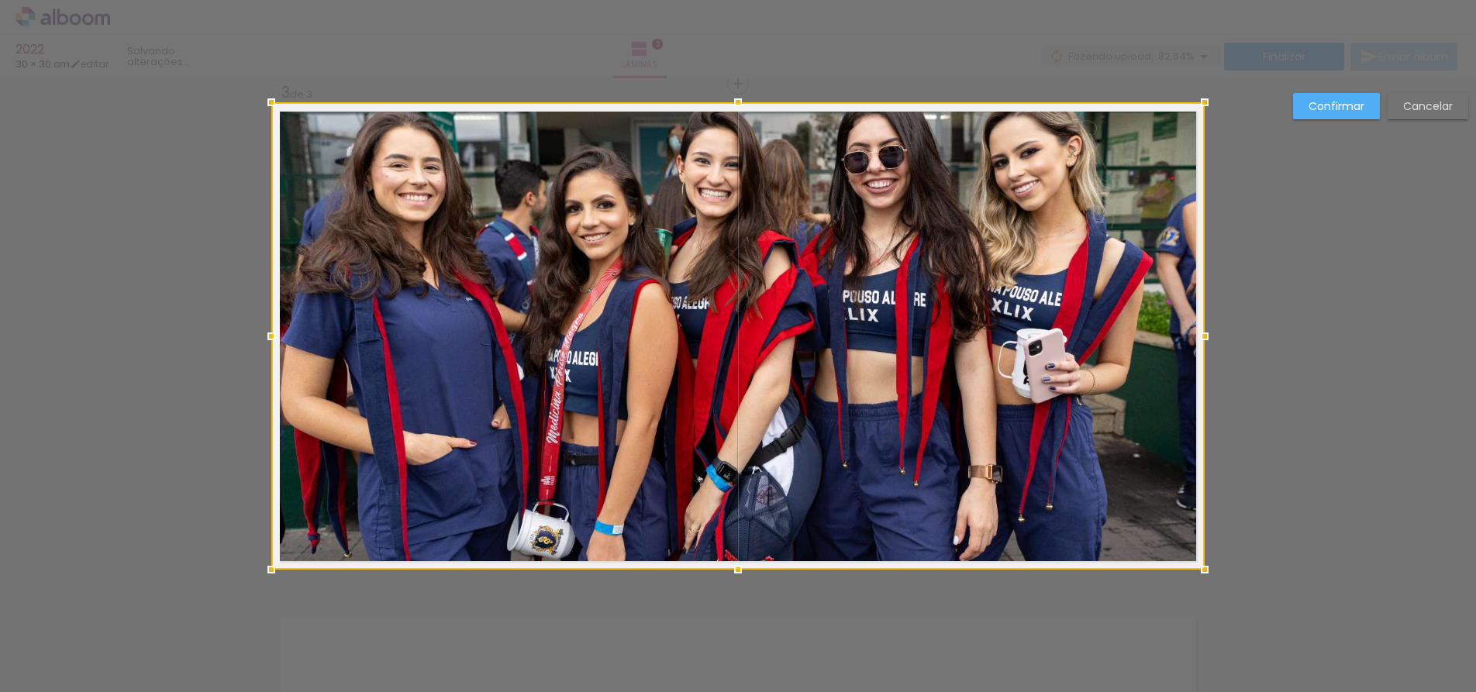
click at [737, 156] on div at bounding box center [737, 335] width 933 height 467
click at [0, 0] on slot "Confirmar" at bounding box center [0, 0] width 0 height 0
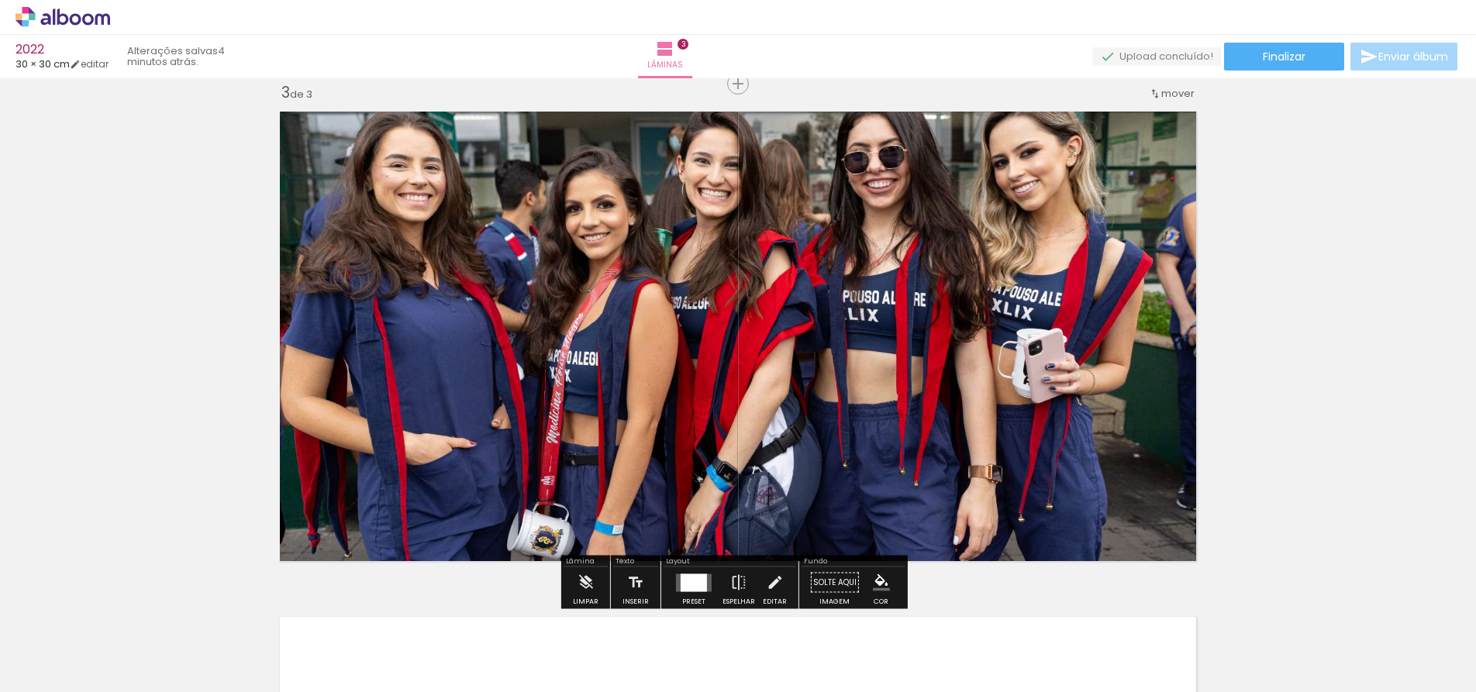
click at [178, 655] on div at bounding box center [155, 640] width 46 height 70
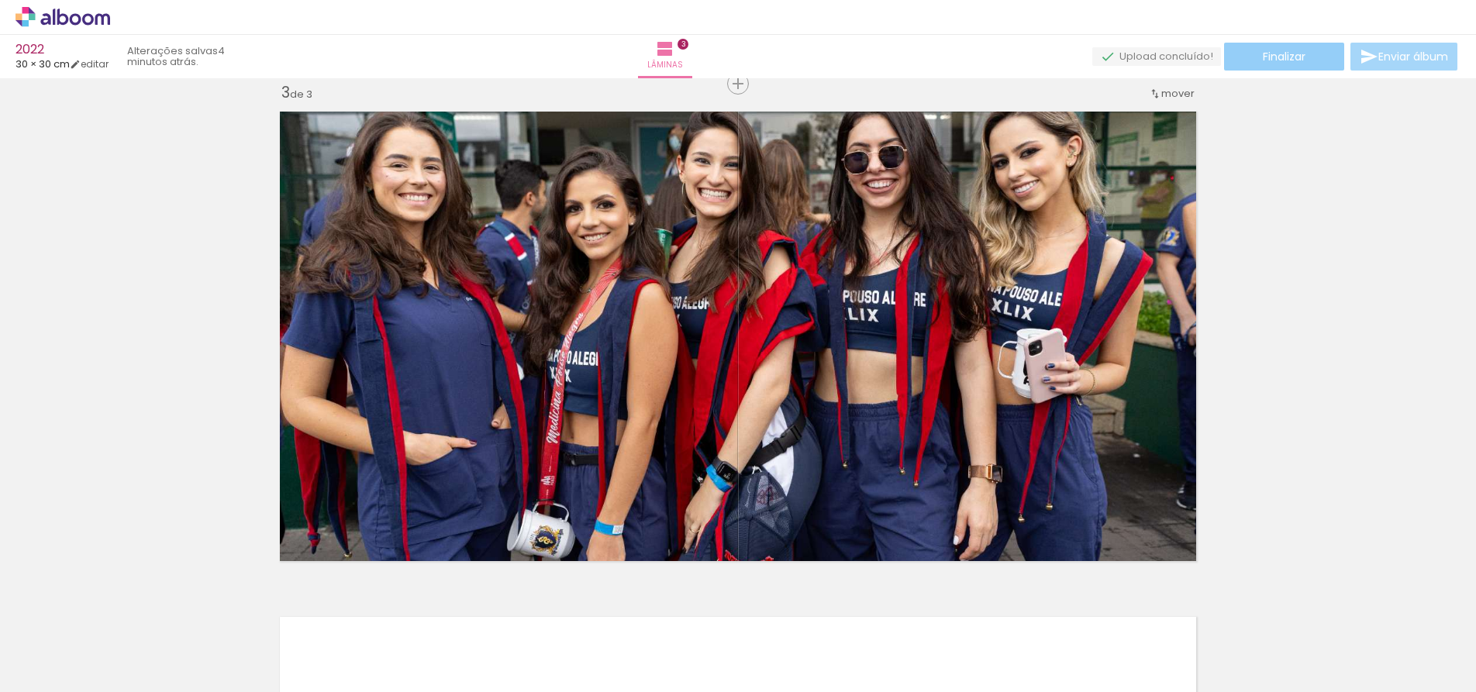
click at [1284, 51] on span "Finalizar" at bounding box center [1283, 56] width 43 height 11
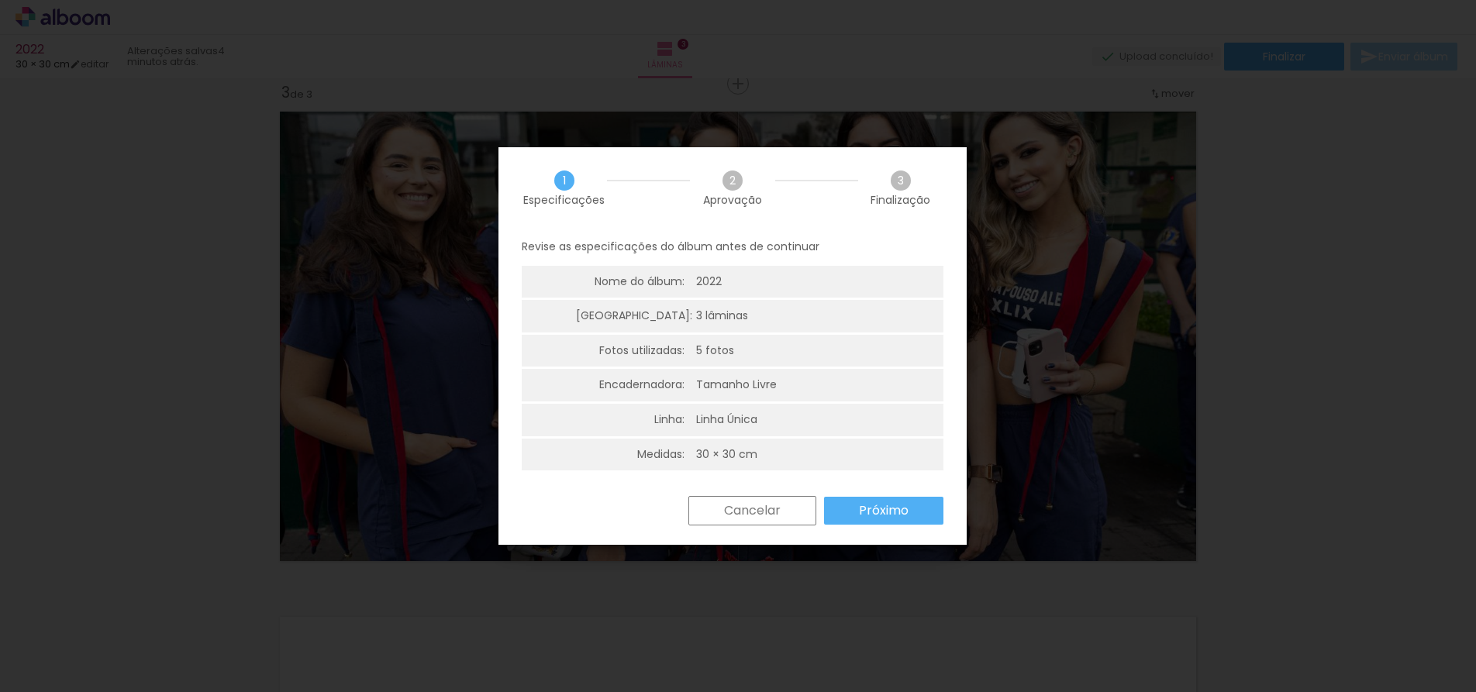
click at [781, 515] on paper-button "Cancelar" at bounding box center [752, 510] width 128 height 29
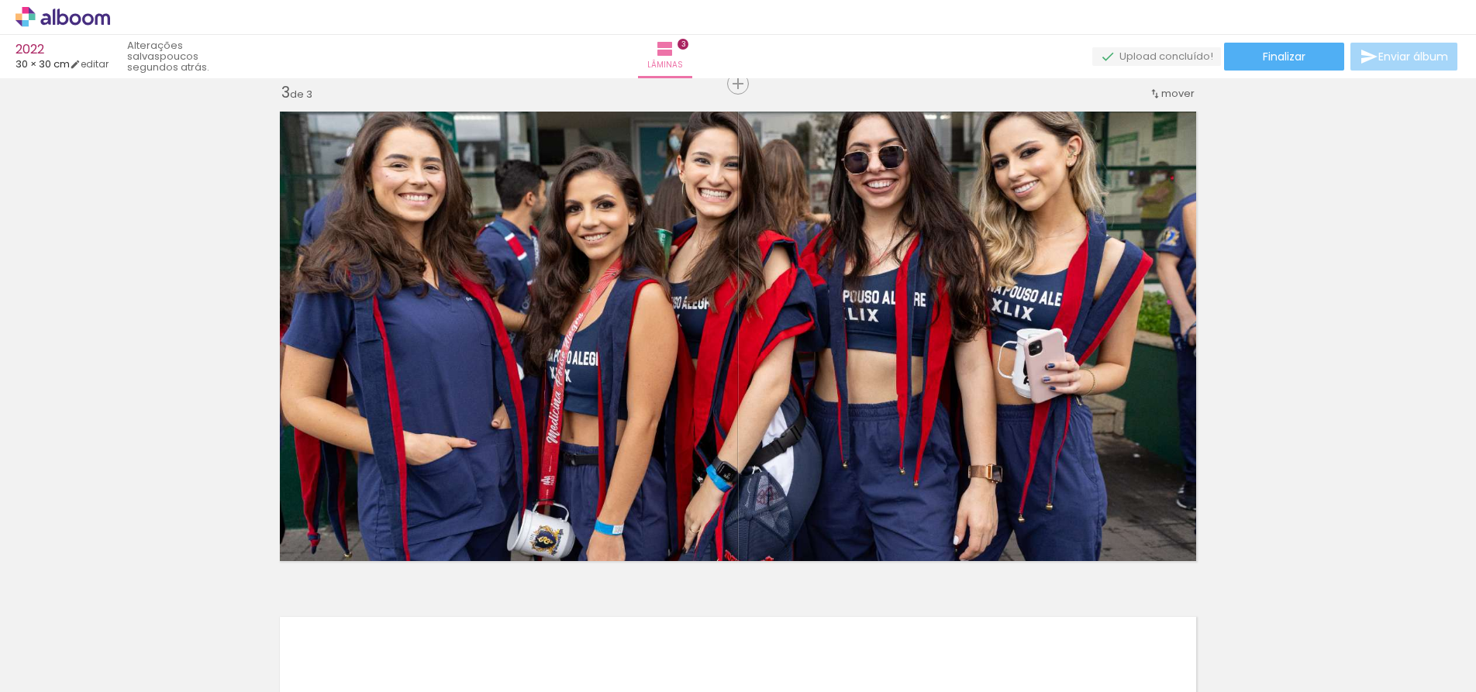
scroll to position [0, 964]
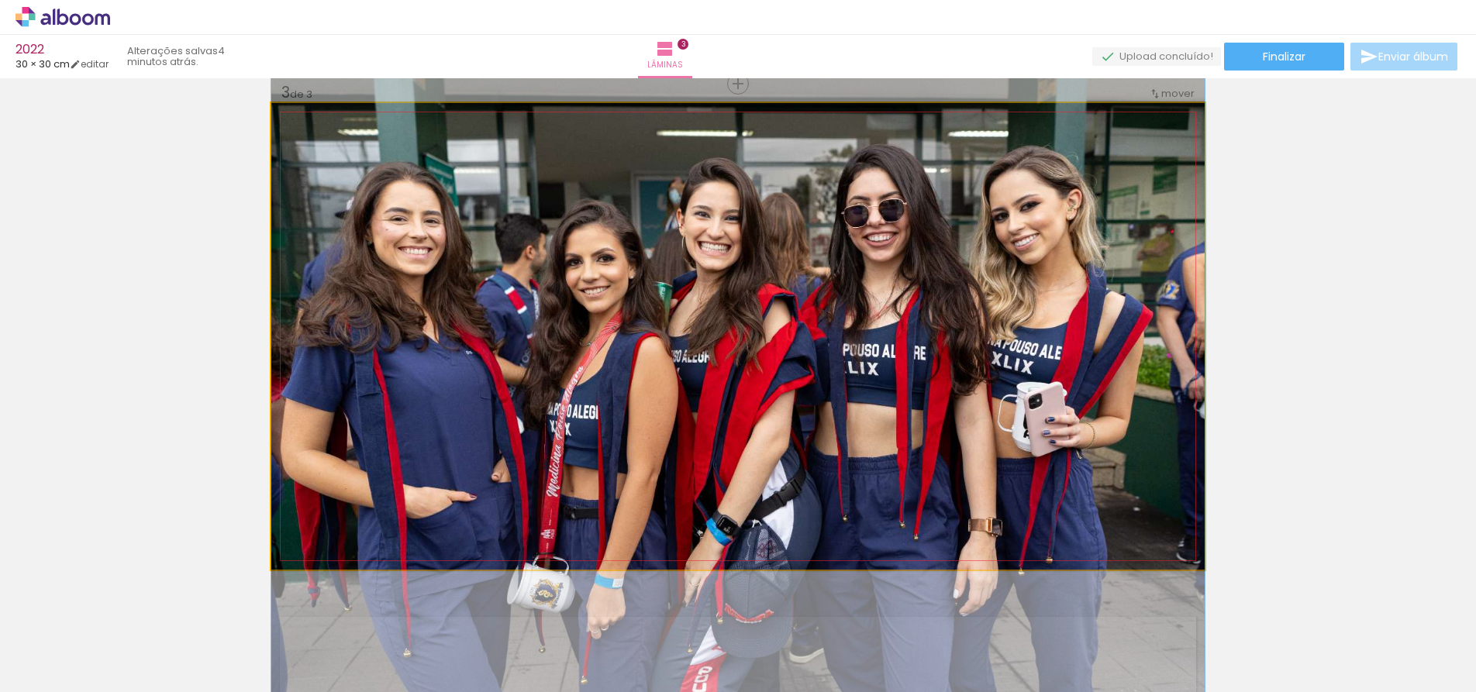
drag, startPoint x: 879, startPoint y: 223, endPoint x: 896, endPoint y: 277, distance: 56.1
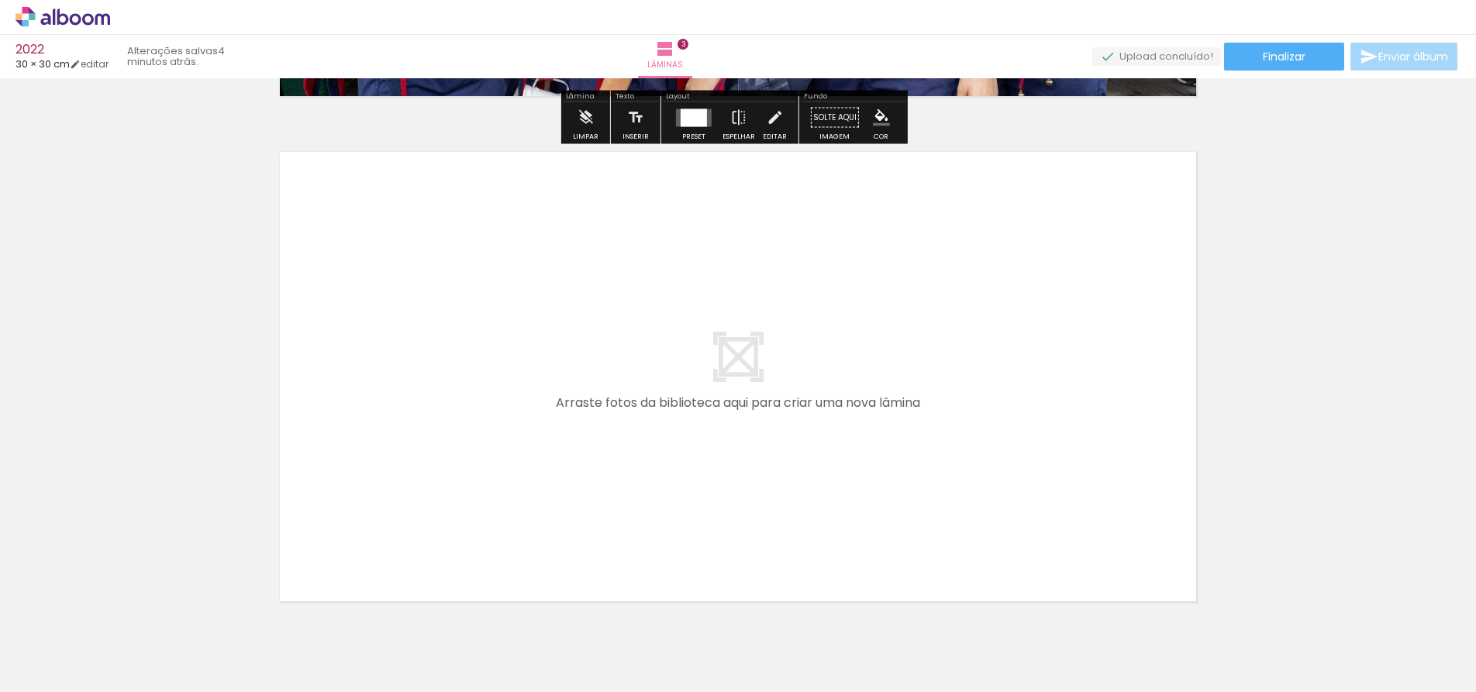
scroll to position [1565, 0]
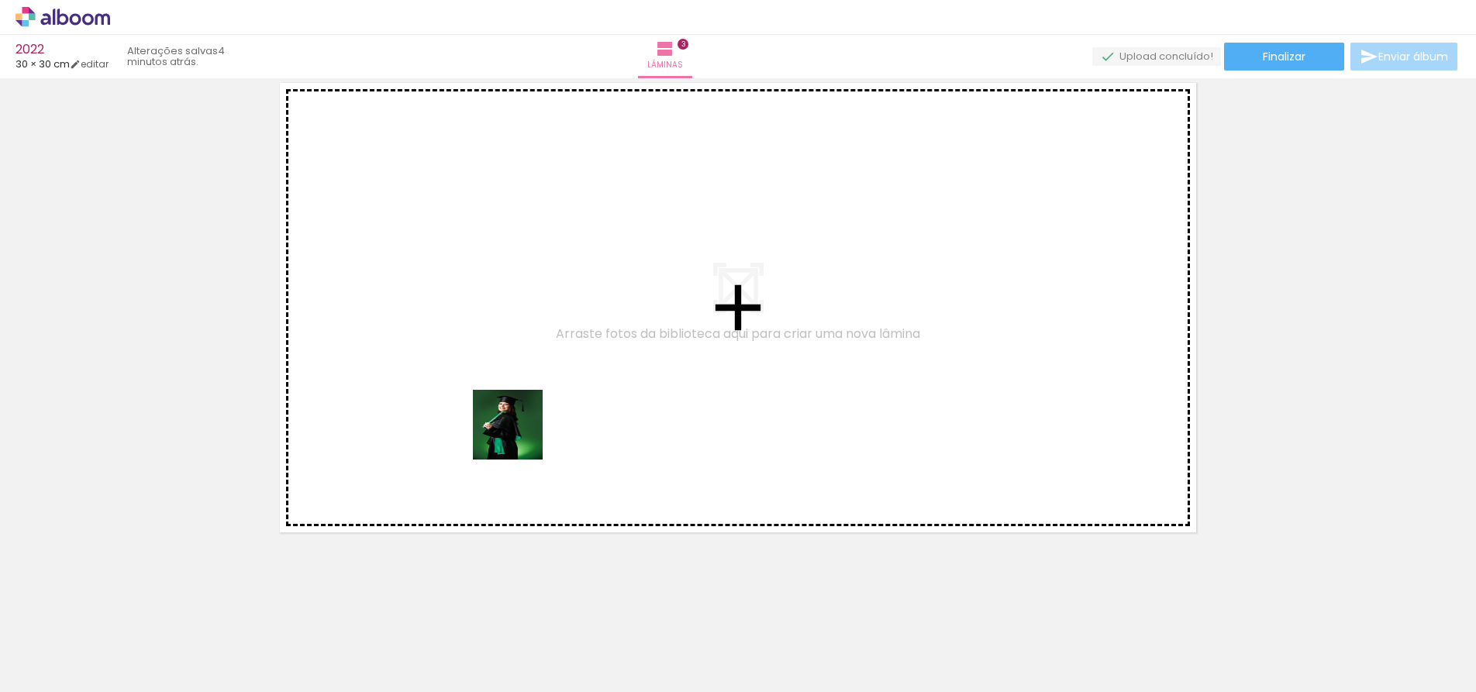
drag, startPoint x: 411, startPoint y: 642, endPoint x: 539, endPoint y: 560, distance: 152.2
click at [529, 416] on quentale-workspace at bounding box center [738, 346] width 1476 height 692
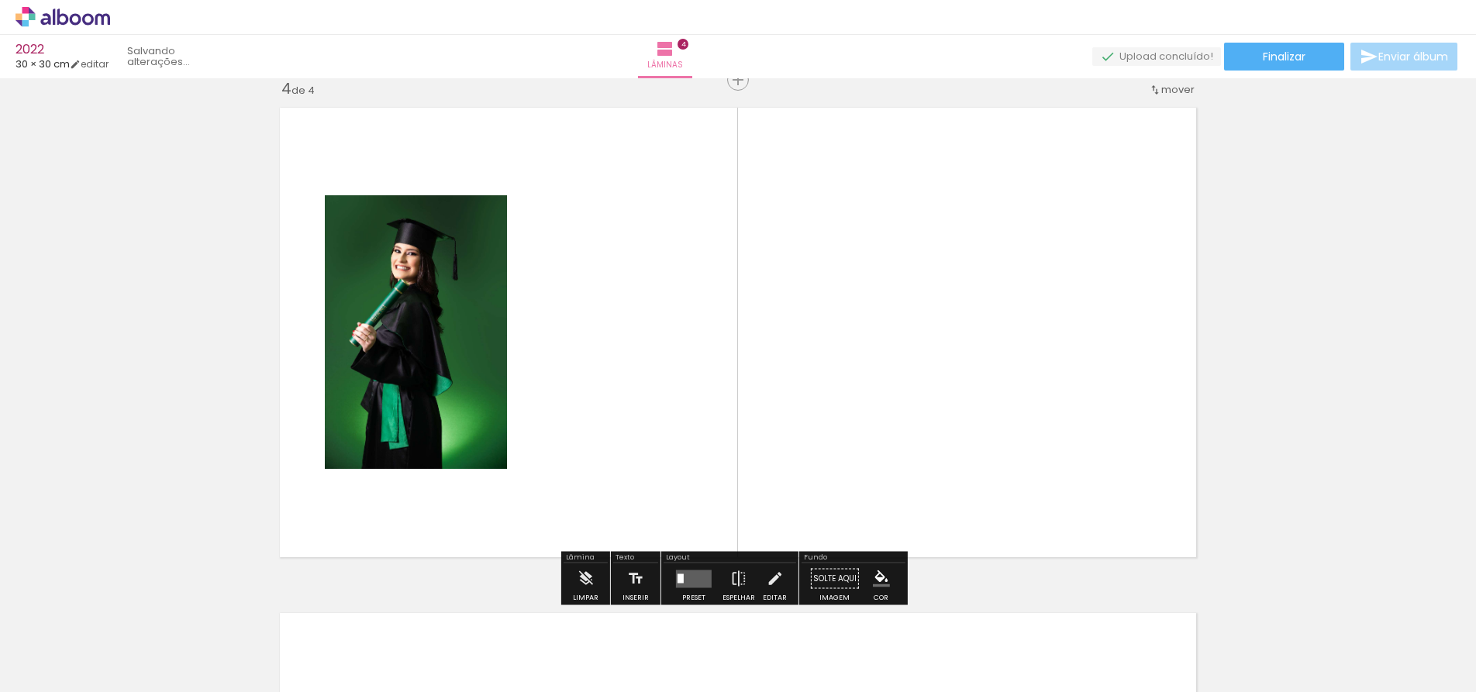
scroll to position [1536, 0]
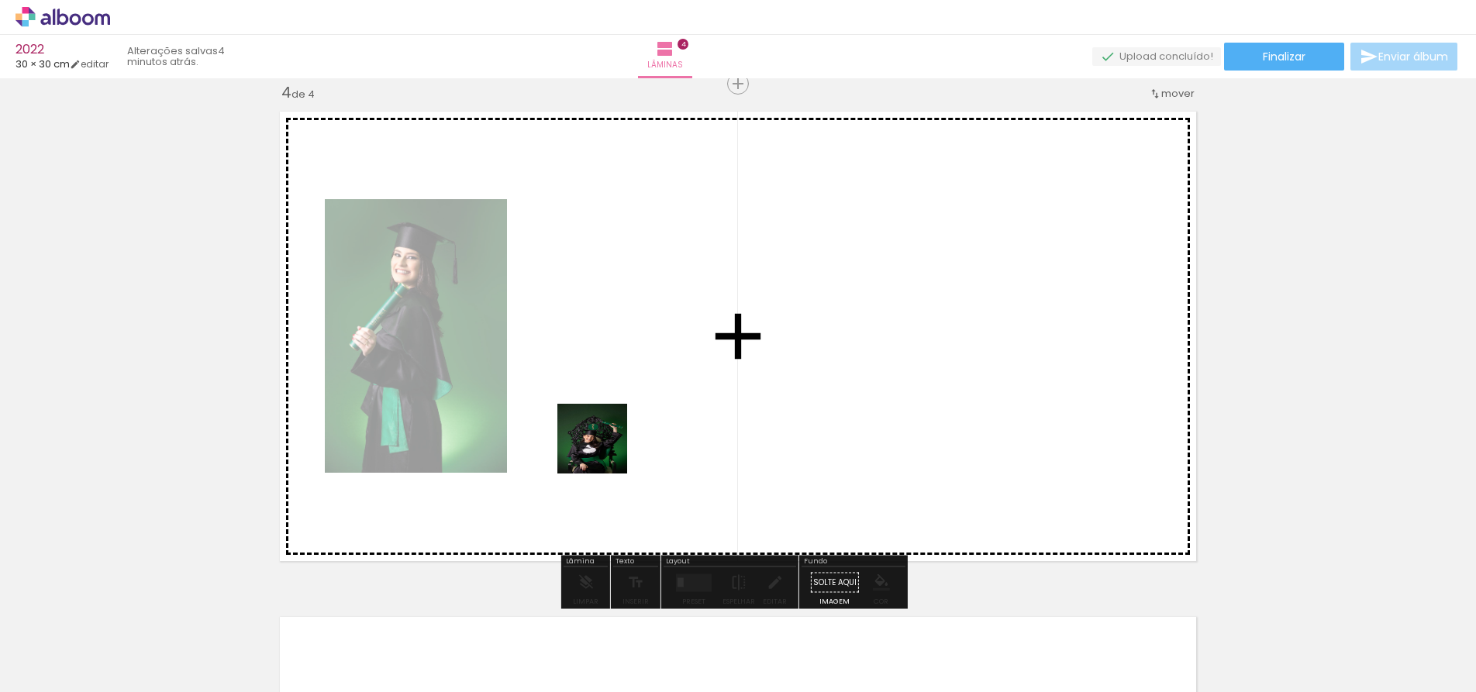
drag, startPoint x: 515, startPoint y: 637, endPoint x: 606, endPoint y: 446, distance: 211.8
click at [606, 446] on quentale-workspace at bounding box center [738, 346] width 1476 height 692
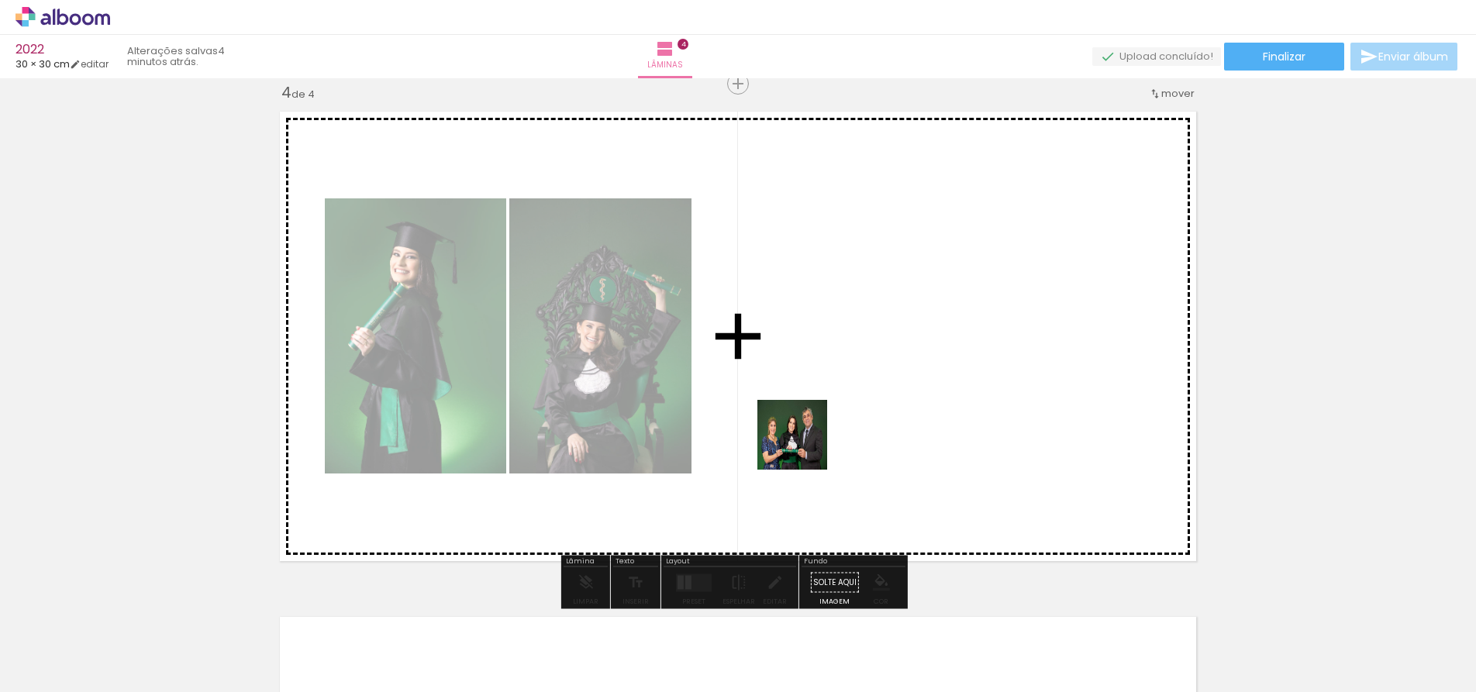
drag, startPoint x: 615, startPoint y: 651, endPoint x: 799, endPoint y: 553, distance: 208.7
click at [815, 432] on quentale-workspace at bounding box center [738, 346] width 1476 height 692
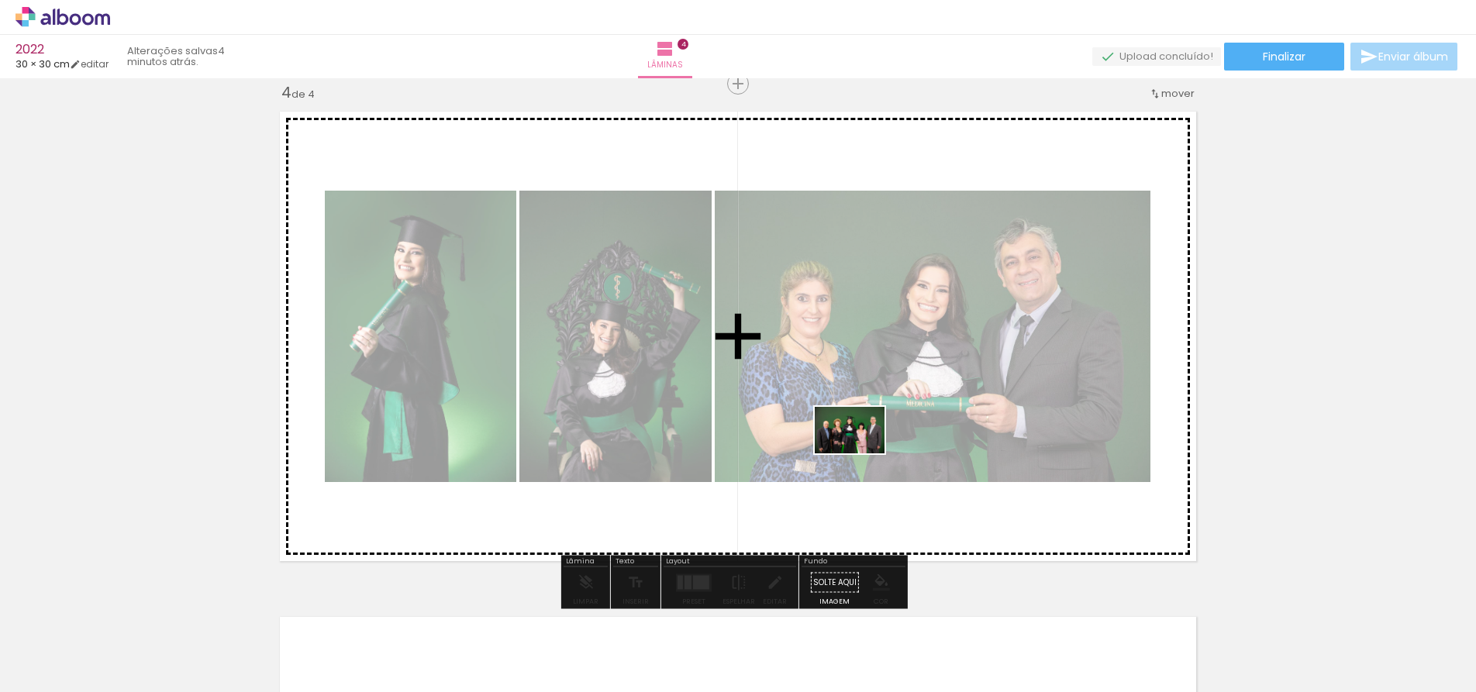
drag, startPoint x: 706, startPoint y: 622, endPoint x: 861, endPoint y: 453, distance: 228.7
click at [861, 453] on quentale-workspace at bounding box center [738, 346] width 1476 height 692
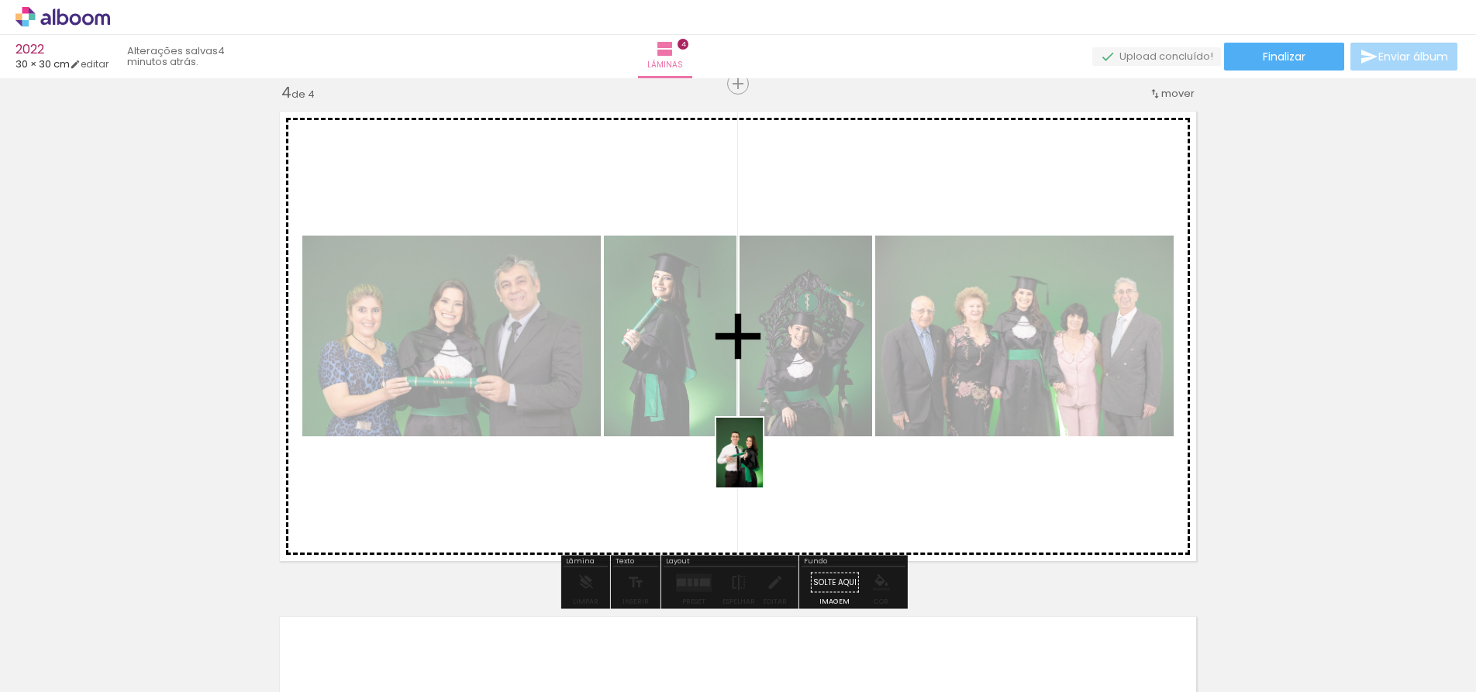
drag, startPoint x: 769, startPoint y: 618, endPoint x: 763, endPoint y: 464, distance: 154.3
click at [763, 464] on quentale-workspace at bounding box center [738, 346] width 1476 height 692
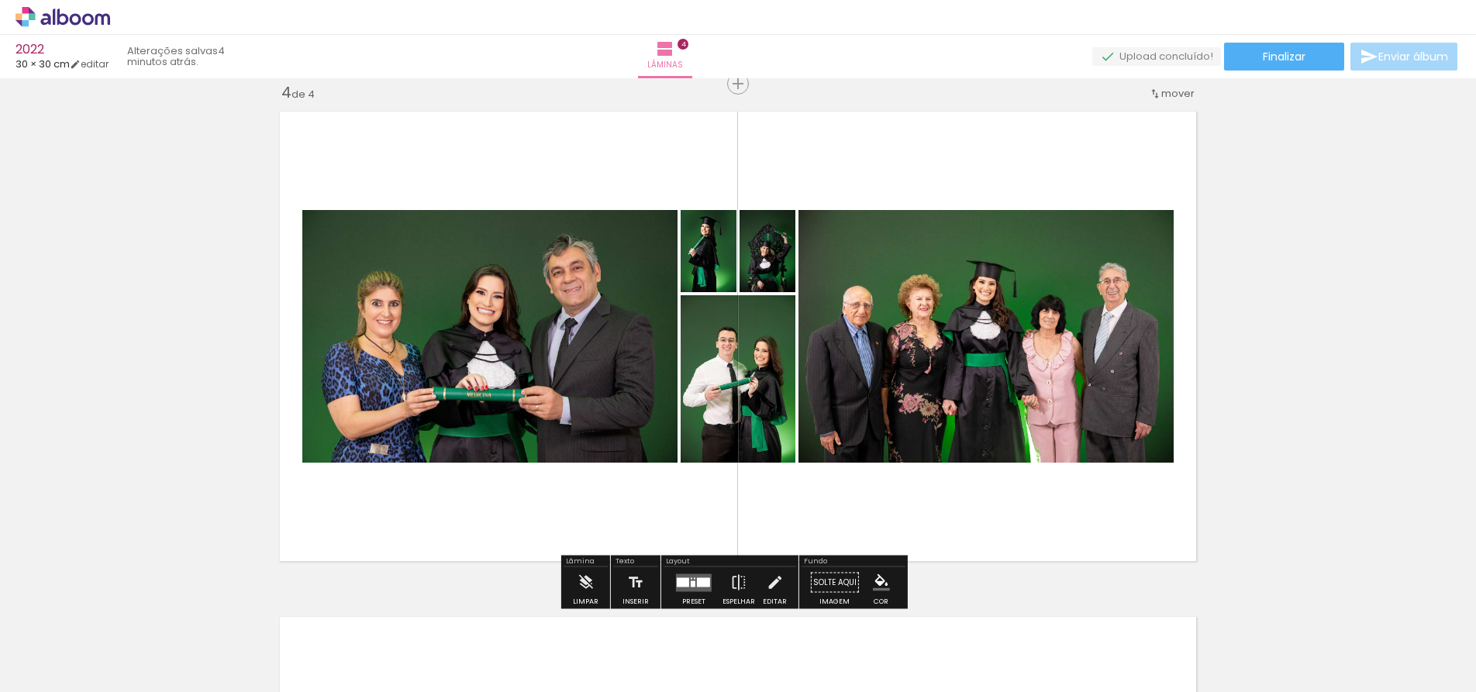
click at [1116, 193] on quentale-layouter at bounding box center [737, 336] width 933 height 467
click at [691, 583] on div at bounding box center [693, 583] width 5 height 6
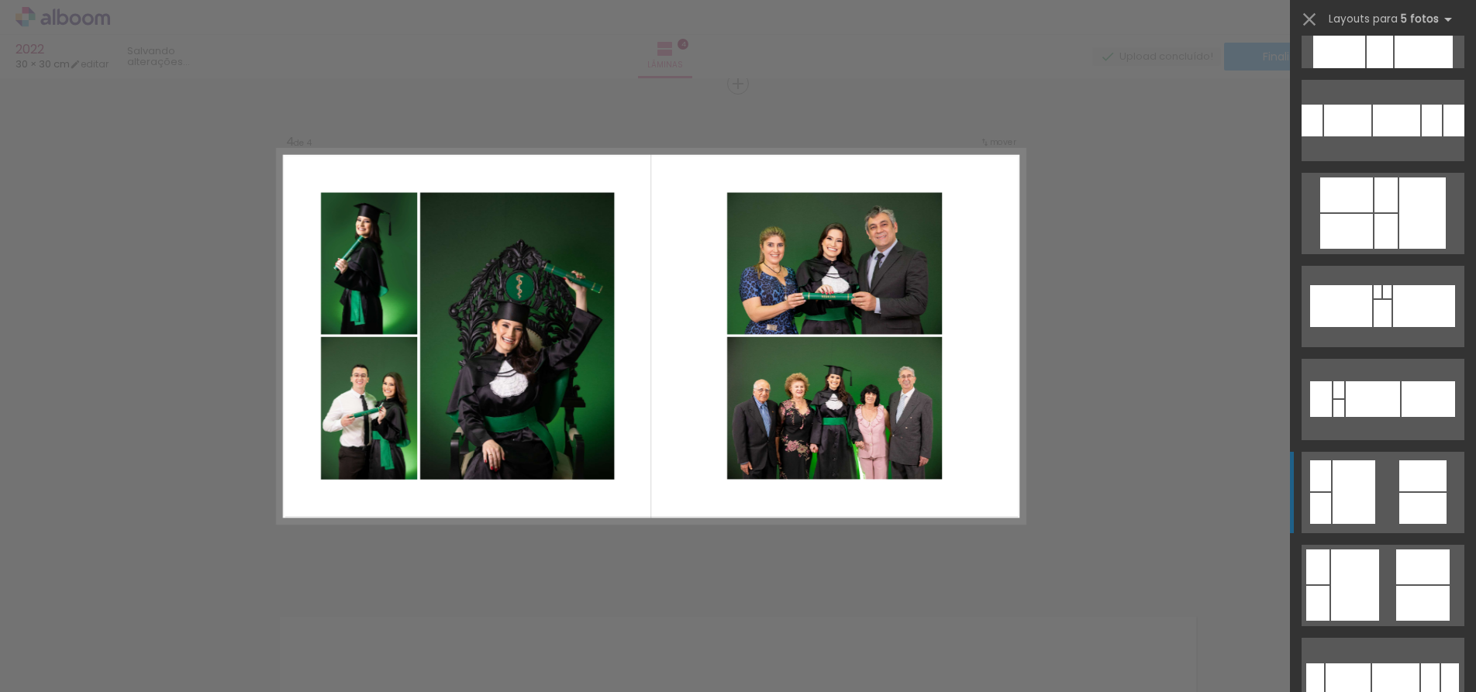
scroll to position [542, 0]
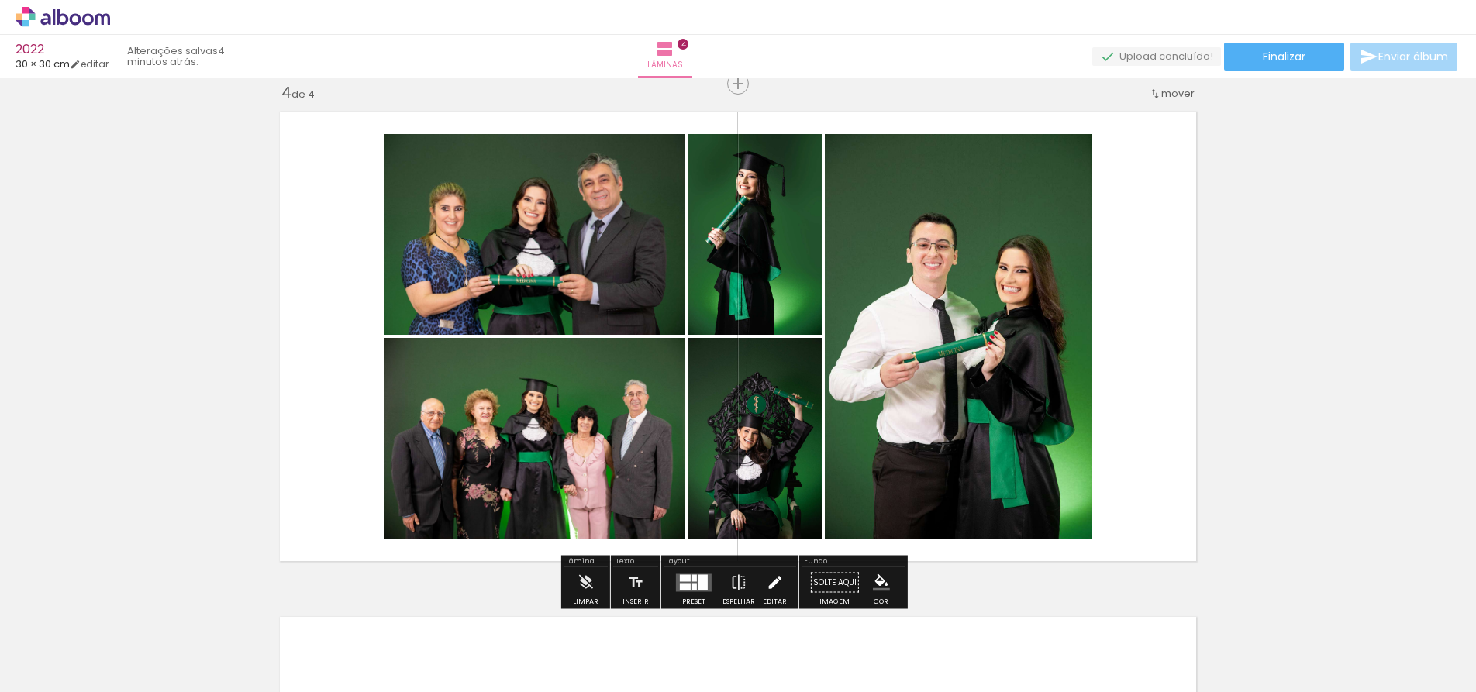
click at [770, 585] on iron-icon at bounding box center [774, 582] width 17 height 31
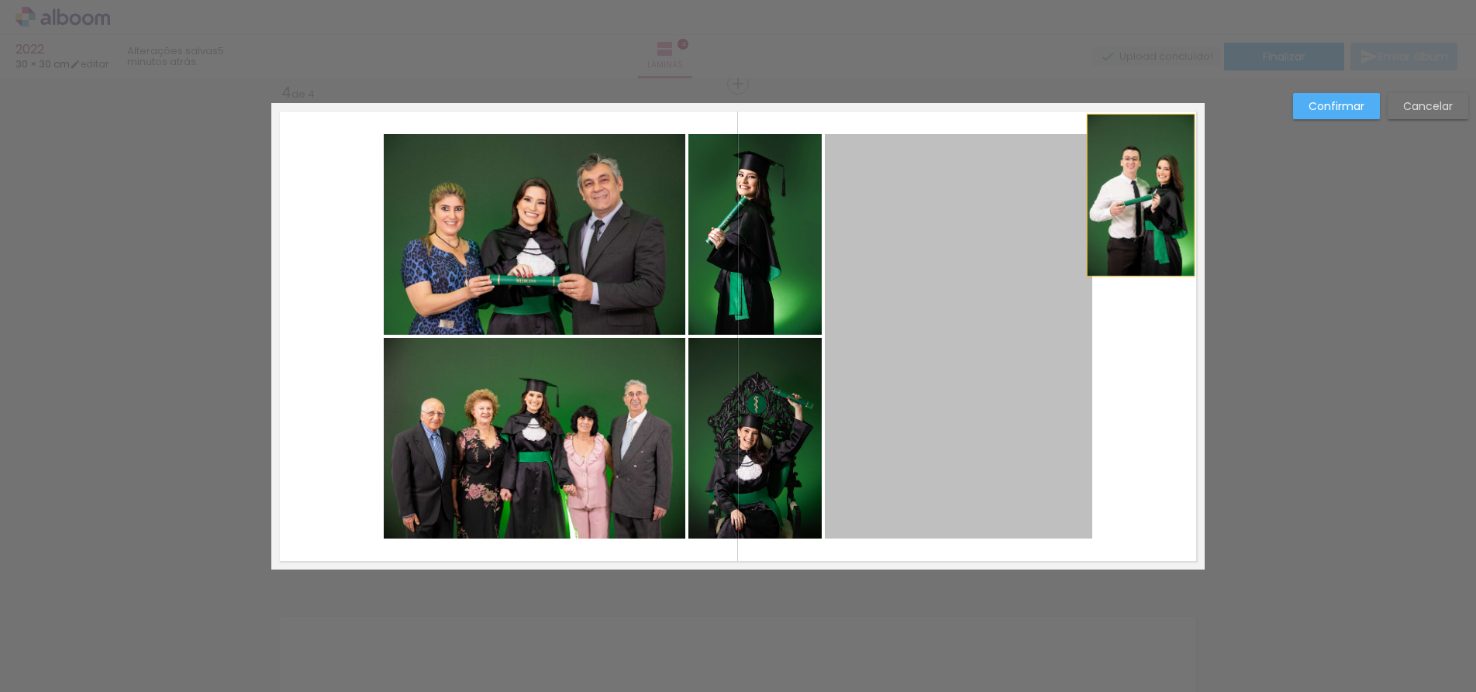
drag, startPoint x: 1004, startPoint y: 286, endPoint x: 1135, endPoint y: 195, distance: 158.7
click at [1135, 195] on album-spread "4 de 4" at bounding box center [737, 336] width 933 height 467
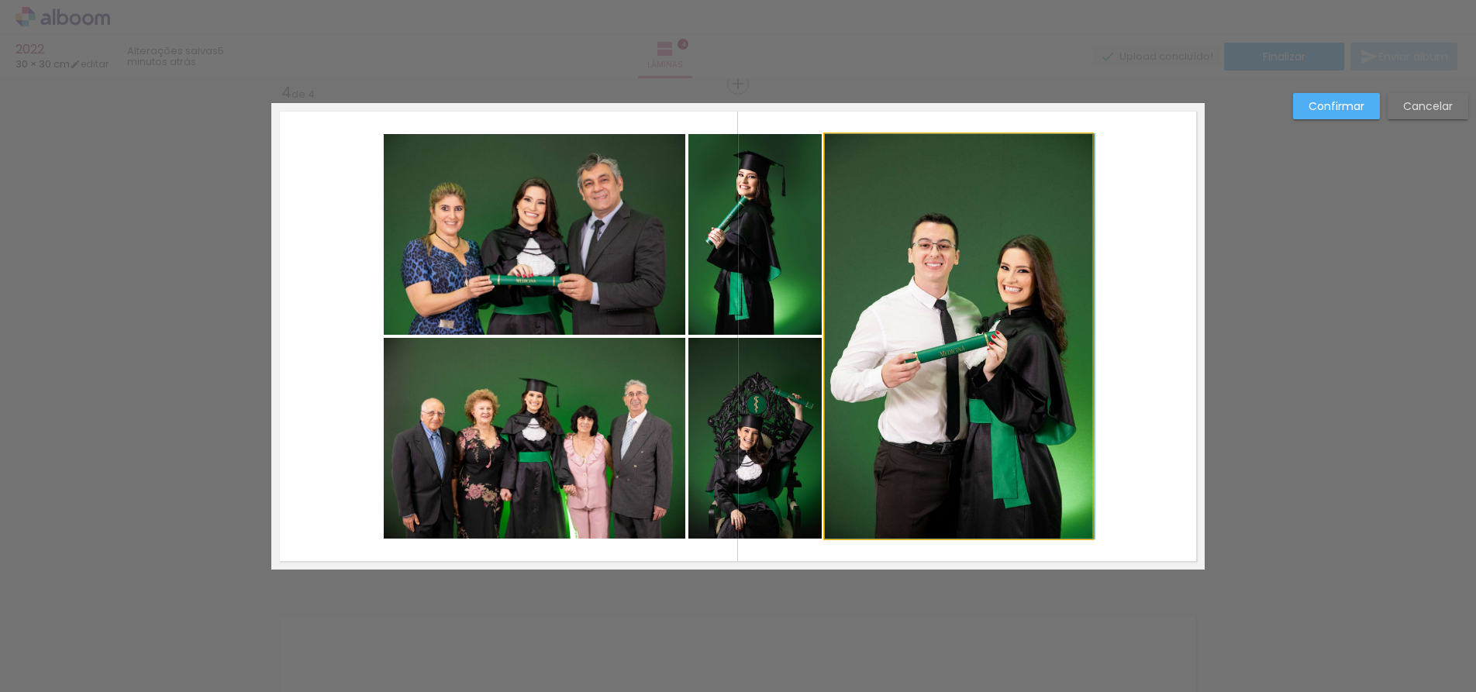
click at [1028, 249] on quentale-photo at bounding box center [958, 336] width 267 height 405
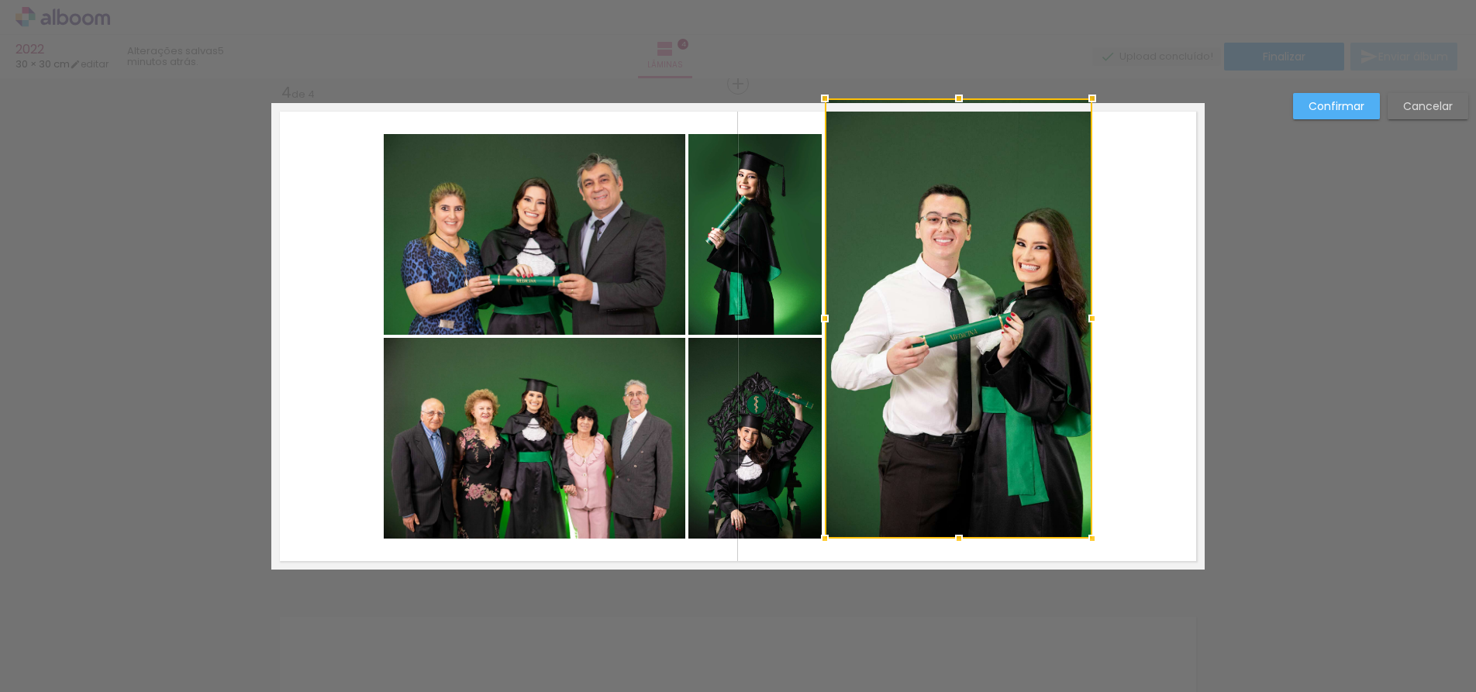
drag, startPoint x: 954, startPoint y: 133, endPoint x: 954, endPoint y: 104, distance: 28.7
click at [954, 104] on div at bounding box center [958, 98] width 31 height 31
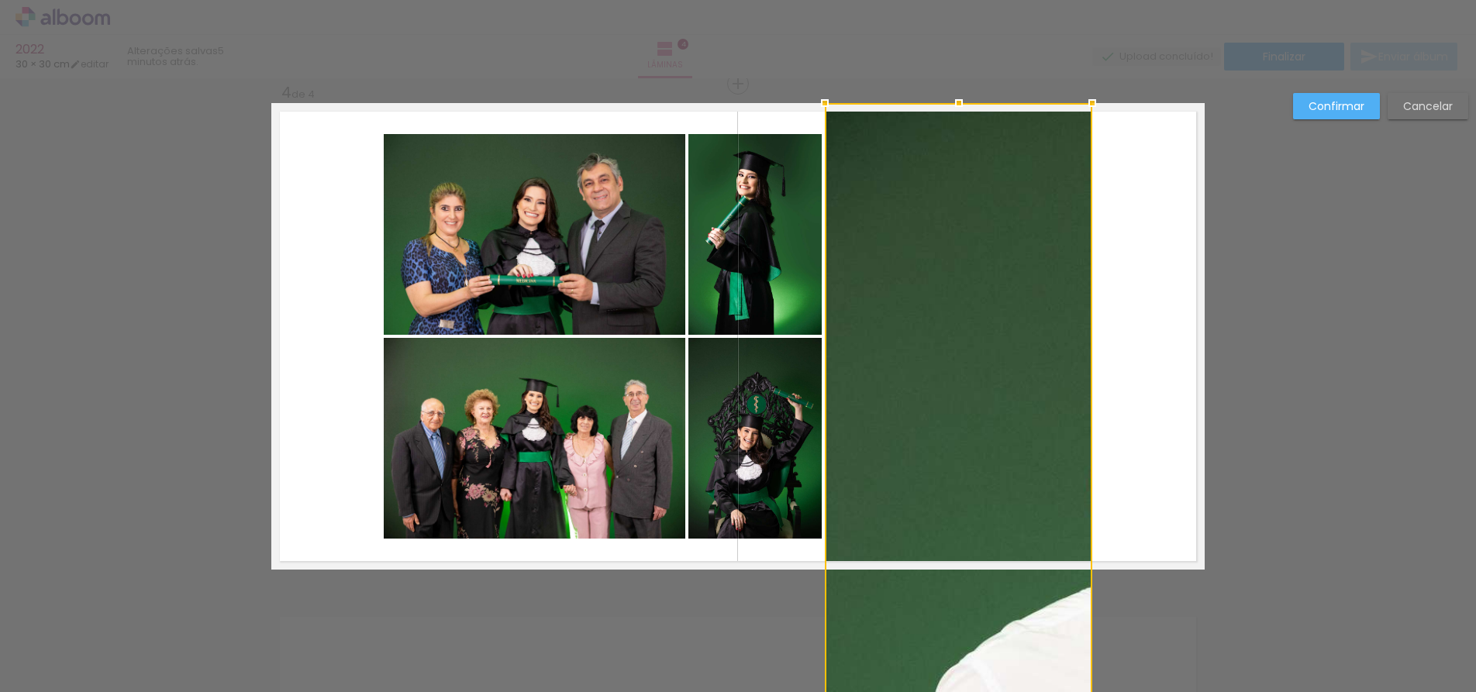
drag, startPoint x: 954, startPoint y: 570, endPoint x: 1007, endPoint y: 549, distance: 56.4
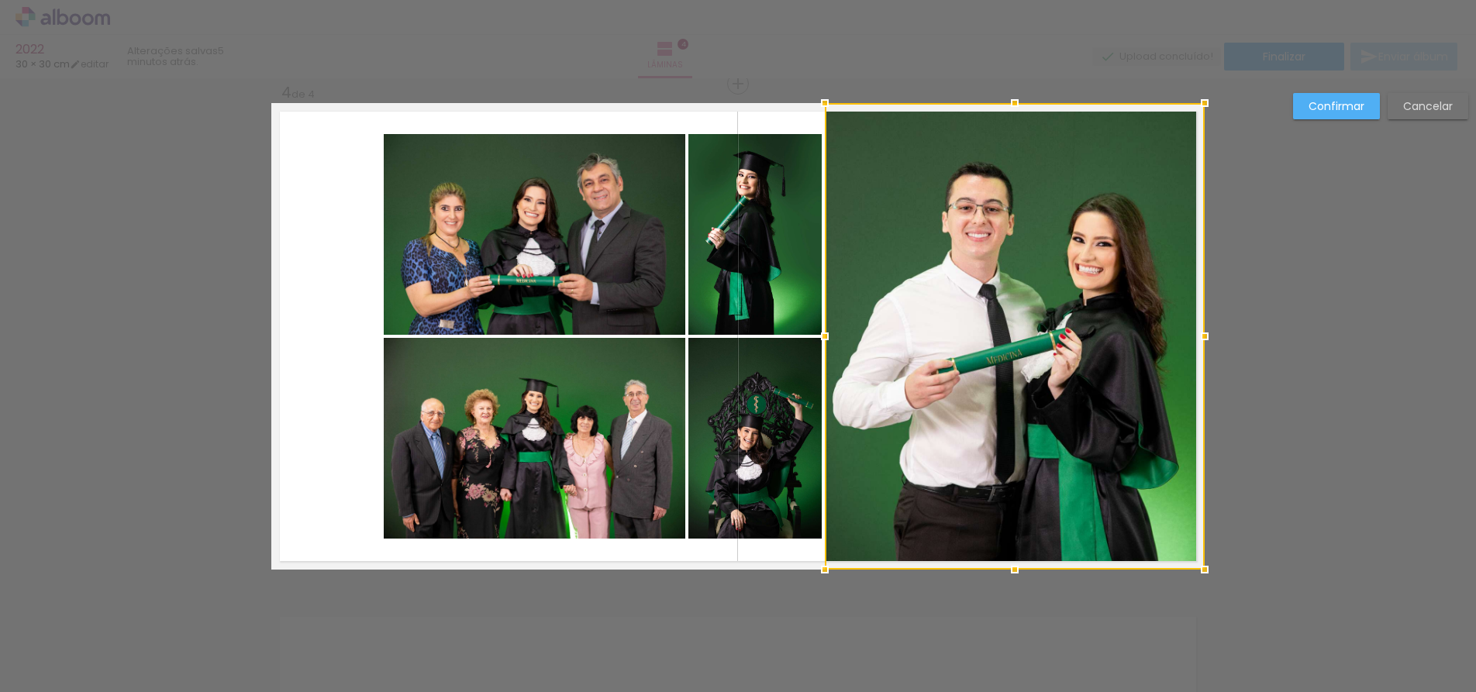
drag, startPoint x: 1087, startPoint y: 335, endPoint x: 1212, endPoint y: 314, distance: 127.3
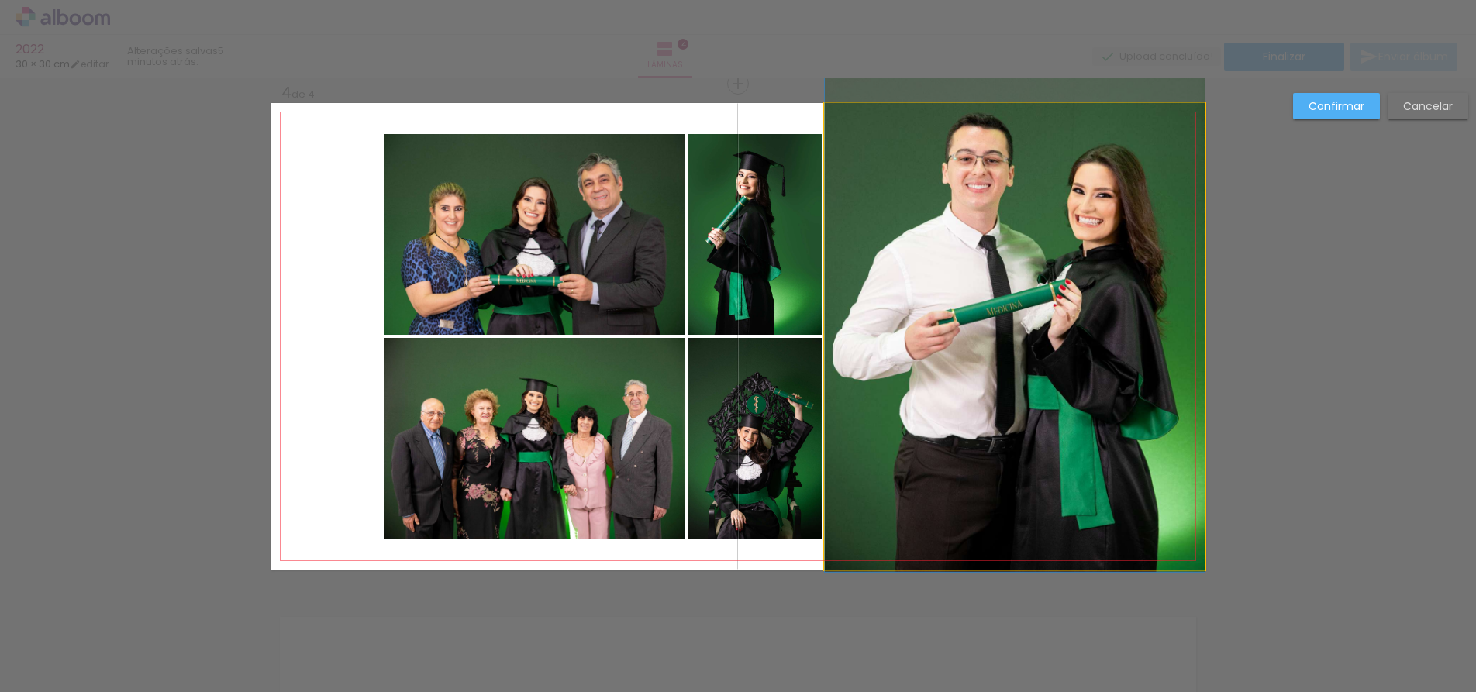
drag, startPoint x: 1004, startPoint y: 341, endPoint x: 1006, endPoint y: 292, distance: 48.9
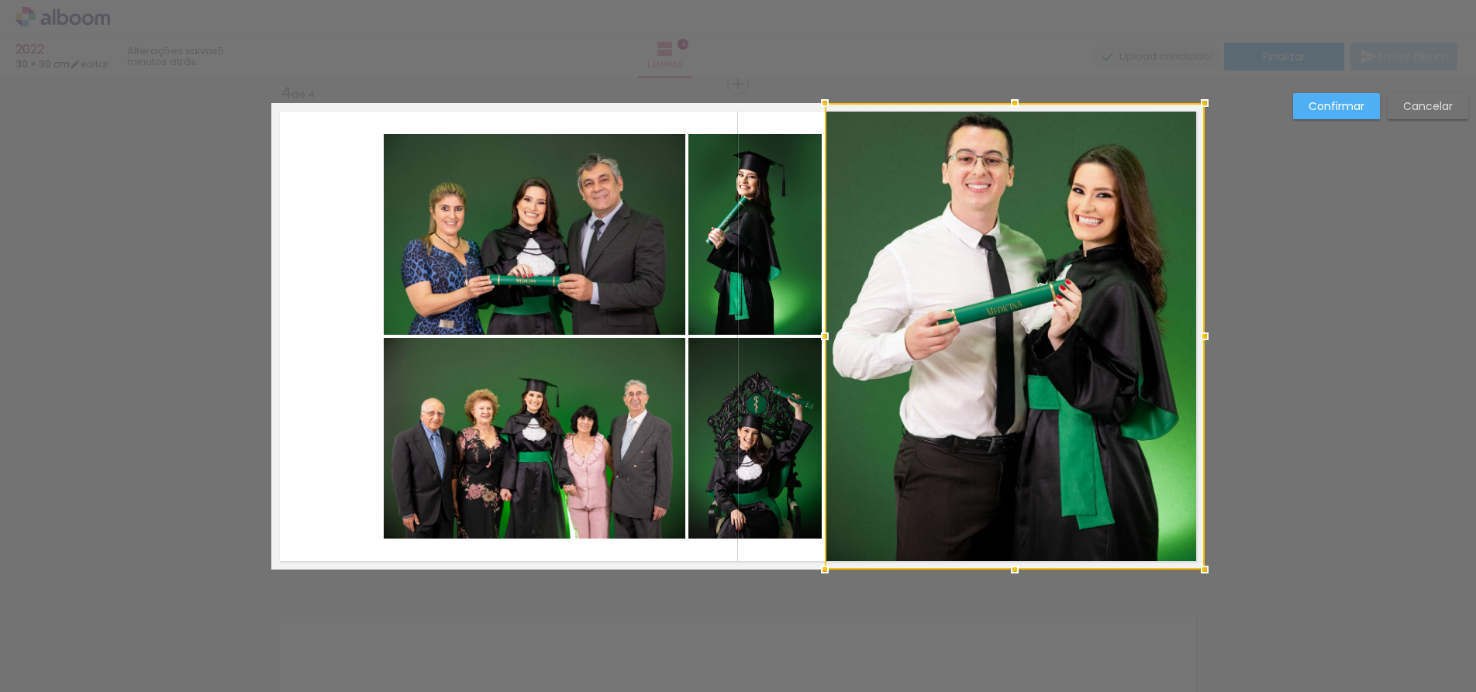
click at [755, 60] on div at bounding box center [738, 39] width 1476 height 78
click at [653, 147] on quentale-photo at bounding box center [534, 234] width 301 height 201
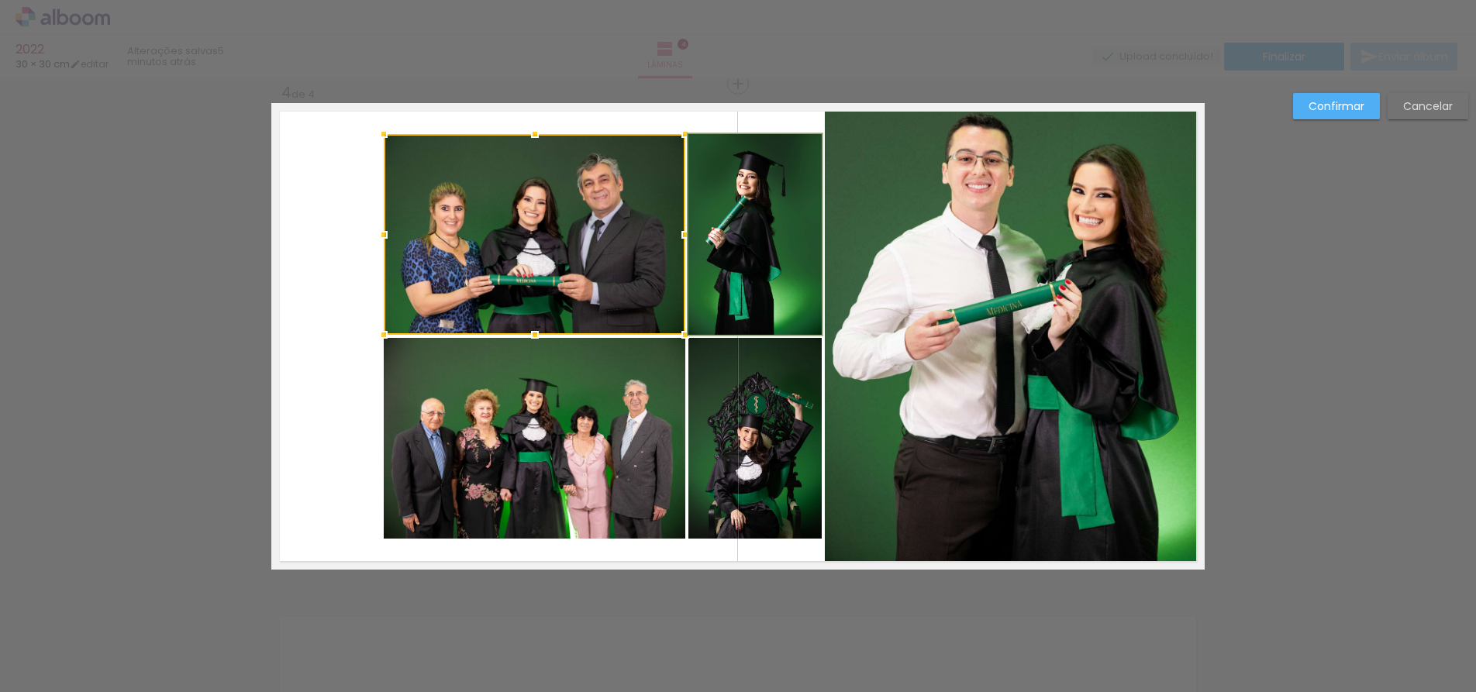
click at [718, 185] on quentale-photo at bounding box center [754, 234] width 133 height 201
click at [642, 379] on quentale-photo at bounding box center [534, 438] width 301 height 201
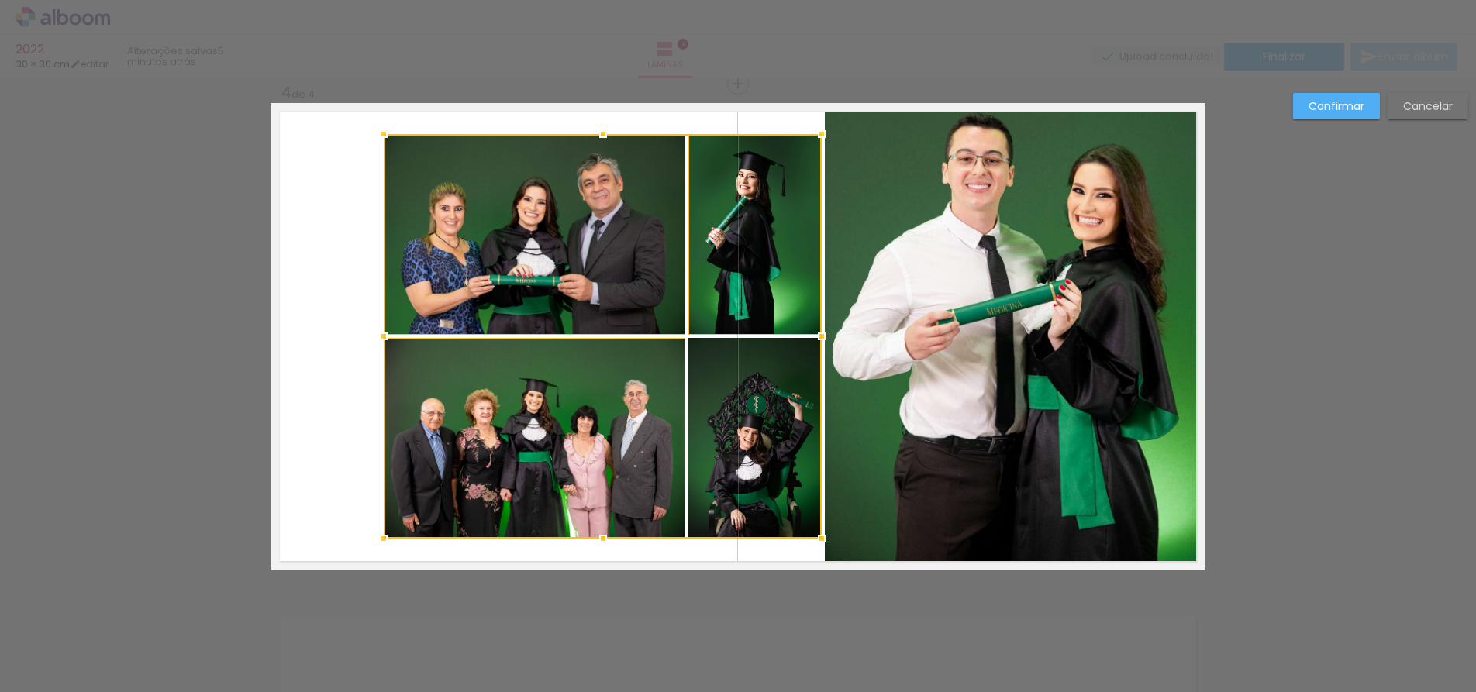
click at [759, 374] on div at bounding box center [603, 336] width 438 height 405
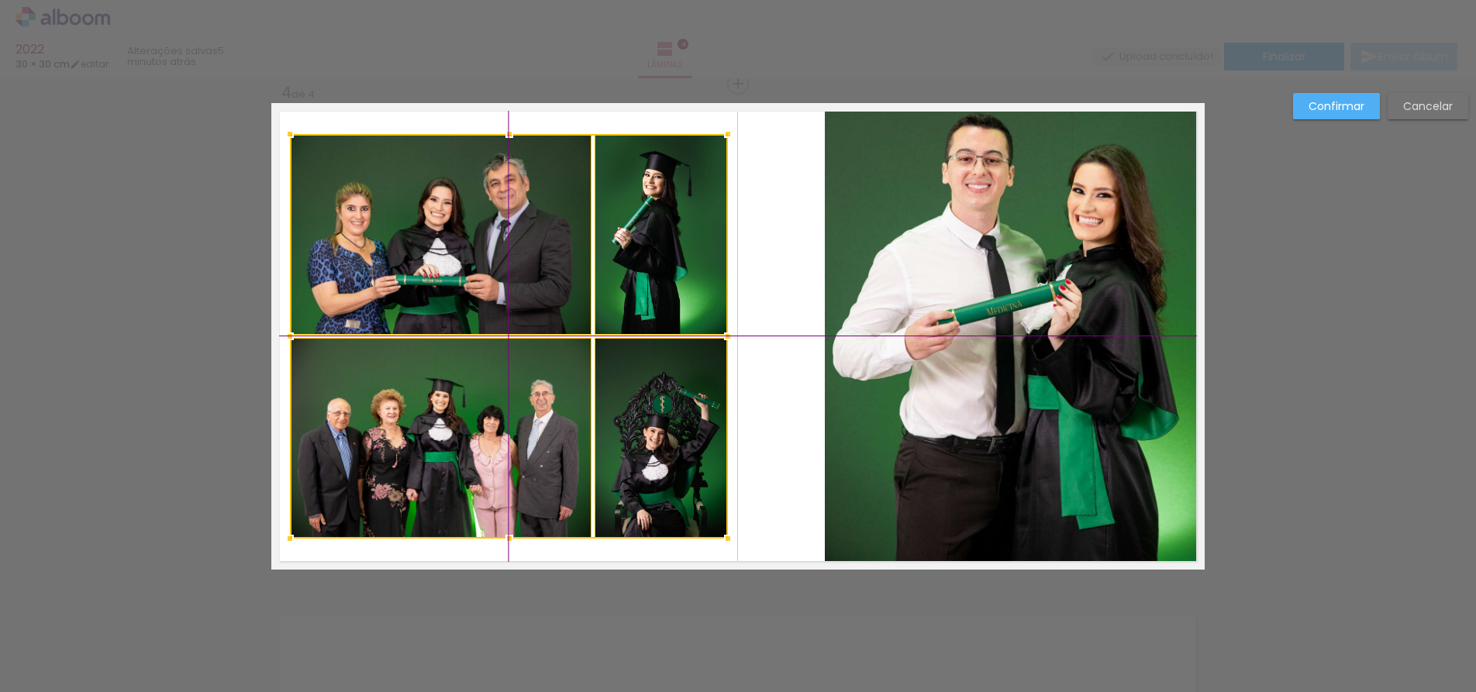
drag, startPoint x: 434, startPoint y: 190, endPoint x: 336, endPoint y: 181, distance: 98.0
click at [336, 181] on div at bounding box center [509, 336] width 438 height 405
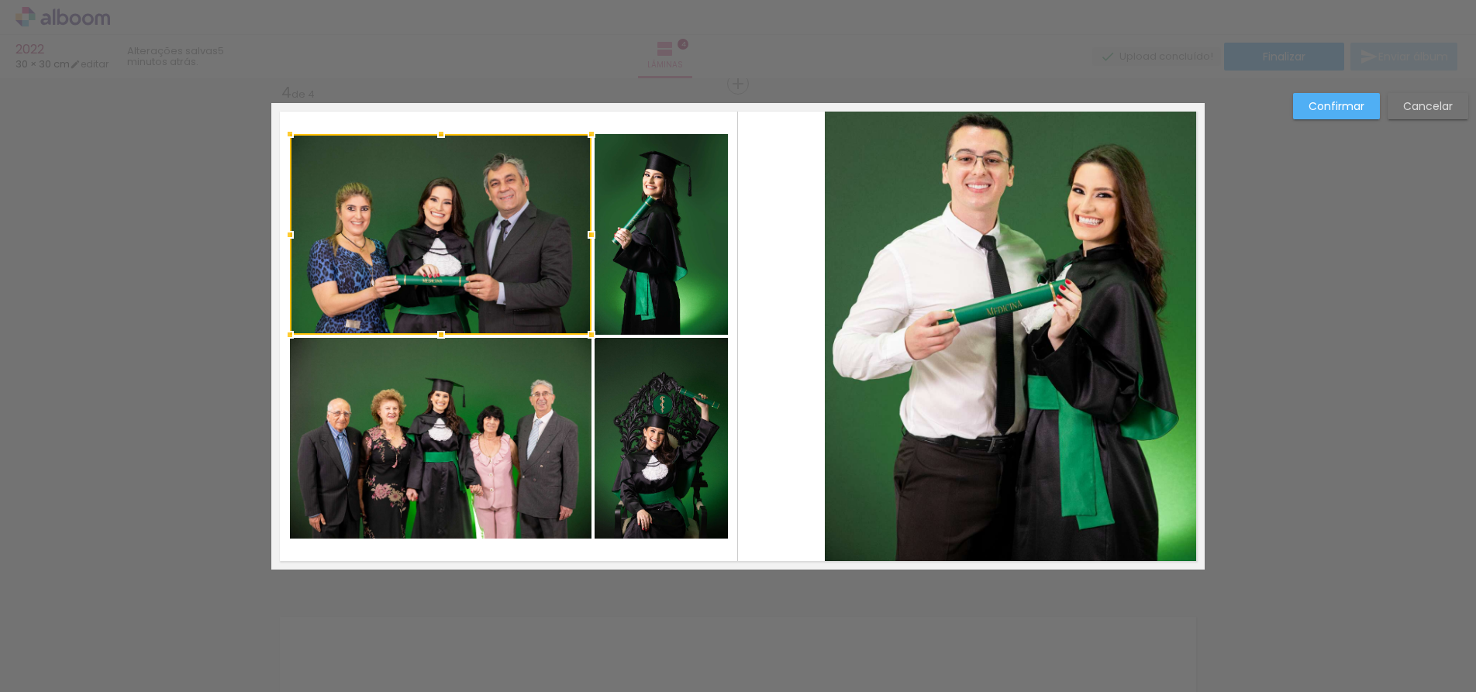
click at [879, 74] on div at bounding box center [738, 39] width 1476 height 78
click at [0, 0] on slot "Confirmar" at bounding box center [0, 0] width 0 height 0
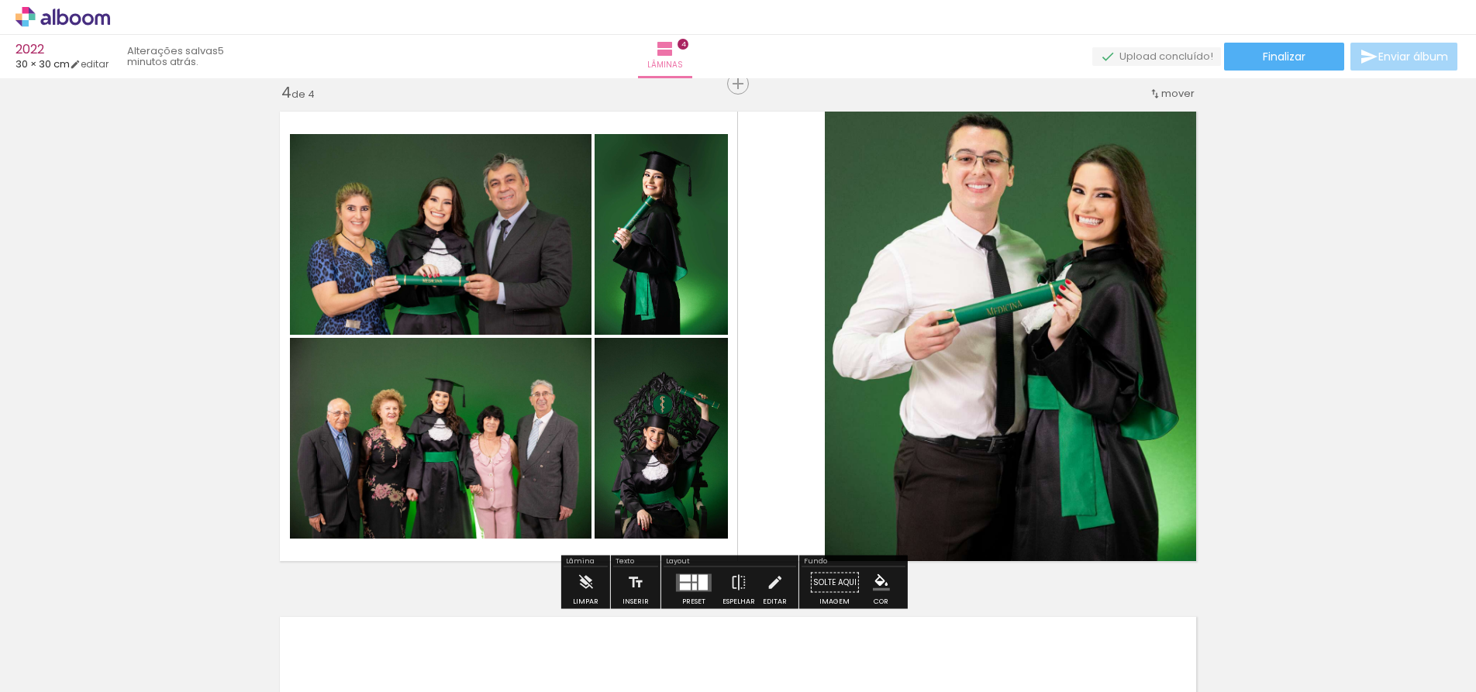
click at [918, 198] on quentale-photo at bounding box center [1015, 336] width 380 height 467
click at [766, 585] on iron-icon at bounding box center [774, 582] width 17 height 31
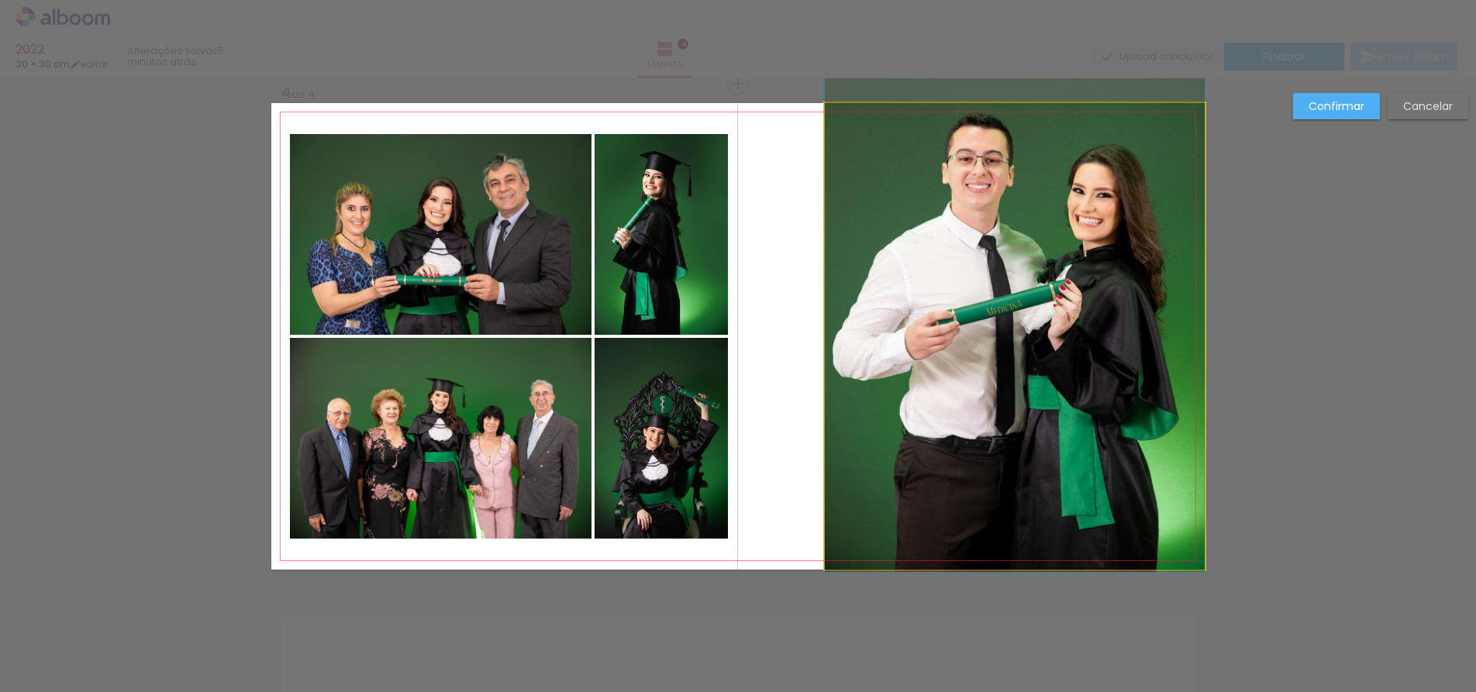
click at [835, 317] on quentale-photo at bounding box center [1015, 336] width 380 height 467
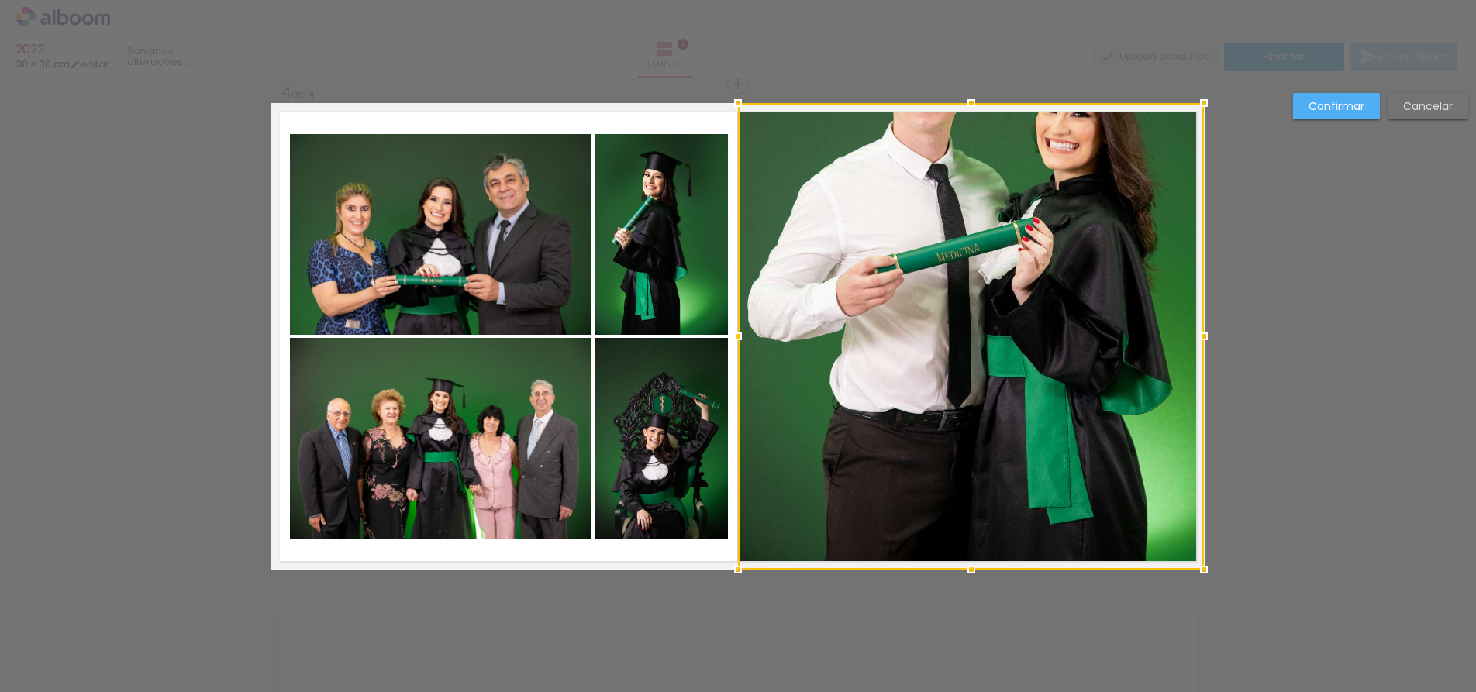
drag, startPoint x: 818, startPoint y: 336, endPoint x: 735, endPoint y: 332, distance: 83.0
click at [735, 332] on div at bounding box center [737, 336] width 31 height 31
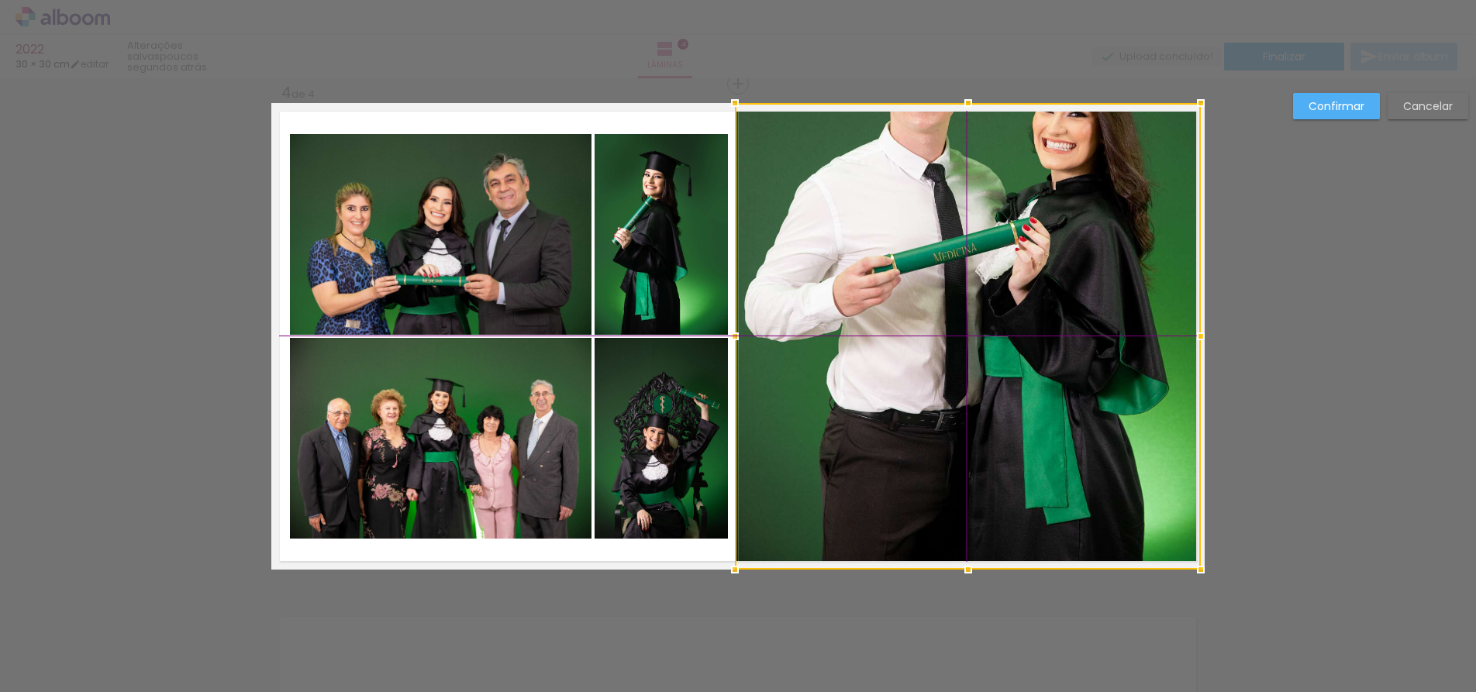
drag, startPoint x: 928, startPoint y: 284, endPoint x: 928, endPoint y: 326, distance: 41.8
click at [928, 326] on div at bounding box center [968, 336] width 466 height 467
drag, startPoint x: 966, startPoint y: 286, endPoint x: 980, endPoint y: 370, distance: 85.5
click at [980, 370] on div at bounding box center [967, 336] width 466 height 467
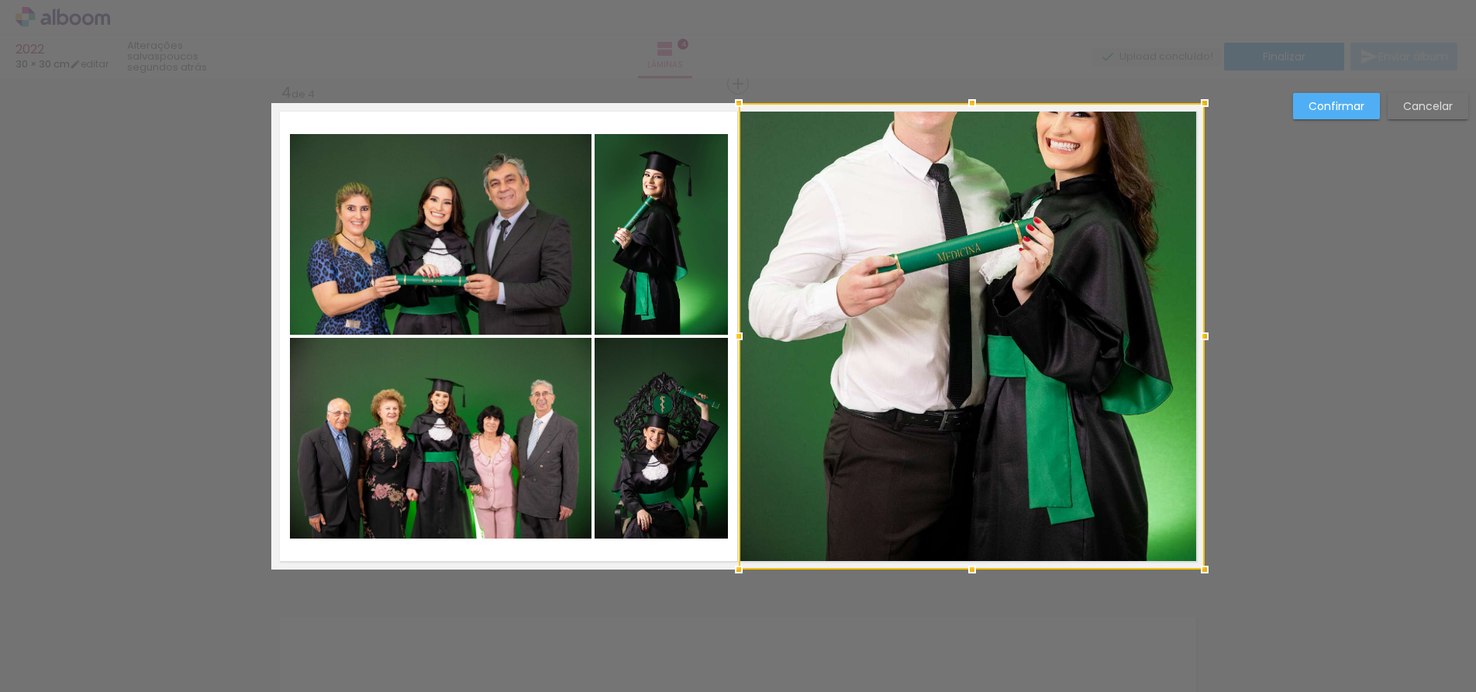
drag, startPoint x: 1025, startPoint y: 229, endPoint x: 1058, endPoint y: 359, distance: 133.6
click at [1058, 359] on div at bounding box center [972, 336] width 466 height 467
click at [969, 406] on div at bounding box center [972, 336] width 466 height 467
click at [988, 306] on div at bounding box center [972, 336] width 466 height 467
click at [0, 0] on slot "Confirmar" at bounding box center [0, 0] width 0 height 0
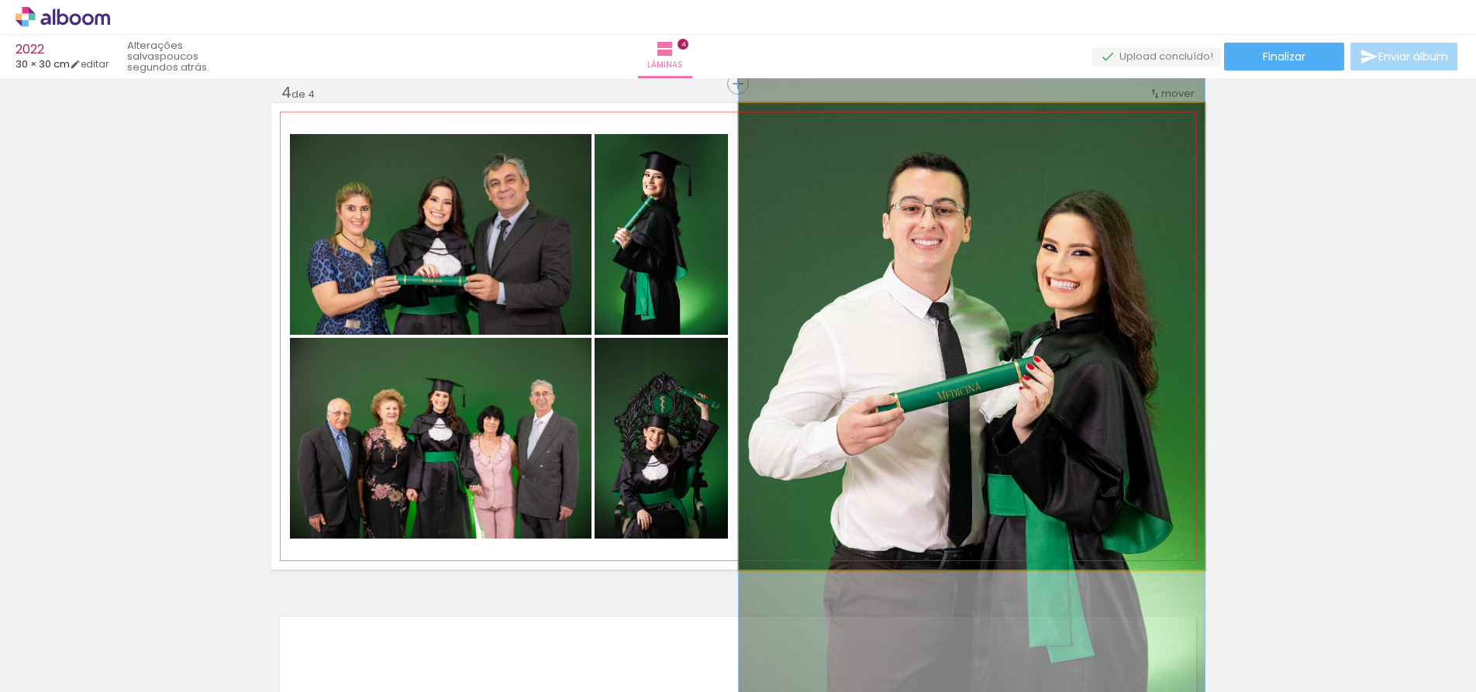
drag, startPoint x: 987, startPoint y: 272, endPoint x: 988, endPoint y: 289, distance: 17.1
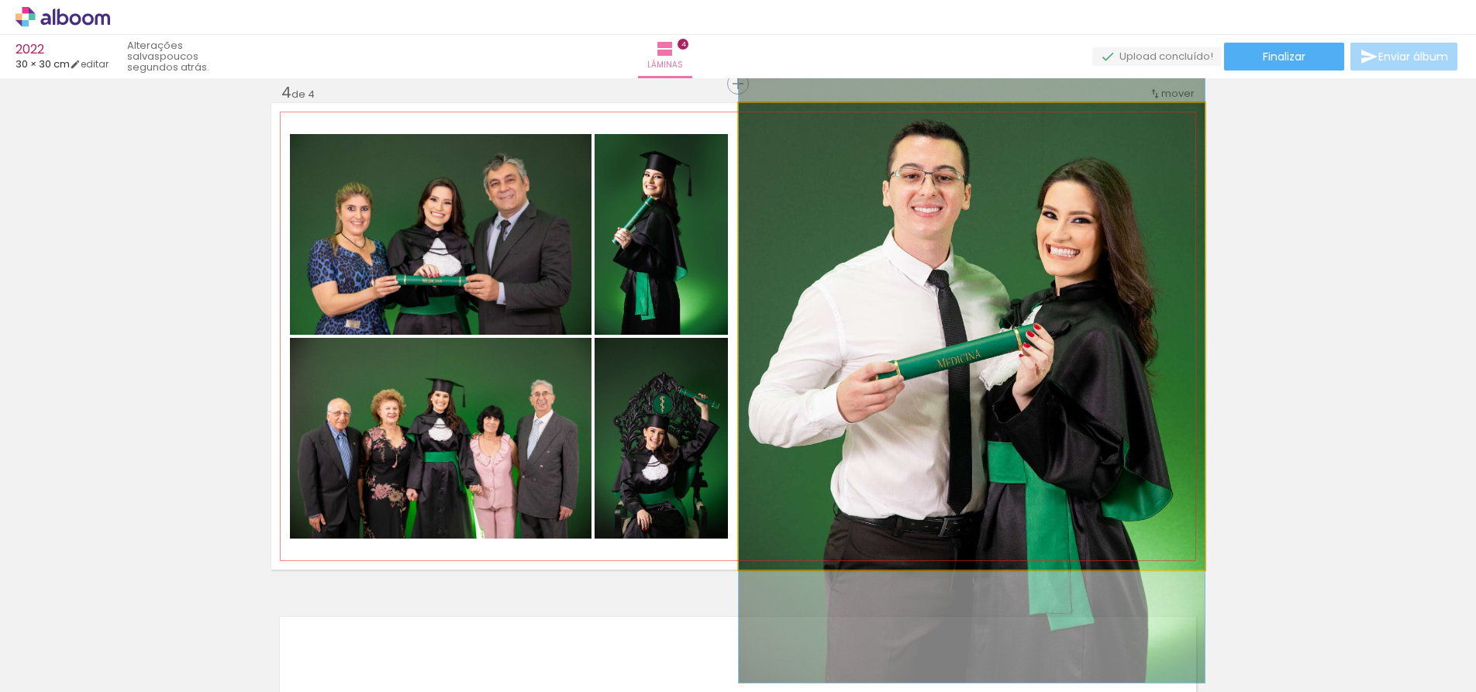
drag, startPoint x: 1011, startPoint y: 312, endPoint x: 1014, endPoint y: 279, distance: 32.6
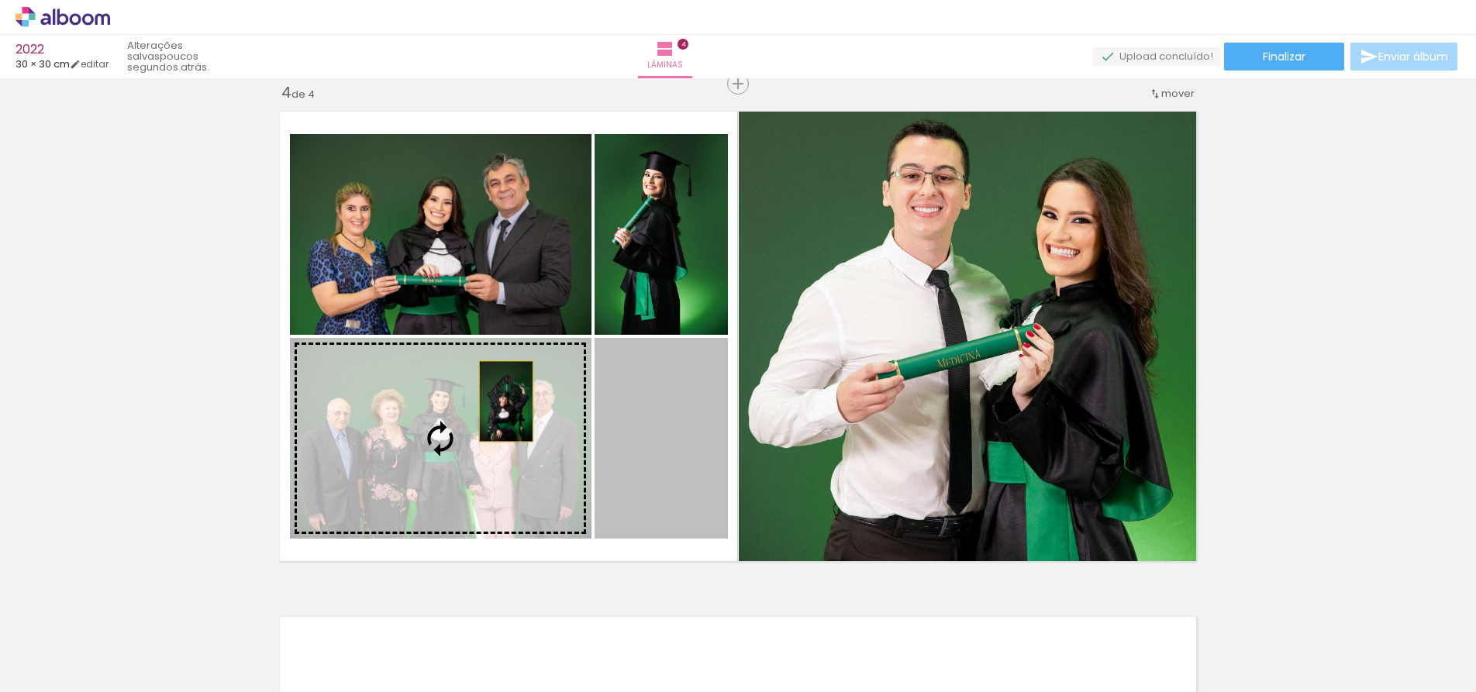
drag, startPoint x: 675, startPoint y: 405, endPoint x: 500, endPoint y: 401, distance: 175.2
click at [0, 0] on slot at bounding box center [0, 0] width 0 height 0
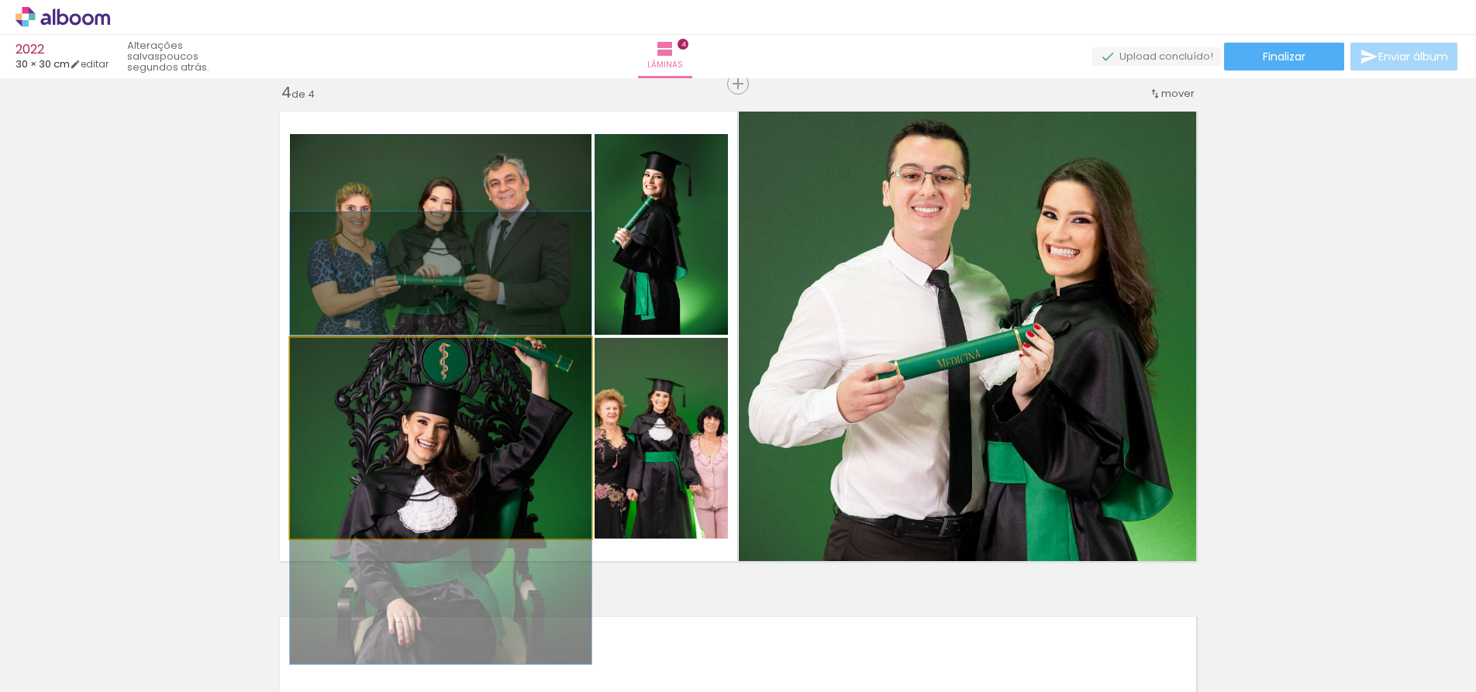
click at [438, 443] on quentale-photo at bounding box center [440, 438] width 301 height 201
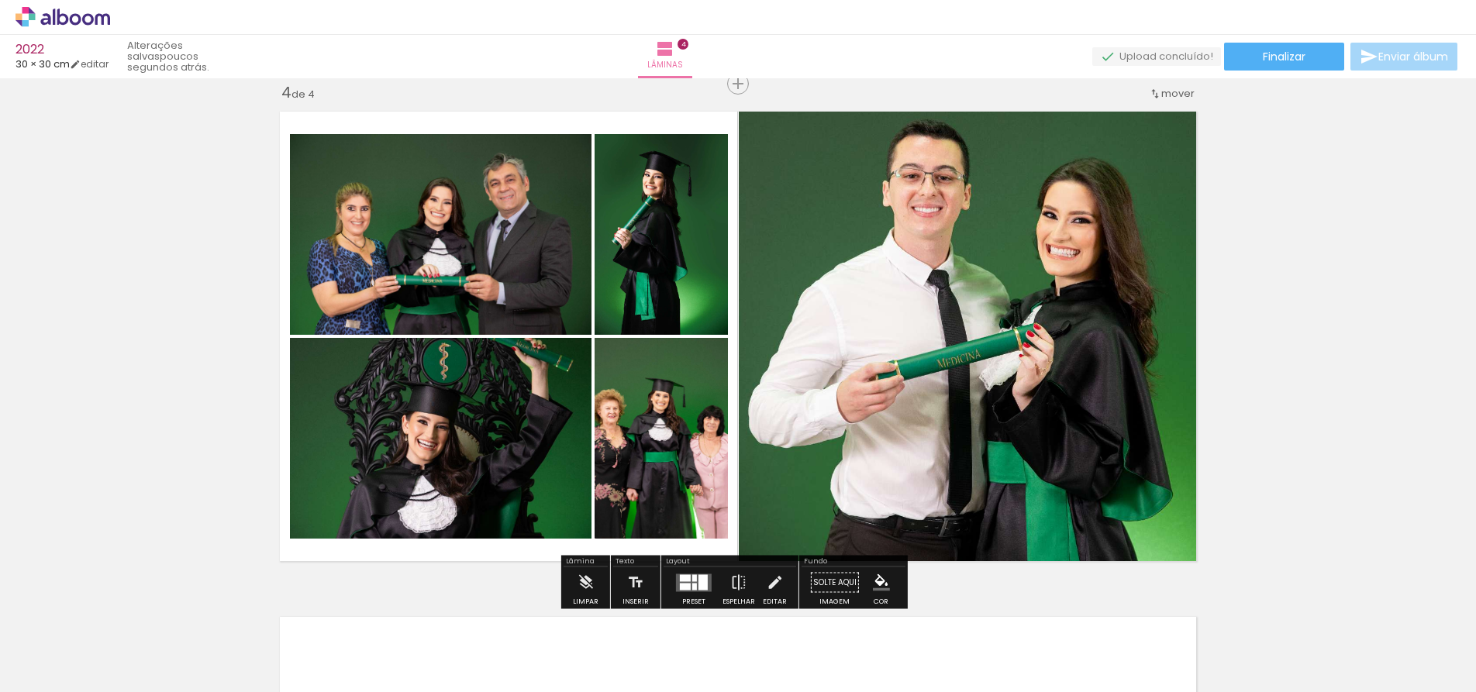
click at [546, 405] on quentale-photo at bounding box center [440, 438] width 301 height 201
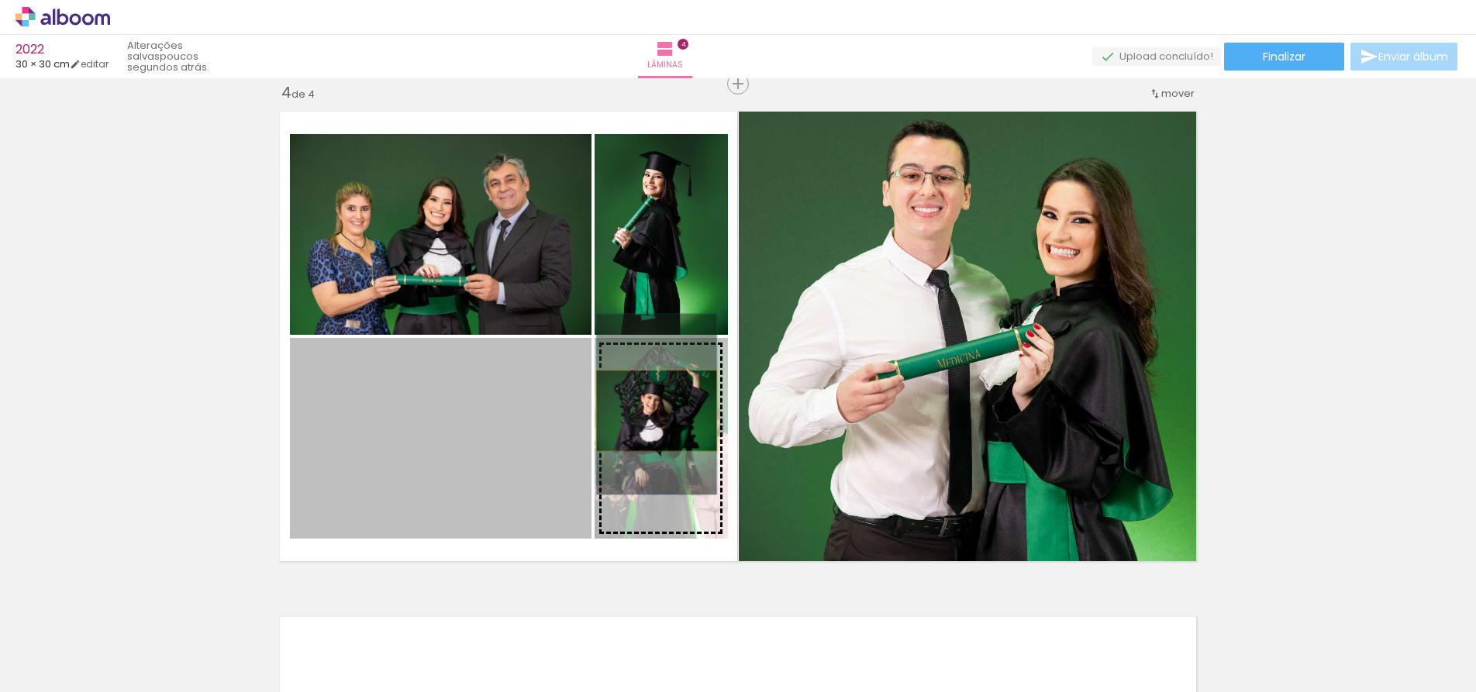
drag, startPoint x: 488, startPoint y: 427, endPoint x: 650, endPoint y: 411, distance: 162.8
click at [0, 0] on slot at bounding box center [0, 0] width 0 height 0
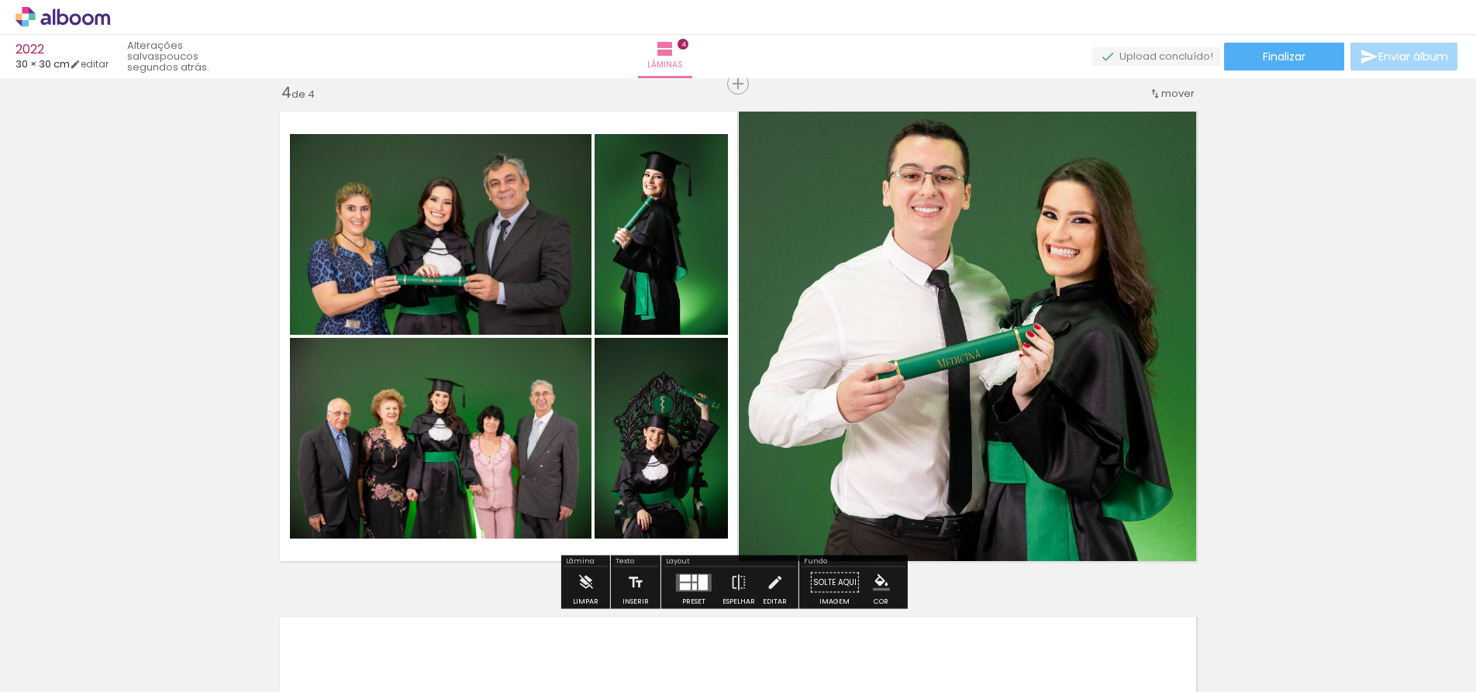
click at [692, 587] on div at bounding box center [694, 586] width 5 height 7
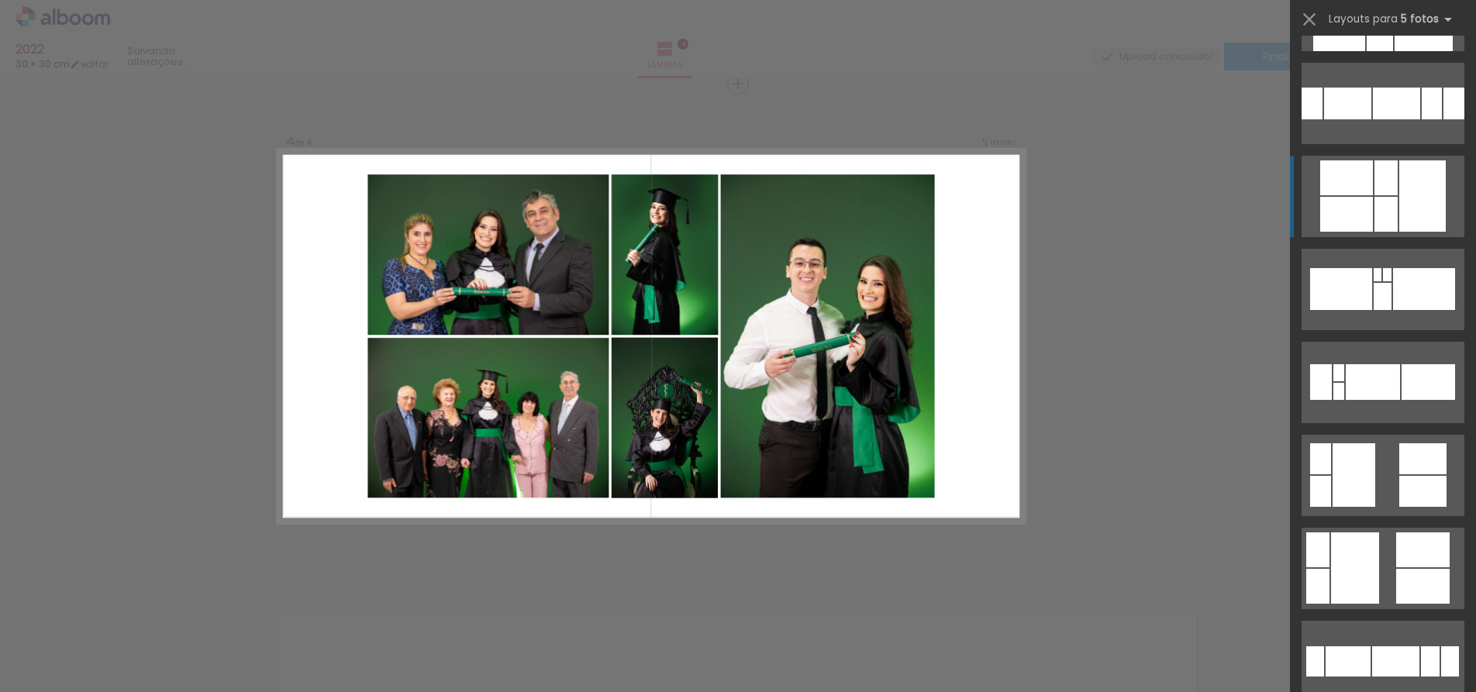
scroll to position [651, 0]
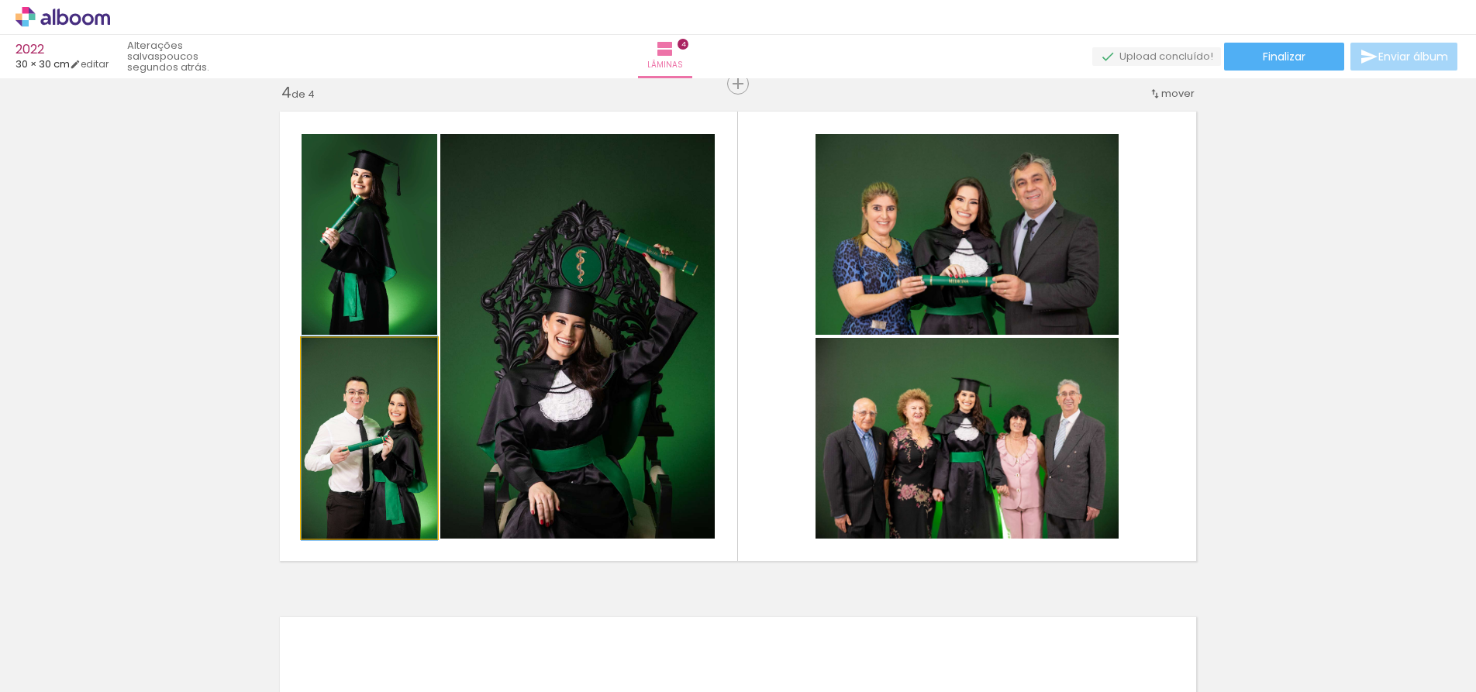
click at [367, 434] on quentale-photo at bounding box center [369, 438] width 136 height 201
click at [383, 390] on quentale-photo at bounding box center [369, 438] width 136 height 201
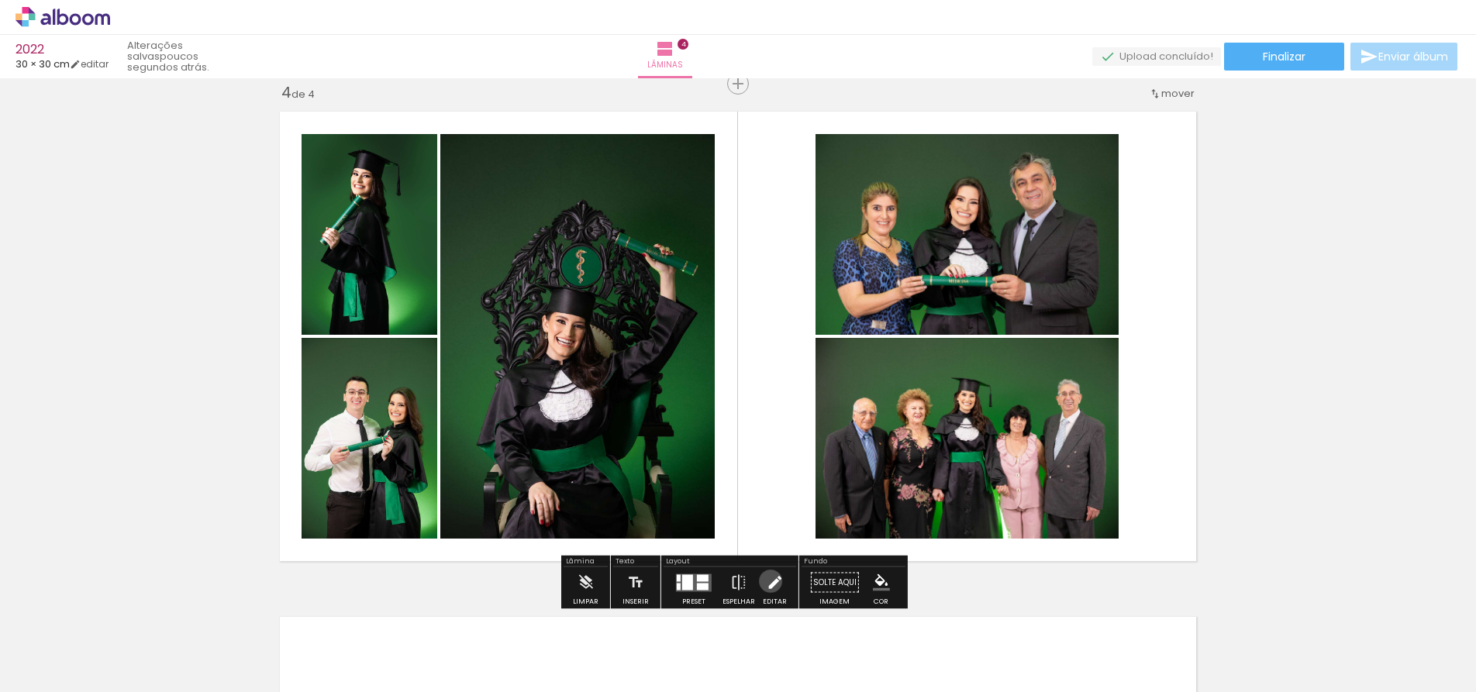
click at [766, 581] on iron-icon at bounding box center [774, 582] width 17 height 31
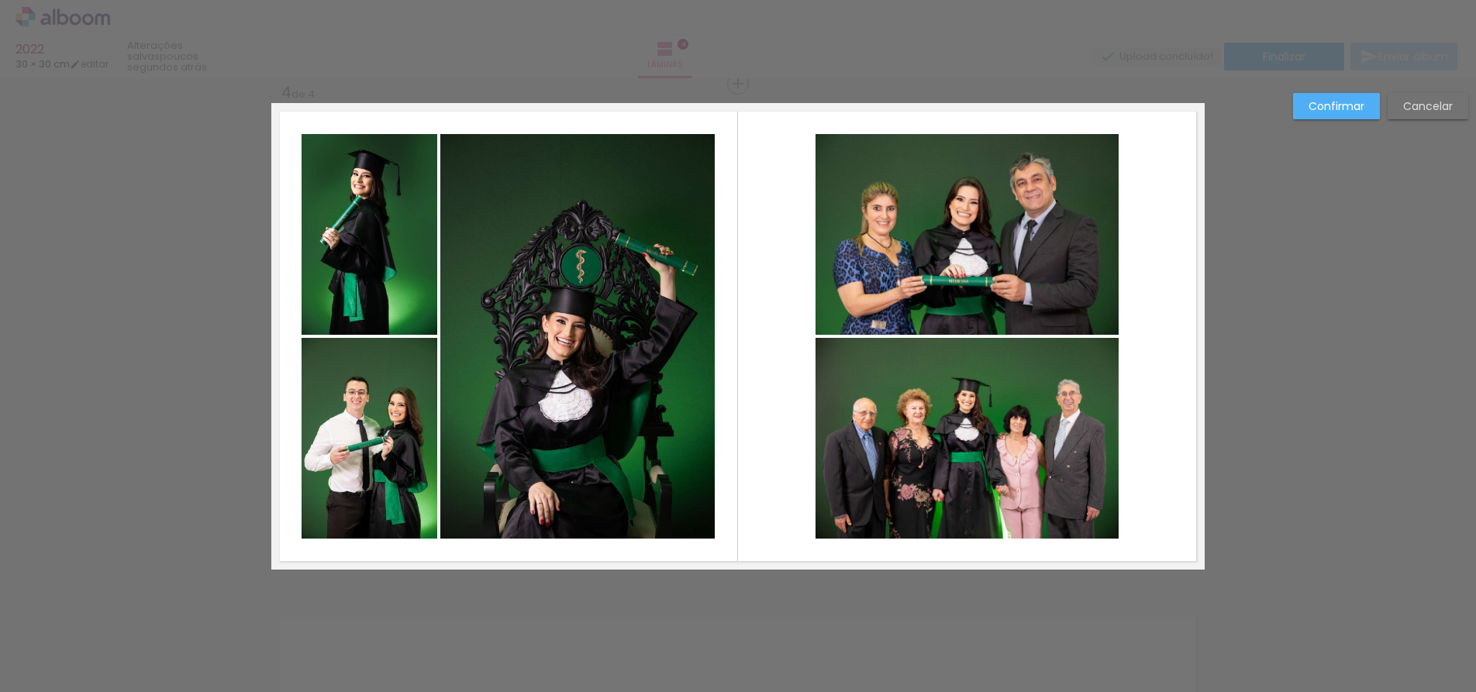
click at [374, 386] on quentale-photo at bounding box center [369, 438] width 136 height 201
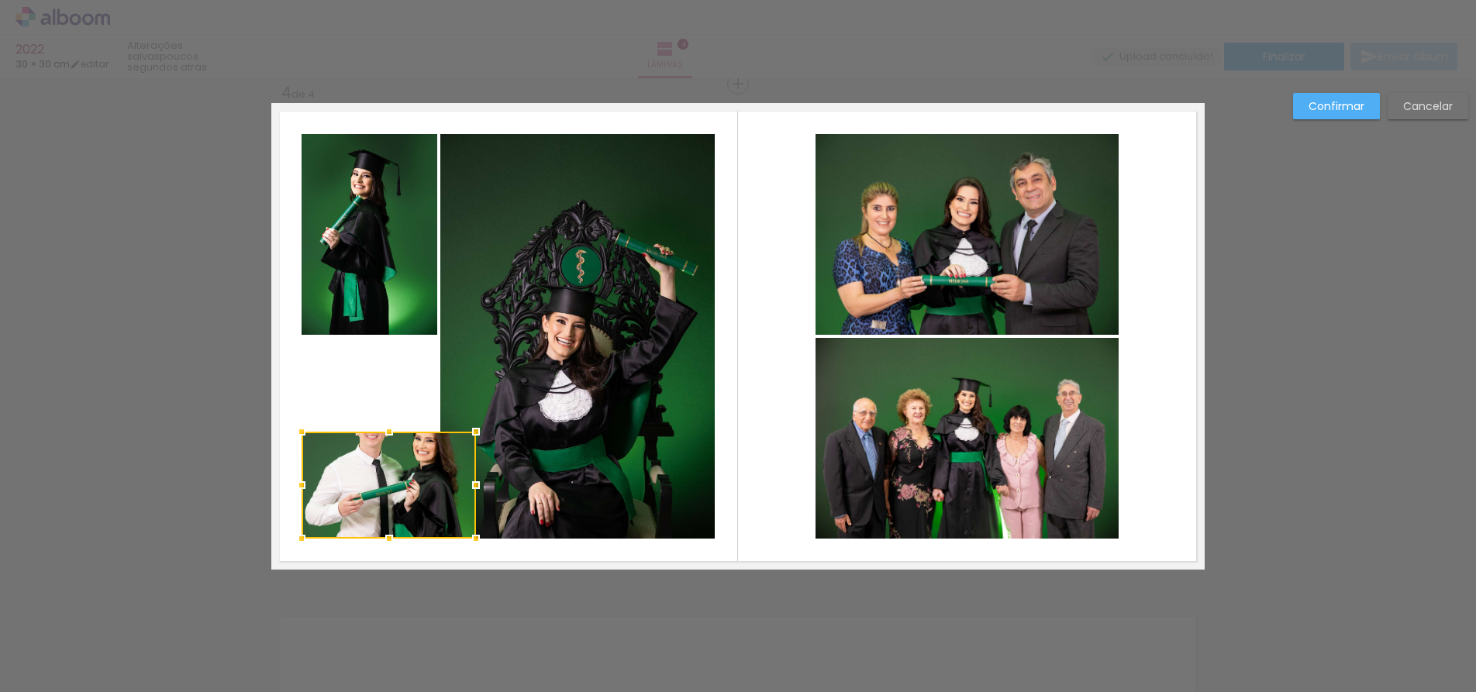
drag, startPoint x: 429, startPoint y: 336, endPoint x: 442, endPoint y: 290, distance: 47.4
click at [442, 291] on album-spread "4 de 4" at bounding box center [737, 336] width 933 height 467
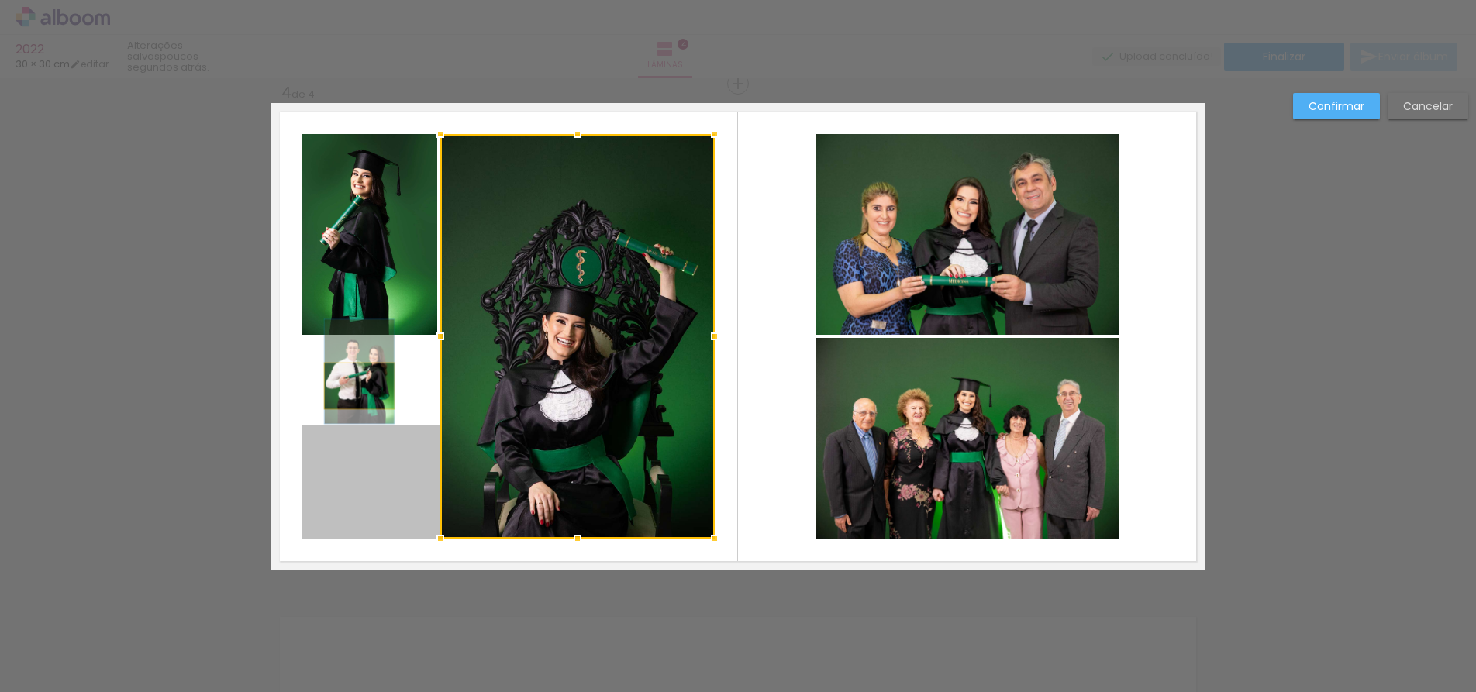
drag, startPoint x: 384, startPoint y: 453, endPoint x: 353, endPoint y: 386, distance: 74.2
click at [353, 386] on quentale-layouter at bounding box center [737, 336] width 933 height 467
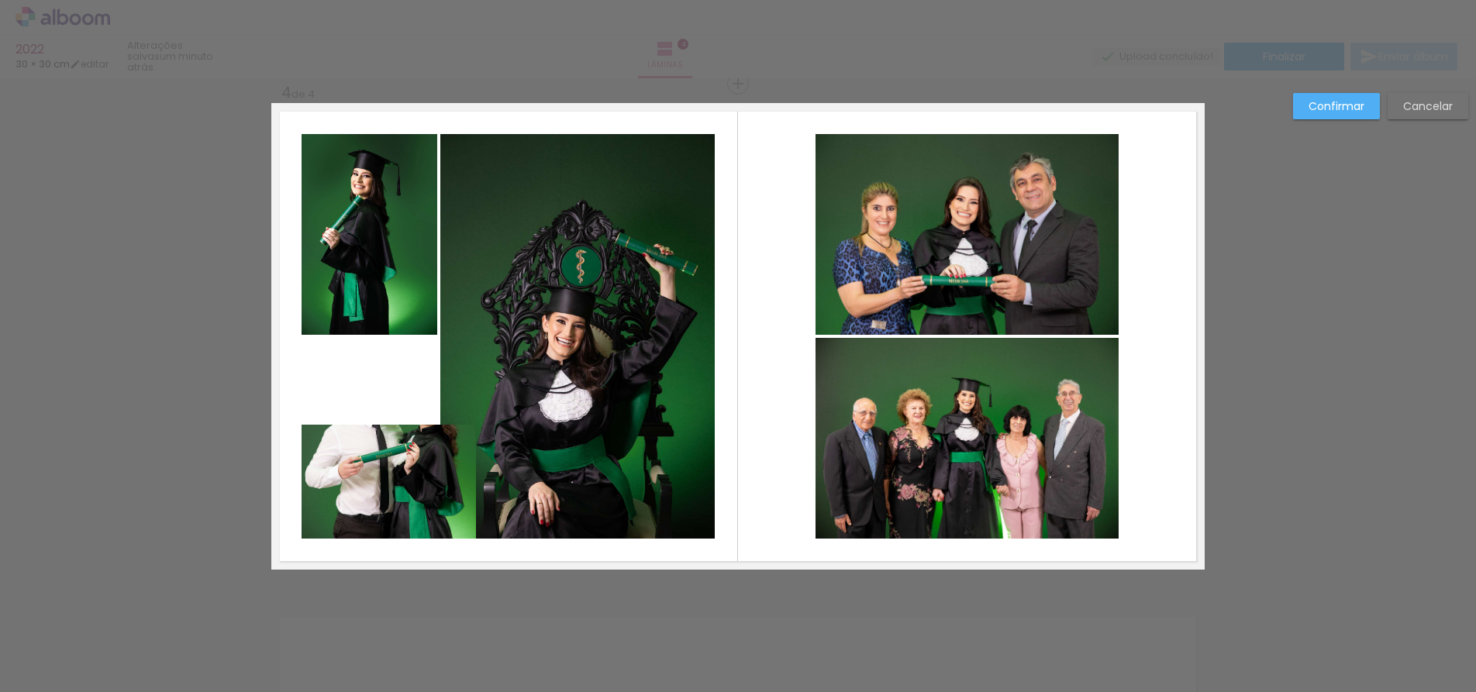
click at [442, 445] on quentale-photo at bounding box center [388, 482] width 174 height 114
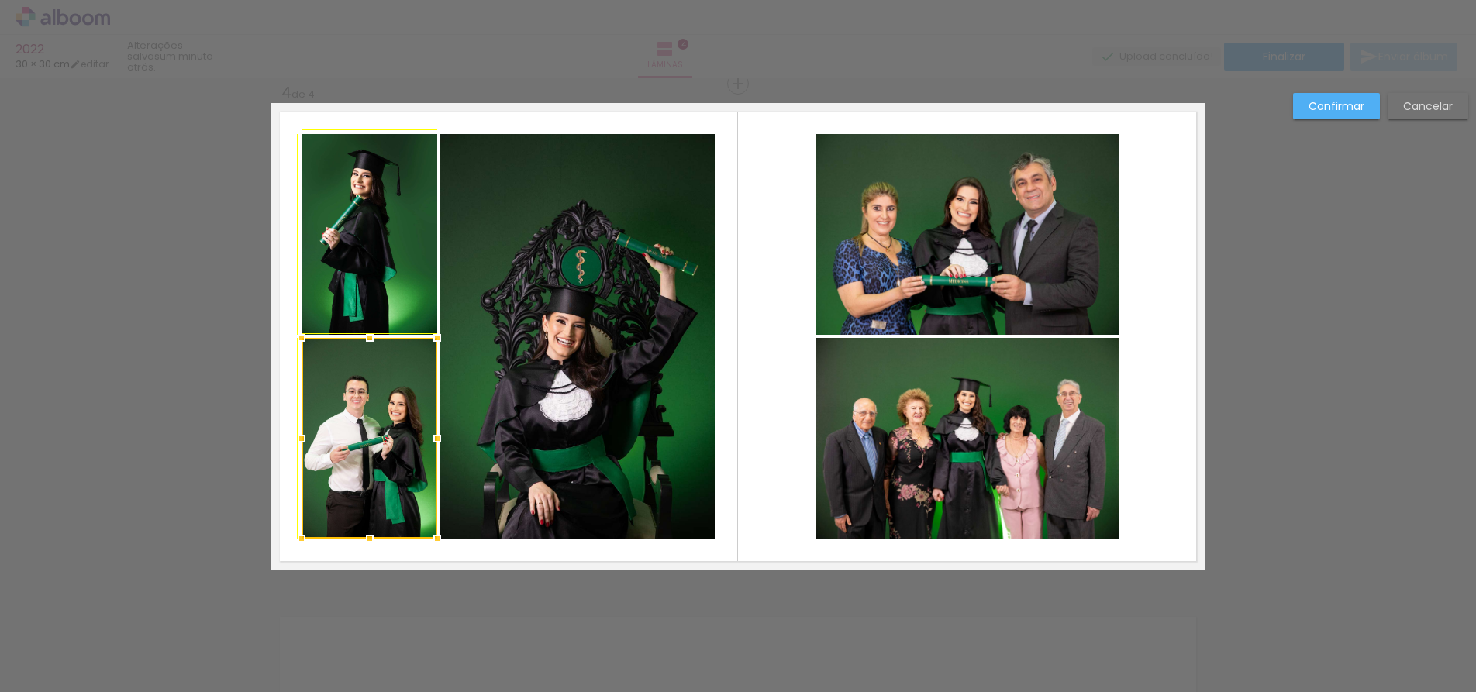
drag, startPoint x: 469, startPoint y: 424, endPoint x: 428, endPoint y: 336, distance: 97.4
click at [428, 336] on div at bounding box center [437, 337] width 31 height 31
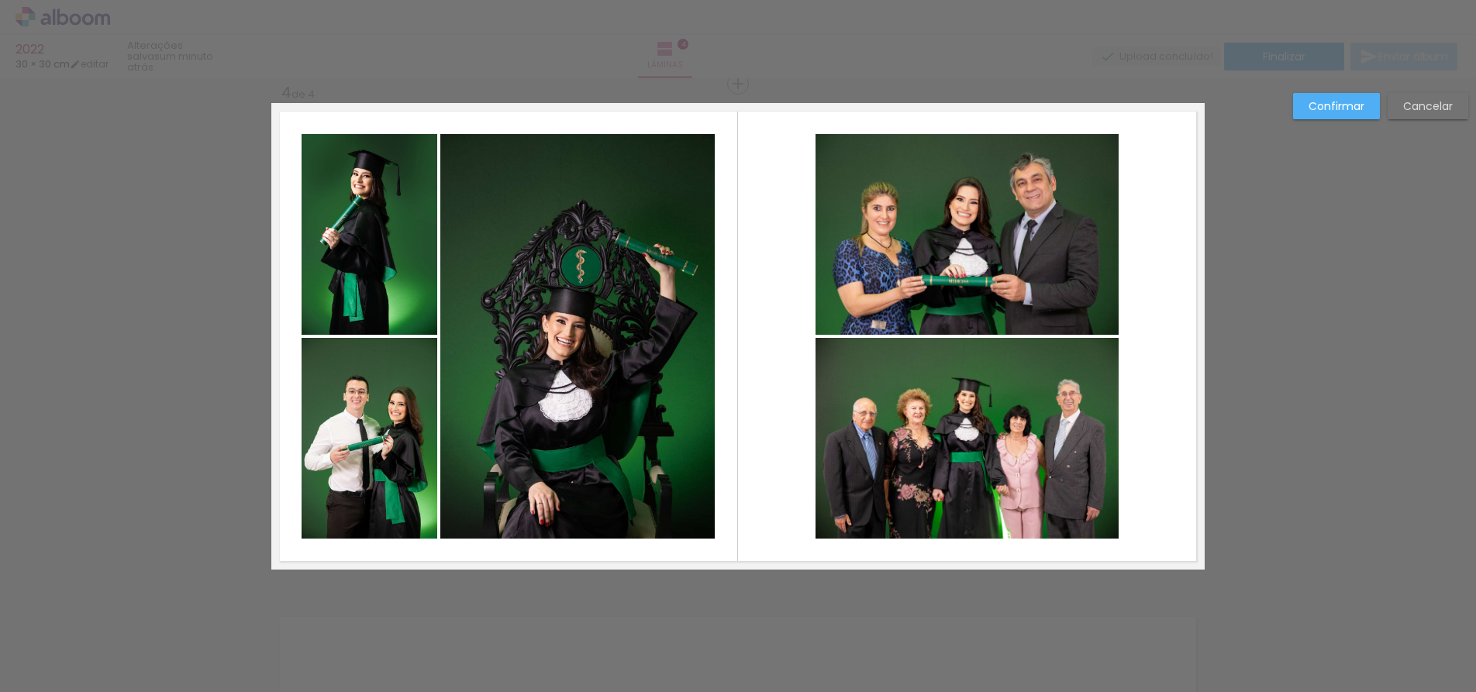
click at [370, 437] on quentale-photo at bounding box center [369, 438] width 136 height 201
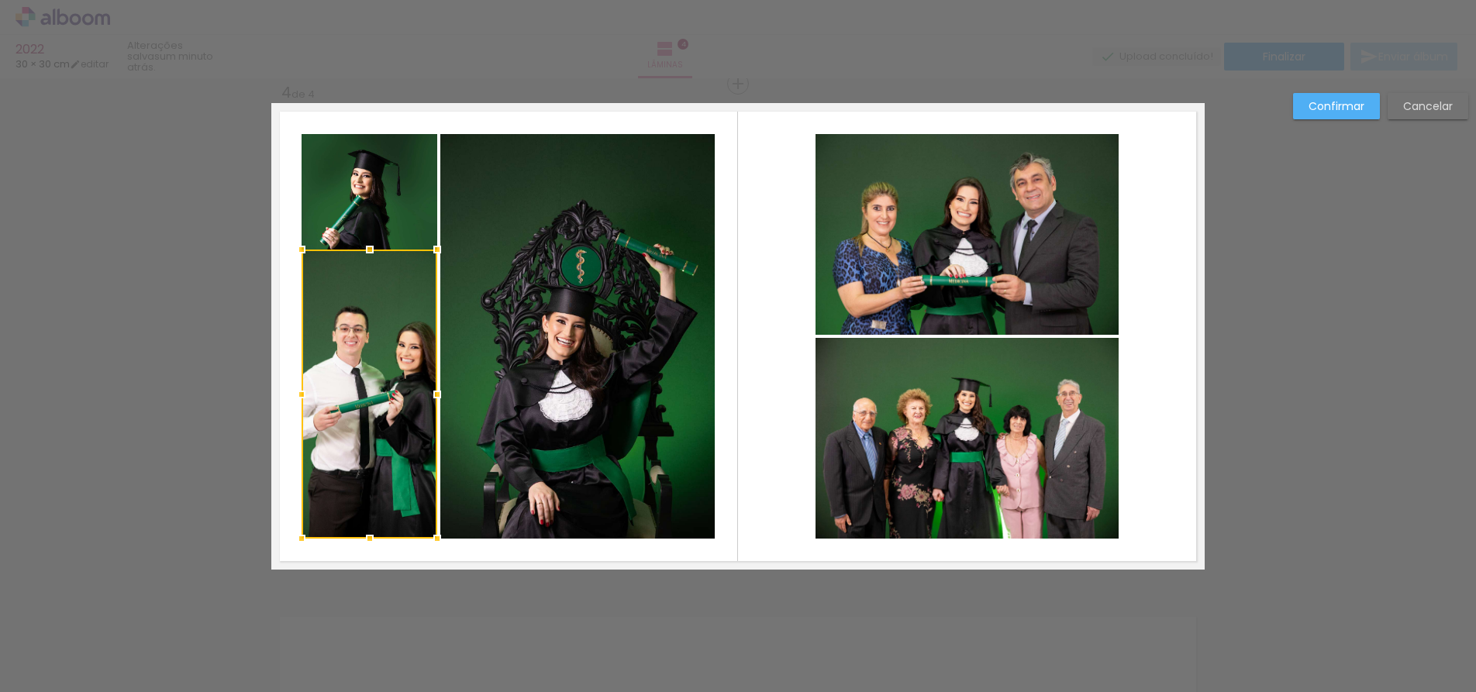
drag, startPoint x: 363, startPoint y: 338, endPoint x: 385, endPoint y: 251, distance: 89.5
click at [385, 251] on div at bounding box center [369, 394] width 136 height 289
click at [448, 111] on quentale-layouter at bounding box center [737, 336] width 933 height 467
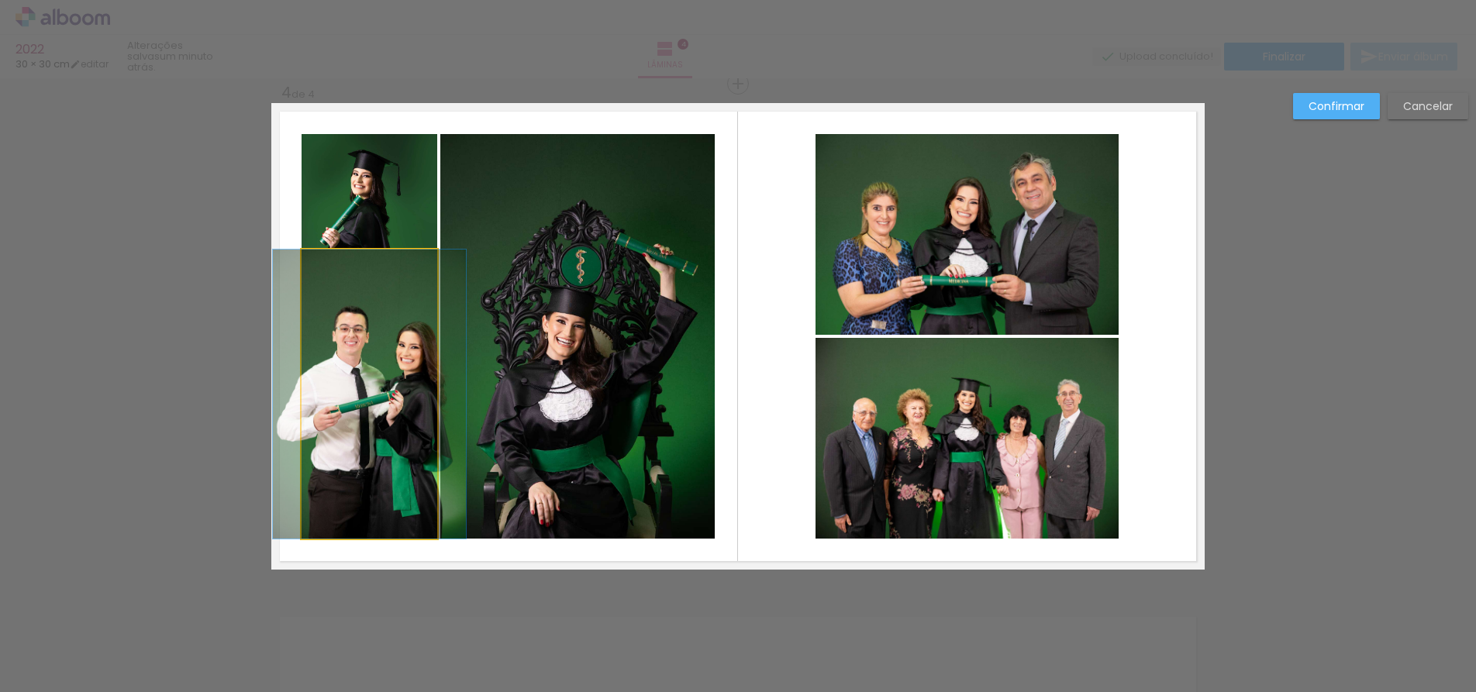
click at [391, 312] on quentale-photo at bounding box center [369, 394] width 136 height 289
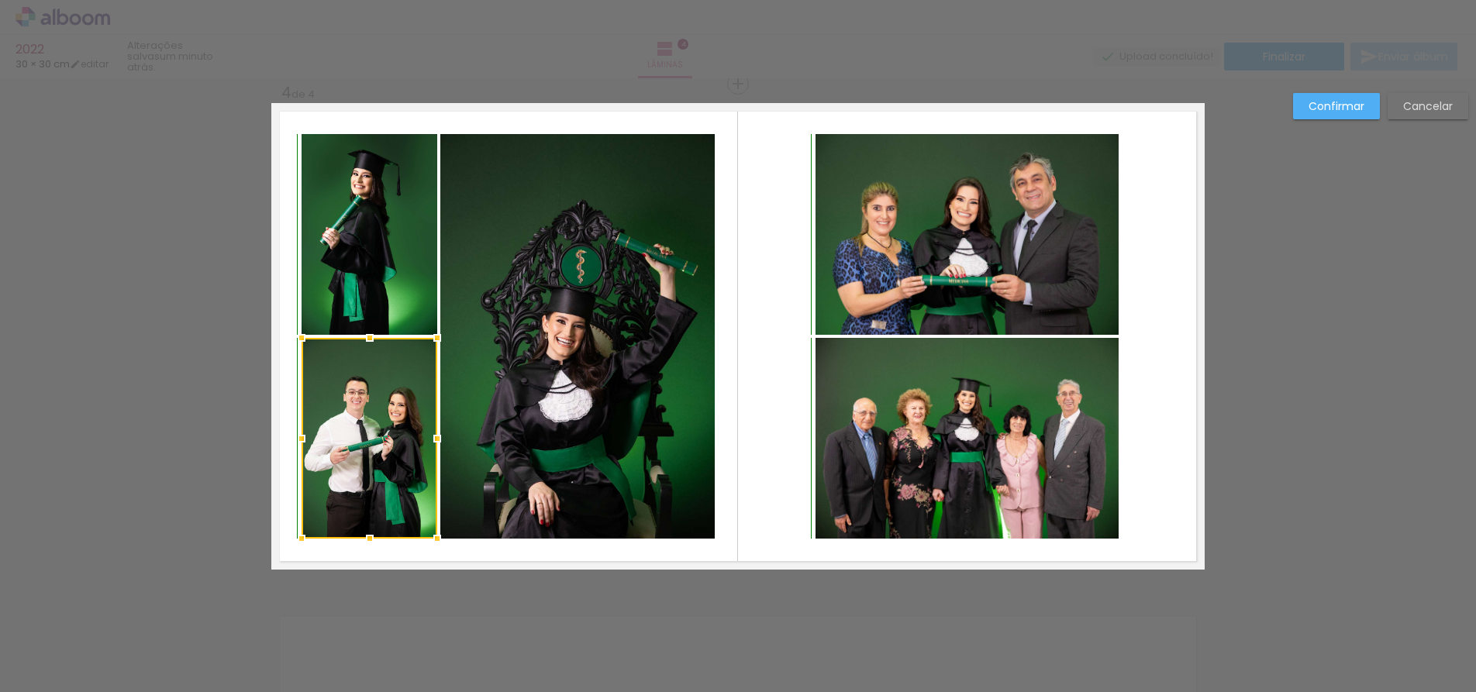
drag, startPoint x: 364, startPoint y: 263, endPoint x: 369, endPoint y: 345, distance: 82.3
click at [369, 345] on div at bounding box center [369, 337] width 31 height 31
click at [367, 439] on div at bounding box center [369, 438] width 136 height 201
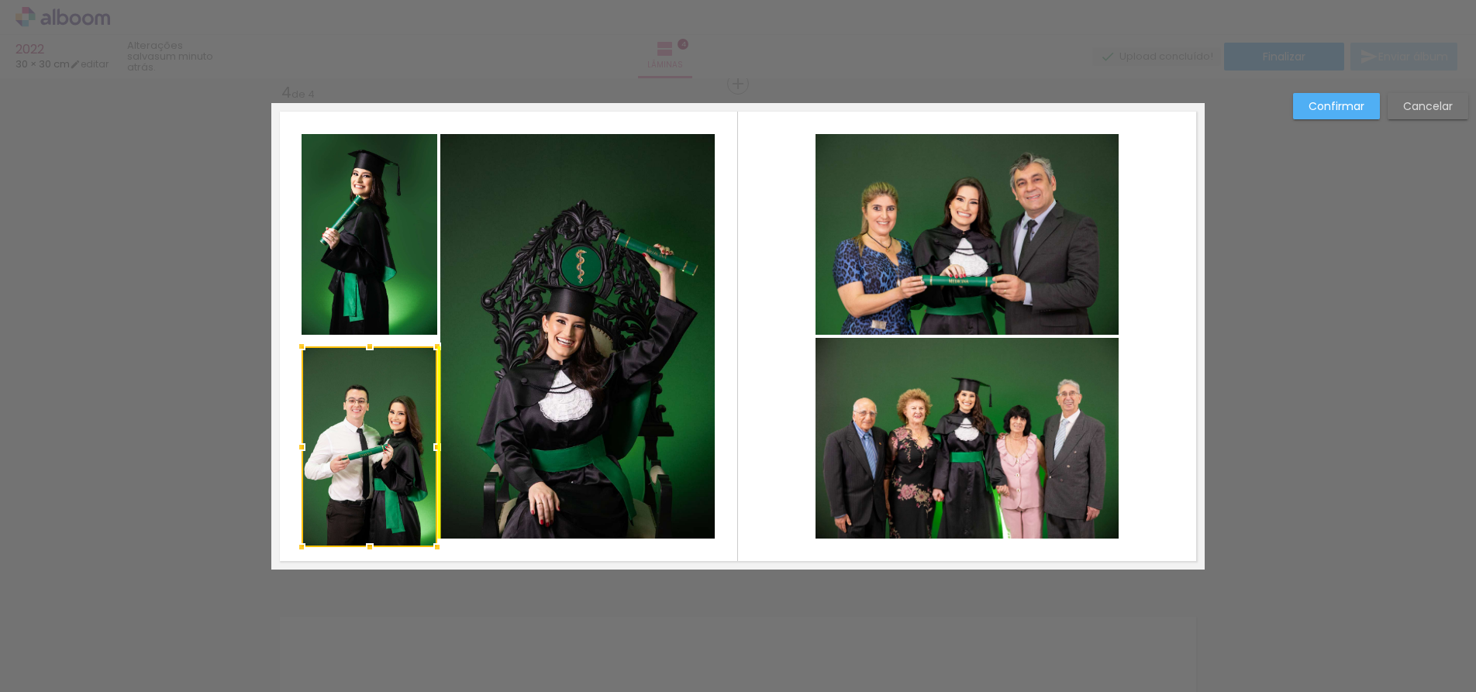
drag, startPoint x: 367, startPoint y: 439, endPoint x: 380, endPoint y: 449, distance: 16.1
click at [365, 452] on div at bounding box center [369, 446] width 136 height 201
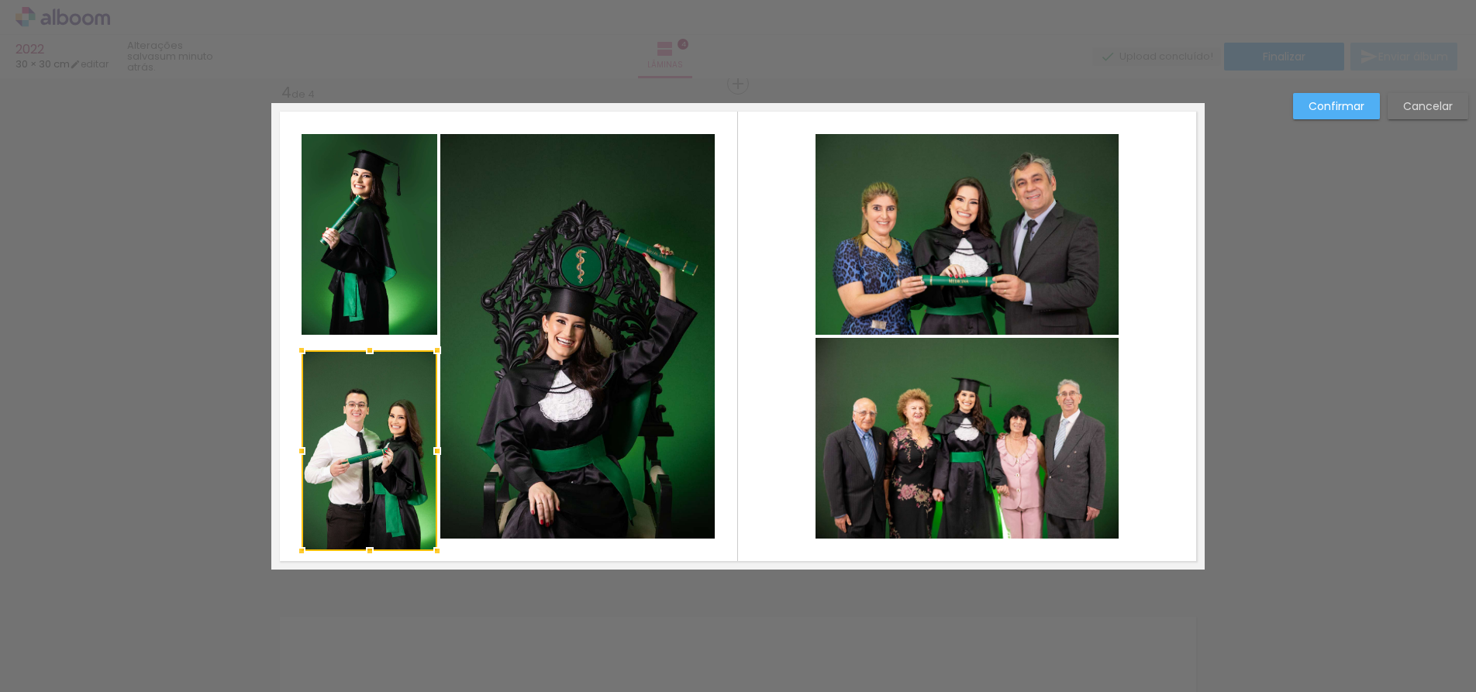
click at [0, 0] on slot "Cancelar" at bounding box center [0, 0] width 0 height 0
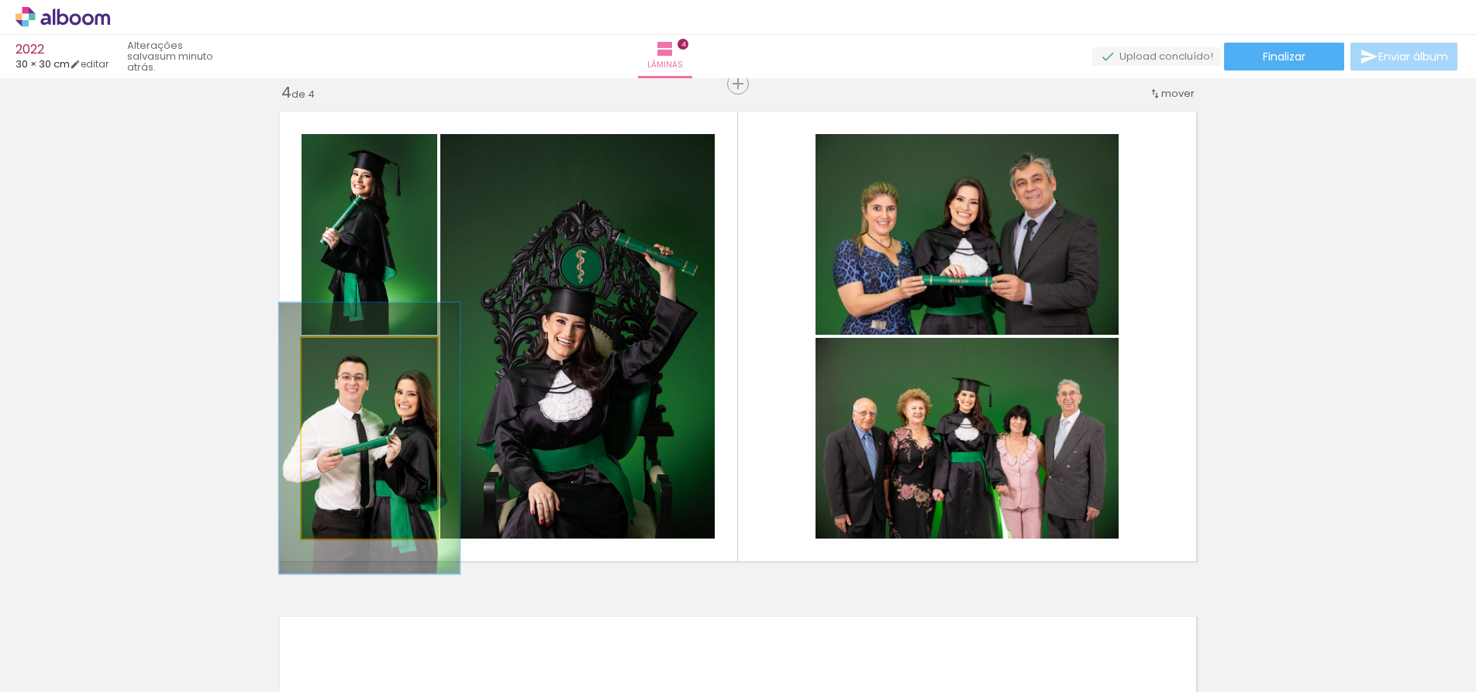
drag, startPoint x: 332, startPoint y: 354, endPoint x: 350, endPoint y: 356, distance: 18.0
type paper-slider "133"
click at [350, 356] on div at bounding box center [356, 354] width 14 height 14
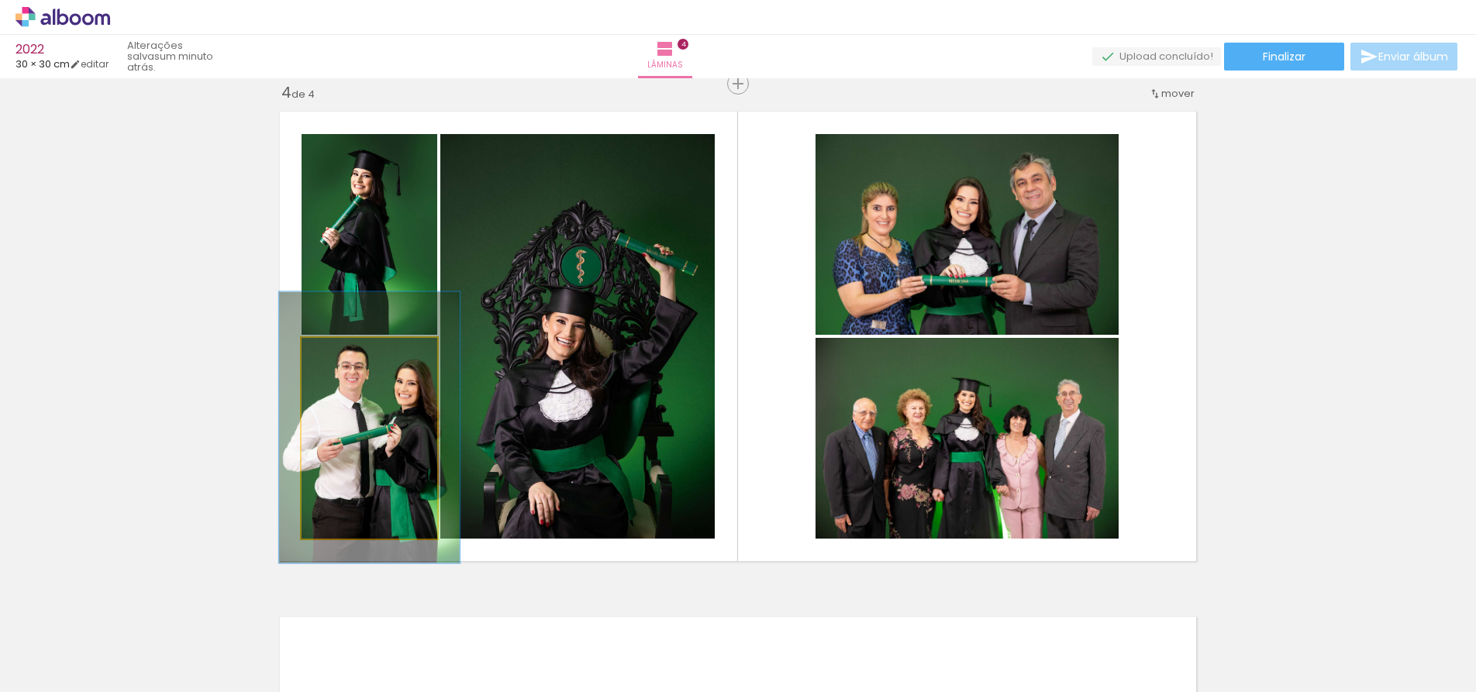
drag, startPoint x: 381, startPoint y: 432, endPoint x: 379, endPoint y: 421, distance: 11.0
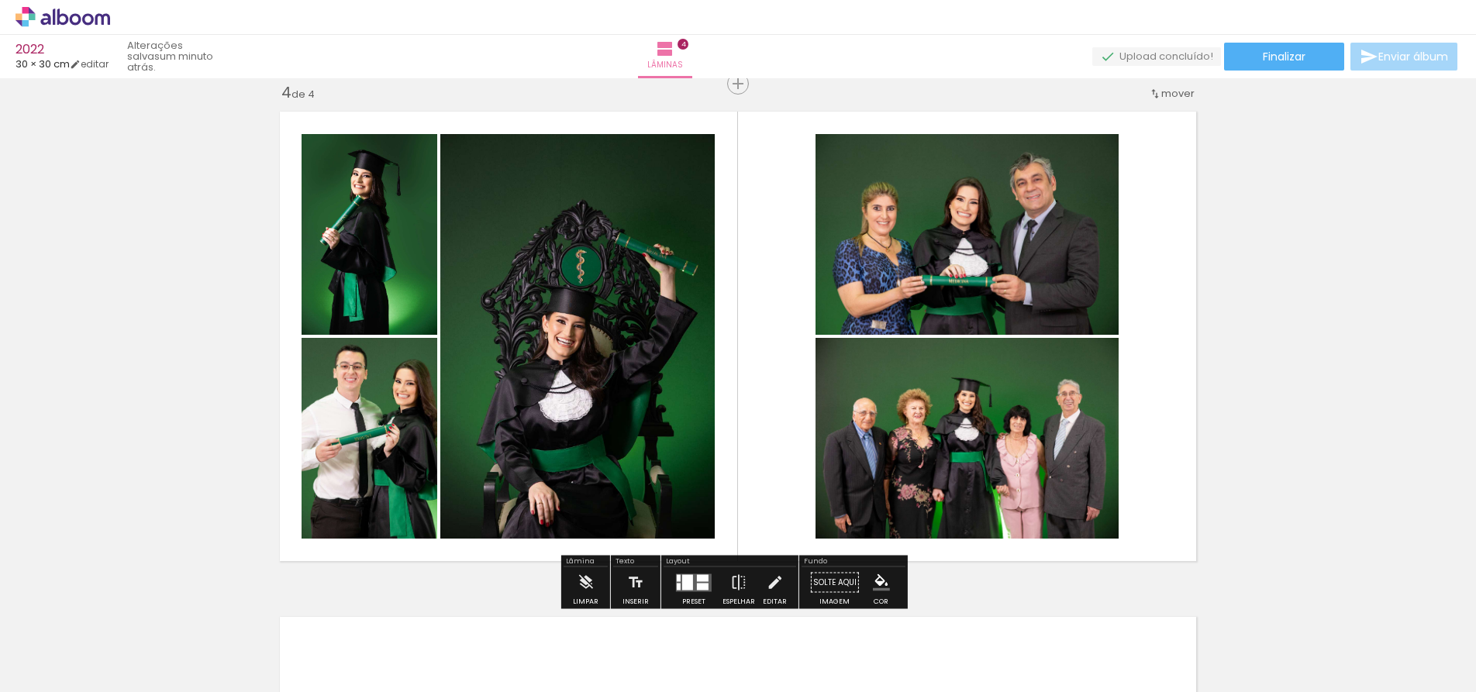
click at [693, 46] on div "Lâminas 4" at bounding box center [665, 56] width 56 height 43
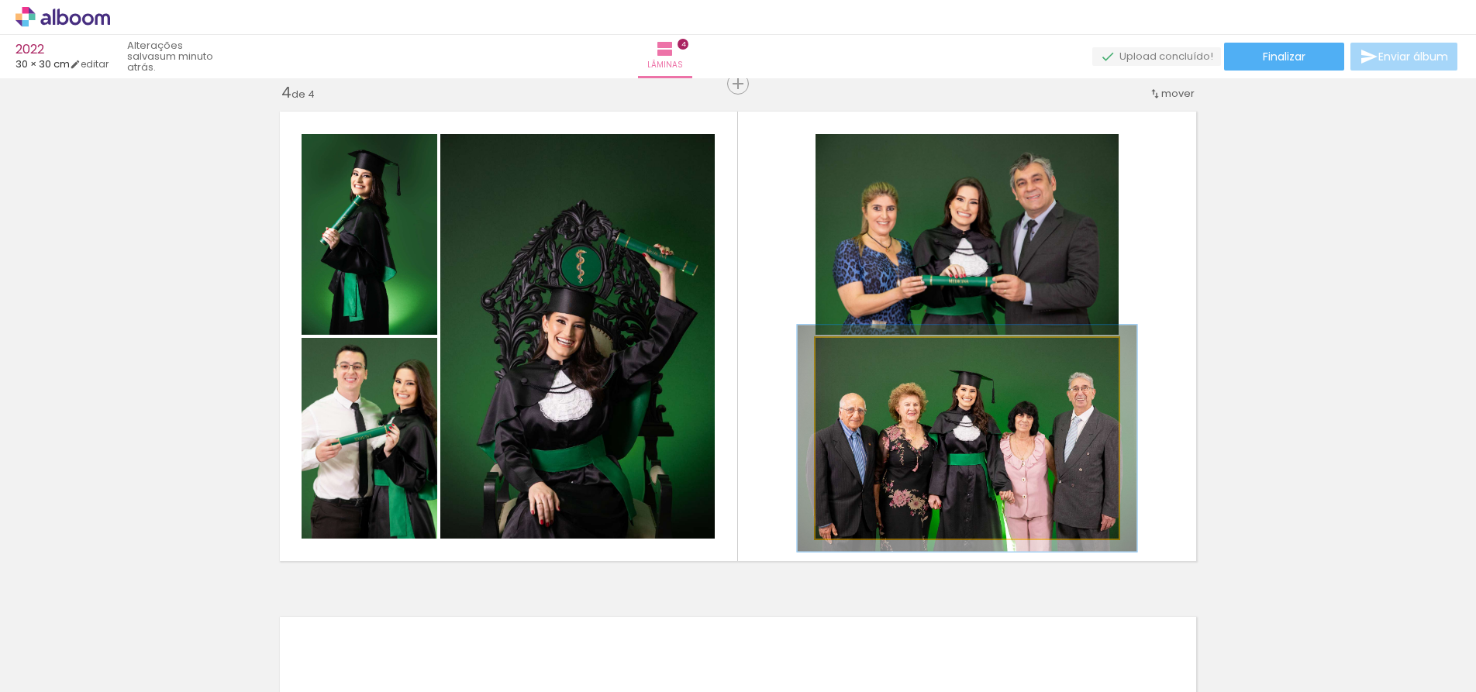
type paper-slider "112"
click at [853, 357] on div at bounding box center [858, 354] width 14 height 14
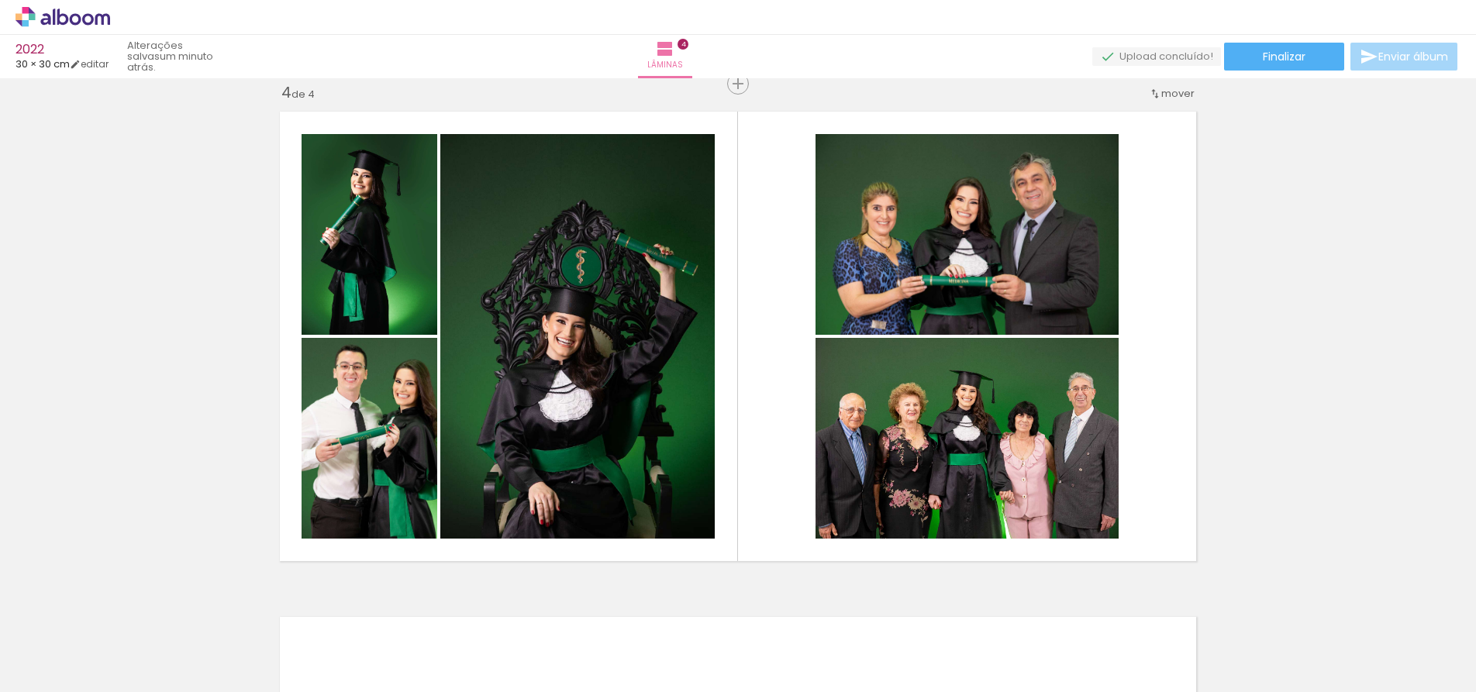
scroll to position [0, 2389]
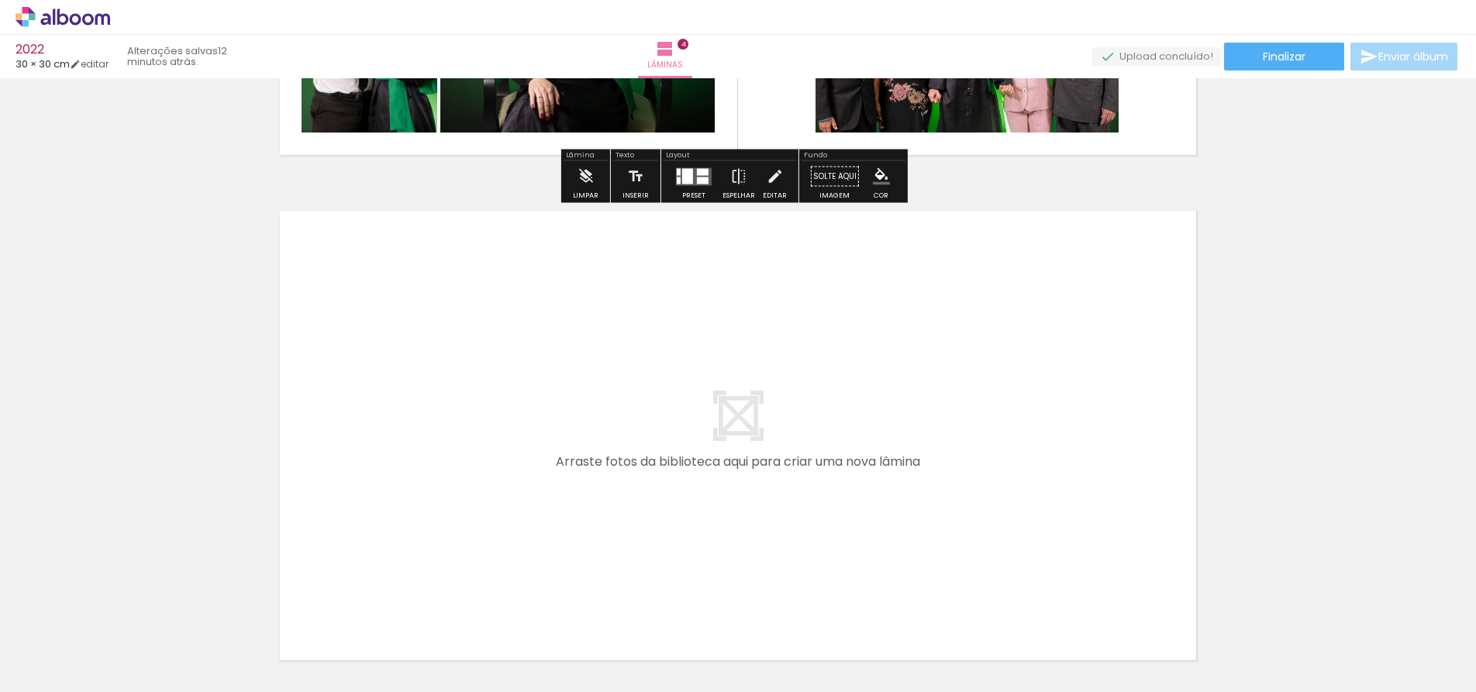
scroll to position [2070, 0]
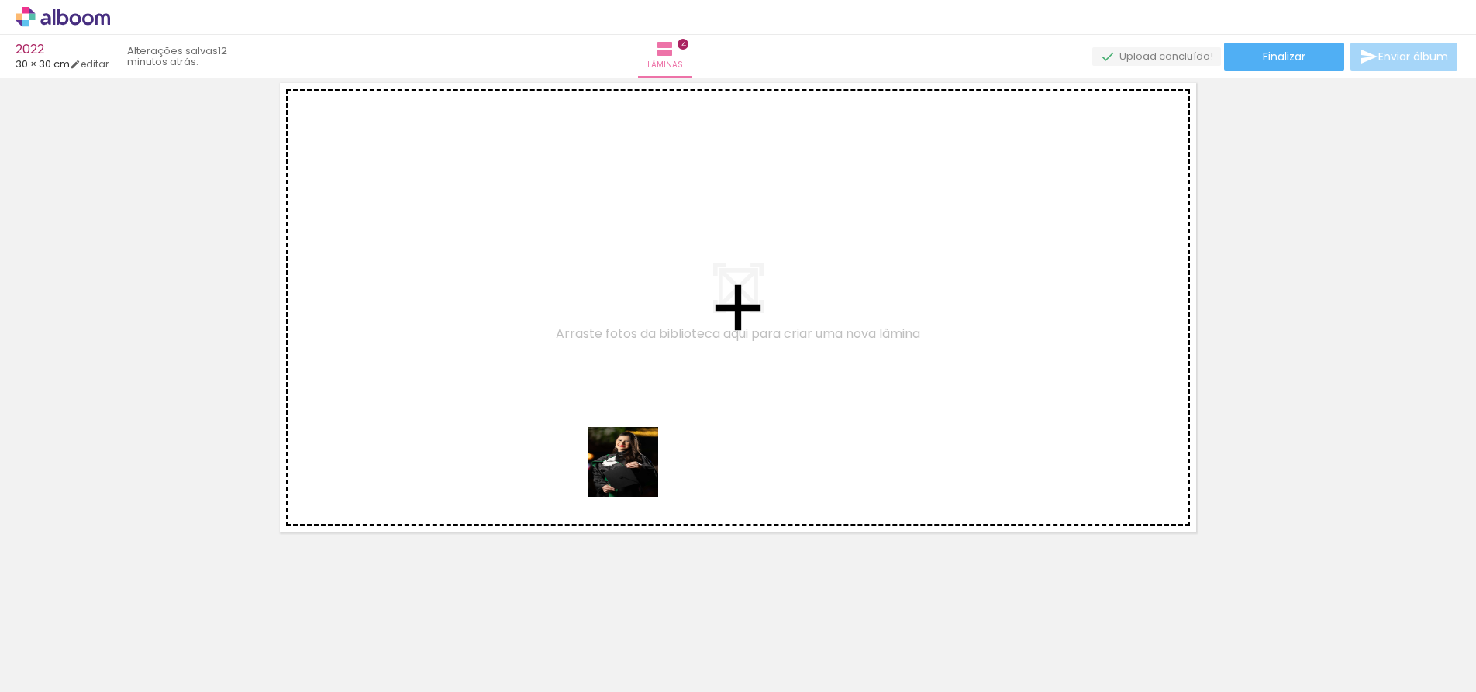
drag, startPoint x: 635, startPoint y: 628, endPoint x: 635, endPoint y: 452, distance: 175.9
click at [635, 452] on quentale-workspace at bounding box center [738, 346] width 1476 height 692
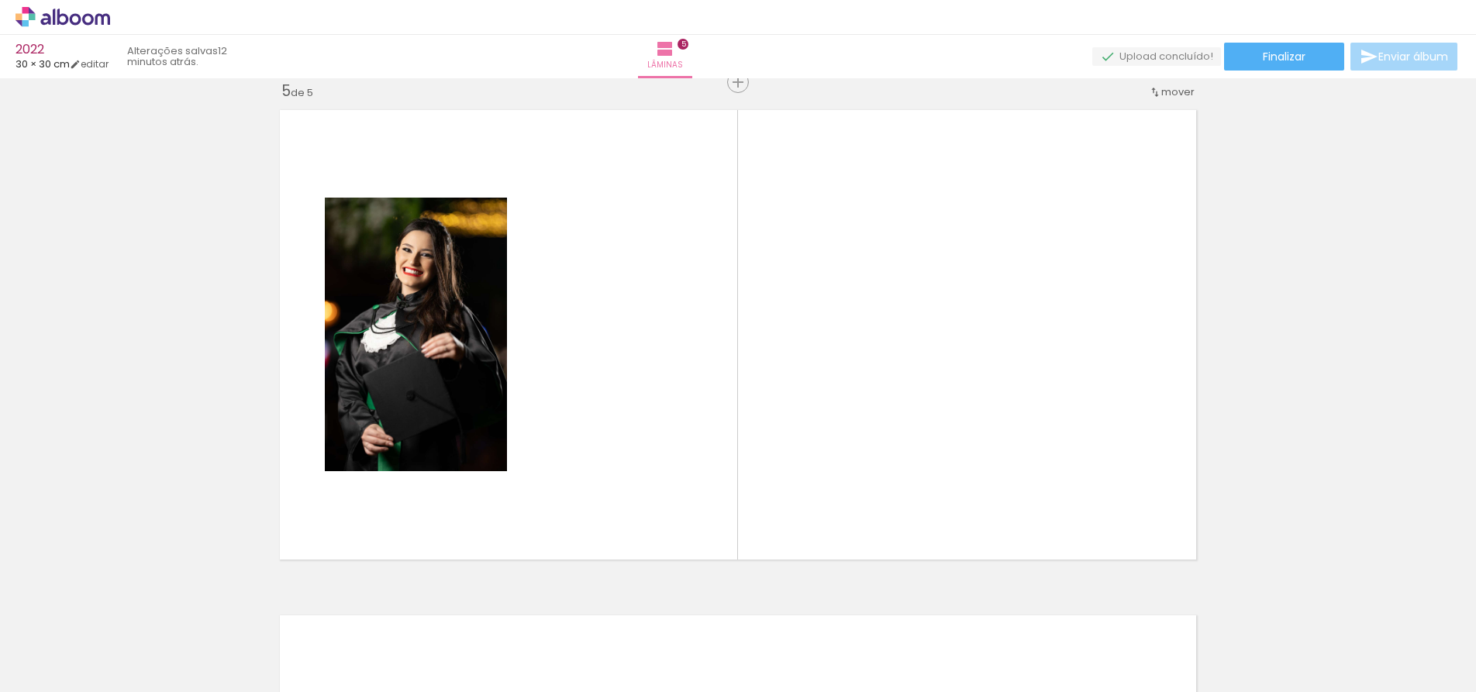
scroll to position [2041, 0]
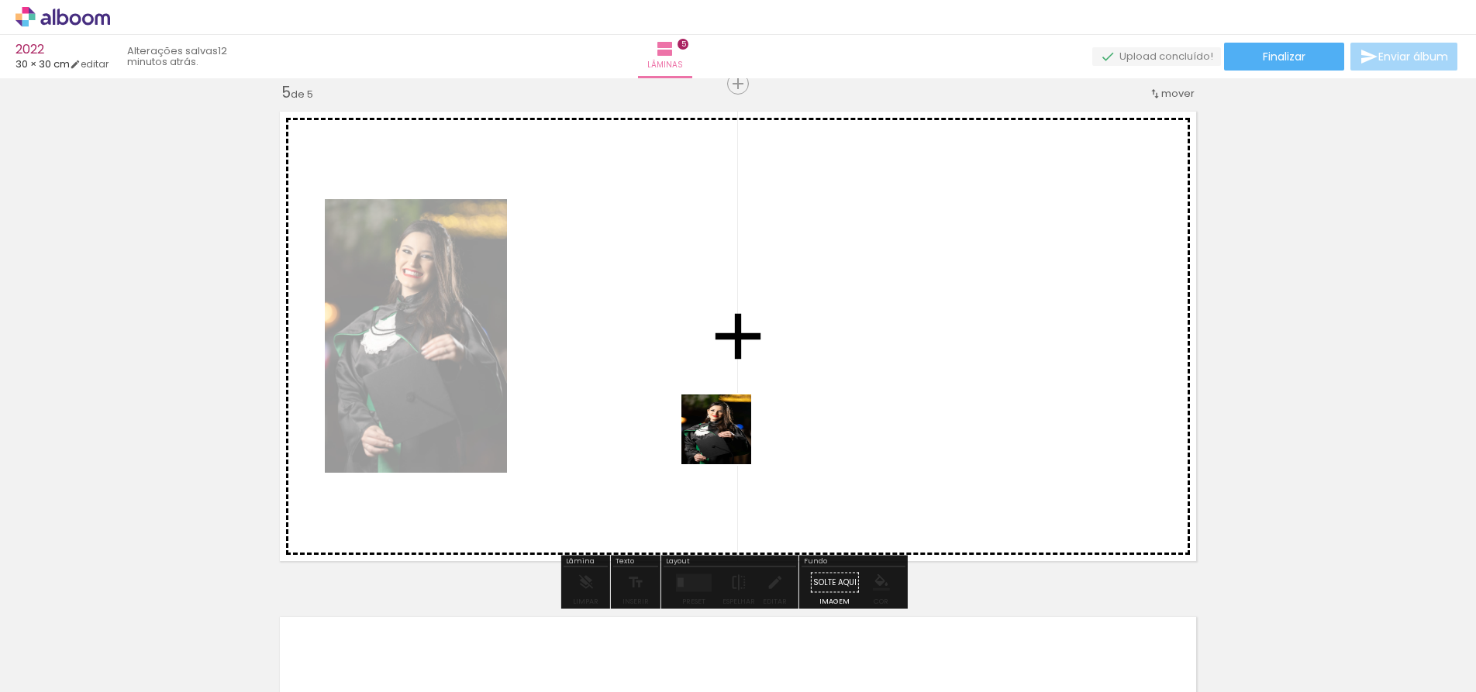
drag, startPoint x: 709, startPoint y: 633, endPoint x: 728, endPoint y: 438, distance: 196.2
click at [728, 438] on quentale-workspace at bounding box center [738, 346] width 1476 height 692
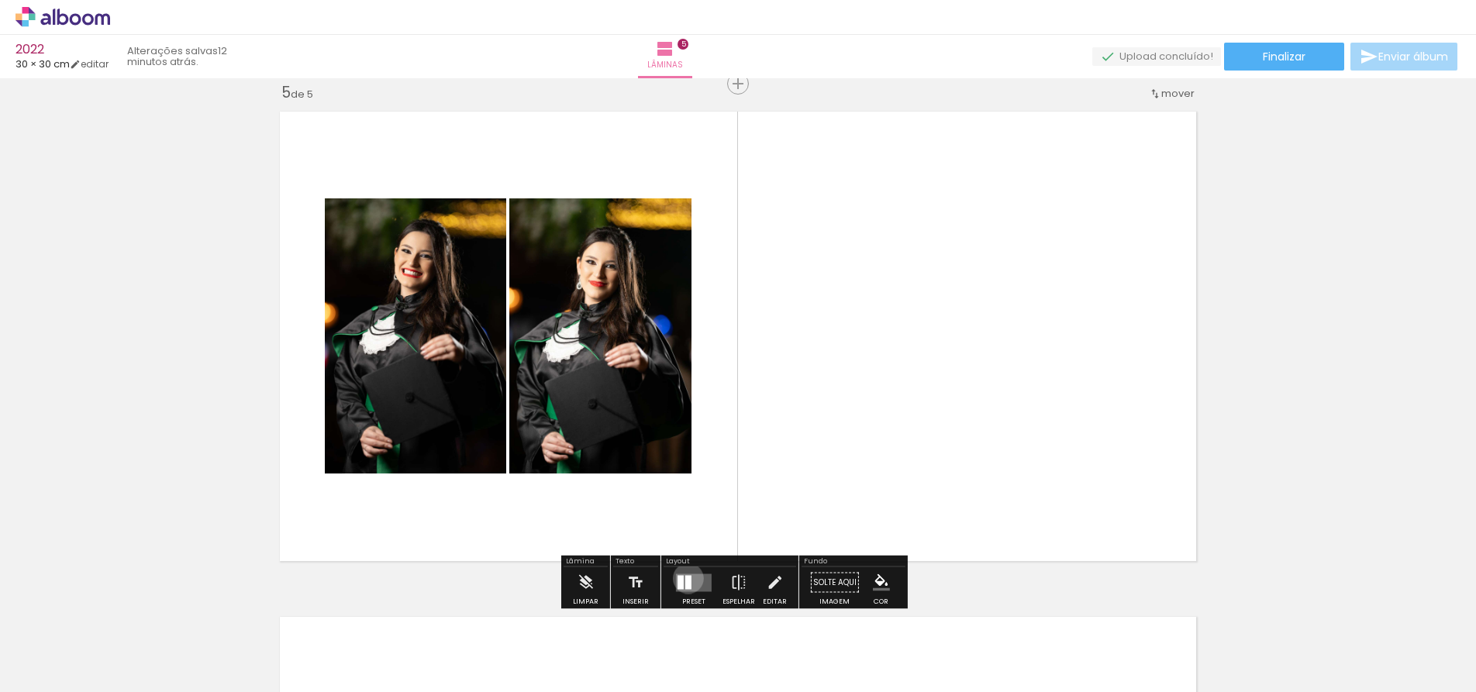
click at [685, 578] on div at bounding box center [688, 582] width 6 height 14
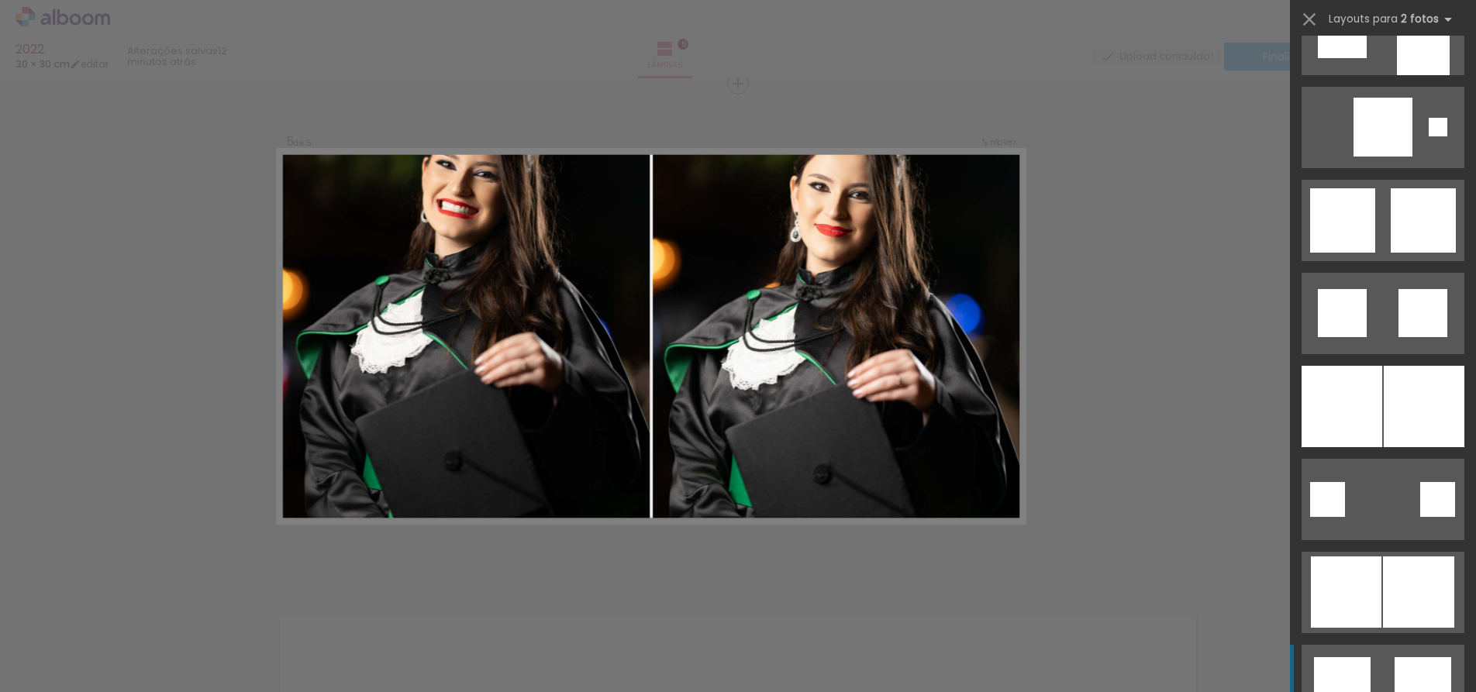
scroll to position [1550, 0]
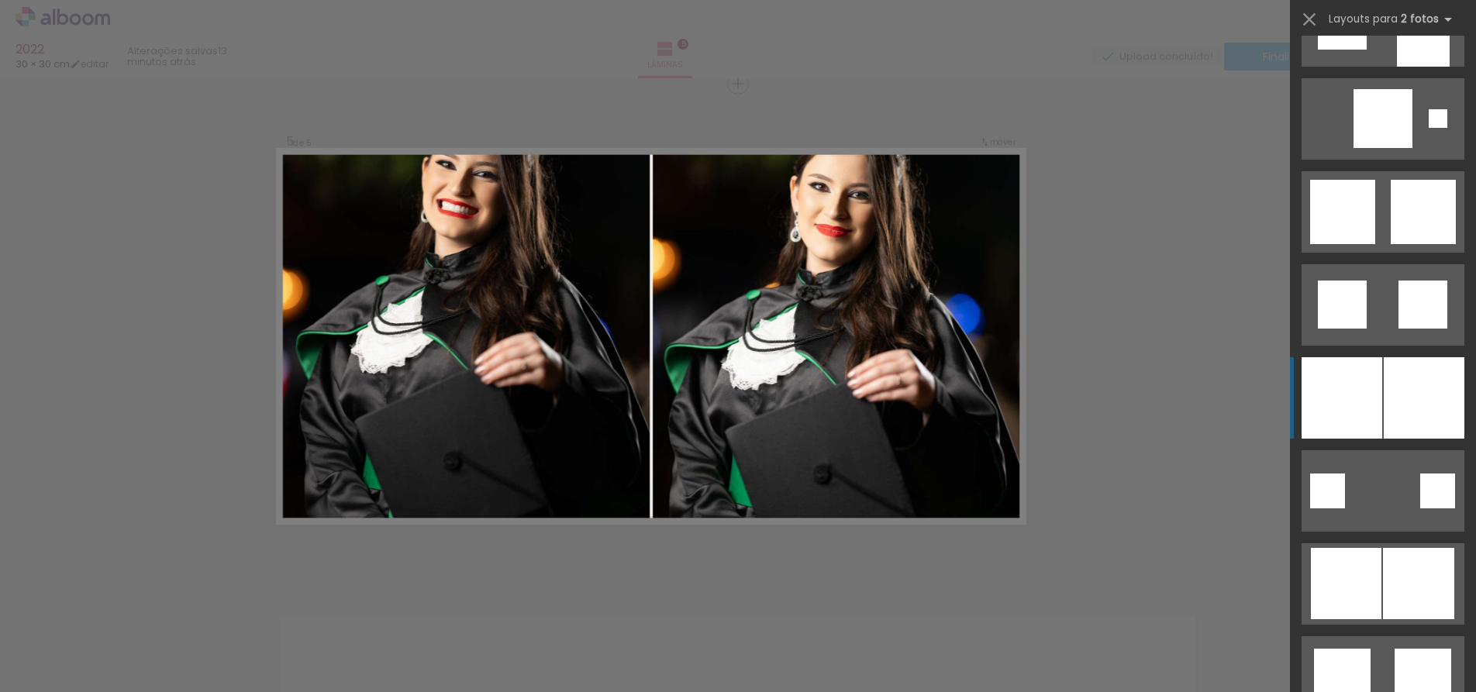
click at [1385, 390] on div at bounding box center [1423, 397] width 81 height 81
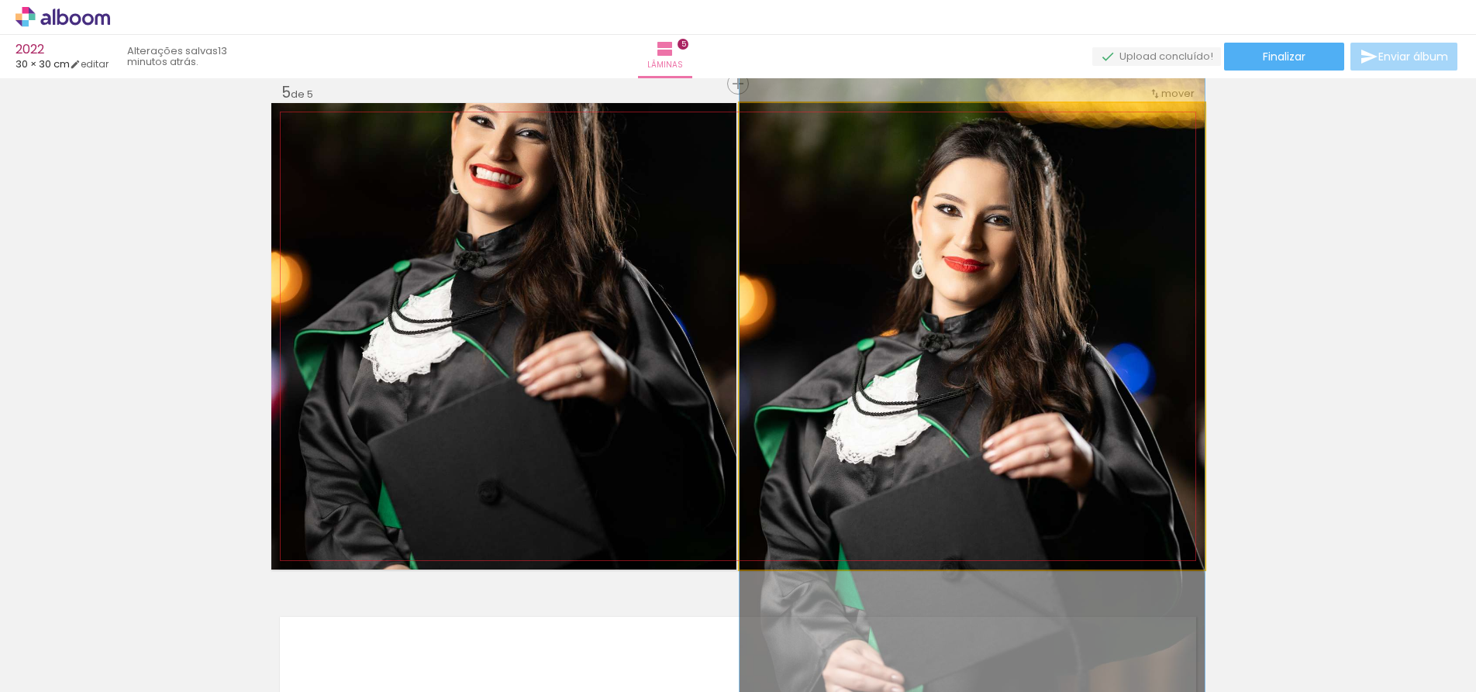
drag, startPoint x: 960, startPoint y: 276, endPoint x: 966, endPoint y: 336, distance: 60.8
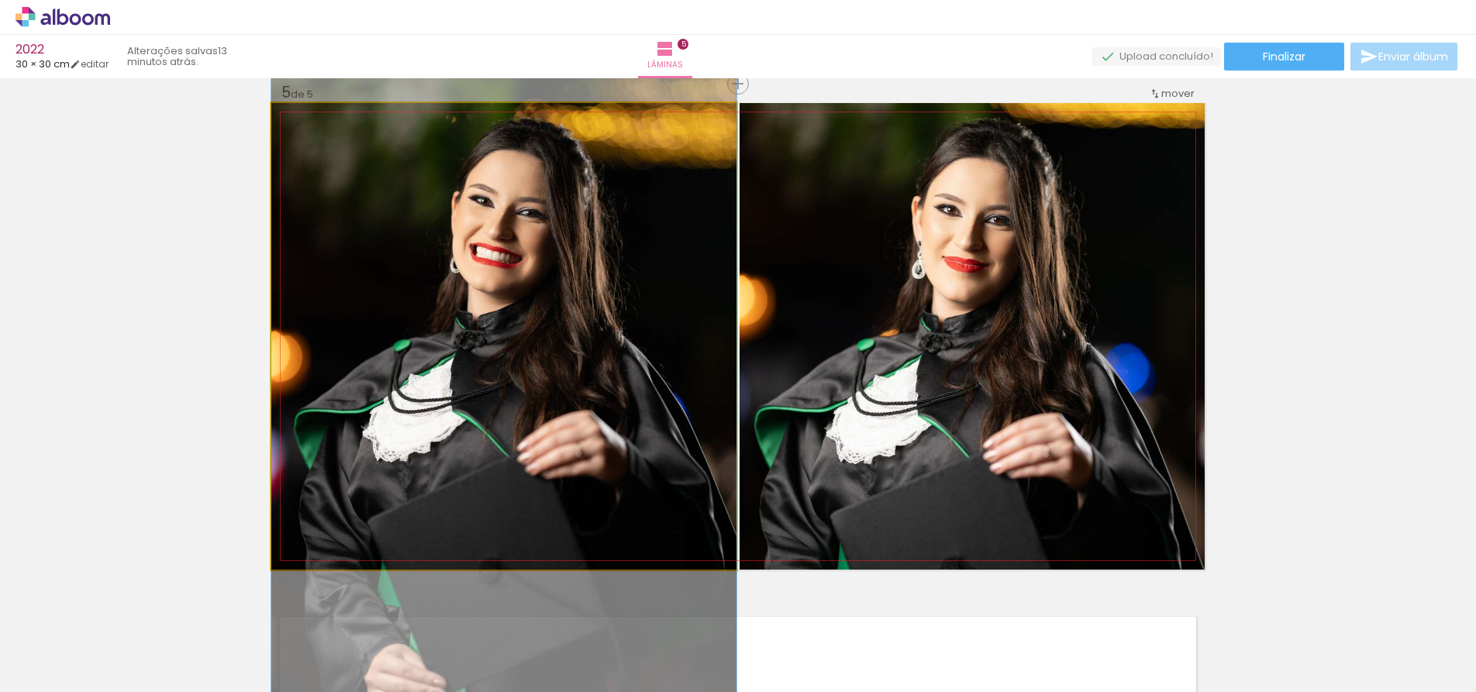
drag, startPoint x: 586, startPoint y: 264, endPoint x: 585, endPoint y: 343, distance: 79.1
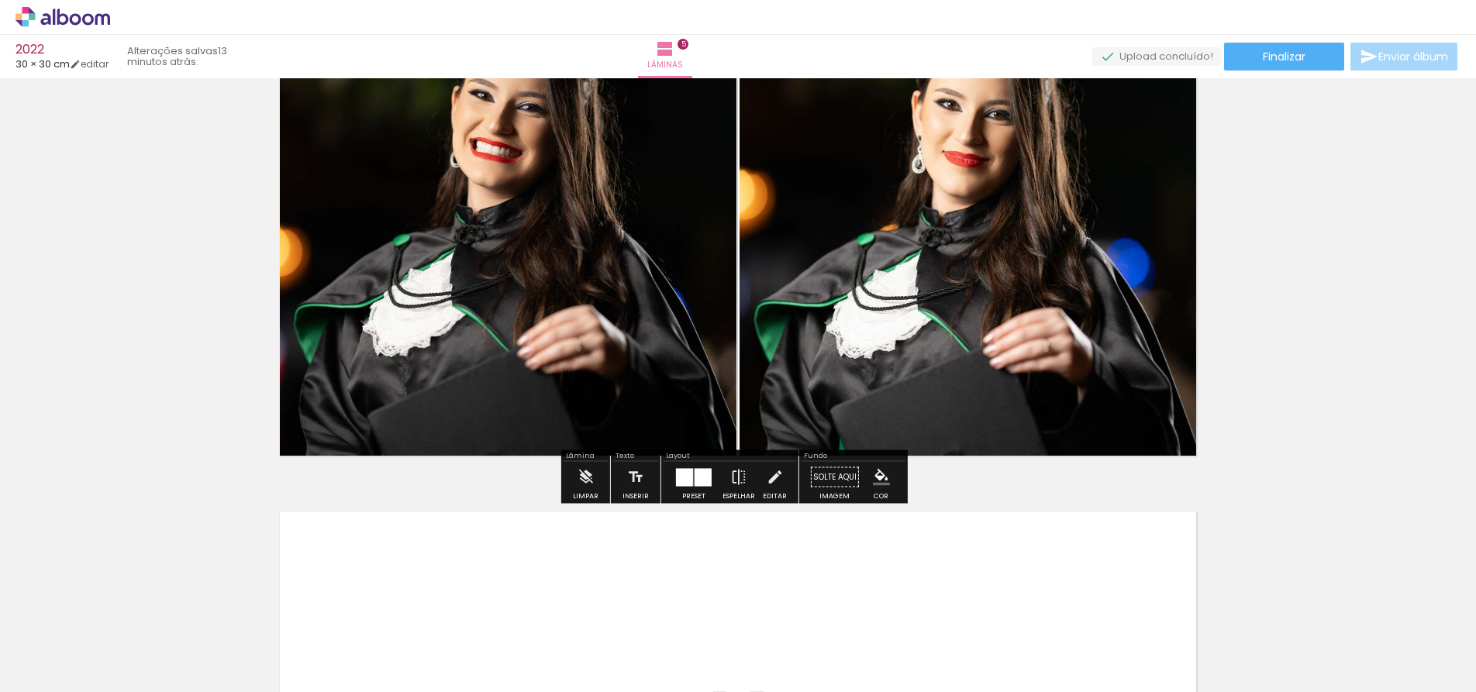
scroll to position [2119, 0]
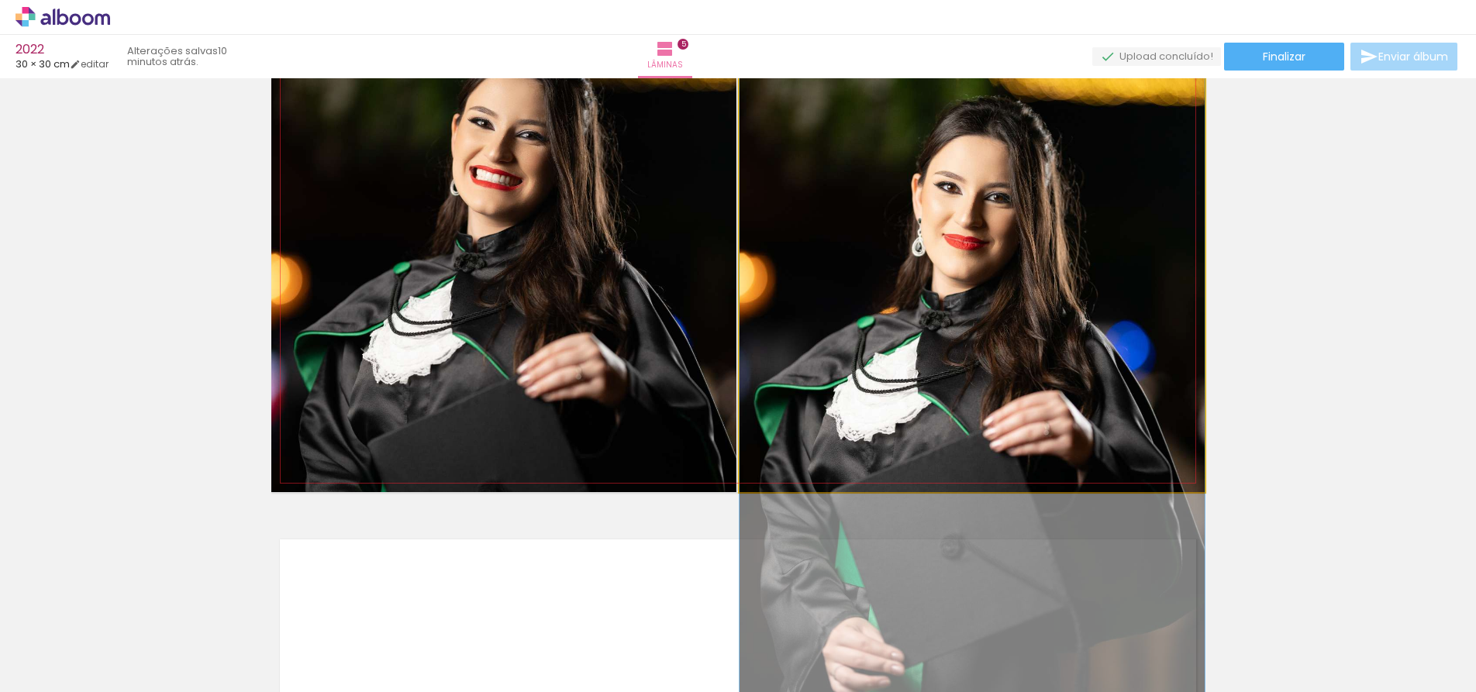
drag, startPoint x: 885, startPoint y: 205, endPoint x: 891, endPoint y: 275, distance: 70.0
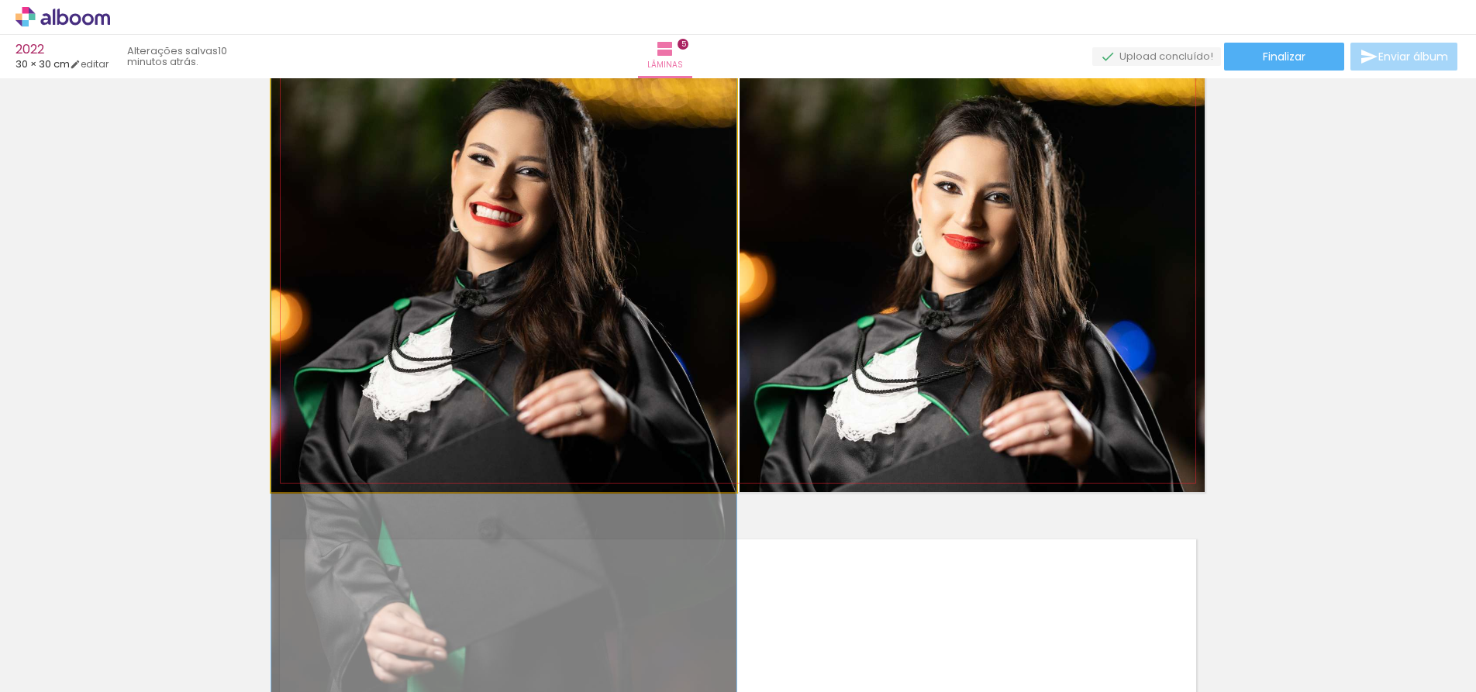
drag, startPoint x: 705, startPoint y: 222, endPoint x: 702, endPoint y: 236, distance: 15.0
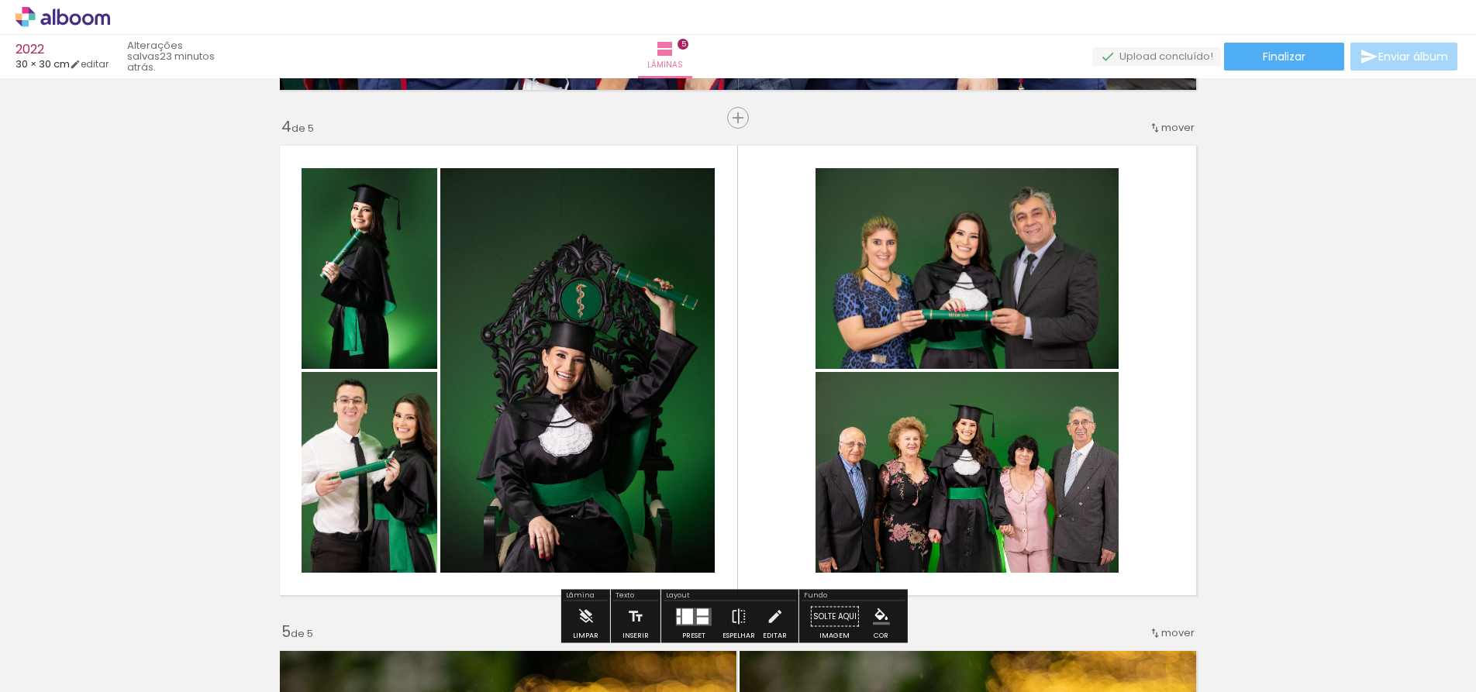
scroll to position [1499, 0]
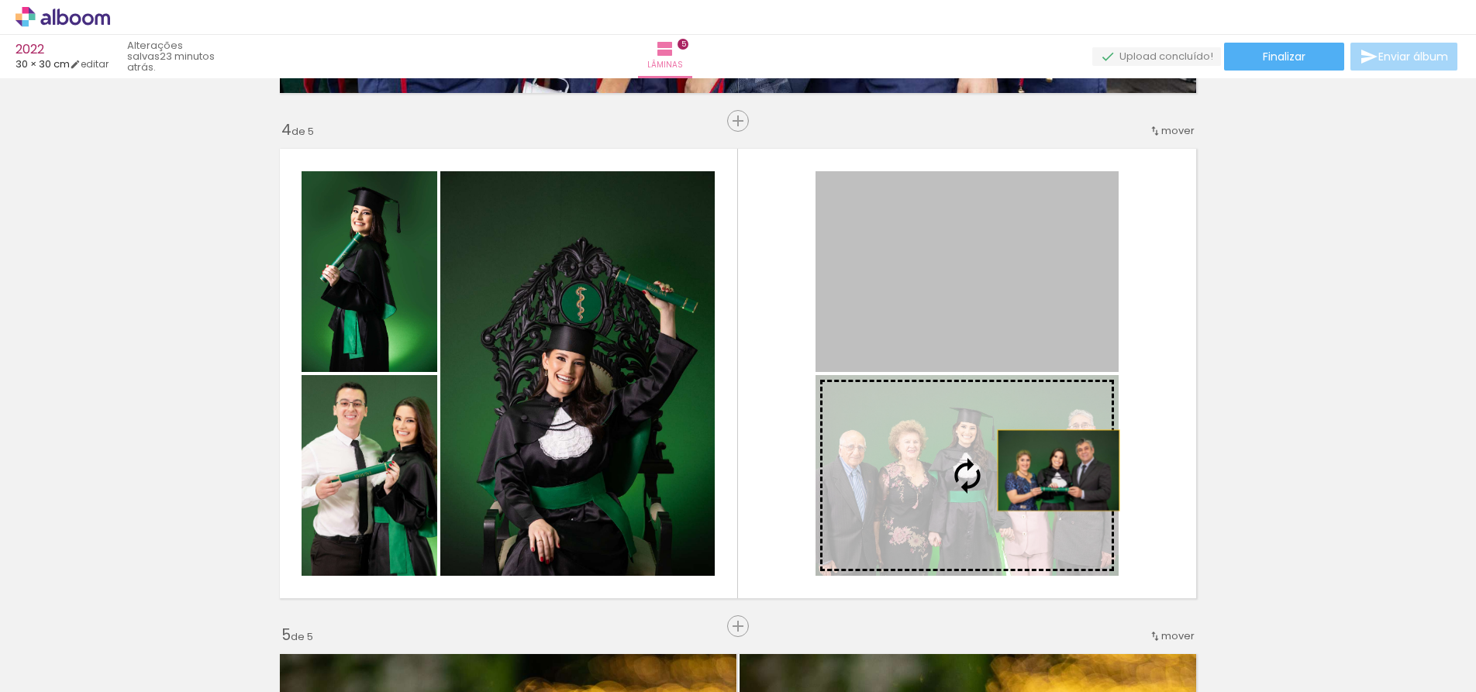
drag, startPoint x: 1033, startPoint y: 249, endPoint x: 1052, endPoint y: 470, distance: 222.5
click at [0, 0] on slot at bounding box center [0, 0] width 0 height 0
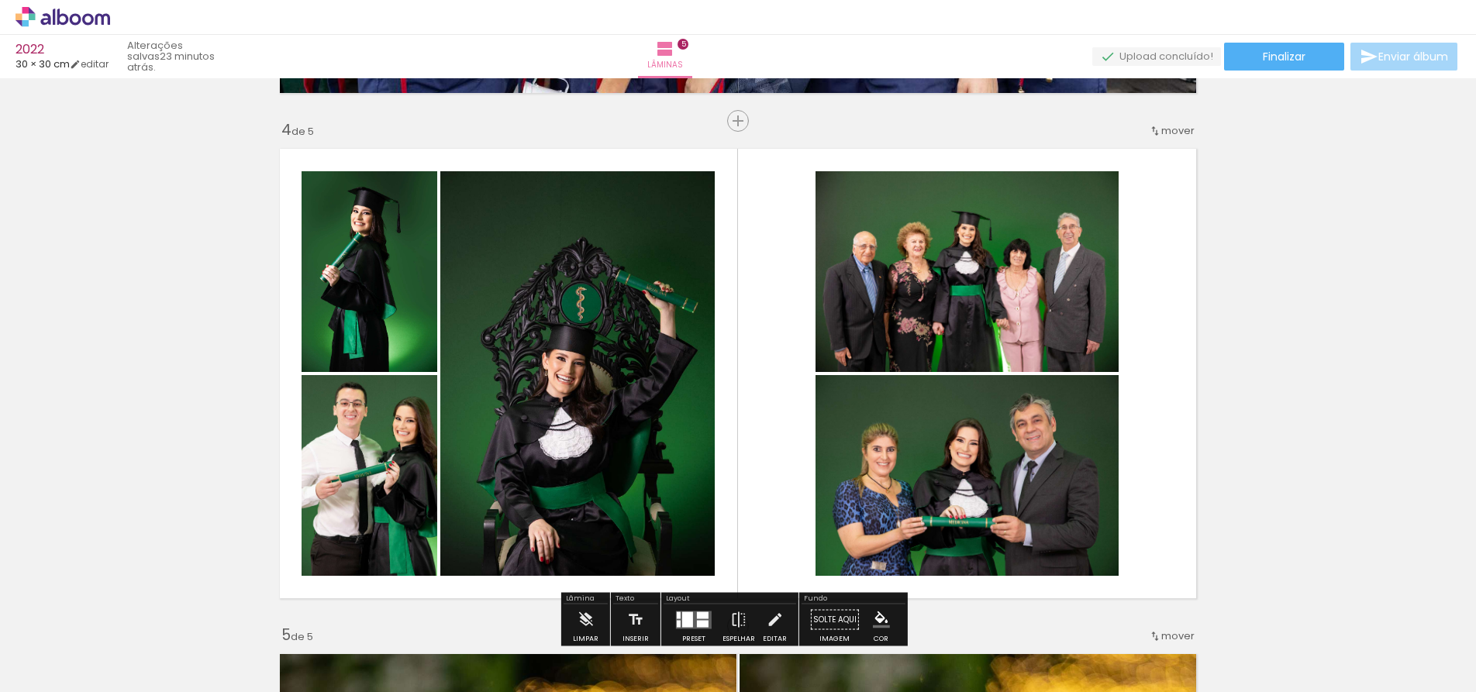
click at [1131, 372] on quentale-layouter at bounding box center [737, 373] width 933 height 467
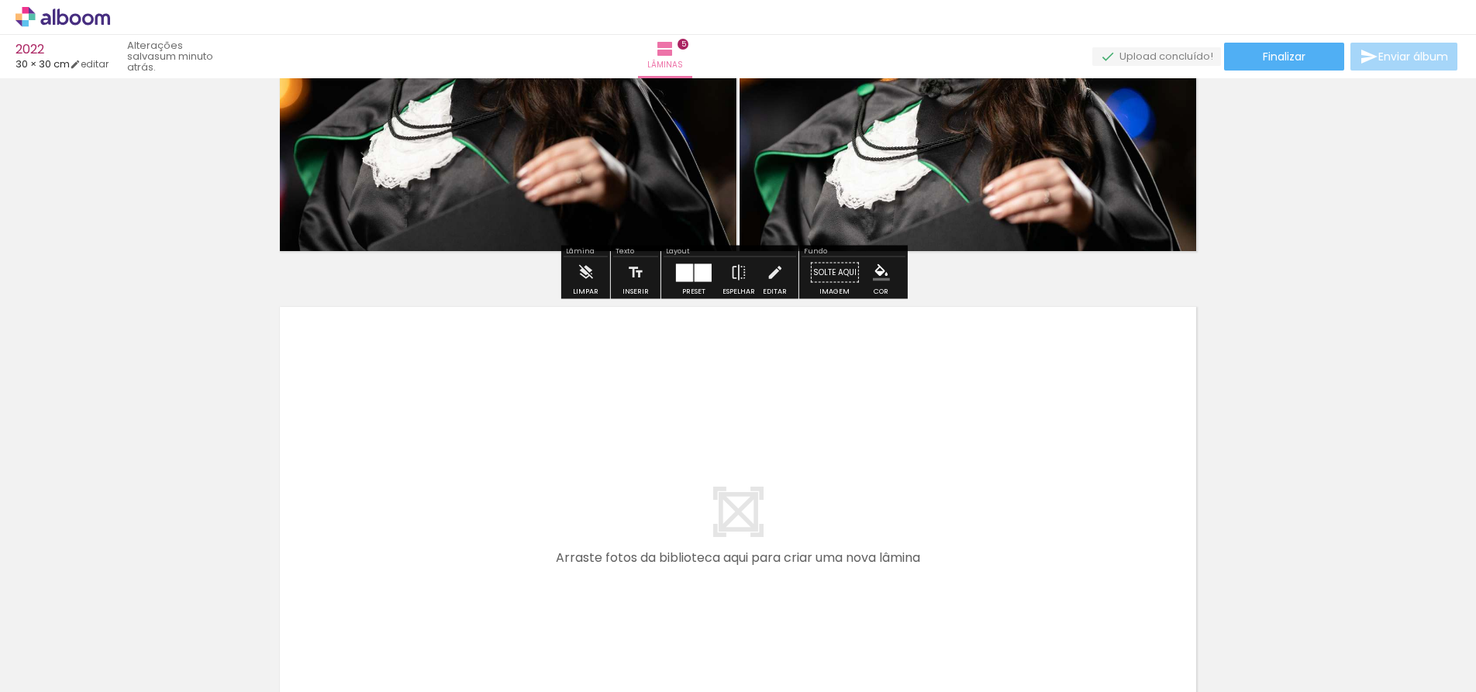
scroll to position [2575, 0]
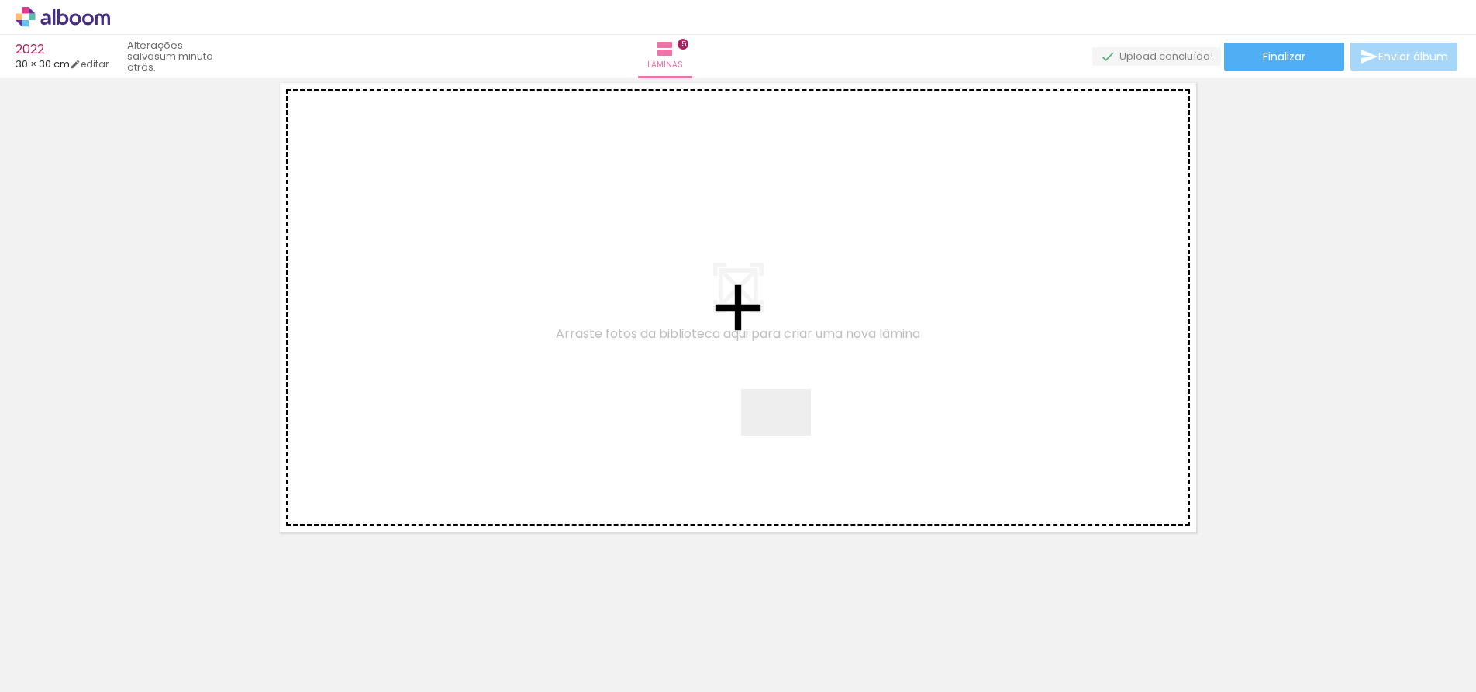
drag, startPoint x: 823, startPoint y: 636, endPoint x: 786, endPoint y: 431, distance: 208.7
click at [786, 431] on quentale-workspace at bounding box center [738, 346] width 1476 height 692
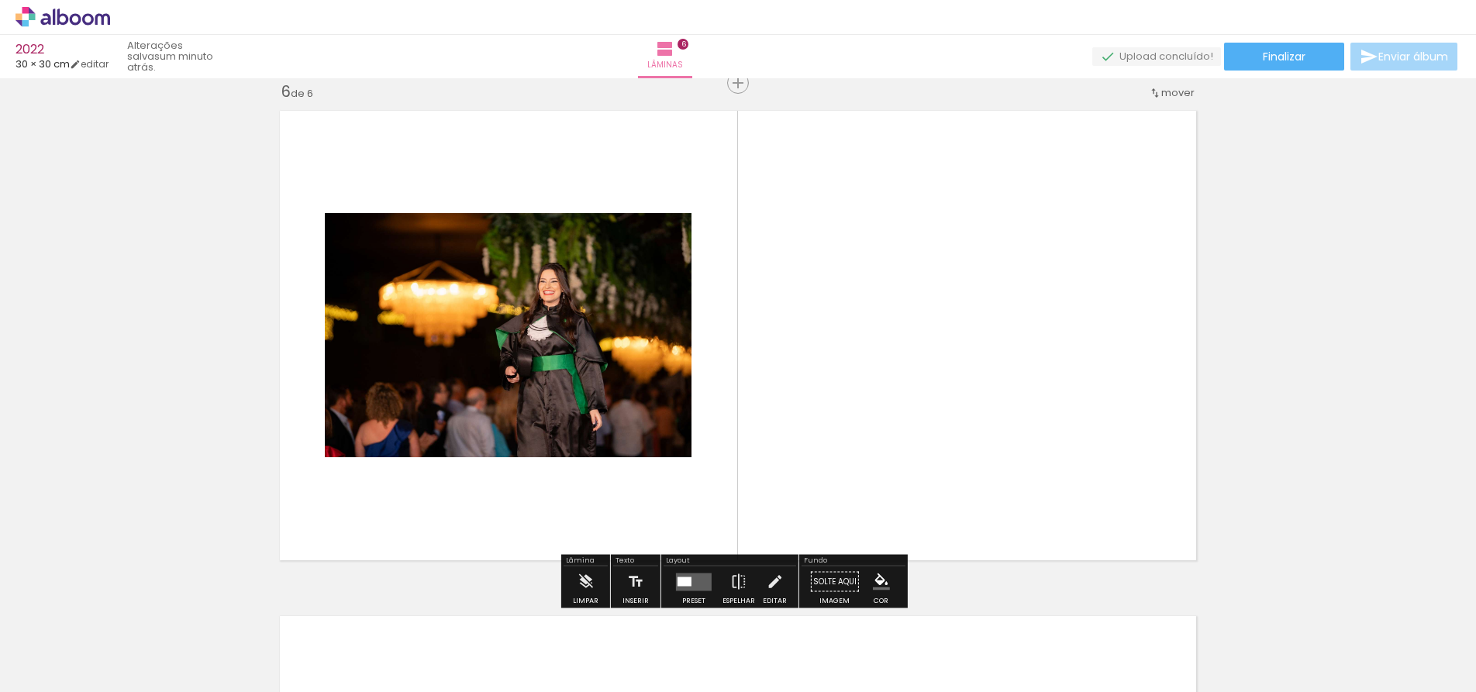
scroll to position [2547, 0]
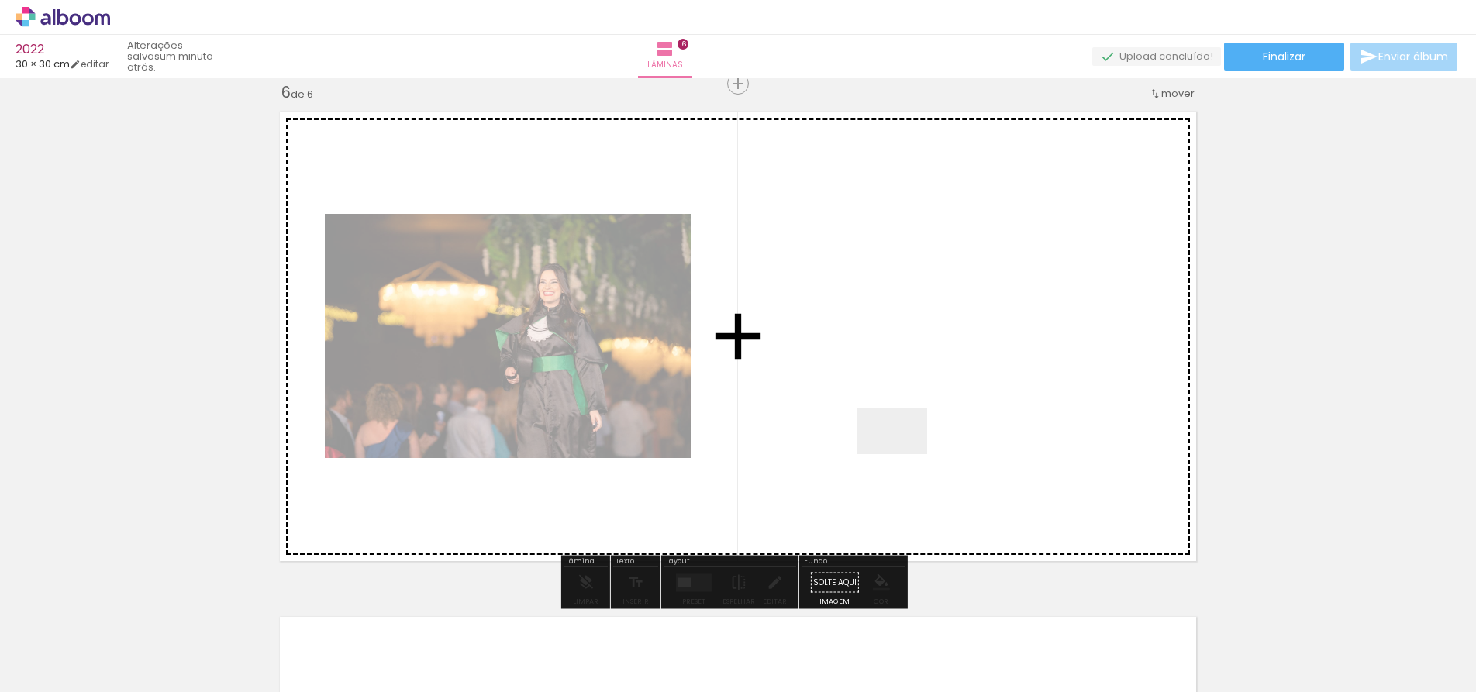
drag, startPoint x: 904, startPoint y: 634, endPoint x: 904, endPoint y: 443, distance: 190.6
click at [904, 443] on quentale-workspace at bounding box center [738, 346] width 1476 height 692
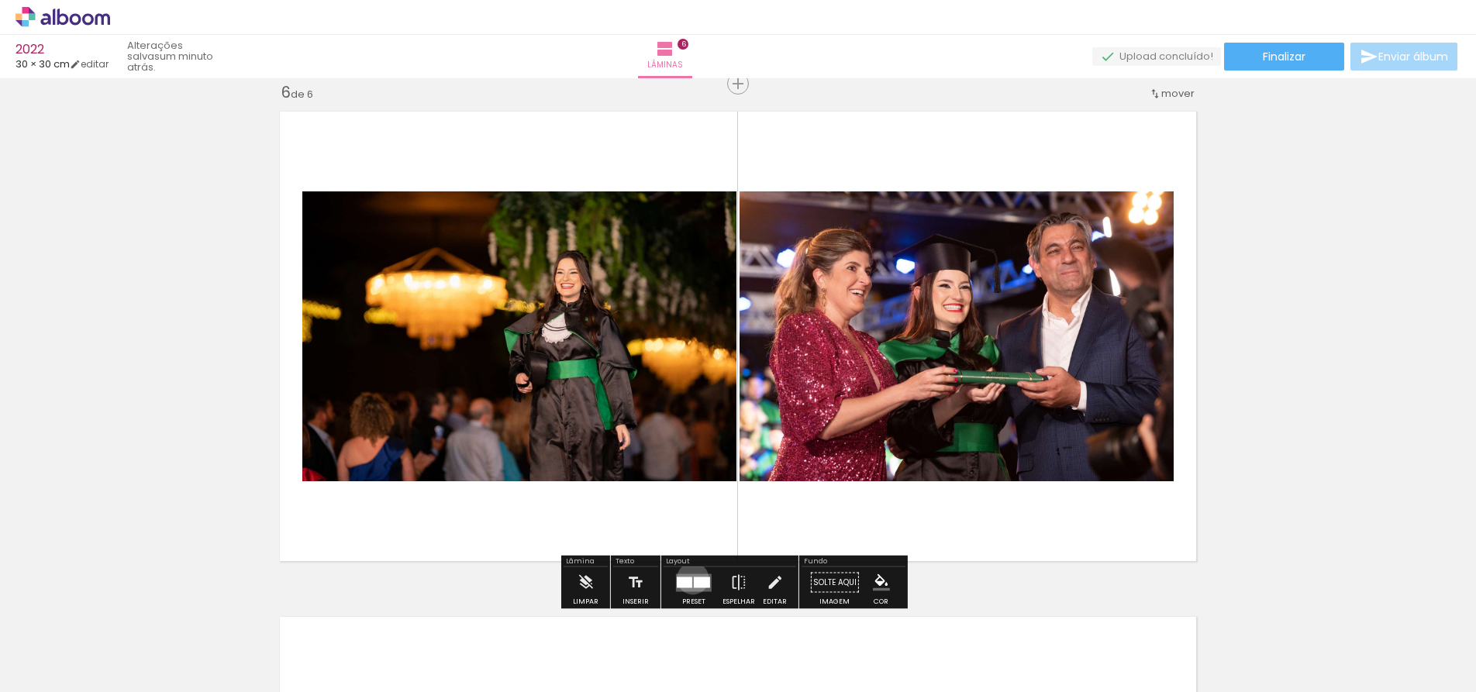
click at [689, 578] on quentale-layouter at bounding box center [694, 582] width 36 height 18
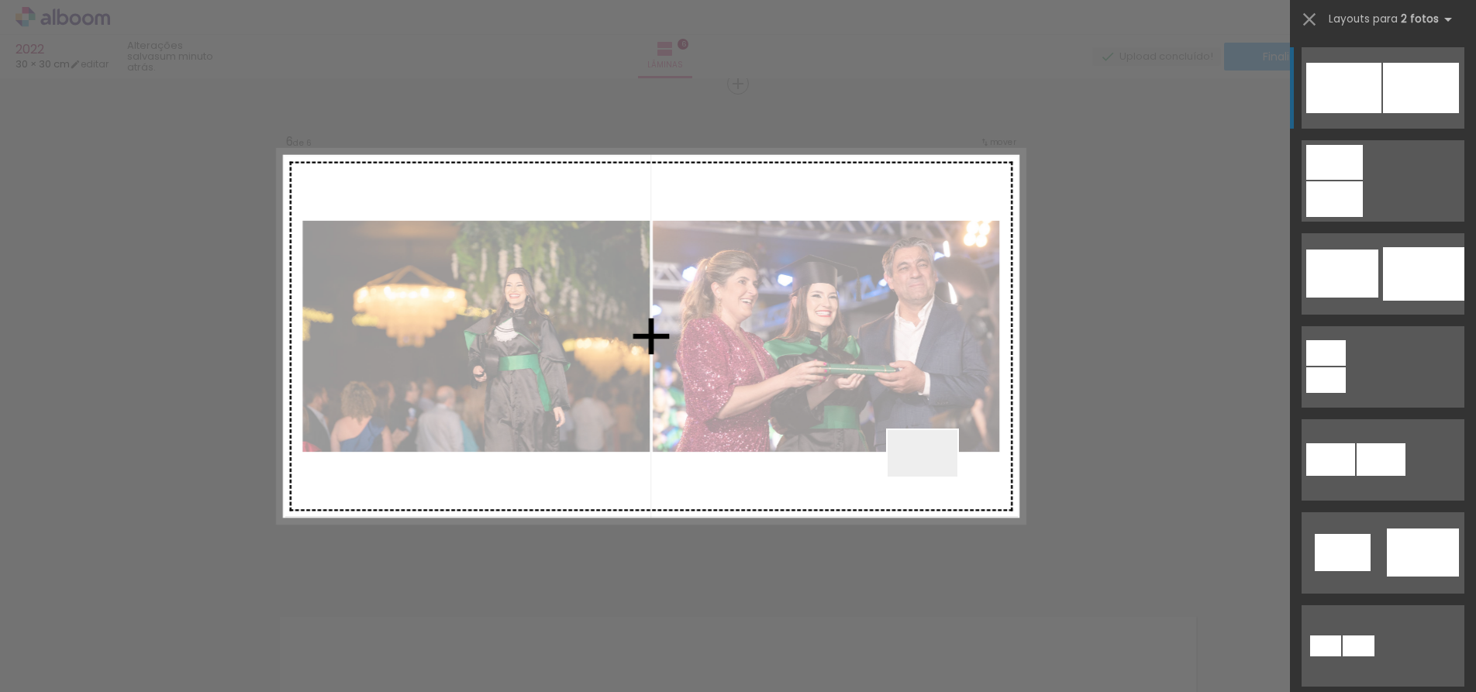
drag, startPoint x: 983, startPoint y: 635, endPoint x: 933, endPoint y: 475, distance: 167.2
click at [933, 475] on quentale-workspace at bounding box center [738, 346] width 1476 height 692
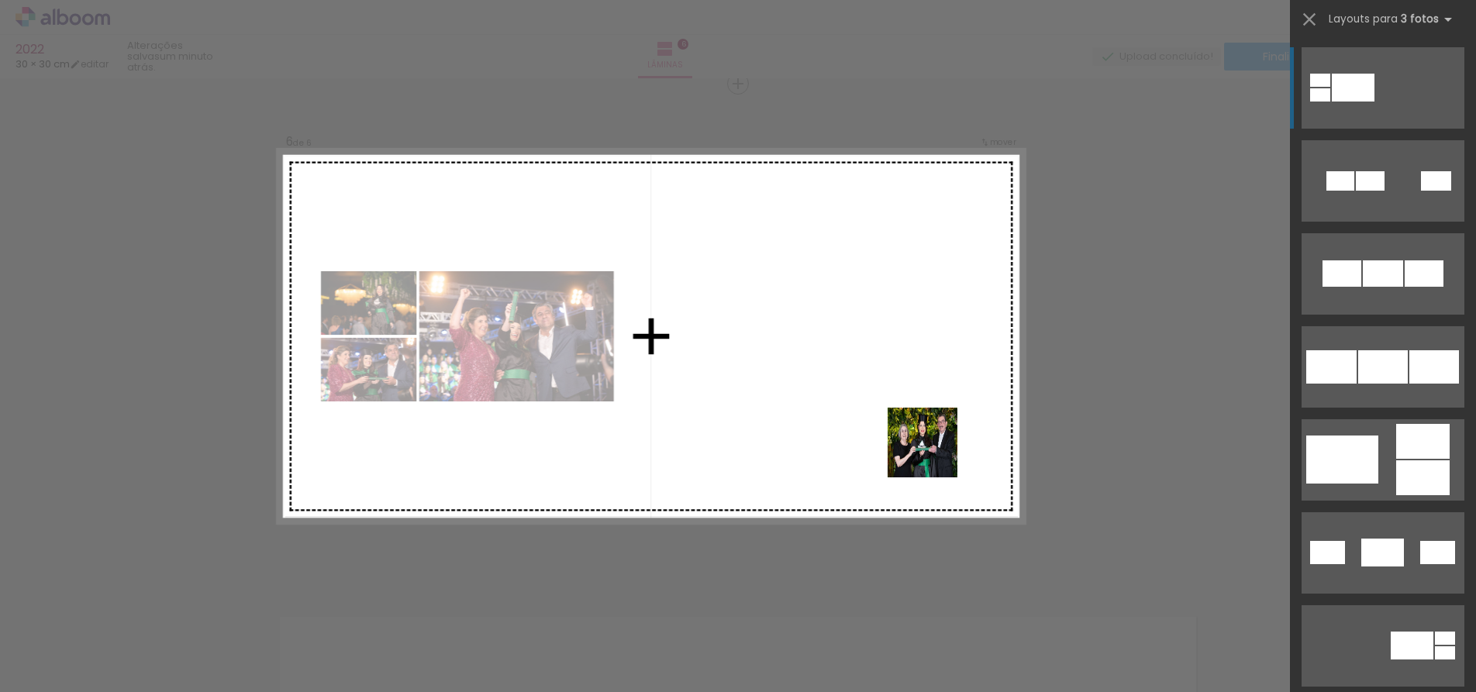
drag, startPoint x: 1063, startPoint y: 633, endPoint x: 934, endPoint y: 453, distance: 221.1
click at [934, 453] on quentale-workspace at bounding box center [738, 346] width 1476 height 692
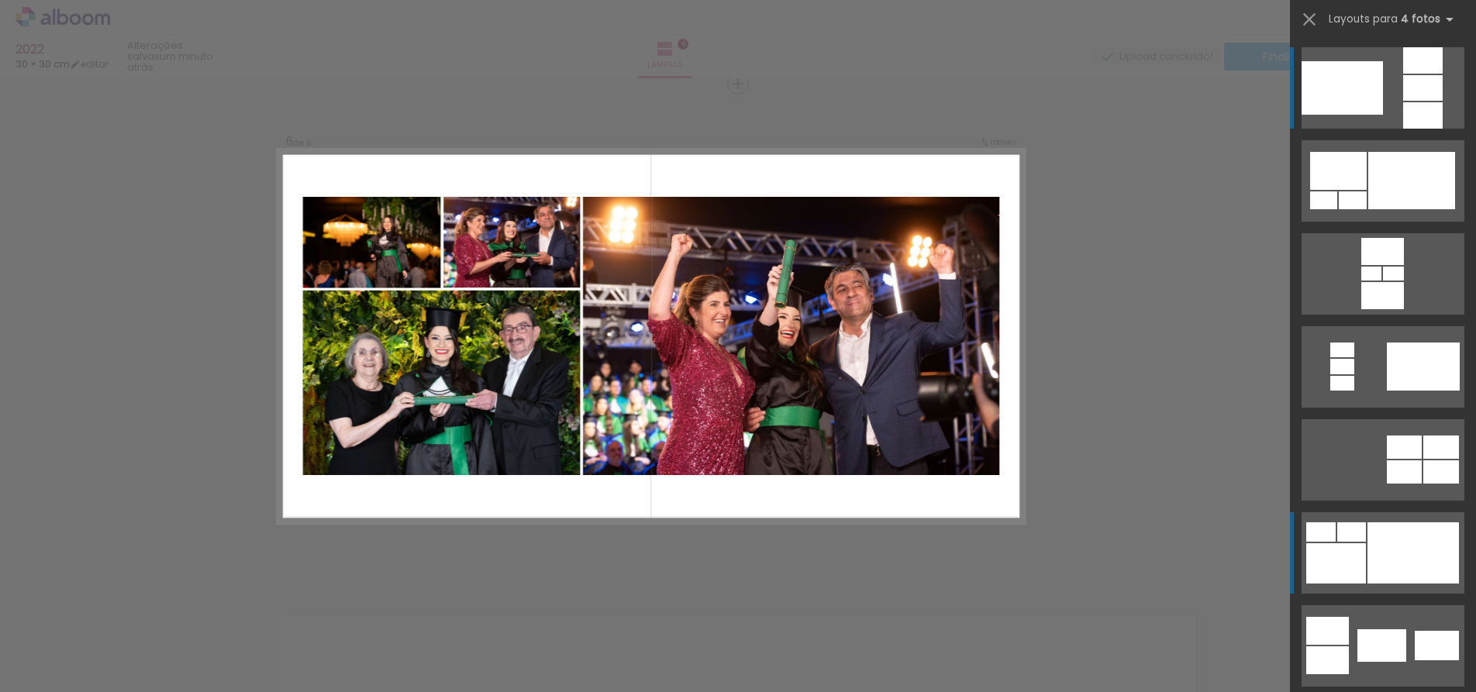
click at [1367, 554] on div at bounding box center [1412, 552] width 91 height 61
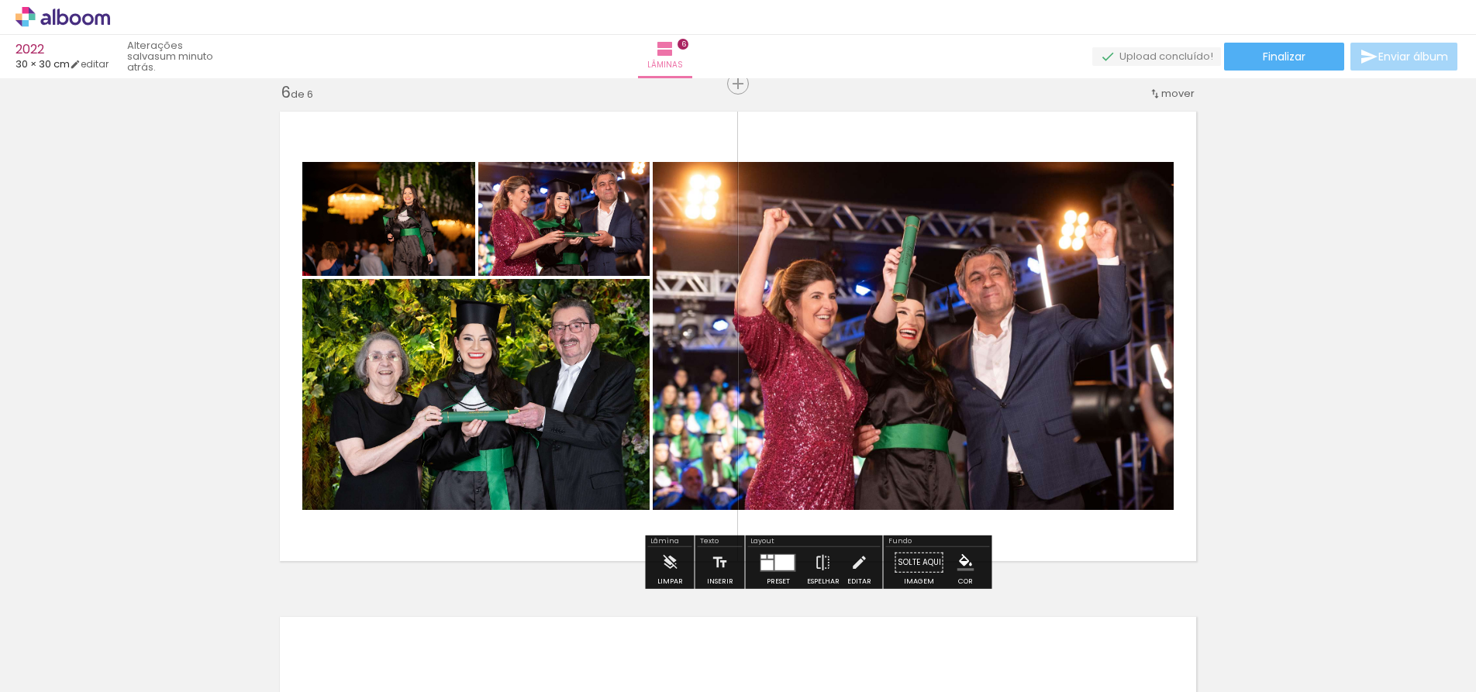
click at [856, 255] on quentale-photo at bounding box center [913, 336] width 521 height 348
click at [852, 560] on iron-icon at bounding box center [858, 562] width 17 height 31
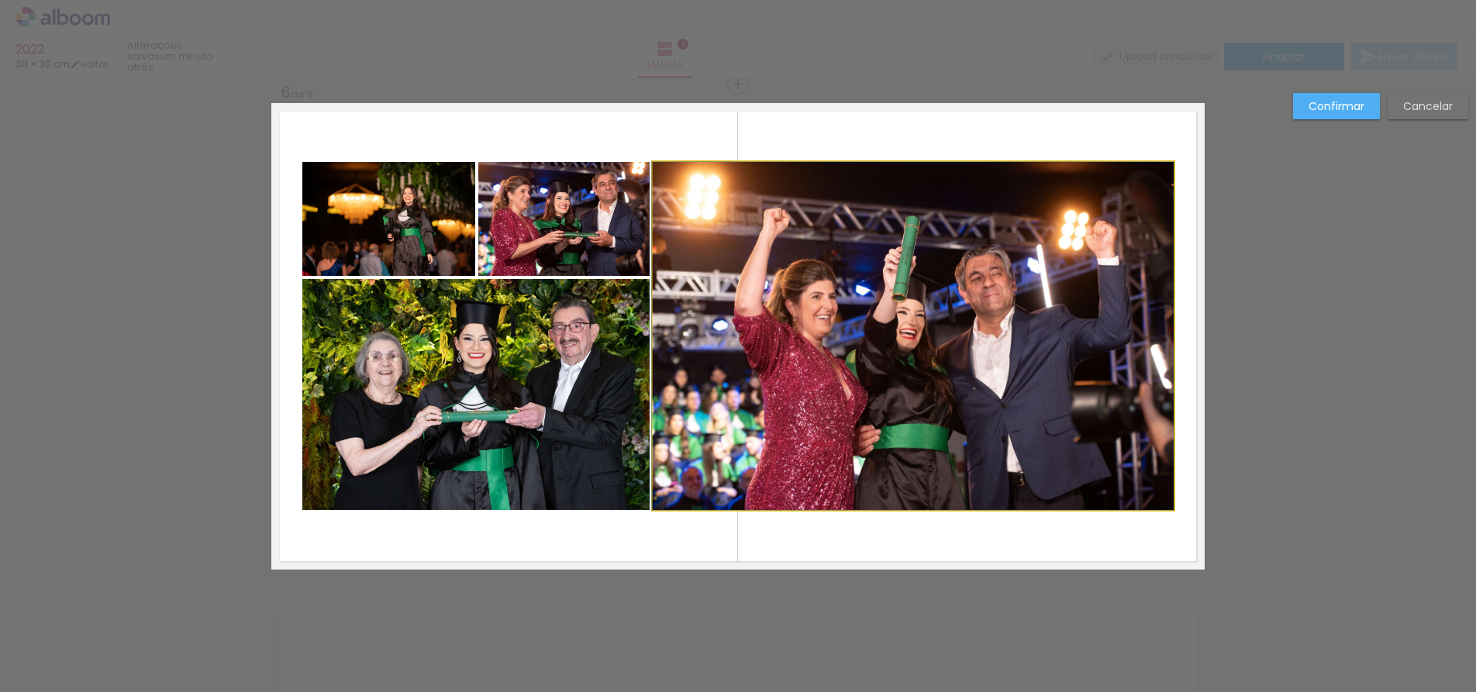
click at [663, 314] on quentale-photo at bounding box center [913, 336] width 521 height 348
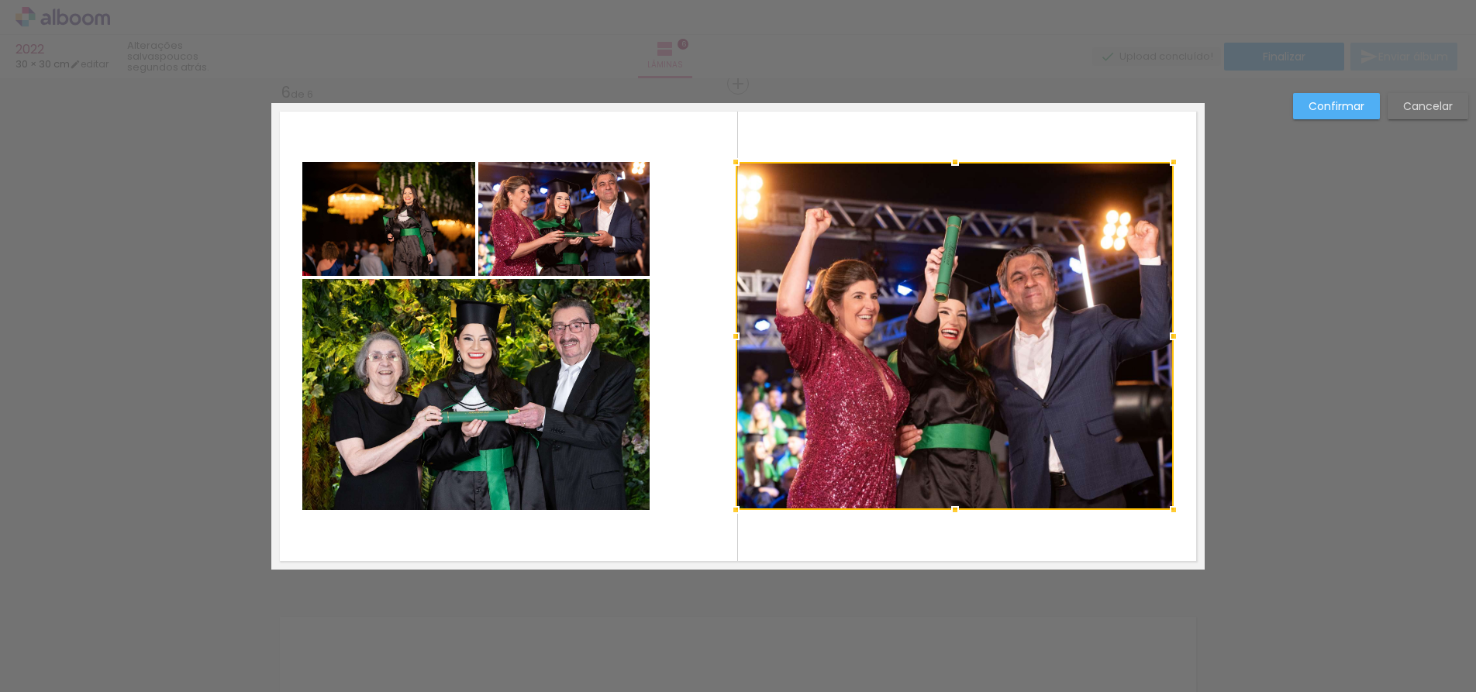
drag, startPoint x: 652, startPoint y: 334, endPoint x: 736, endPoint y: 332, distance: 84.5
click at [736, 332] on div at bounding box center [735, 336] width 31 height 31
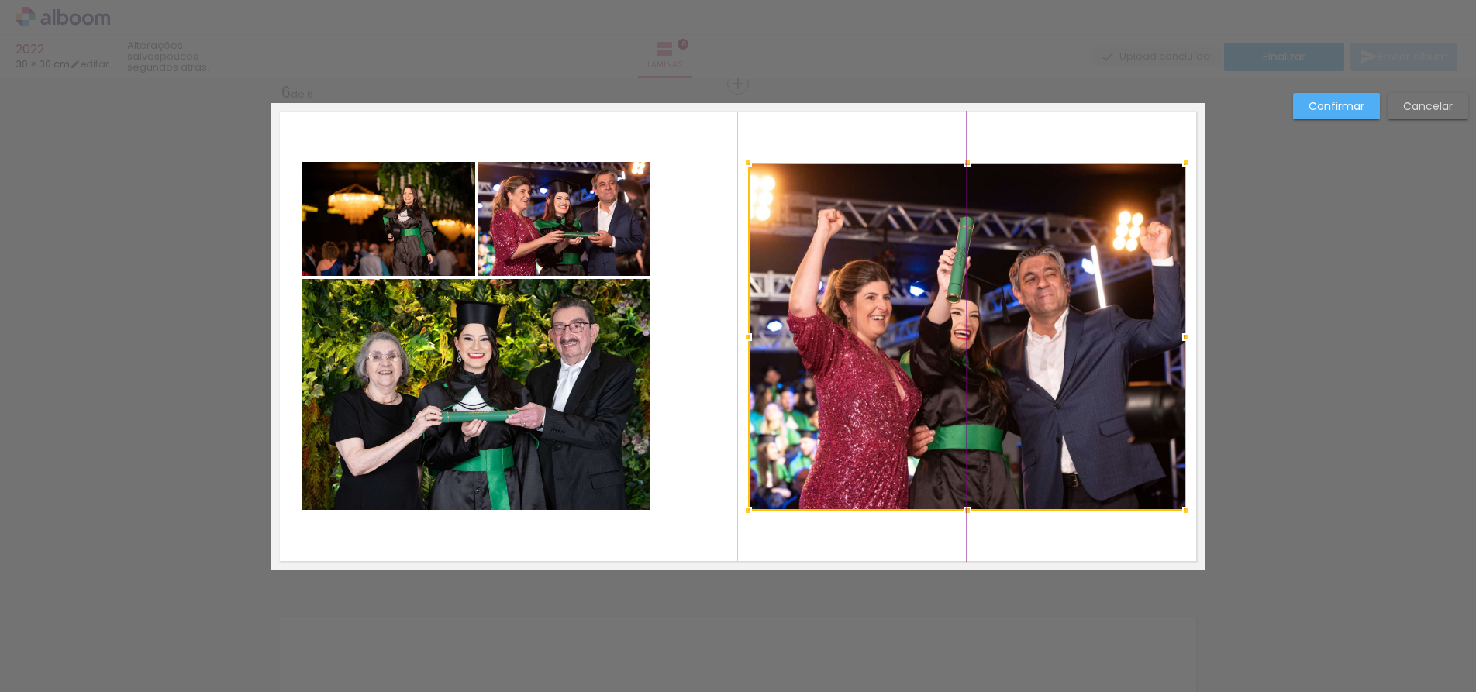
drag, startPoint x: 1019, startPoint y: 248, endPoint x: 1051, endPoint y: 243, distance: 32.1
click at [1051, 243] on div at bounding box center [967, 337] width 438 height 348
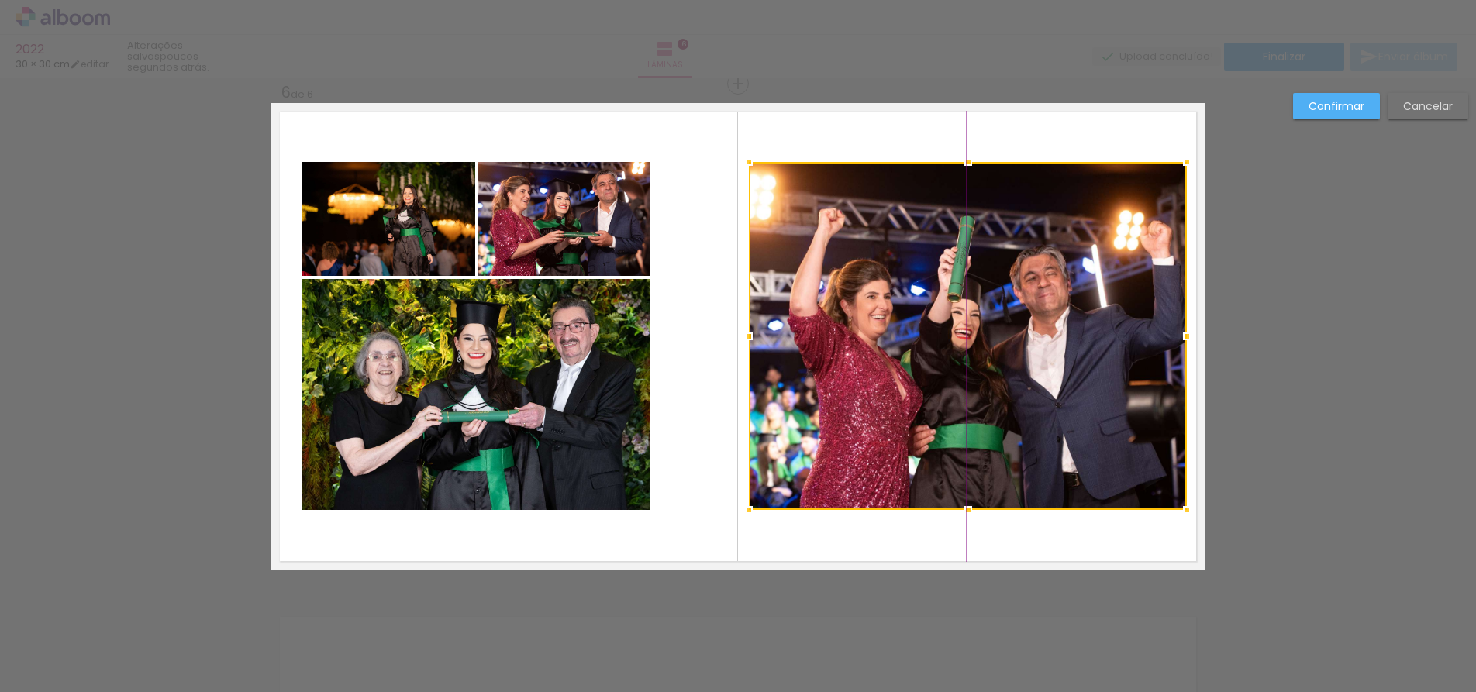
click at [1017, 263] on div at bounding box center [968, 336] width 438 height 348
click at [960, 111] on quentale-layouter at bounding box center [737, 336] width 933 height 467
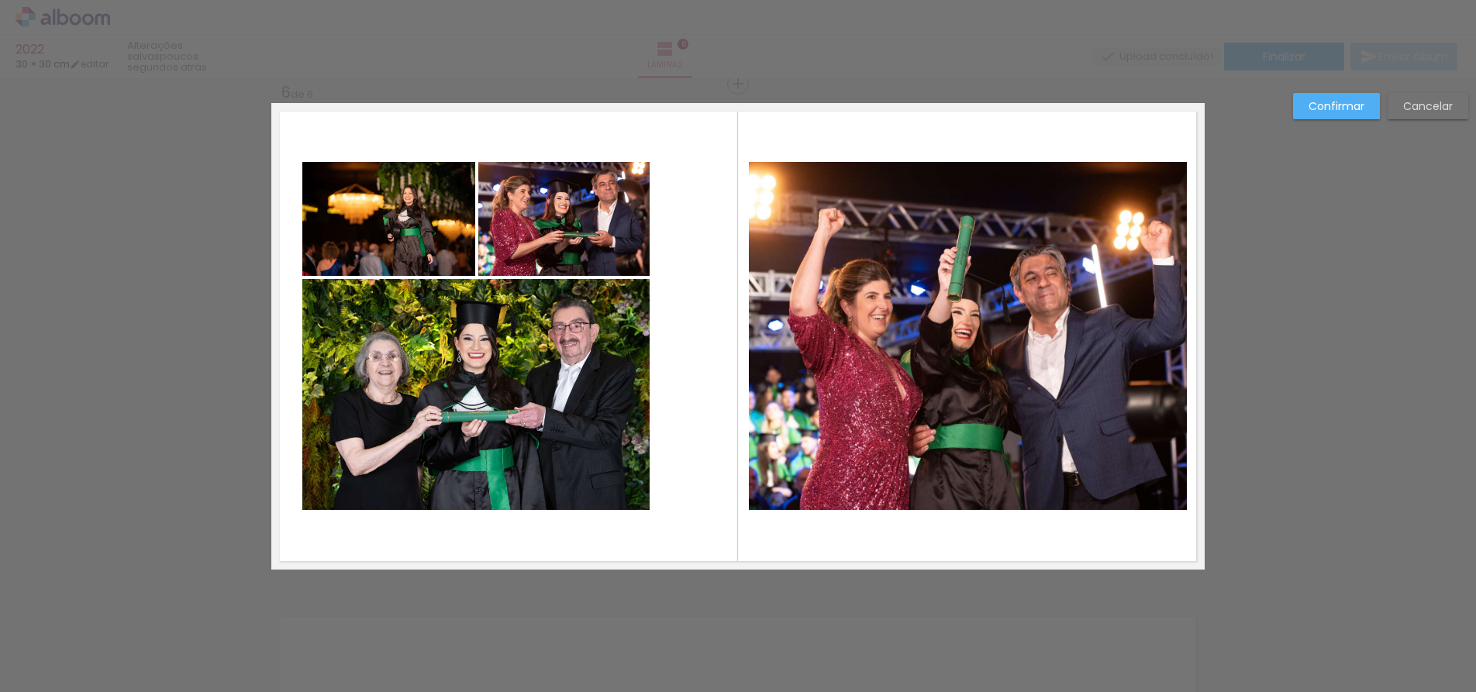
click at [1337, 95] on paper-button "Confirmar" at bounding box center [1336, 106] width 87 height 26
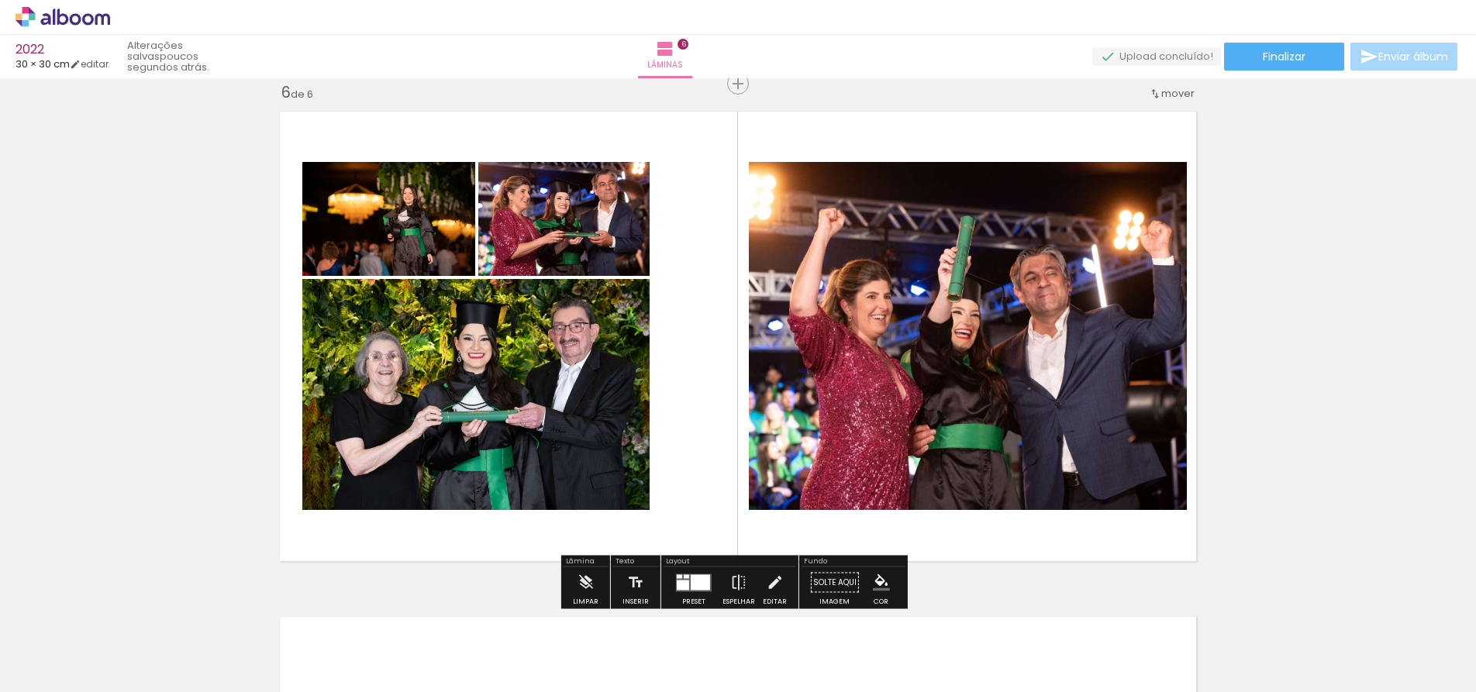
click at [686, 238] on quentale-layouter at bounding box center [737, 336] width 933 height 467
drag, startPoint x: 766, startPoint y: 578, endPoint x: 766, endPoint y: 565, distance: 13.2
click at [766, 578] on iron-icon at bounding box center [774, 582] width 17 height 31
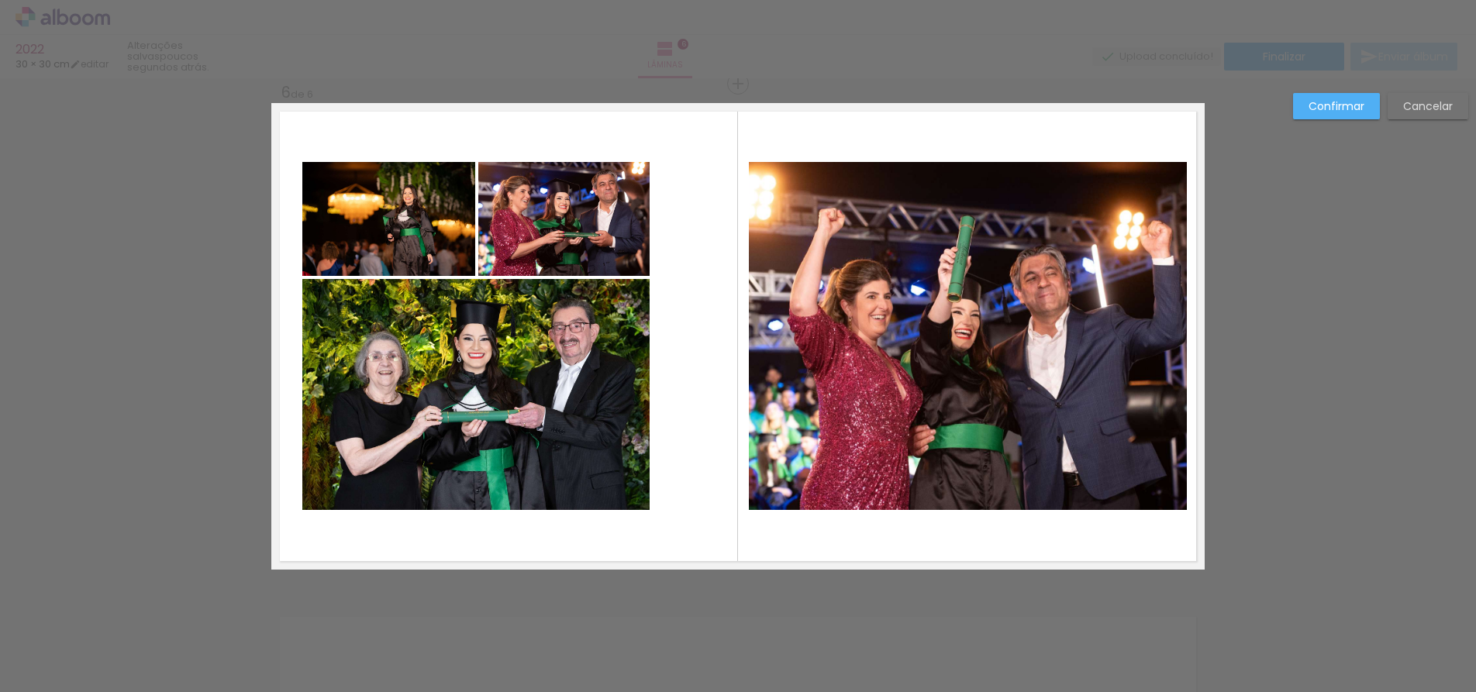
click at [672, 254] on quentale-layouter at bounding box center [737, 336] width 933 height 467
drag, startPoint x: 661, startPoint y: 246, endPoint x: 368, endPoint y: 346, distance: 309.3
click at [368, 346] on quentale-layouter at bounding box center [737, 336] width 933 height 467
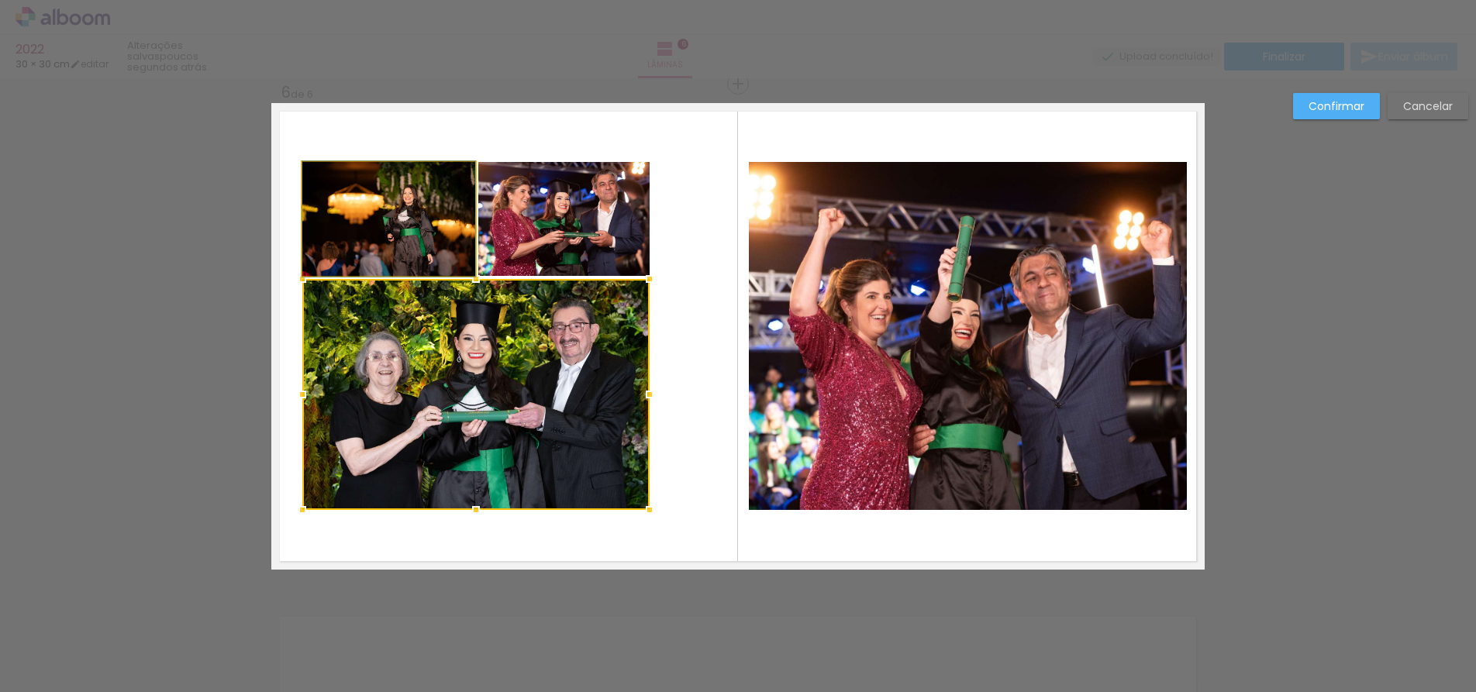
click at [446, 201] on quentale-photo at bounding box center [388, 219] width 173 height 114
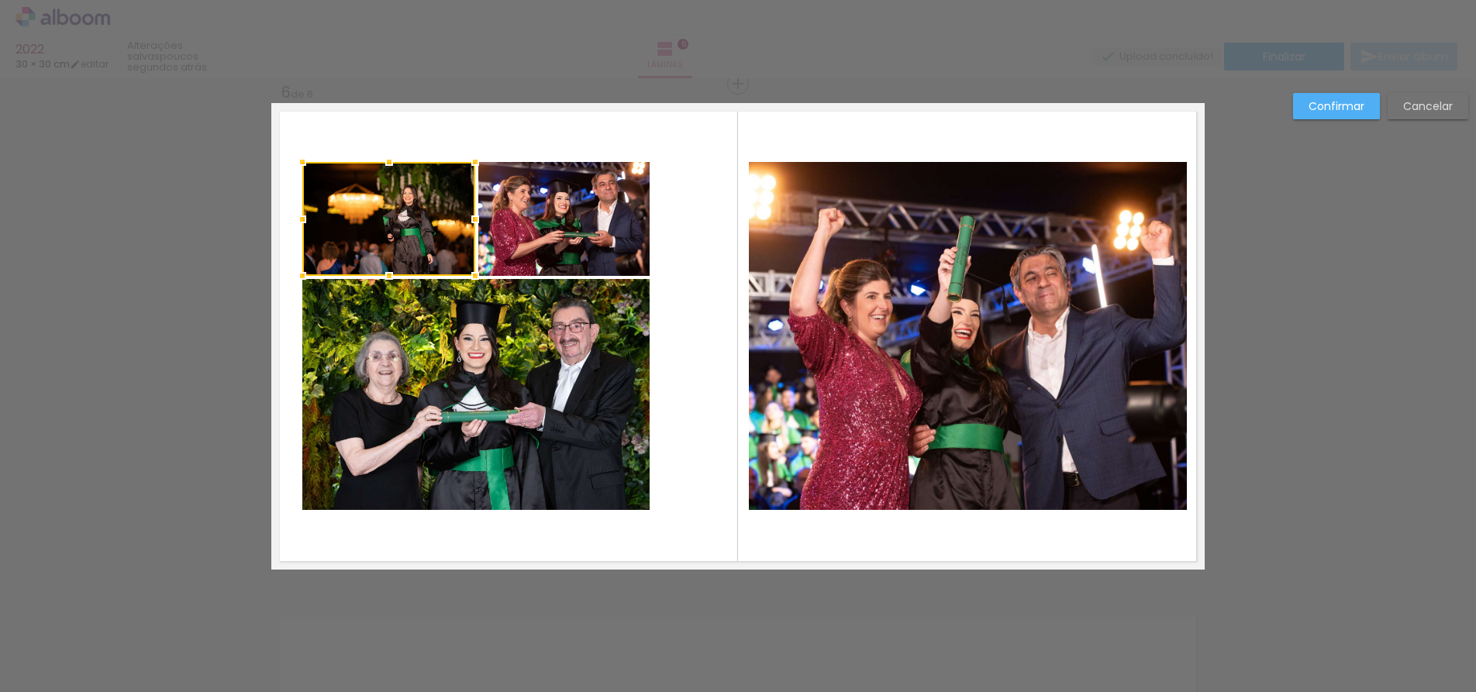
click at [532, 189] on quentale-photo at bounding box center [563, 219] width 171 height 114
click at [469, 315] on quentale-photo at bounding box center [475, 394] width 347 height 231
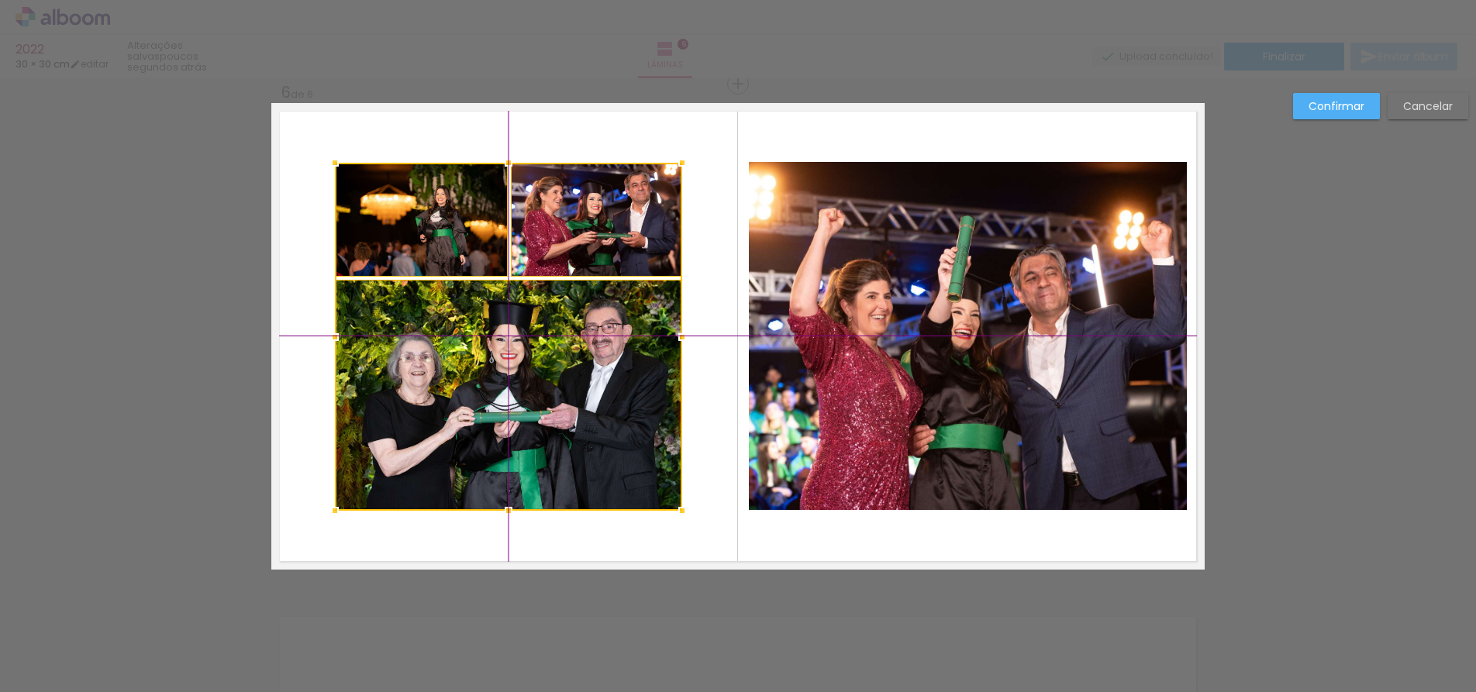
drag, startPoint x: 563, startPoint y: 325, endPoint x: 586, endPoint y: 336, distance: 26.0
click at [586, 336] on div at bounding box center [508, 337] width 347 height 348
click at [1350, 95] on paper-button "Confirmar" at bounding box center [1336, 106] width 87 height 26
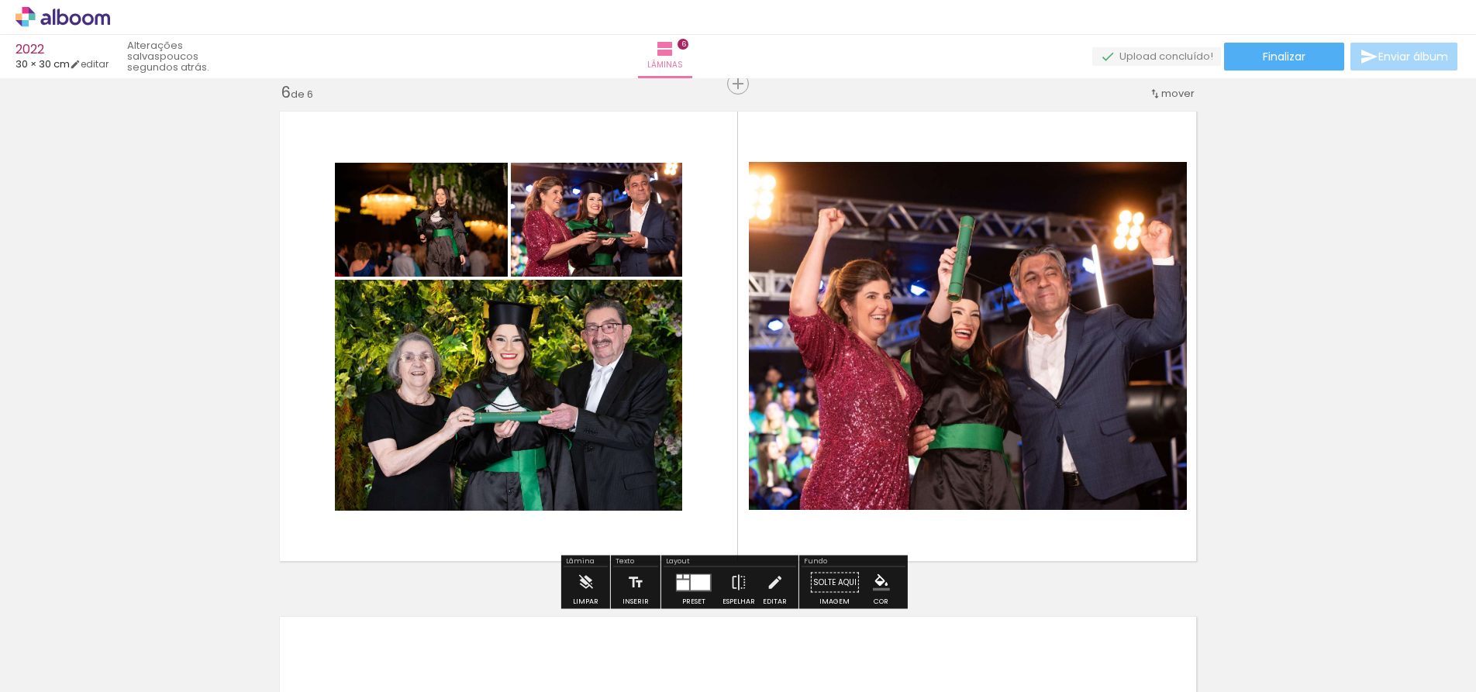
click at [1298, 58] on span "Finalizar" at bounding box center [1283, 56] width 43 height 11
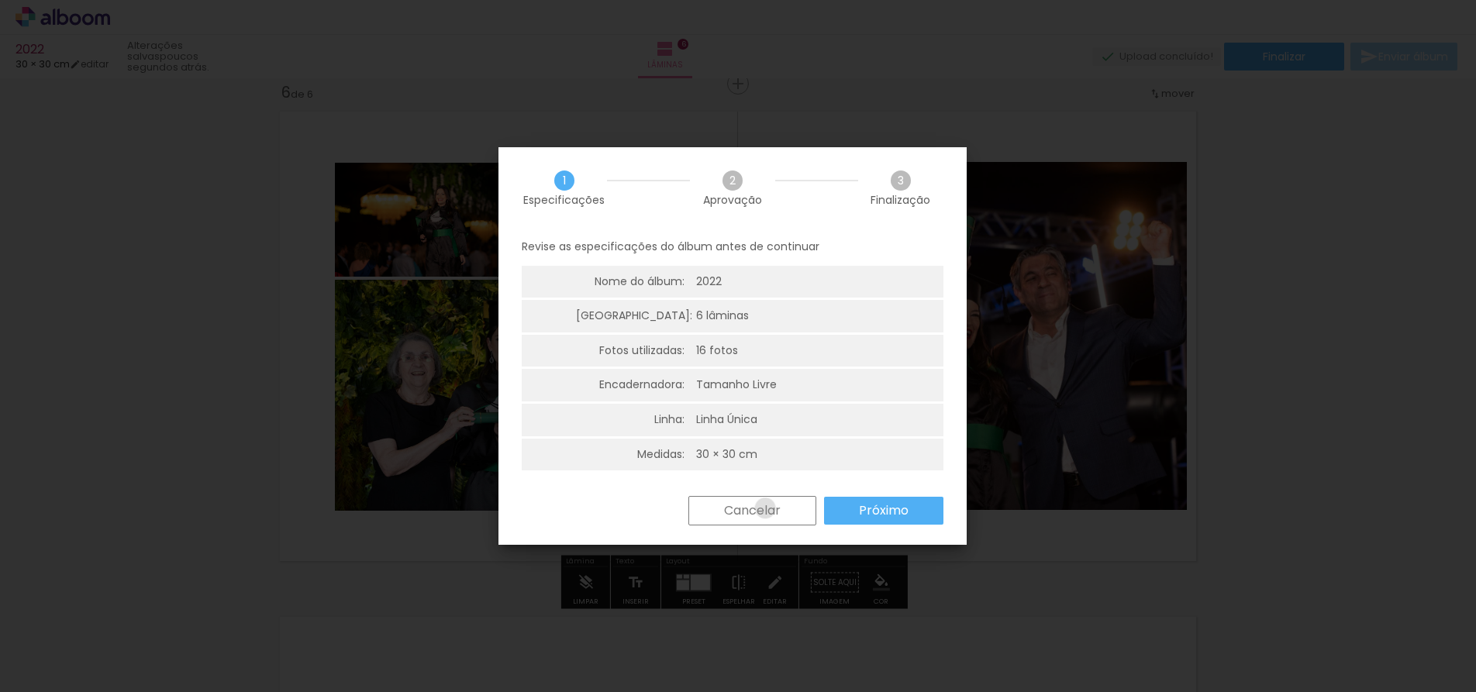
click at [0, 0] on slot "Cancelar" at bounding box center [0, 0] width 0 height 0
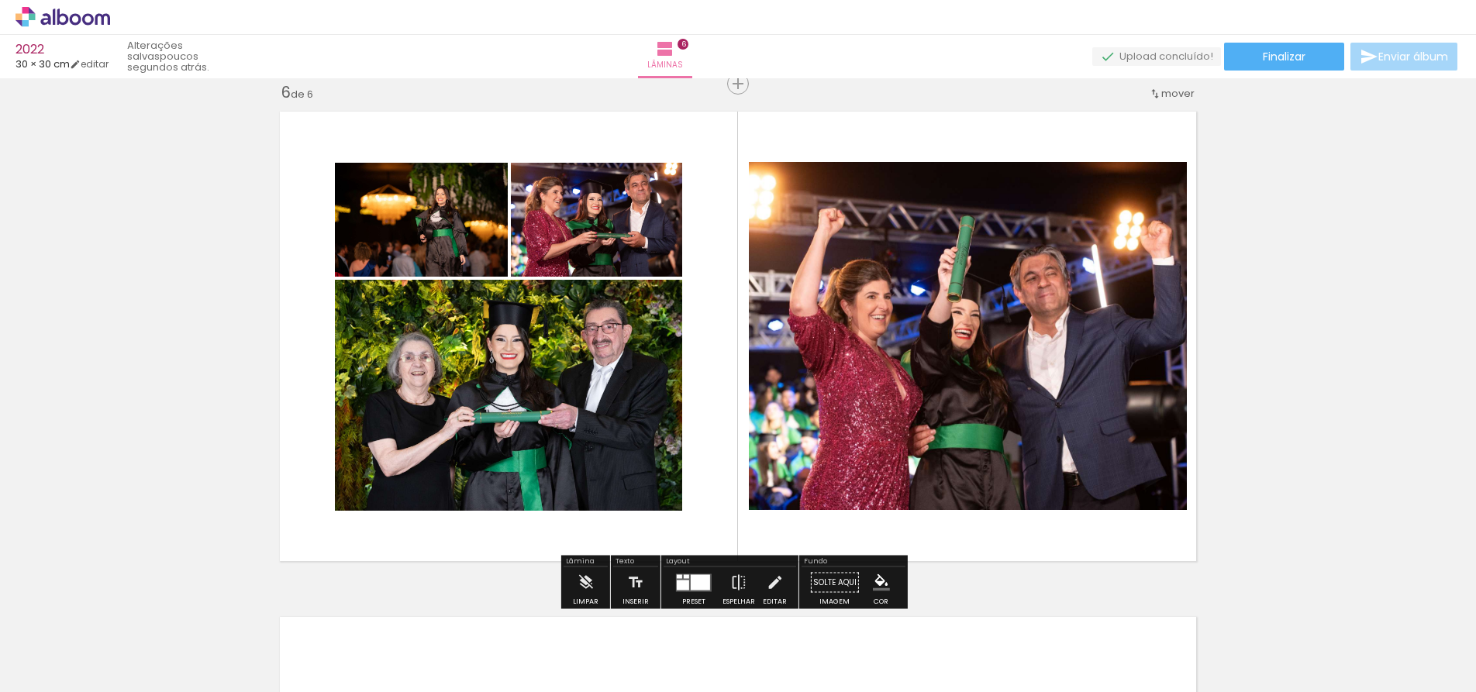
click at [766, 579] on iron-icon at bounding box center [774, 582] width 17 height 31
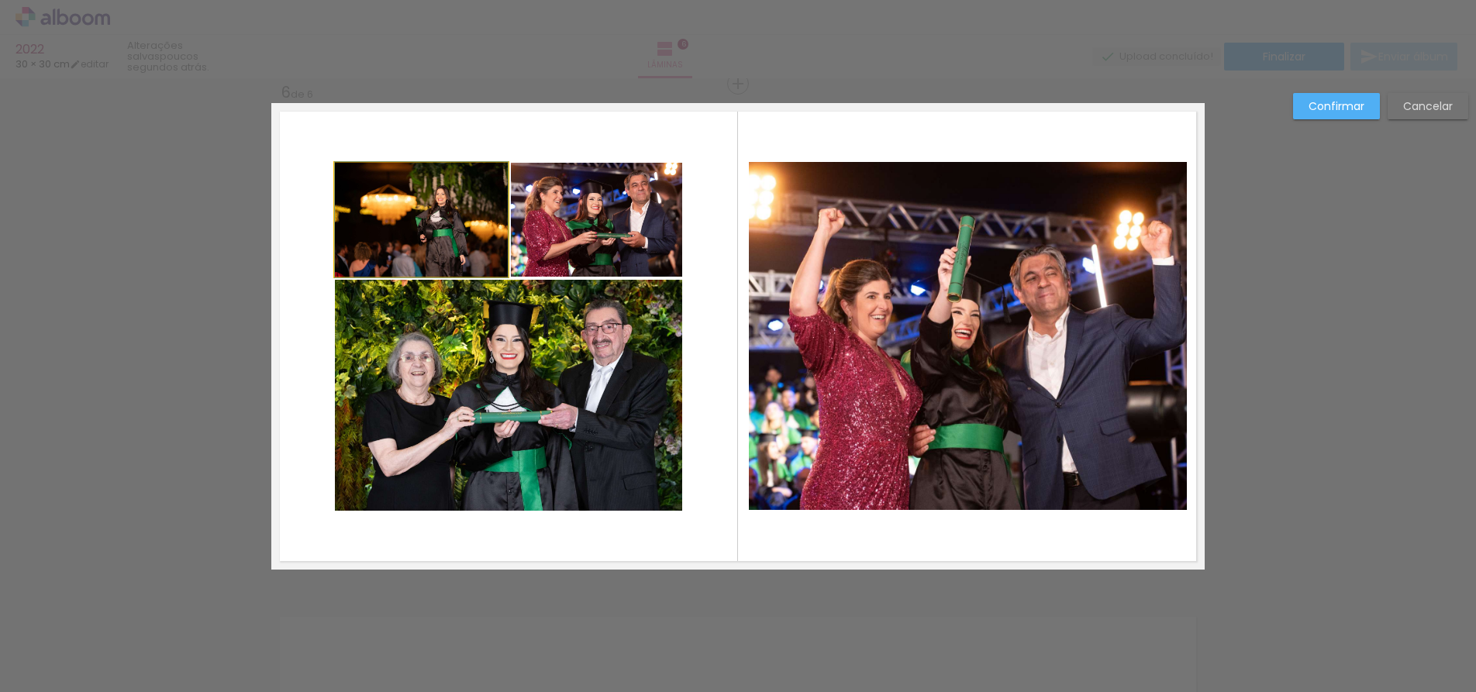
click at [500, 229] on quentale-photo at bounding box center [421, 220] width 173 height 114
click at [553, 240] on quentale-photo at bounding box center [596, 220] width 171 height 114
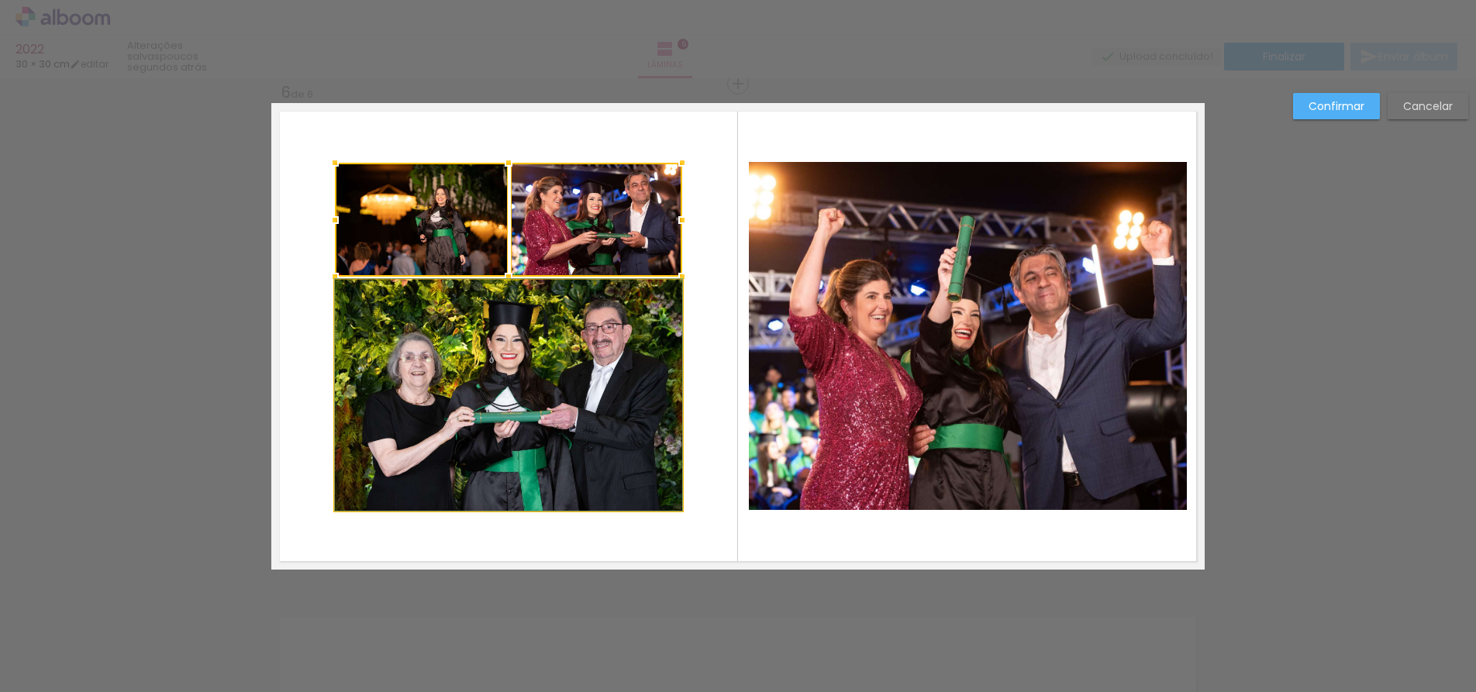
click at [529, 332] on quentale-photo at bounding box center [508, 395] width 347 height 231
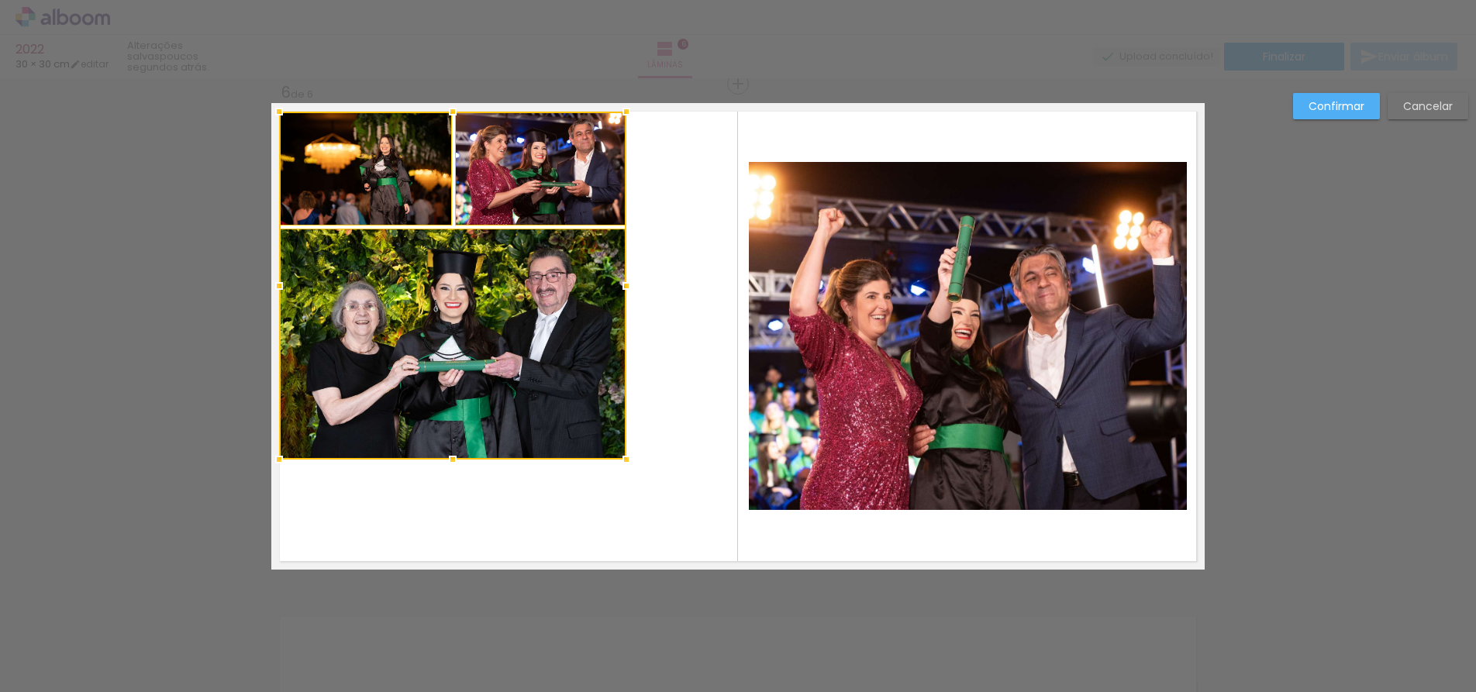
drag, startPoint x: 361, startPoint y: 198, endPoint x: 305, endPoint y: 146, distance: 75.7
click at [305, 146] on div at bounding box center [452, 286] width 347 height 348
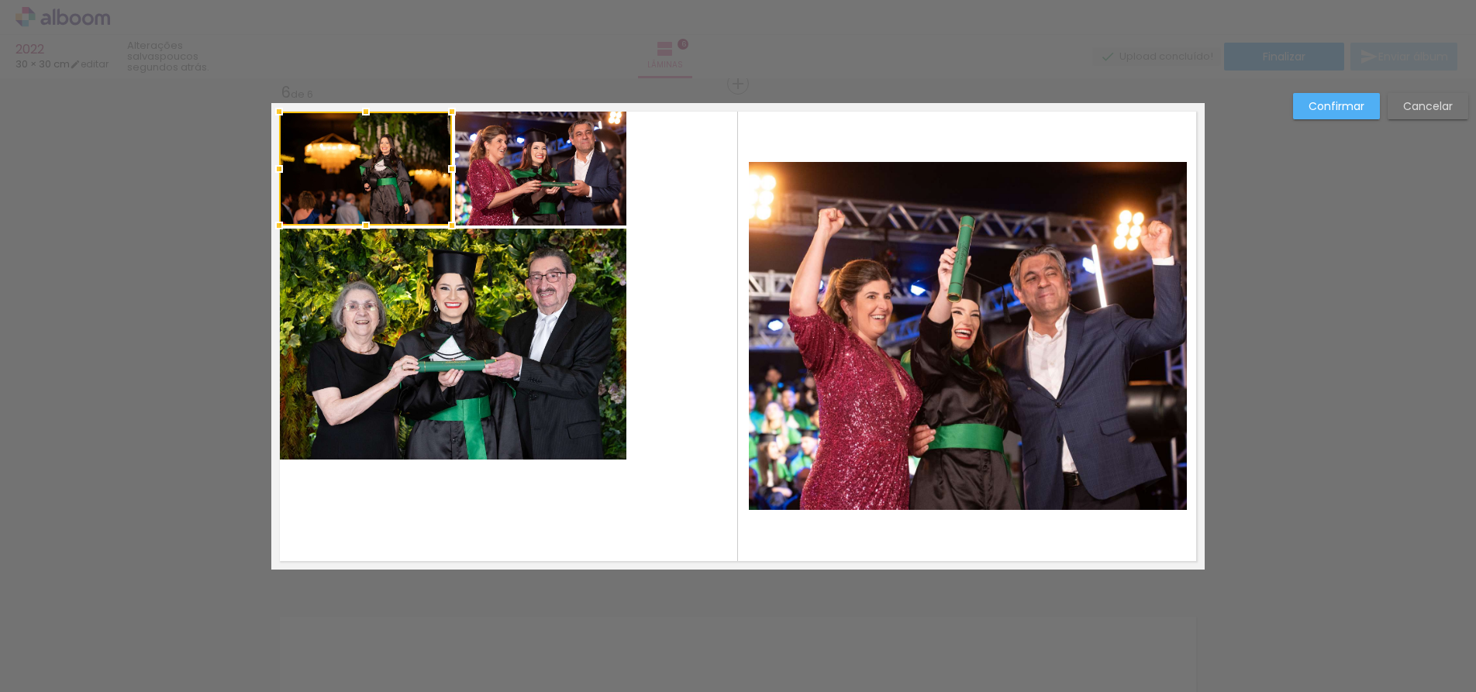
click at [481, 156] on quentale-photo at bounding box center [540, 169] width 171 height 114
click at [467, 269] on quentale-photo at bounding box center [452, 344] width 347 height 231
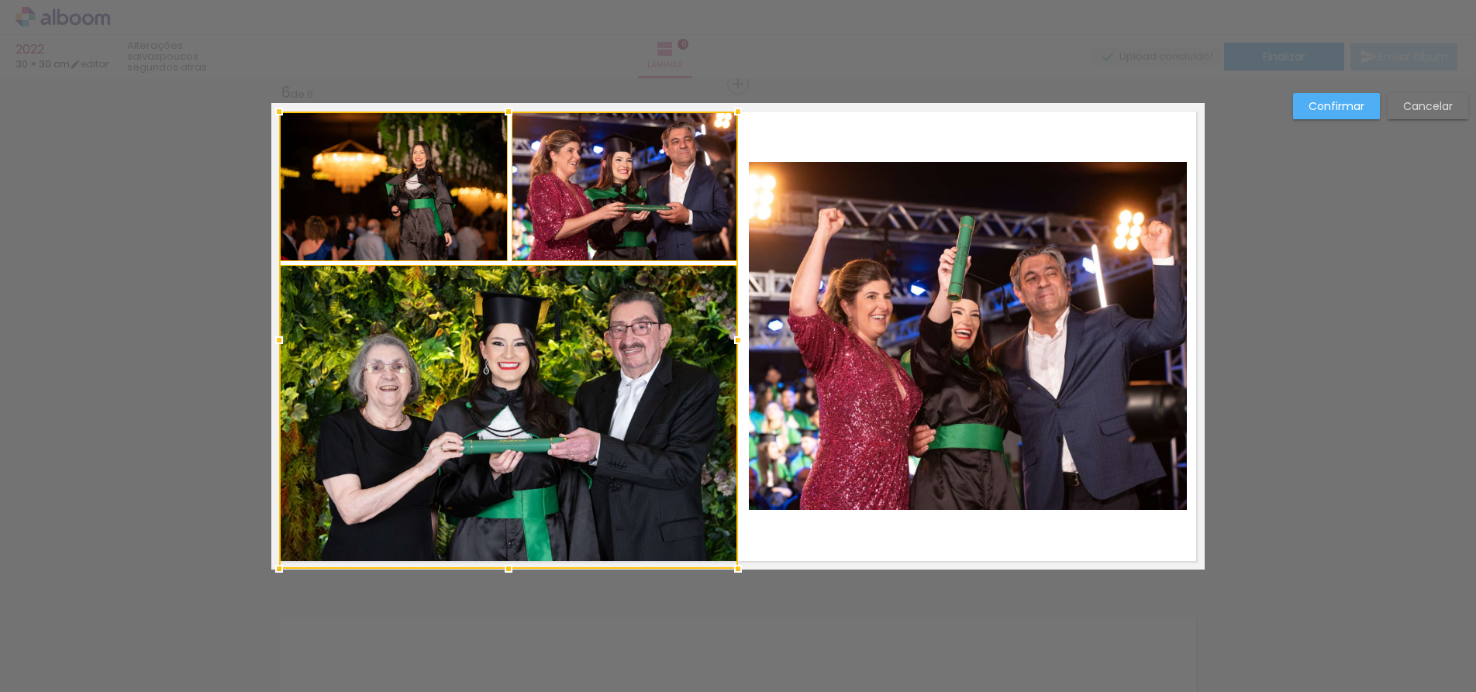
drag, startPoint x: 620, startPoint y: 460, endPoint x: 732, endPoint y: 564, distance: 152.4
click at [732, 564] on div at bounding box center [737, 568] width 31 height 31
click at [0, 0] on slot "Confirmar" at bounding box center [0, 0] width 0 height 0
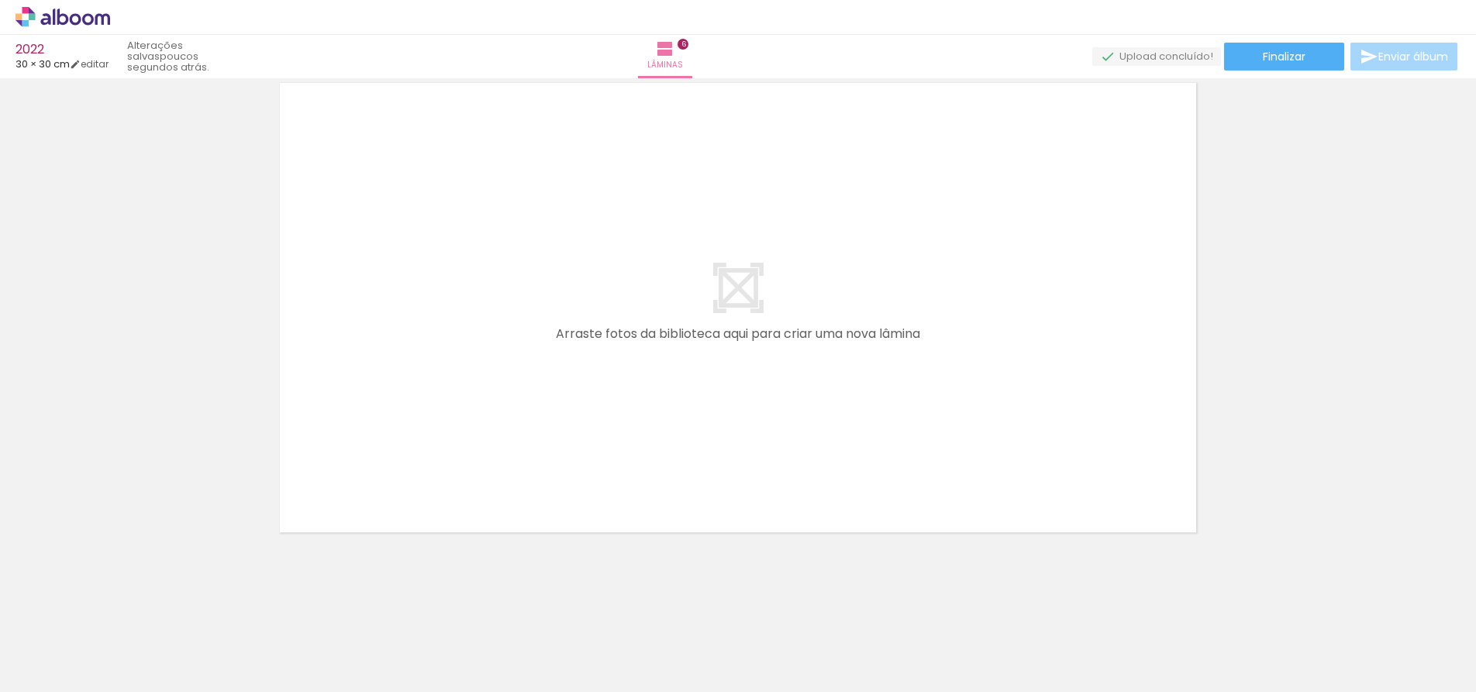
scroll to position [0, 6498]
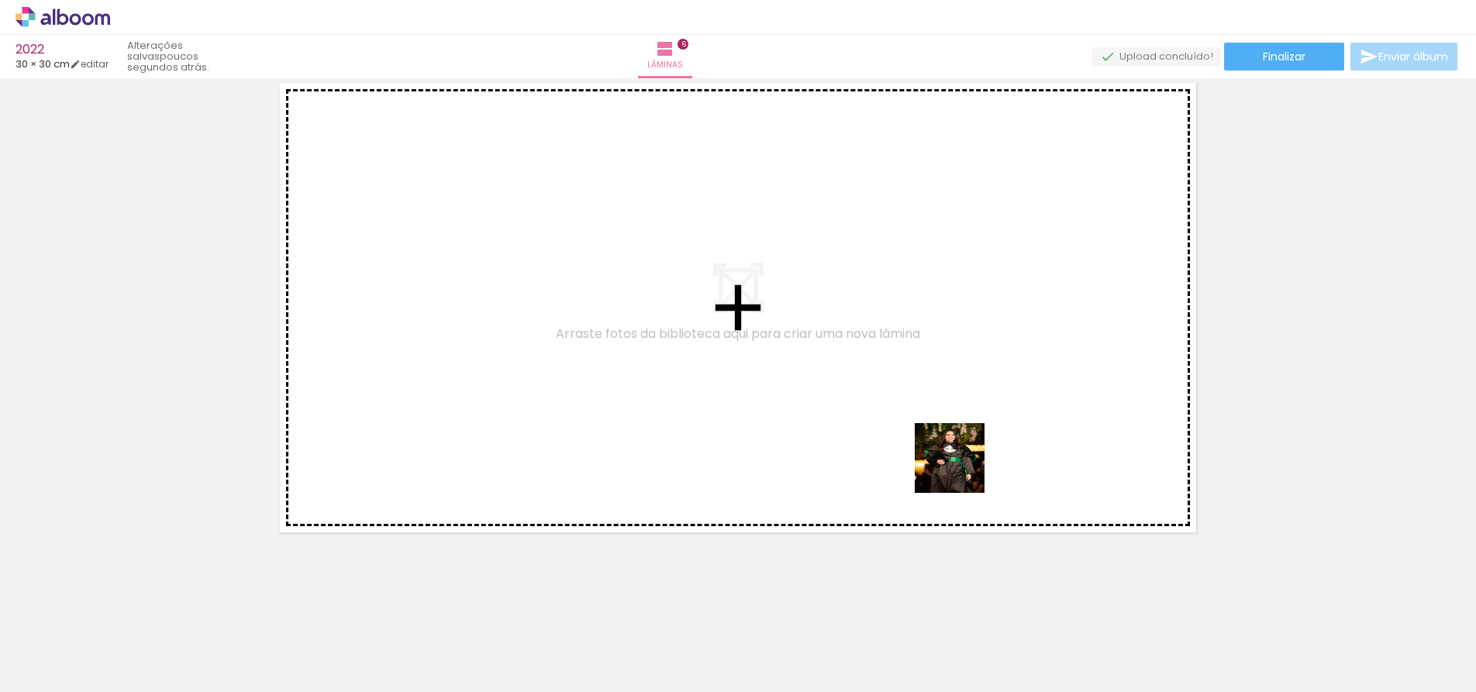
drag, startPoint x: 959, startPoint y: 497, endPoint x: 957, endPoint y: 463, distance: 34.1
click at [963, 436] on quentale-workspace at bounding box center [738, 346] width 1476 height 692
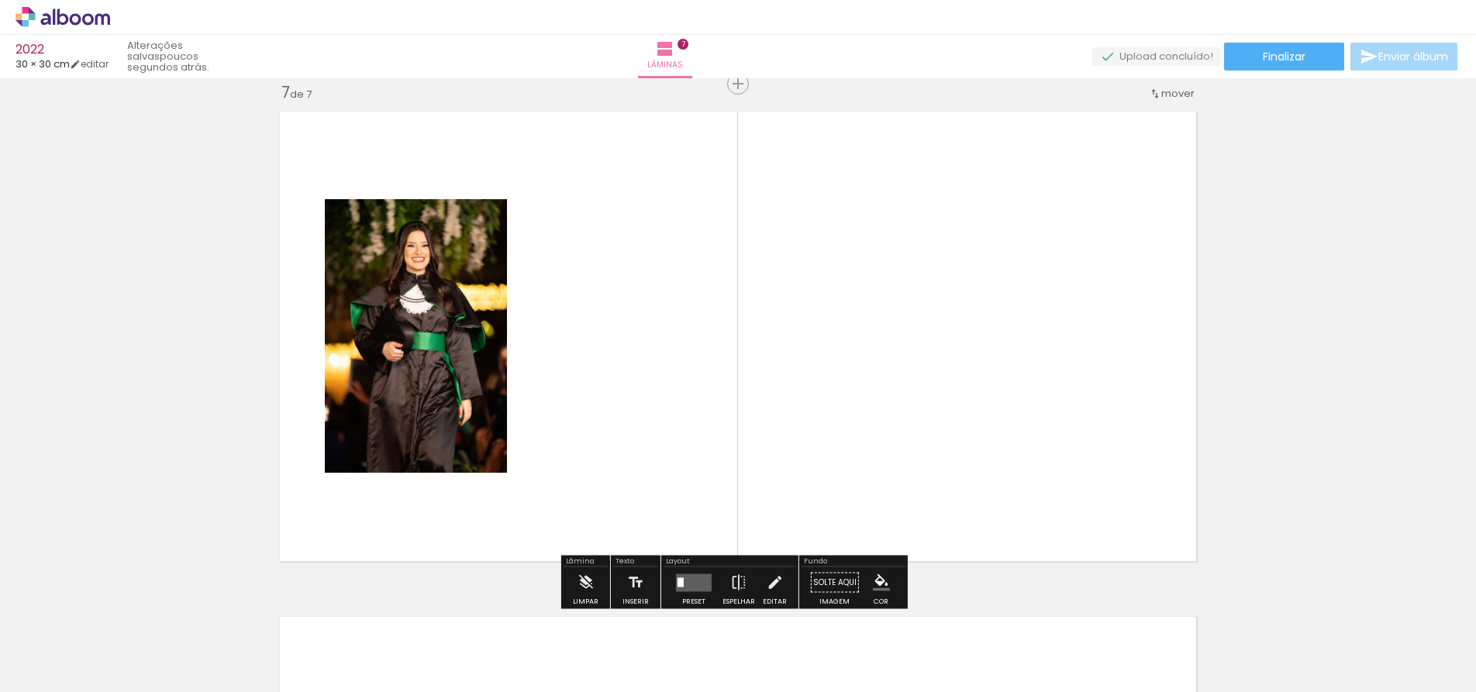
scroll to position [3052, 0]
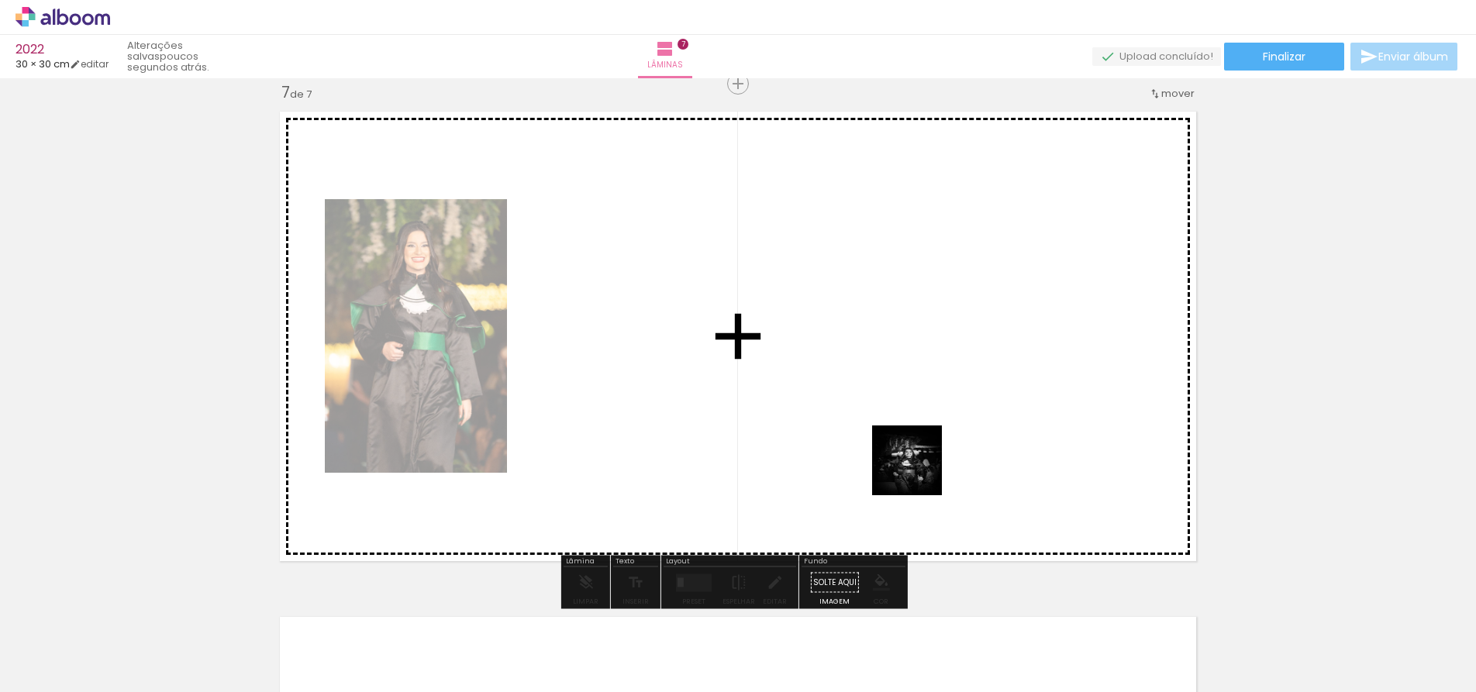
drag, startPoint x: 882, startPoint y: 634, endPoint x: 928, endPoint y: 399, distance: 239.2
click at [928, 399] on quentale-workspace at bounding box center [738, 346] width 1476 height 692
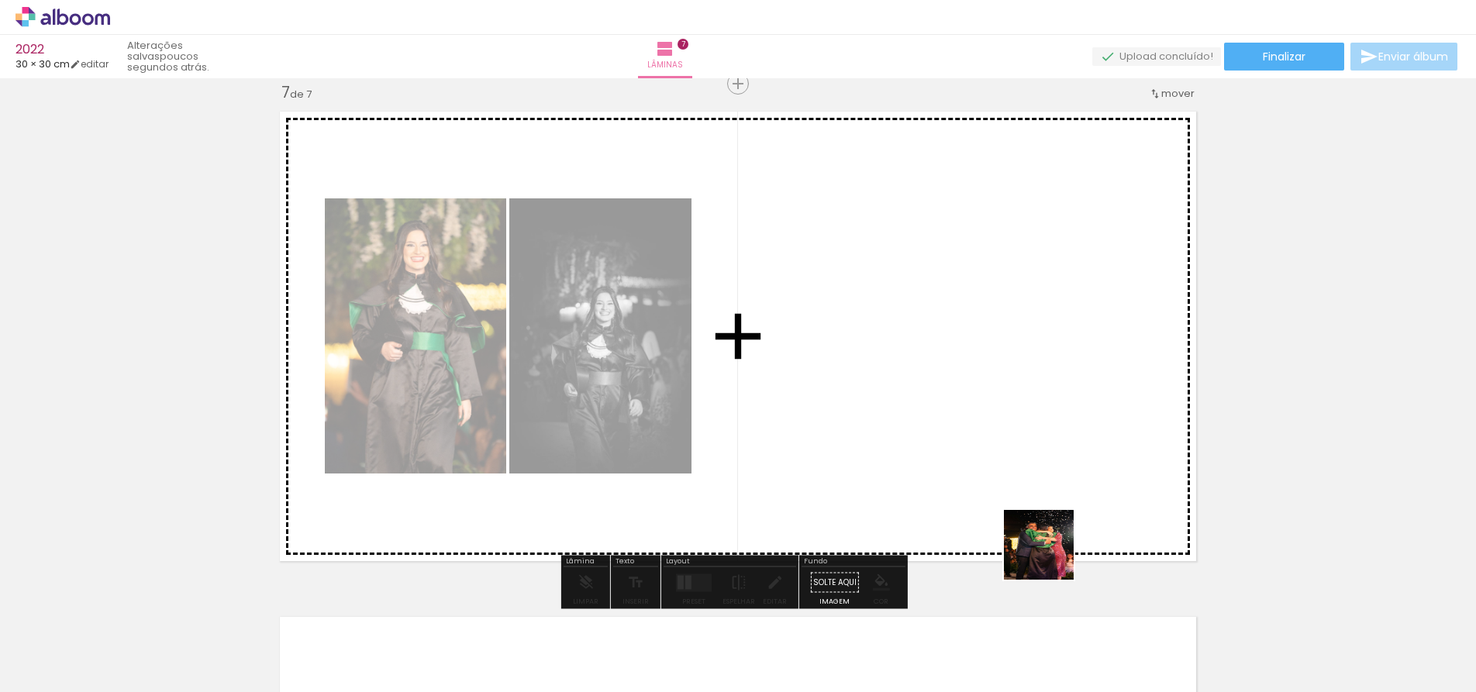
drag, startPoint x: 1047, startPoint y: 588, endPoint x: 1047, endPoint y: 413, distance: 175.1
click at [1047, 413] on quentale-workspace at bounding box center [738, 346] width 1476 height 692
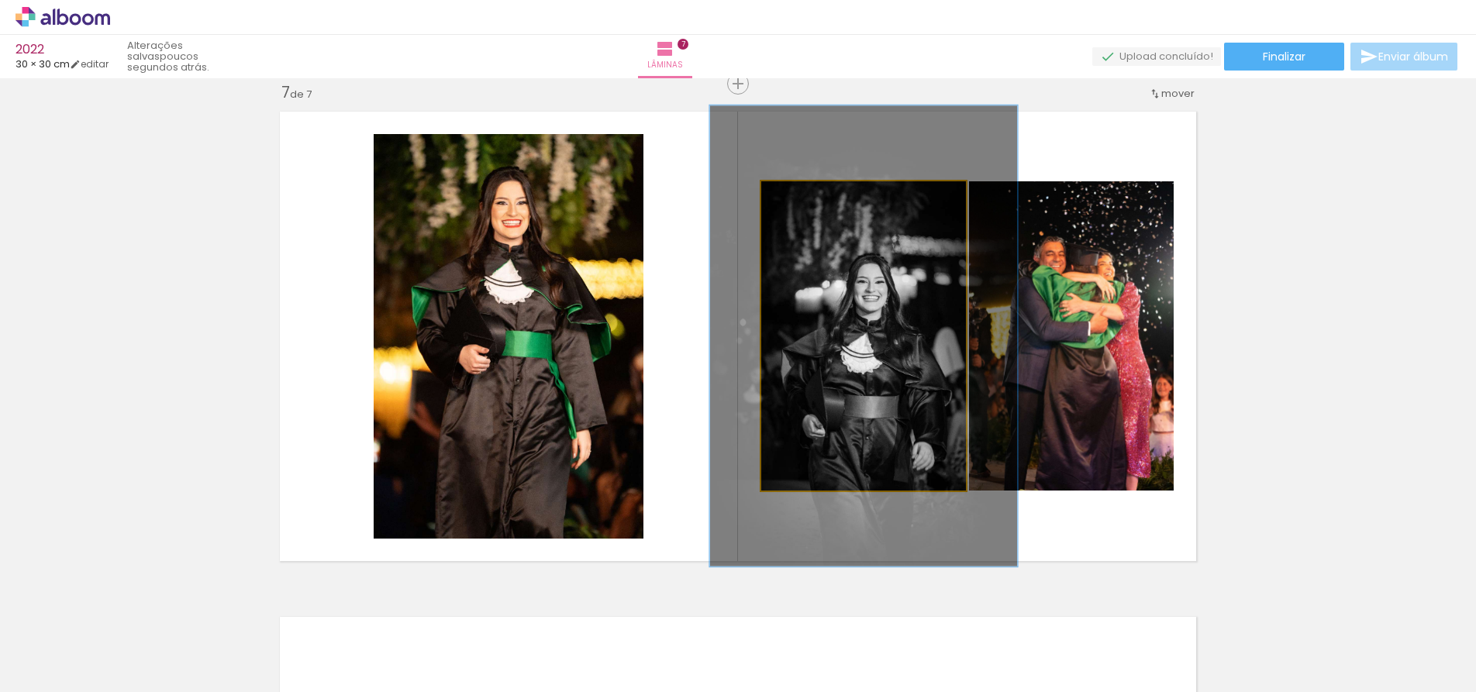
drag, startPoint x: 799, startPoint y: 198, endPoint x: 825, endPoint y: 201, distance: 26.5
type paper-slider "149"
click at [825, 201] on div at bounding box center [823, 197] width 25 height 25
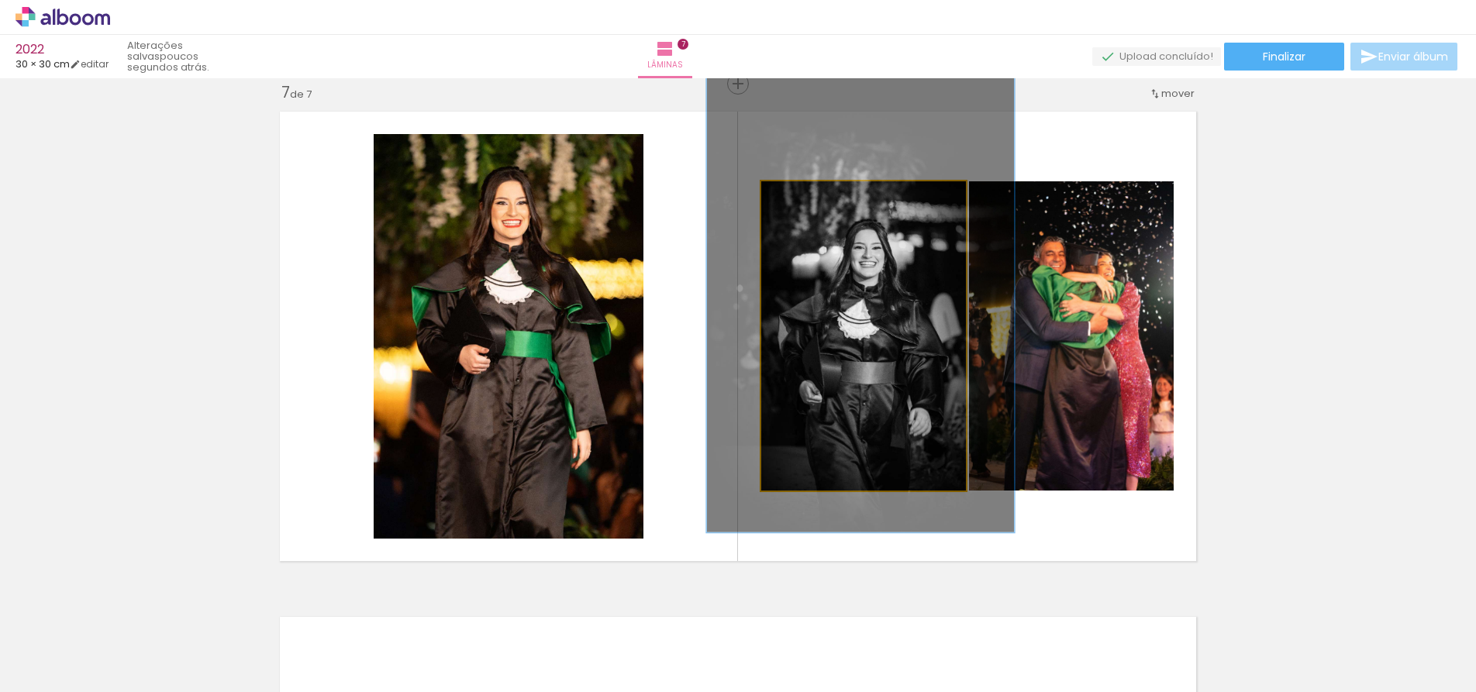
drag, startPoint x: 904, startPoint y: 295, endPoint x: 901, endPoint y: 261, distance: 34.2
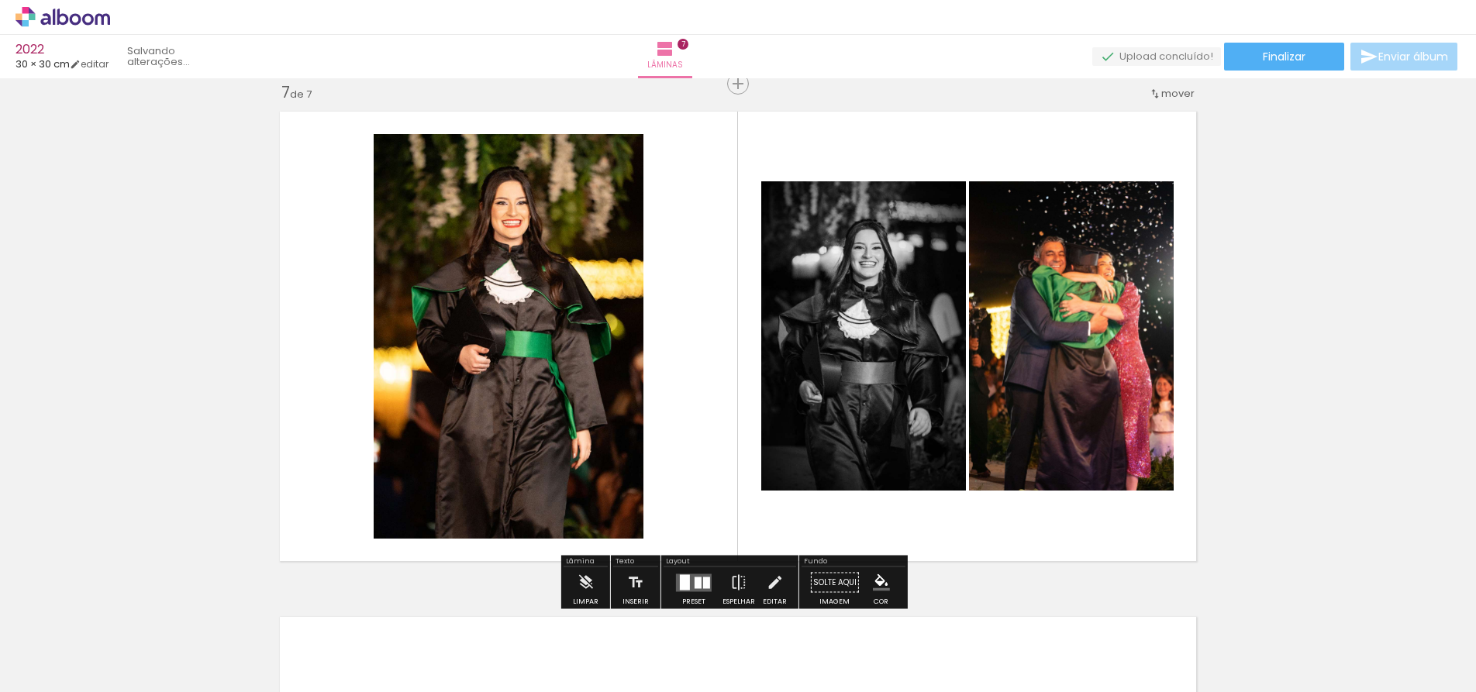
click at [1042, 139] on quentale-layouter at bounding box center [737, 336] width 933 height 467
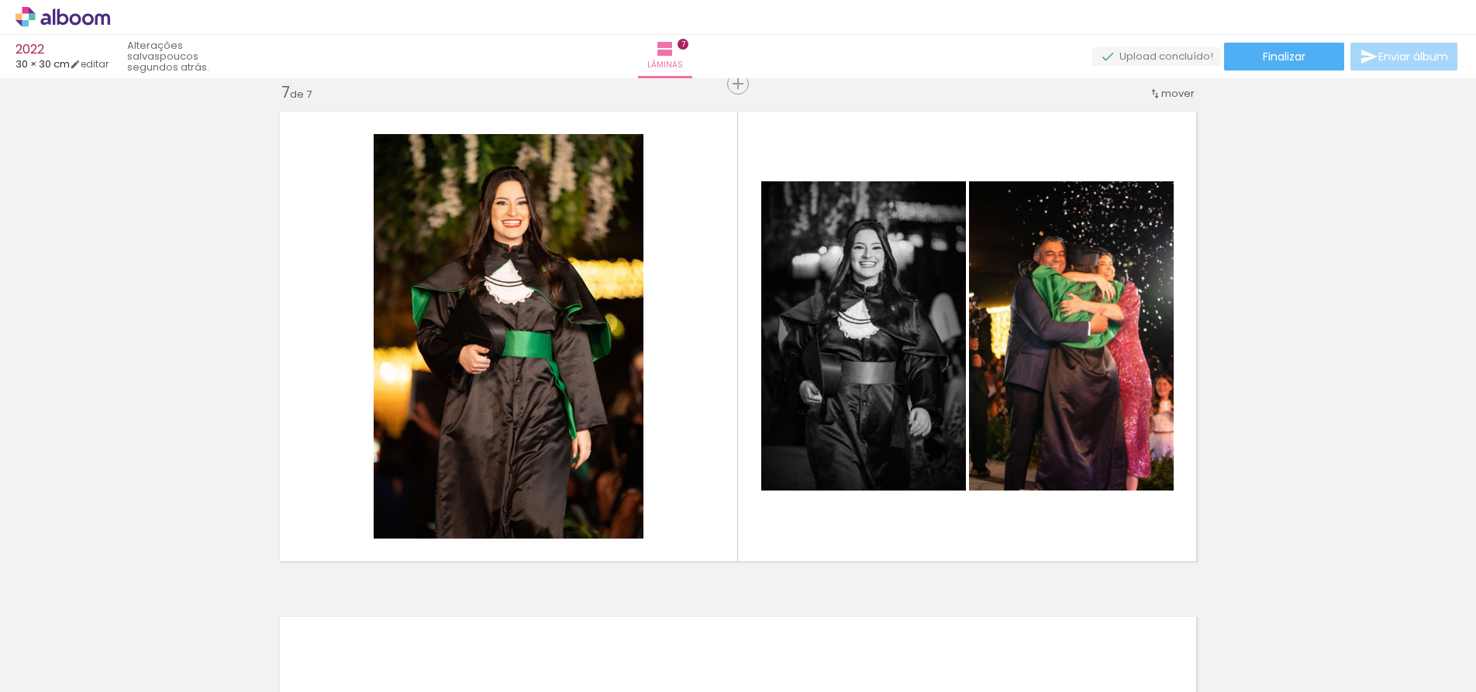
scroll to position [0, 7255]
click at [1272, 56] on span "Finalizar" at bounding box center [1283, 56] width 43 height 11
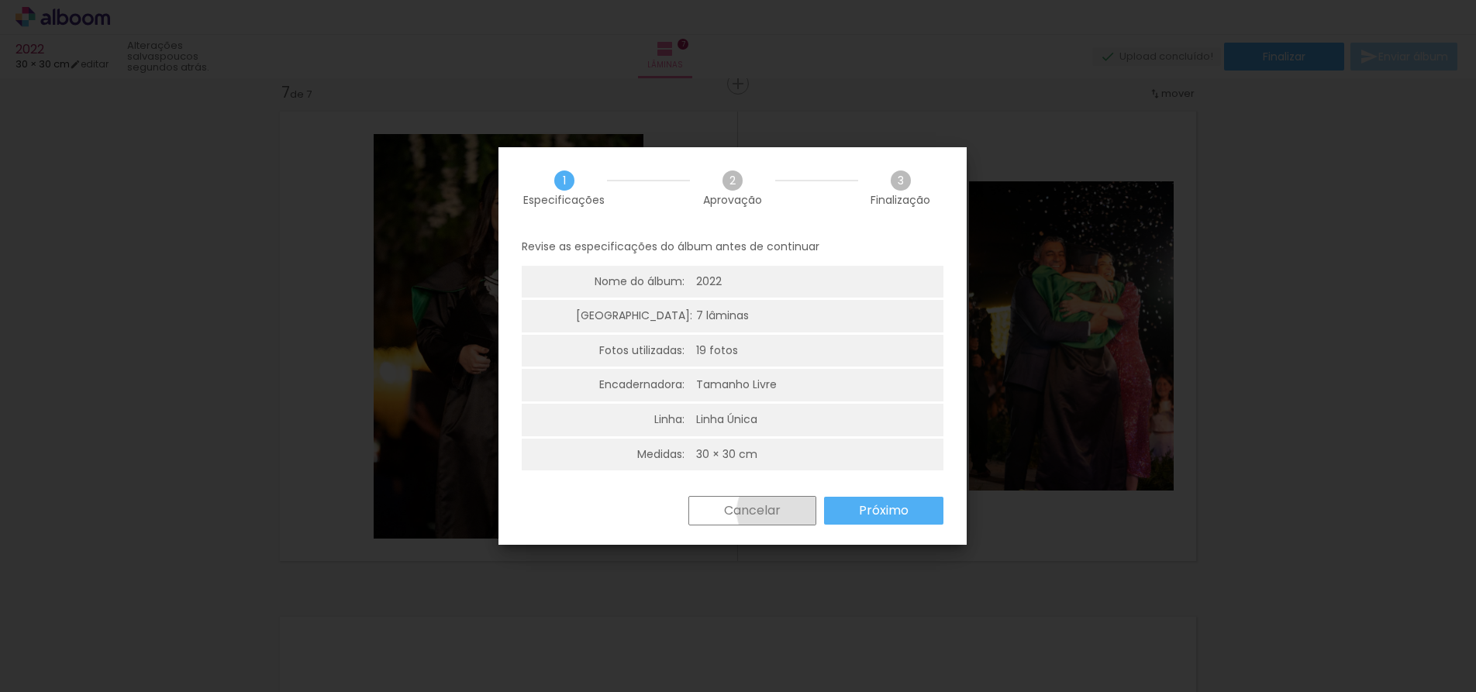
click at [783, 511] on paper-button "Cancelar" at bounding box center [752, 510] width 128 height 29
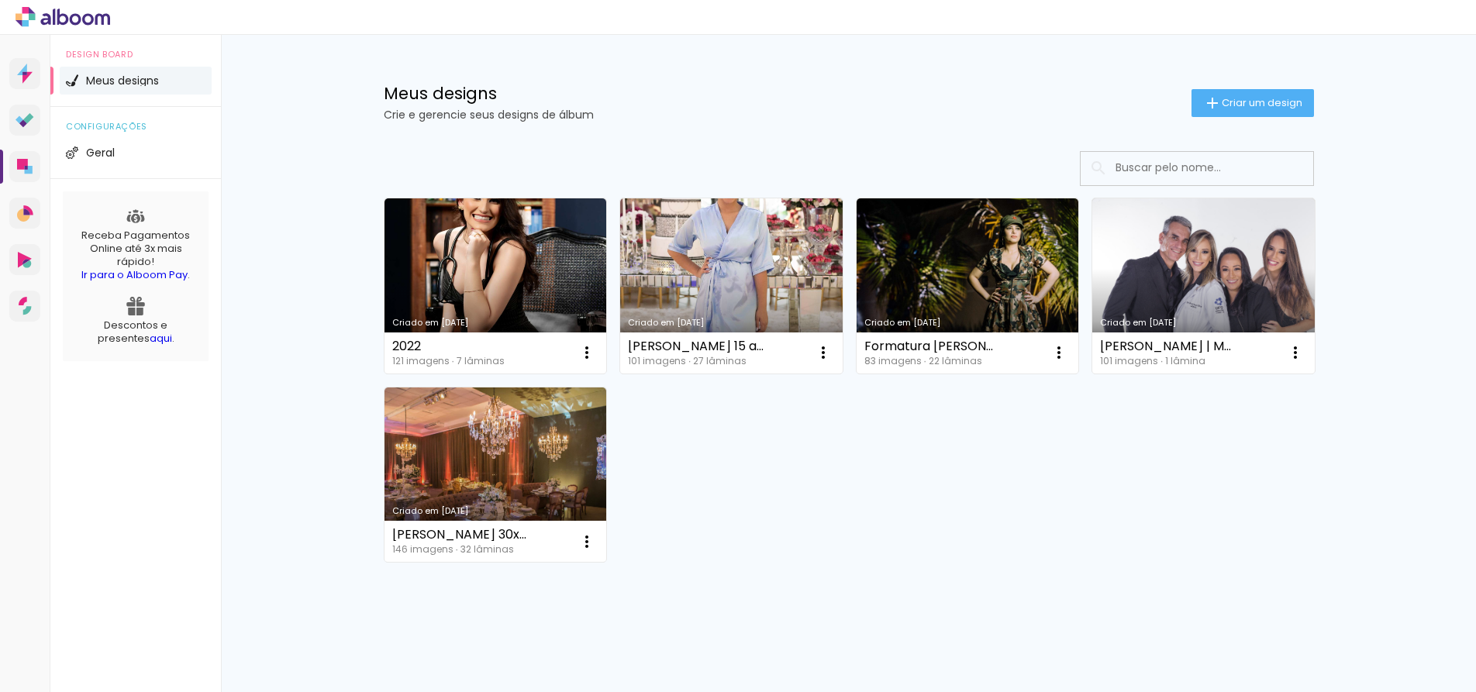
click at [324, 64] on div "Meus designs Crie e gerencie seus designs de álbum Criar um design Criado em [D…" at bounding box center [848, 371] width 1255 height 672
click at [1222, 253] on link "Criado em [DATE]" at bounding box center [1203, 285] width 222 height 175
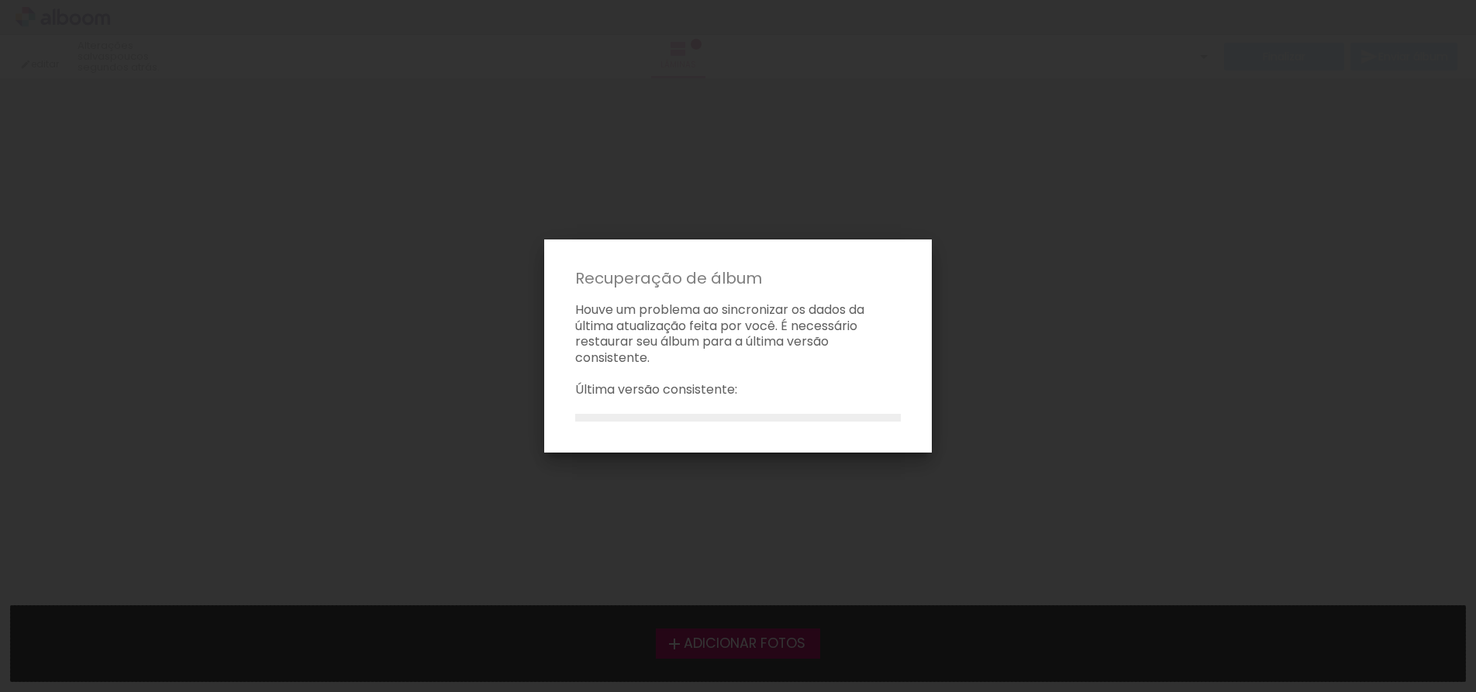
click at [763, 132] on iron-overlay-backdrop at bounding box center [738, 346] width 1476 height 692
